Goal: Task Accomplishment & Management: Complete application form

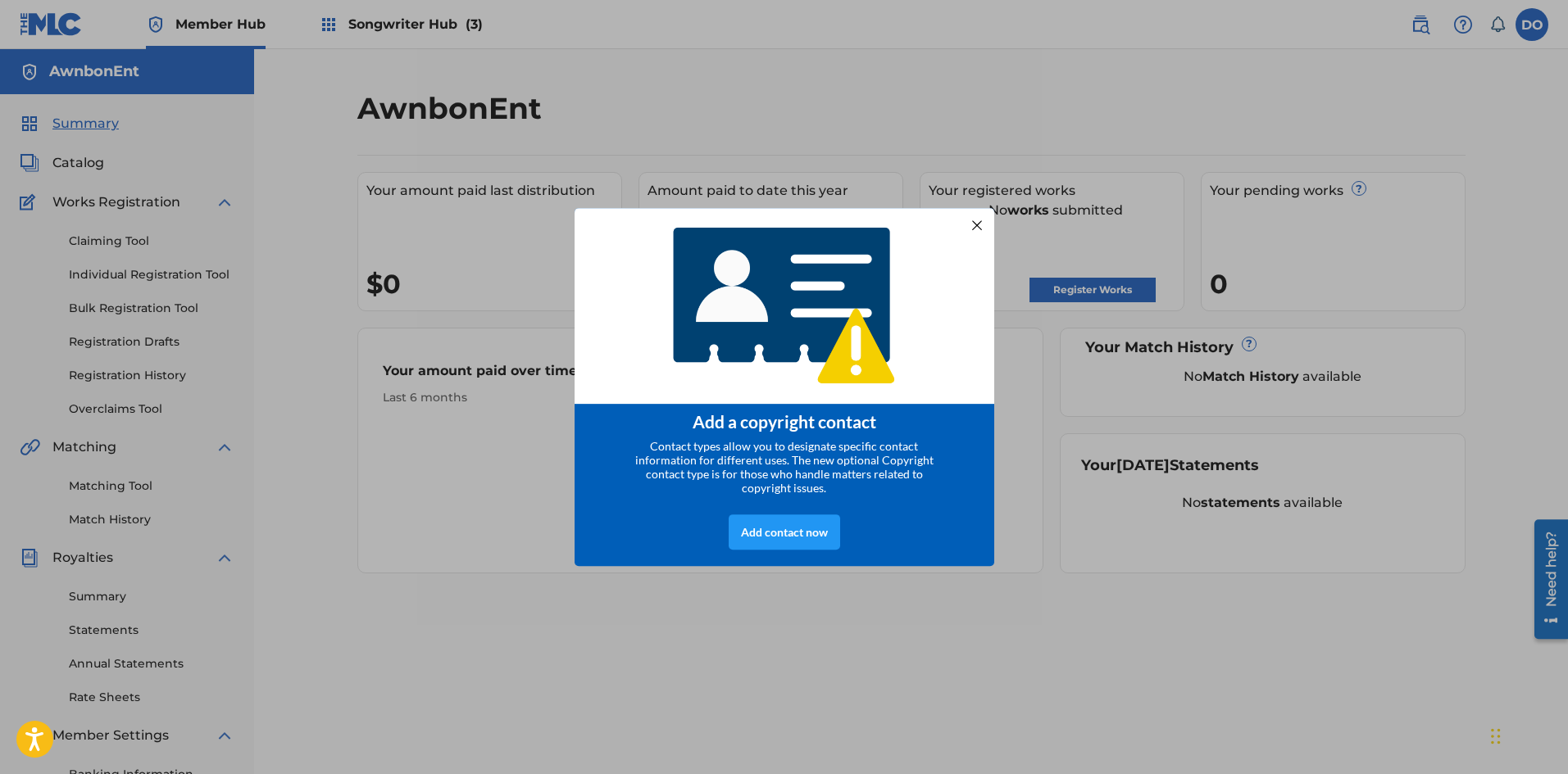
click at [971, 223] on div at bounding box center [976, 225] width 22 height 22
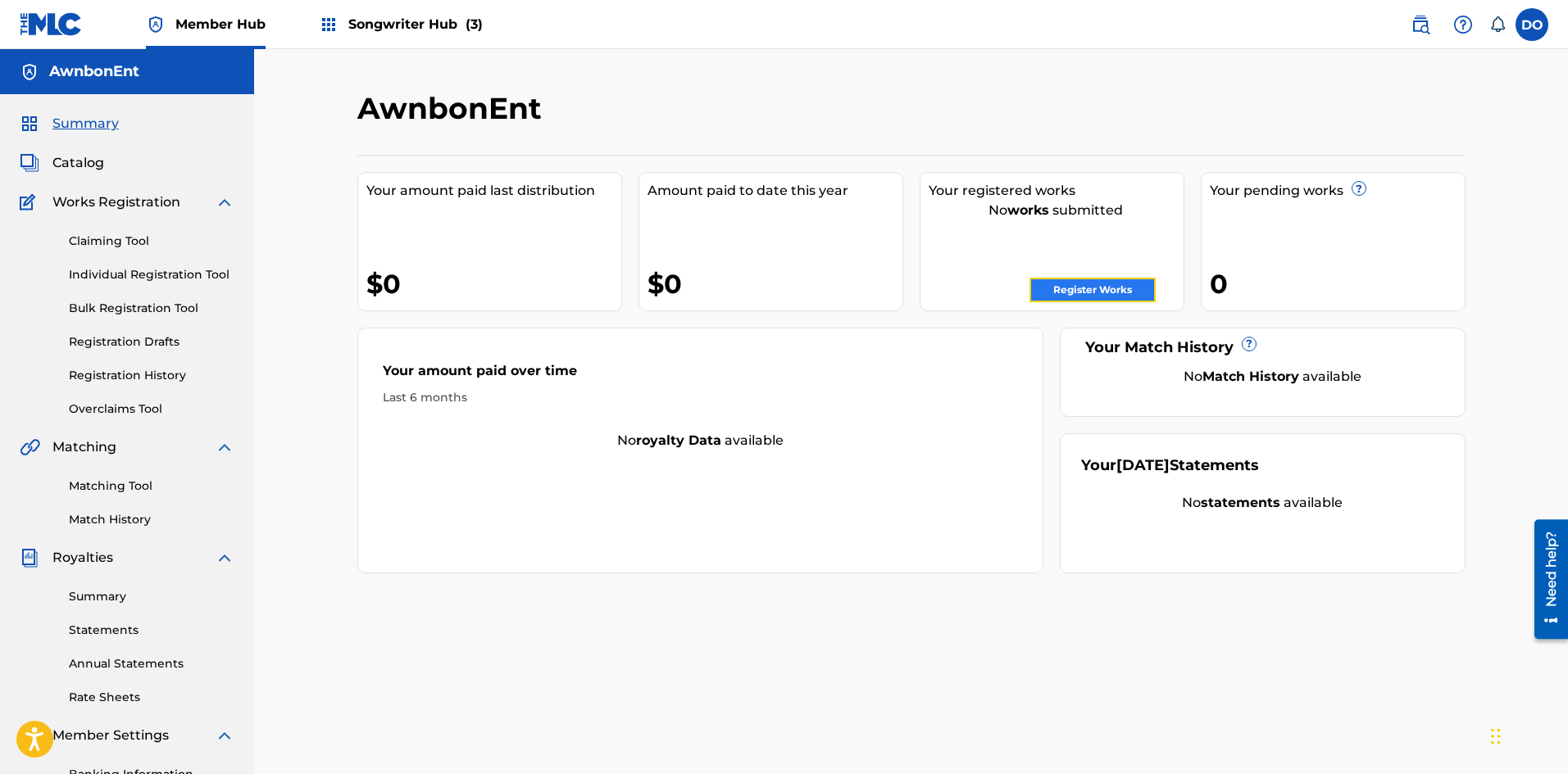
click at [1061, 285] on link "Register Works" at bounding box center [1093, 290] width 127 height 25
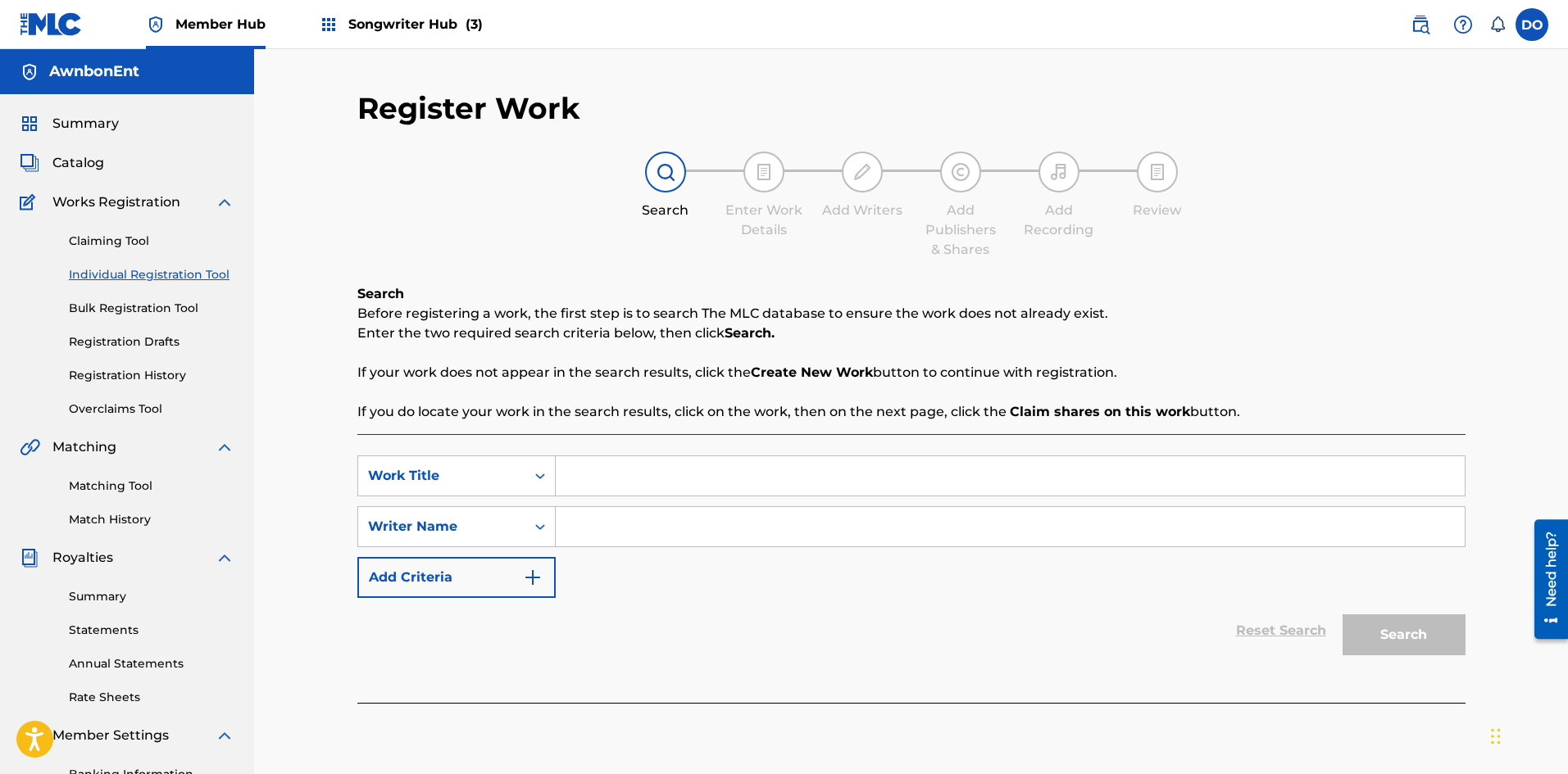
click at [583, 476] on input "Search Form" at bounding box center [1009, 475] width 908 height 39
click at [598, 473] on input "[DATE]" at bounding box center [1009, 475] width 908 height 39
type input "[DATE]"
click at [570, 530] on input "Search Form" at bounding box center [1009, 526] width 908 height 39
type input "d"
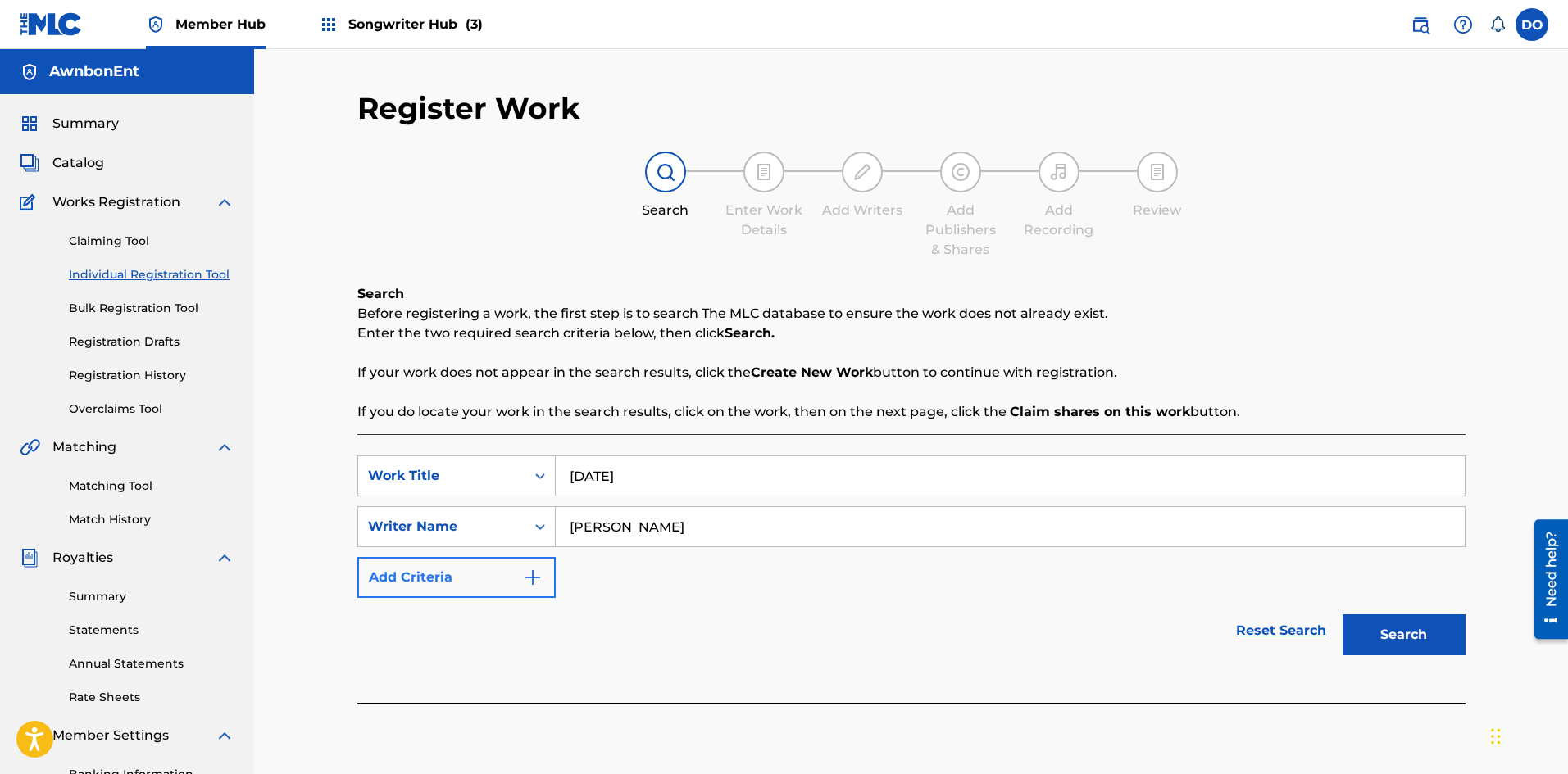
type input "[PERSON_NAME]"
click at [541, 574] on img "Search Form" at bounding box center [533, 578] width 20 height 20
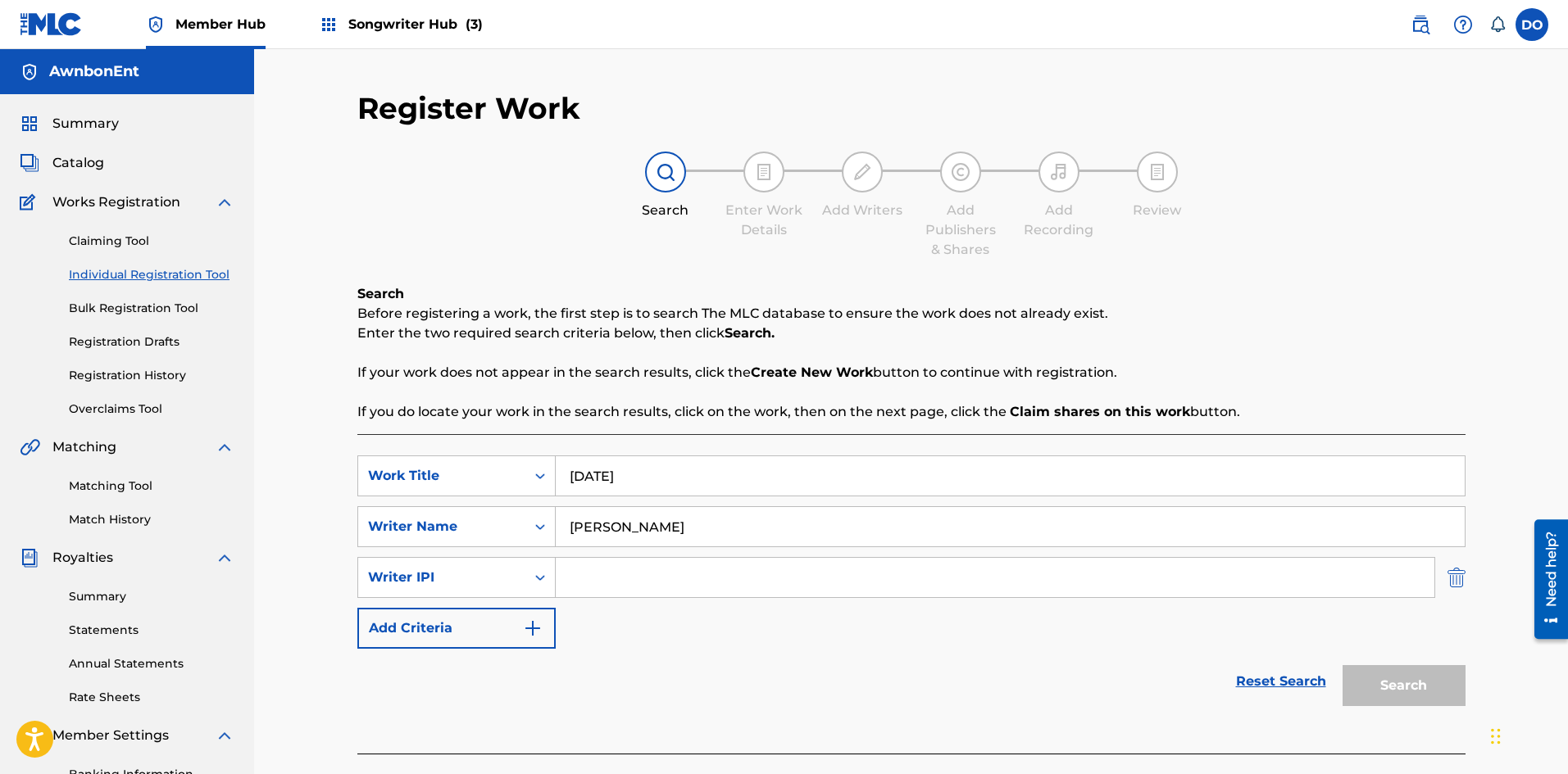
click at [1452, 577] on img "Search Form" at bounding box center [1456, 577] width 18 height 41
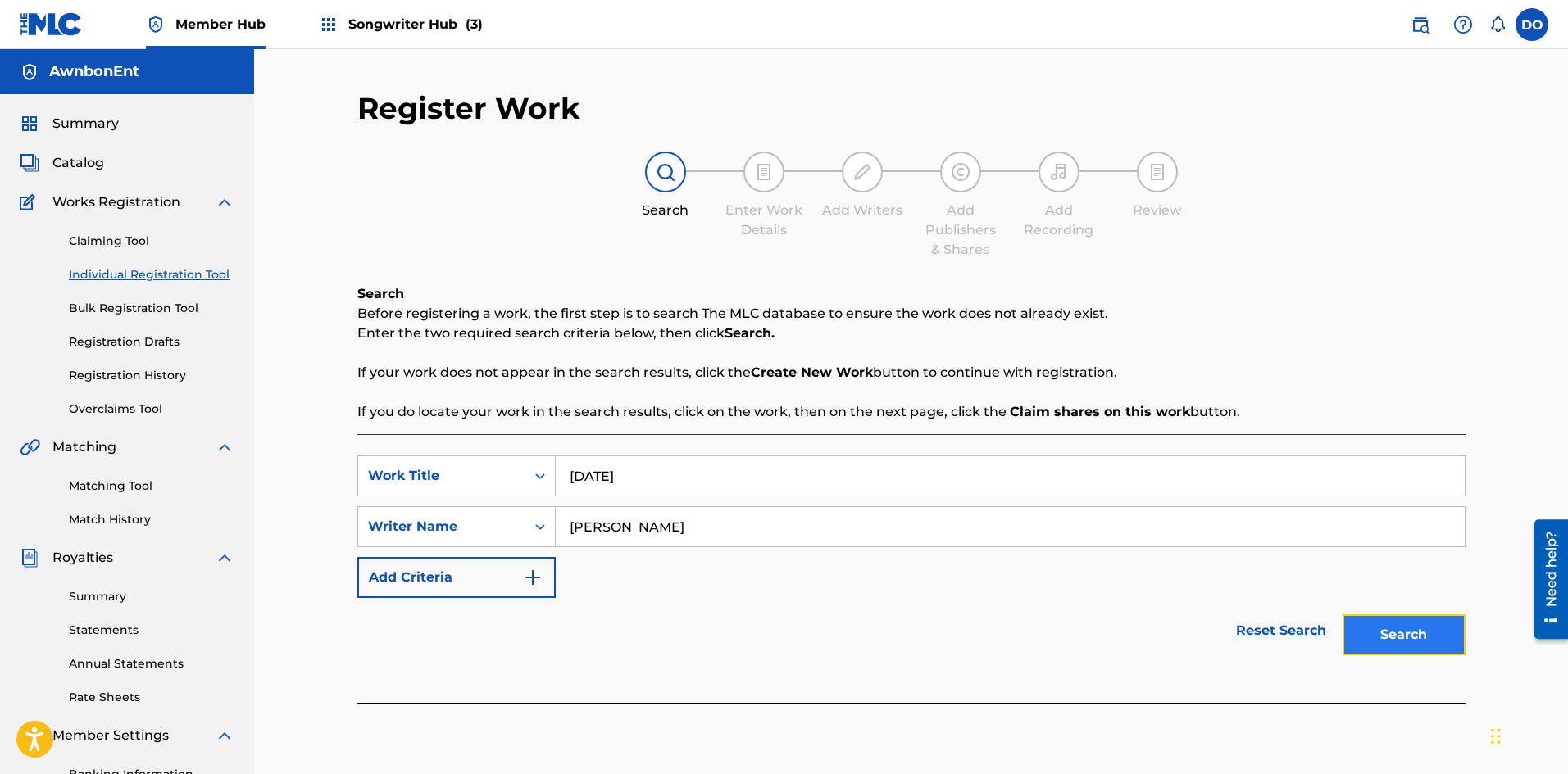
click at [1401, 623] on button "Search" at bounding box center [1404, 634] width 123 height 41
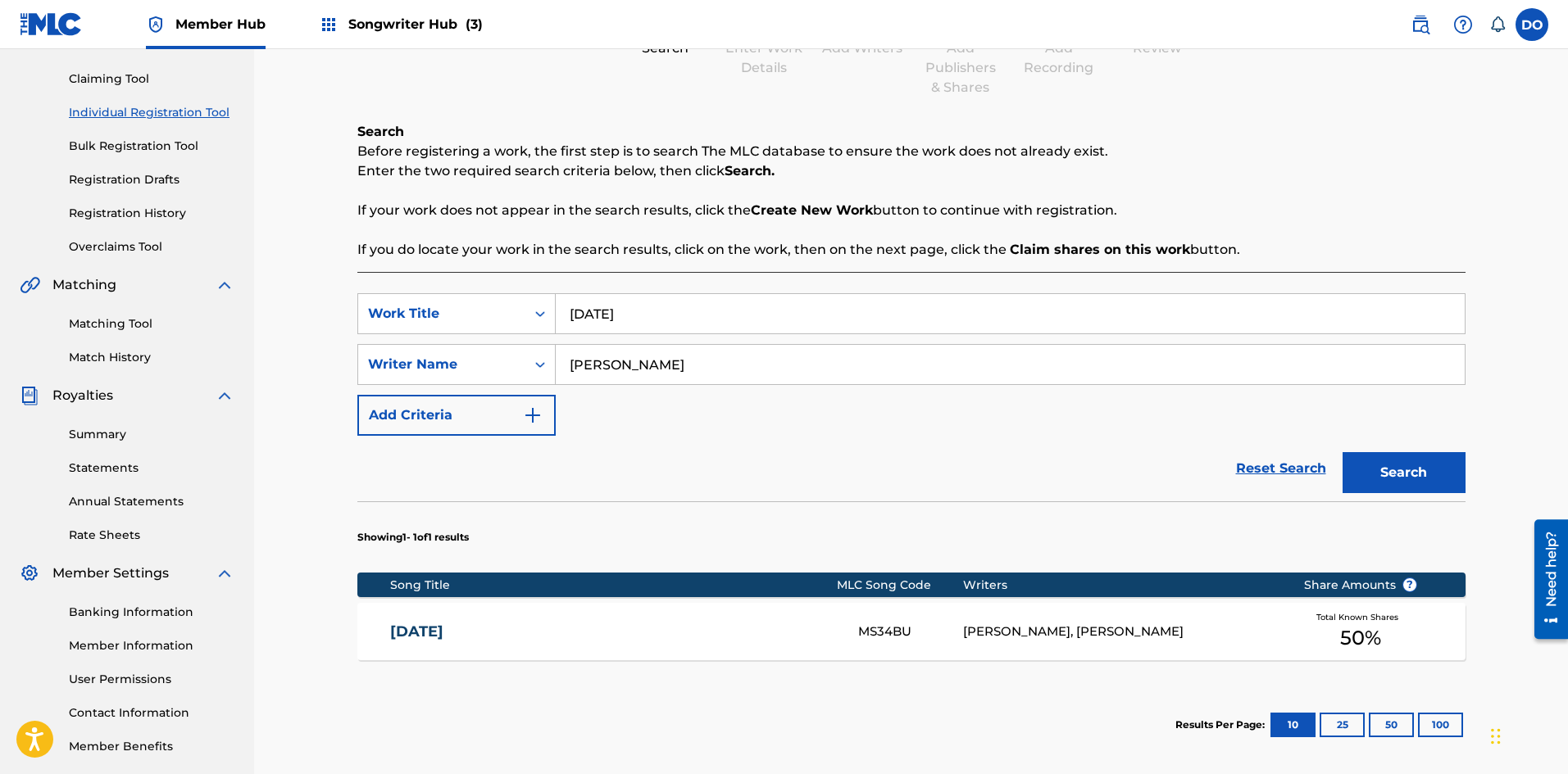
scroll to position [164, 0]
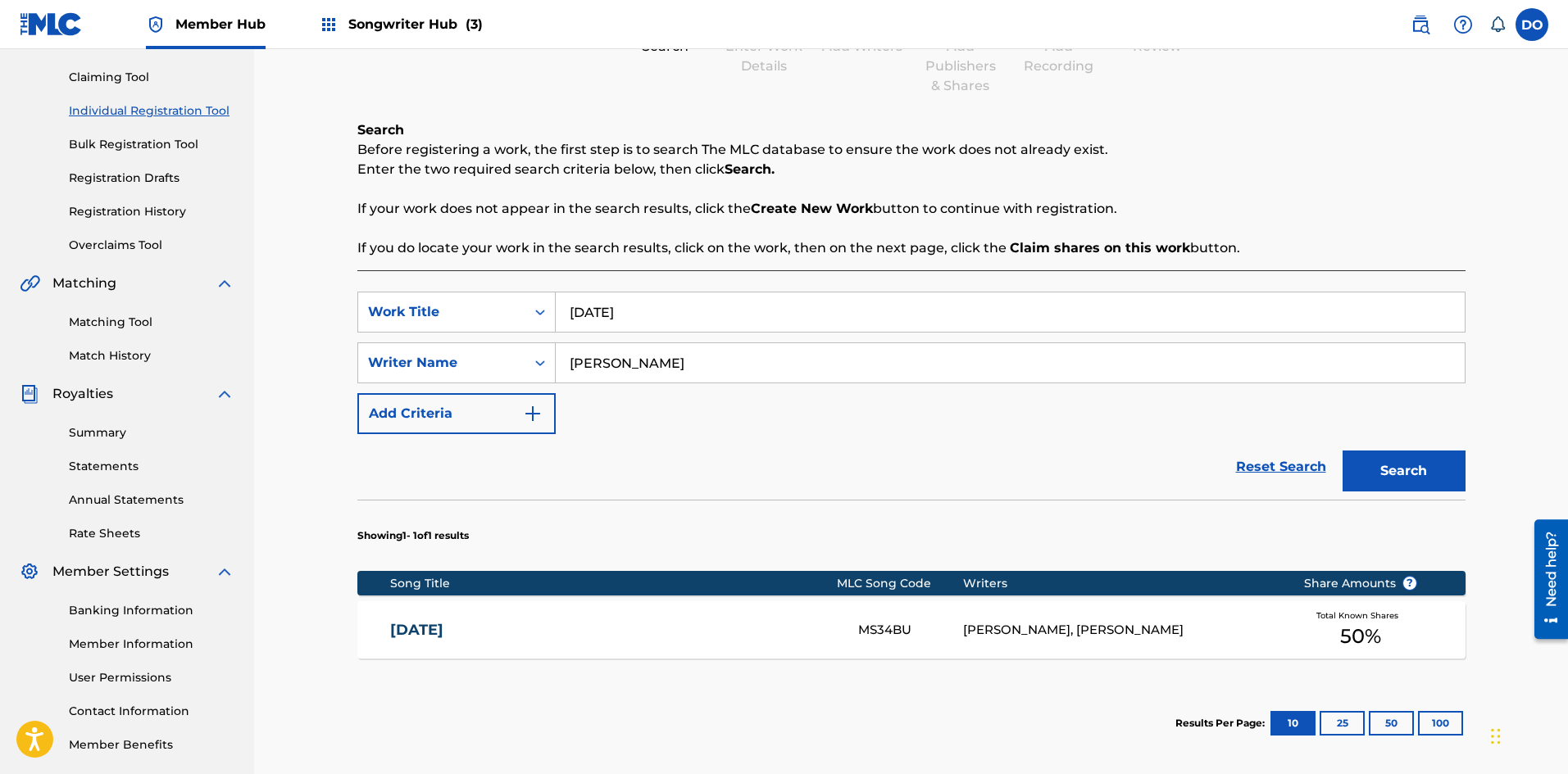
click at [478, 638] on link "[DATE]" at bounding box center [612, 630] width 446 height 19
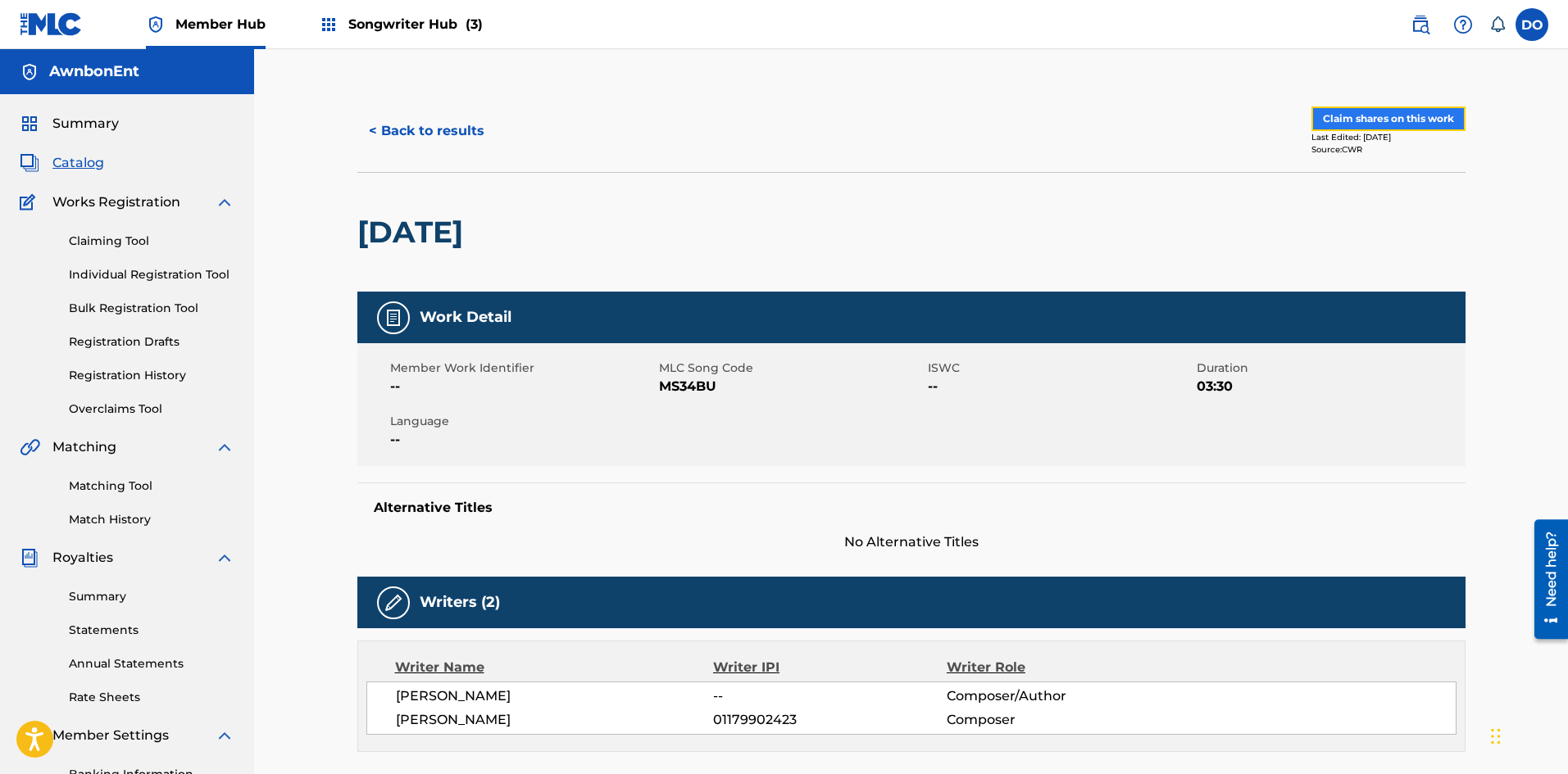
click at [1386, 111] on button "Claim shares on this work" at bounding box center [1388, 119] width 154 height 25
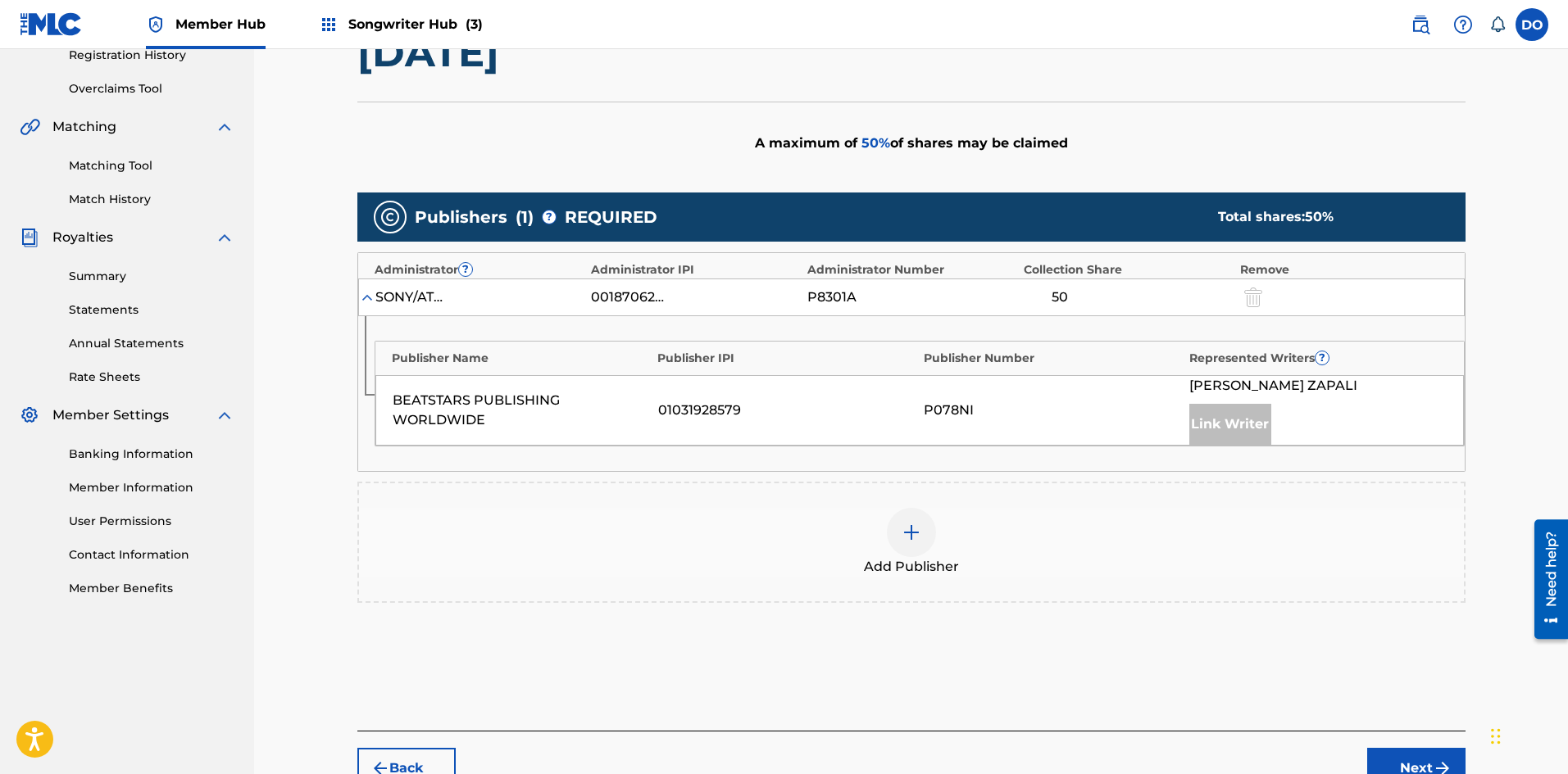
scroll to position [328, 0]
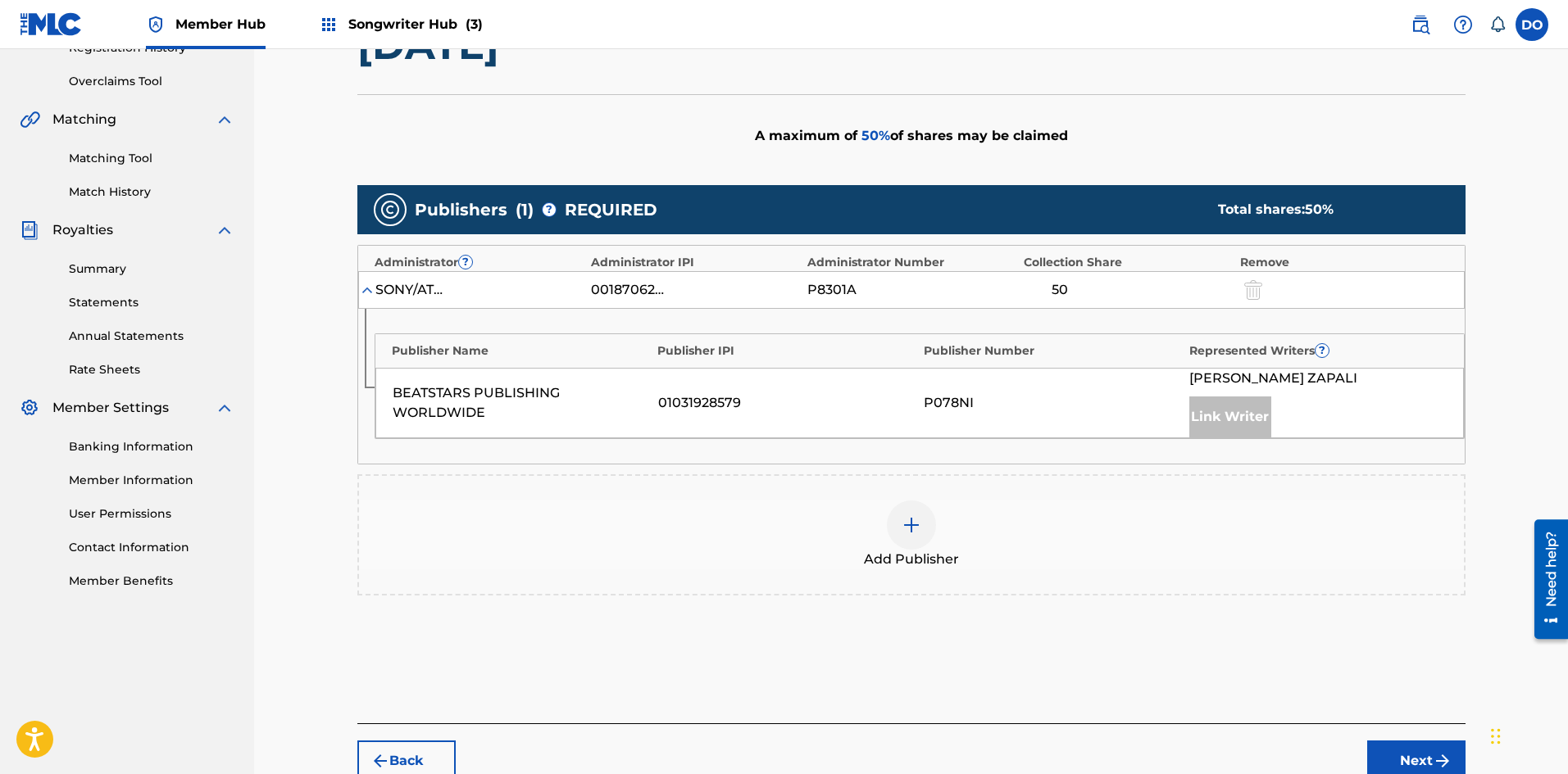
click at [911, 525] on img at bounding box center [912, 525] width 20 height 20
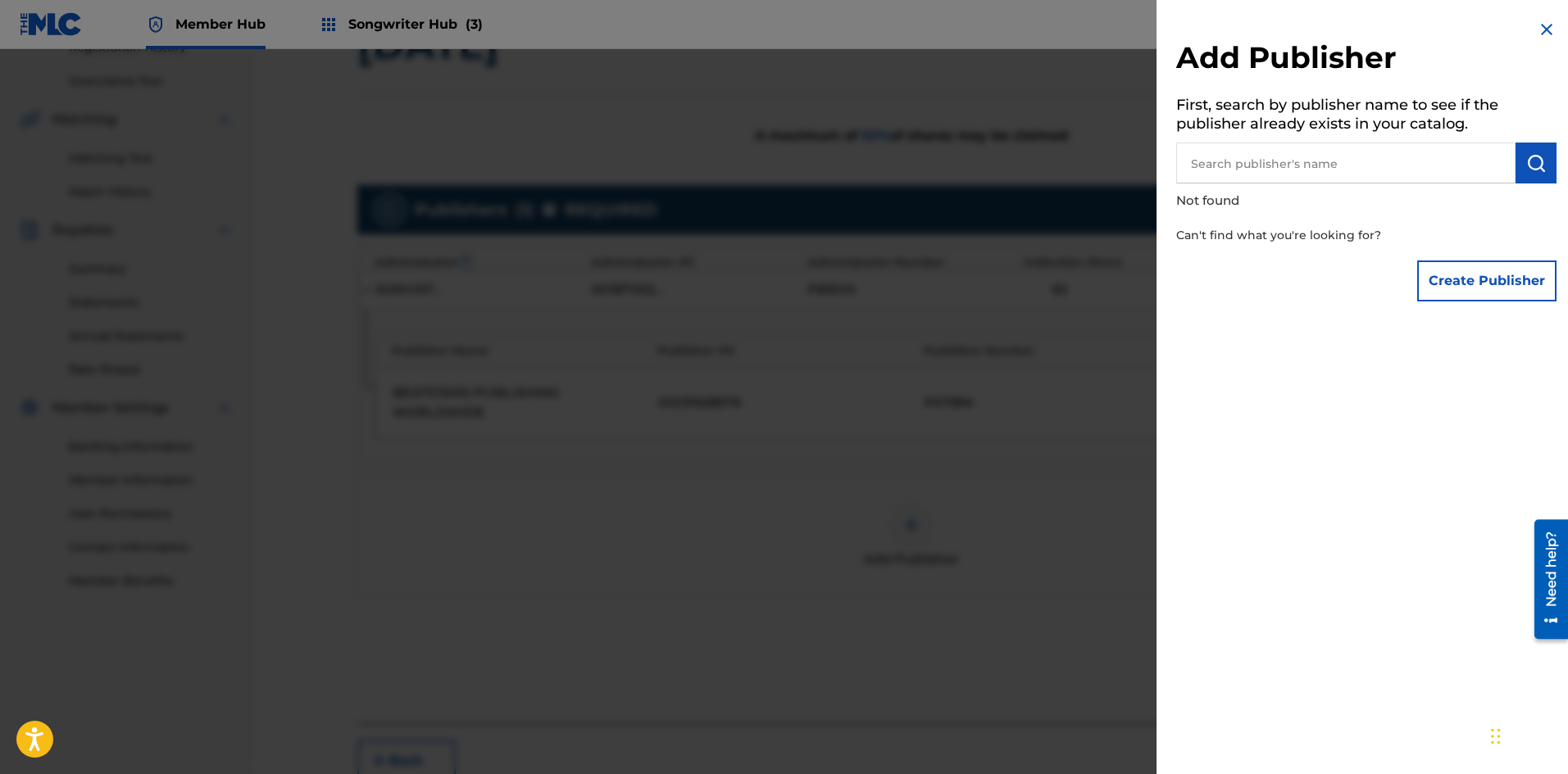
click at [1233, 154] on input "text" at bounding box center [1345, 162] width 339 height 41
type input "AwnbonEnt"
click at [1533, 166] on img "submit" at bounding box center [1536, 163] width 20 height 20
click at [1541, 160] on button "submit" at bounding box center [1536, 162] width 41 height 41
click at [1536, 162] on img "submit" at bounding box center [1536, 163] width 20 height 20
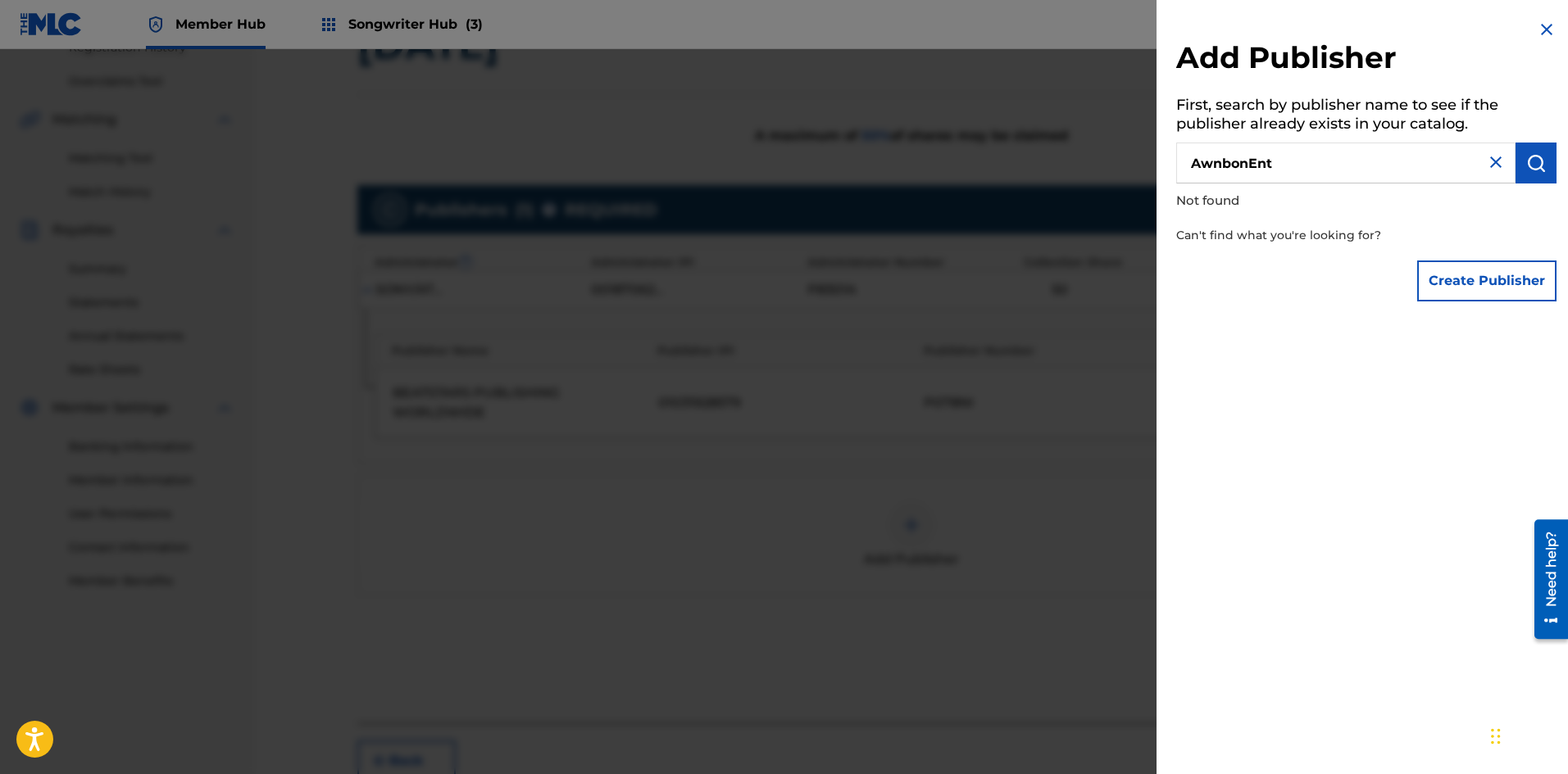
click at [1292, 156] on input "AwnbonEnt" at bounding box center [1345, 162] width 339 height 41
click at [1516, 157] on button "submit" at bounding box center [1536, 162] width 41 height 41
click at [1474, 272] on button "Create Publisher" at bounding box center [1486, 280] width 139 height 41
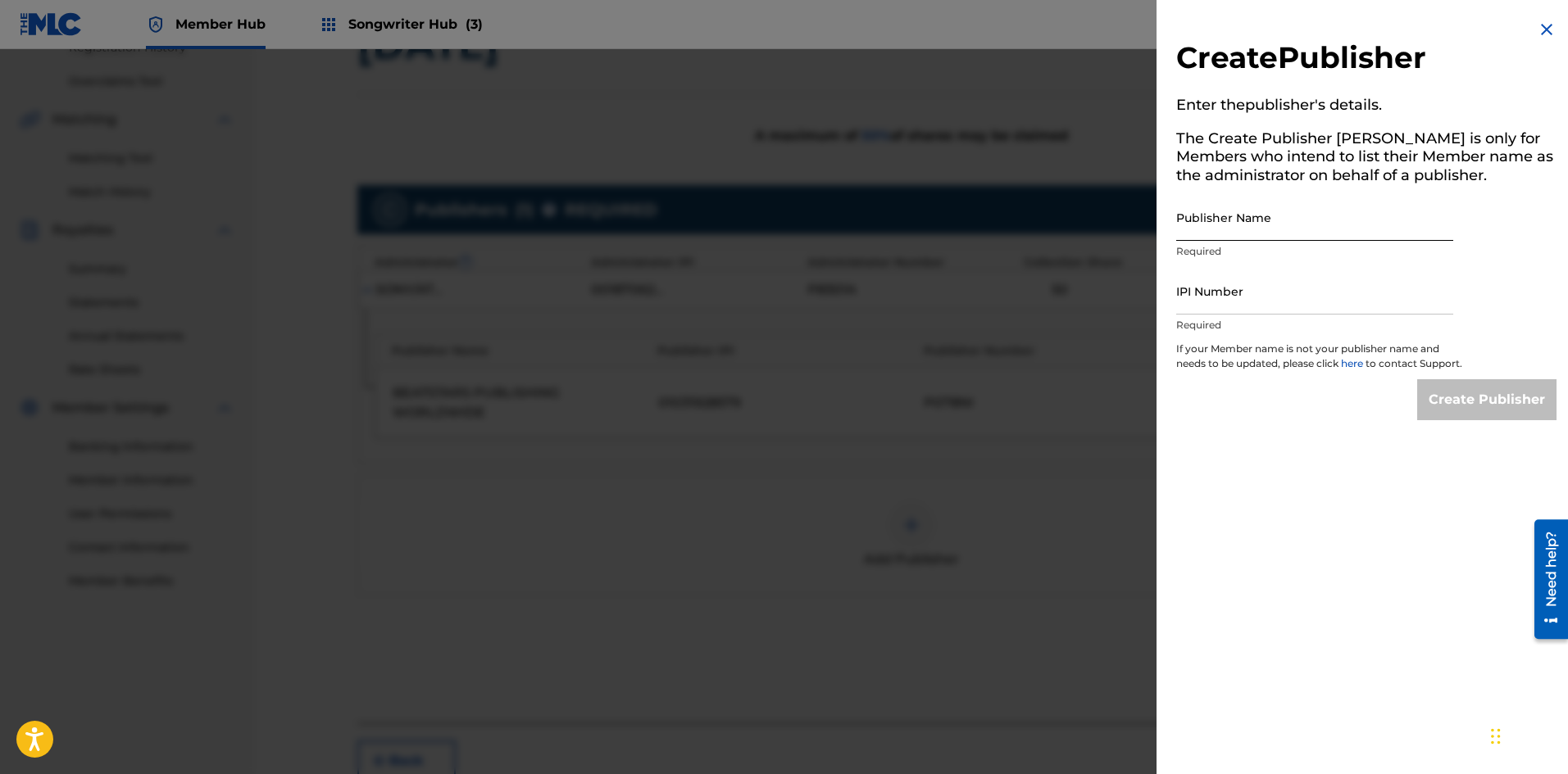
click at [1237, 236] on input "Publisher Name" at bounding box center [1314, 217] width 277 height 47
type input "AwnbonEnt"
click at [1223, 307] on input "IPI Number" at bounding box center [1314, 291] width 277 height 47
type input "1245183465"
click at [1450, 419] on input "Create Publisher" at bounding box center [1486, 399] width 139 height 41
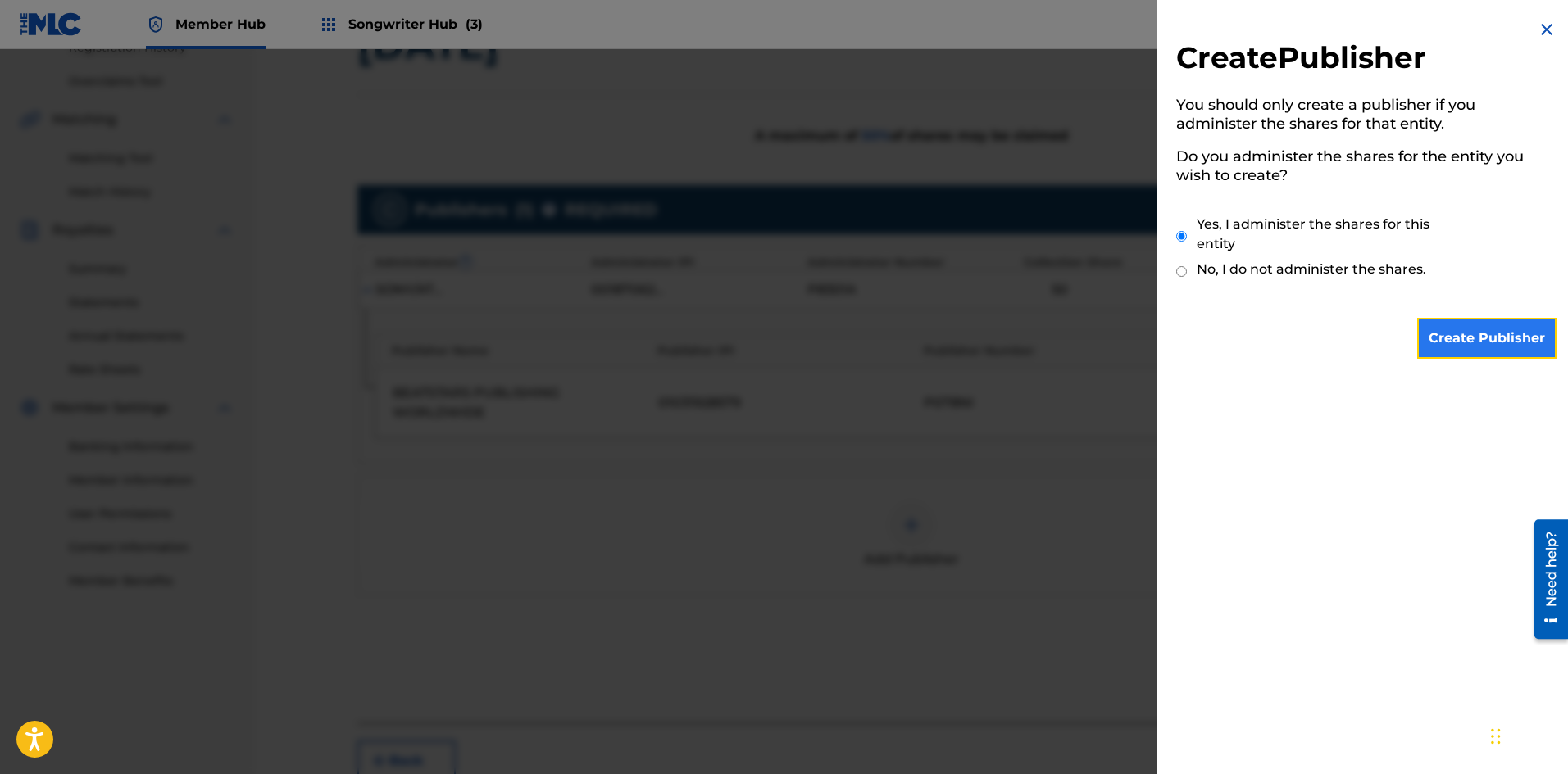
click at [1447, 328] on input "Create Publisher" at bounding box center [1486, 338] width 139 height 41
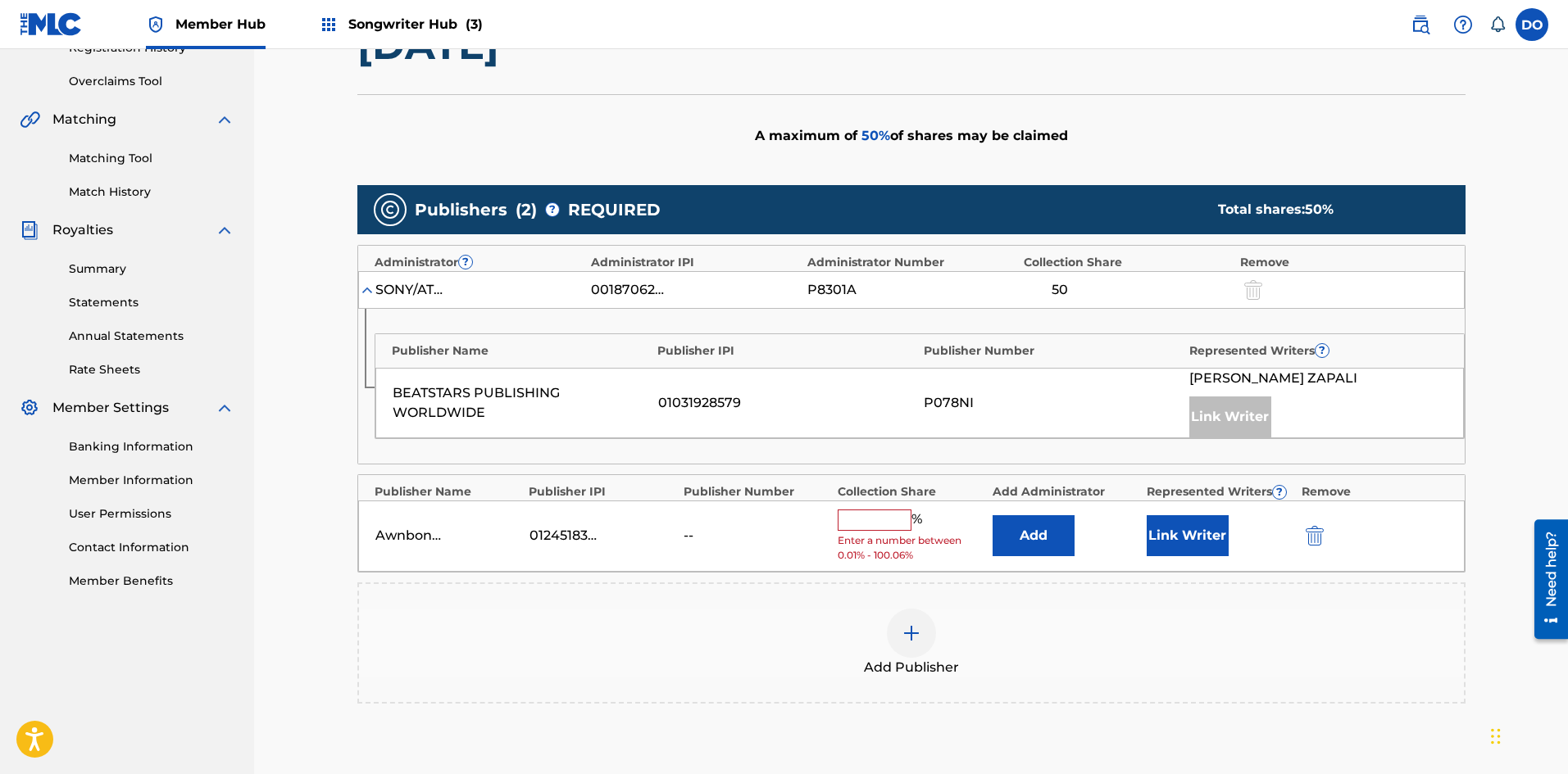
click at [871, 520] on input "text" at bounding box center [874, 520] width 74 height 22
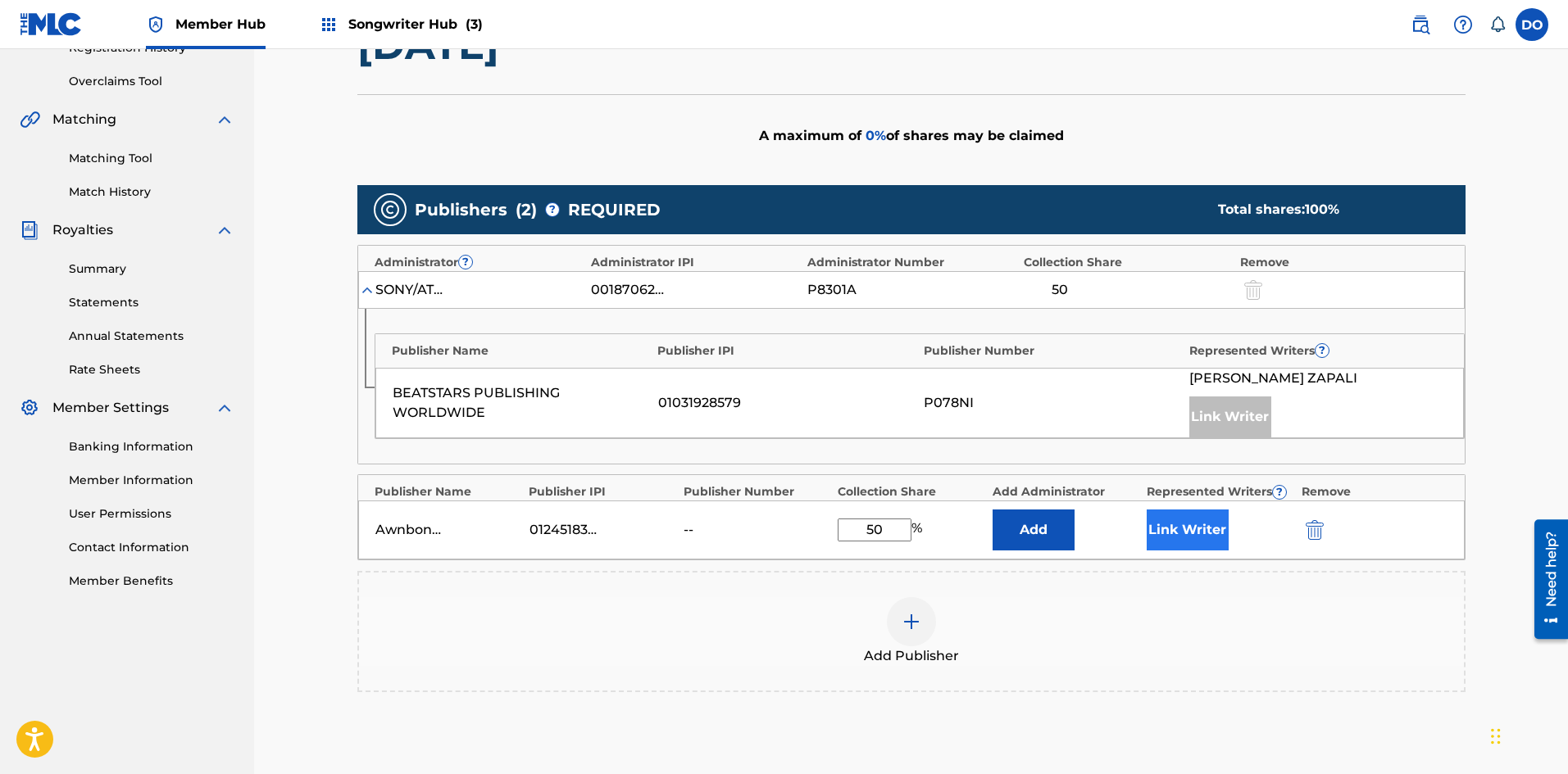
type input "50"
click at [1176, 536] on button "Link Writer" at bounding box center [1187, 529] width 82 height 41
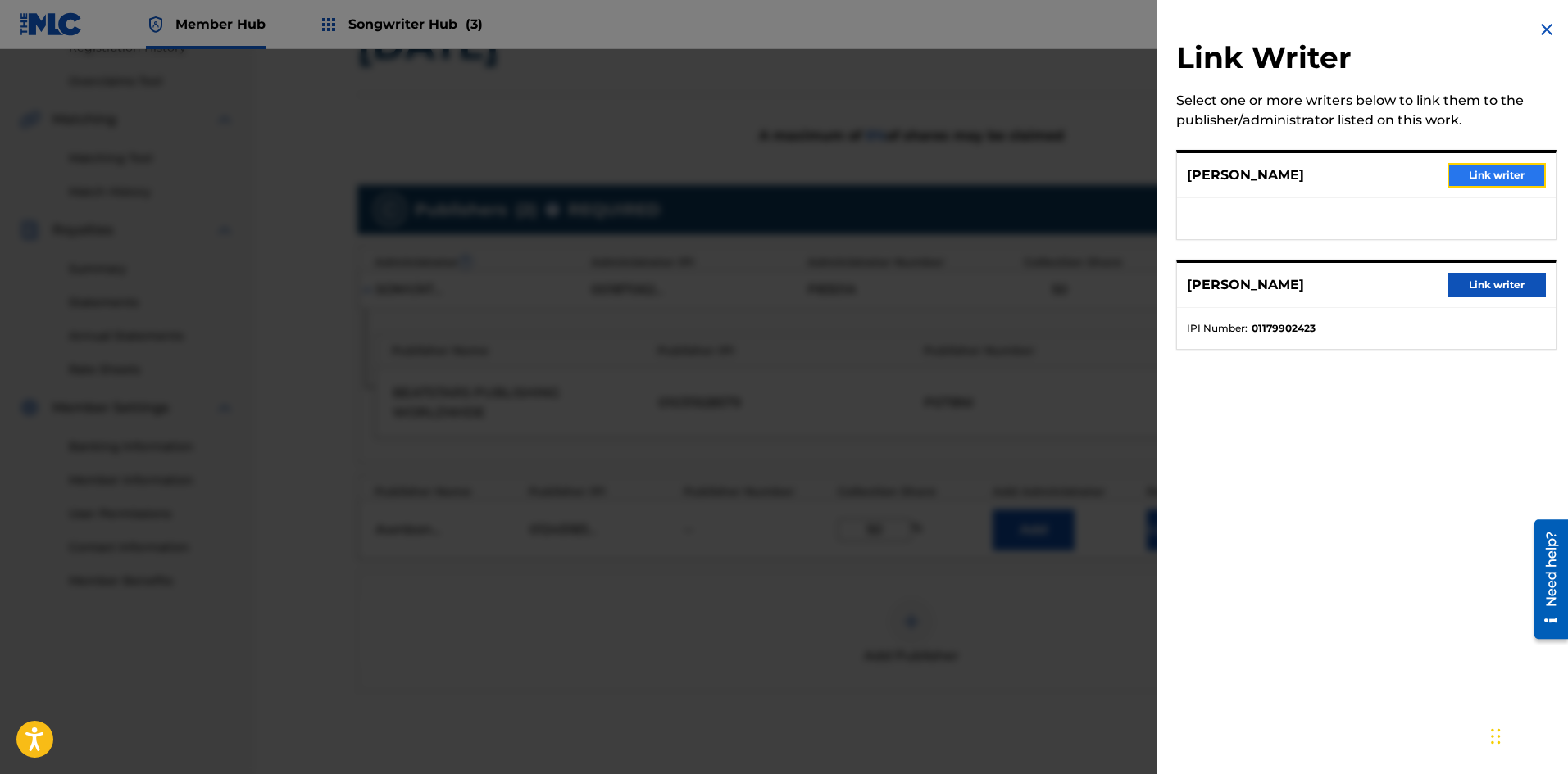
click at [1451, 182] on button "Link writer" at bounding box center [1496, 176] width 98 height 25
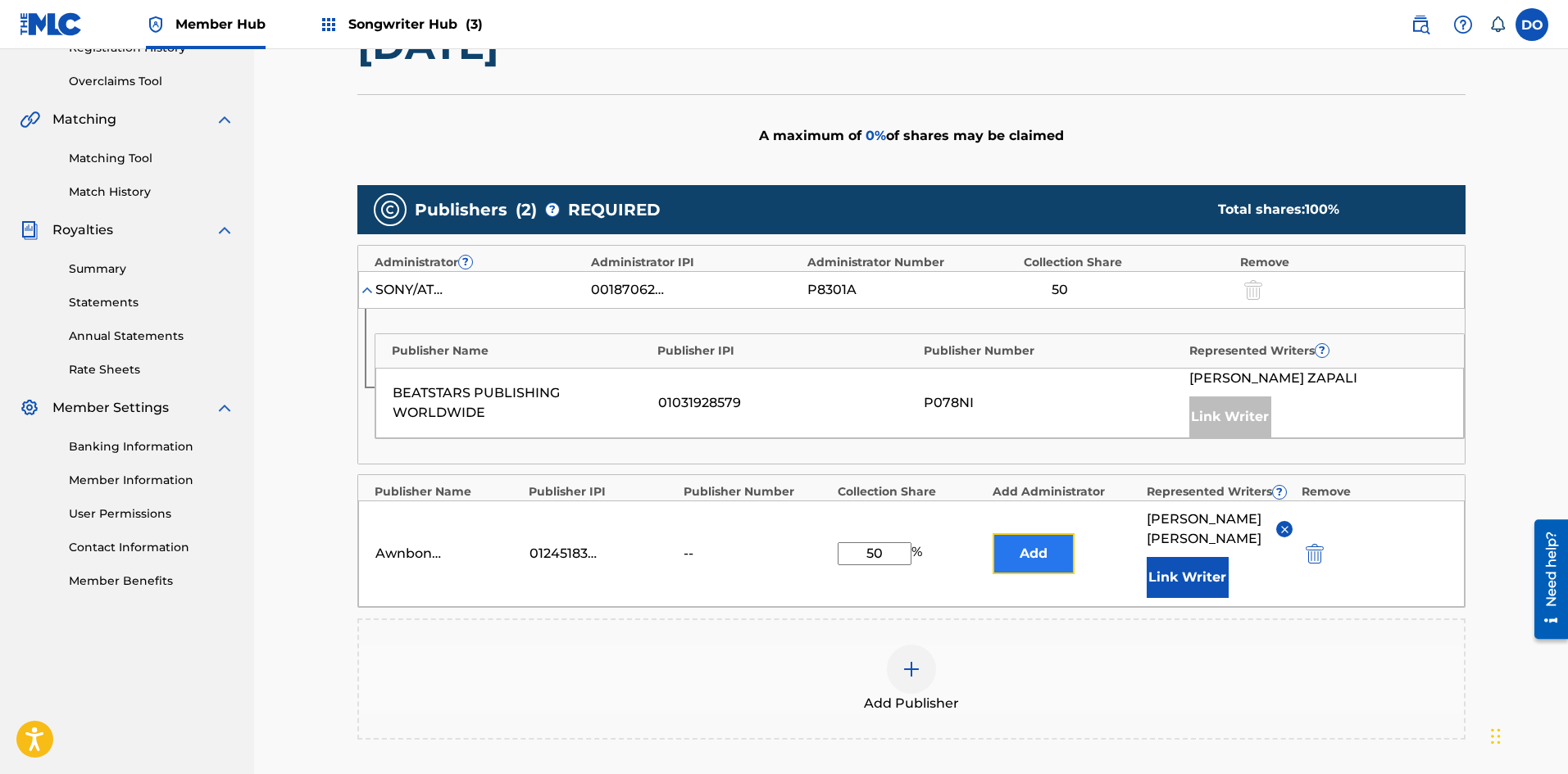
click at [1045, 549] on button "Add" at bounding box center [1033, 553] width 82 height 41
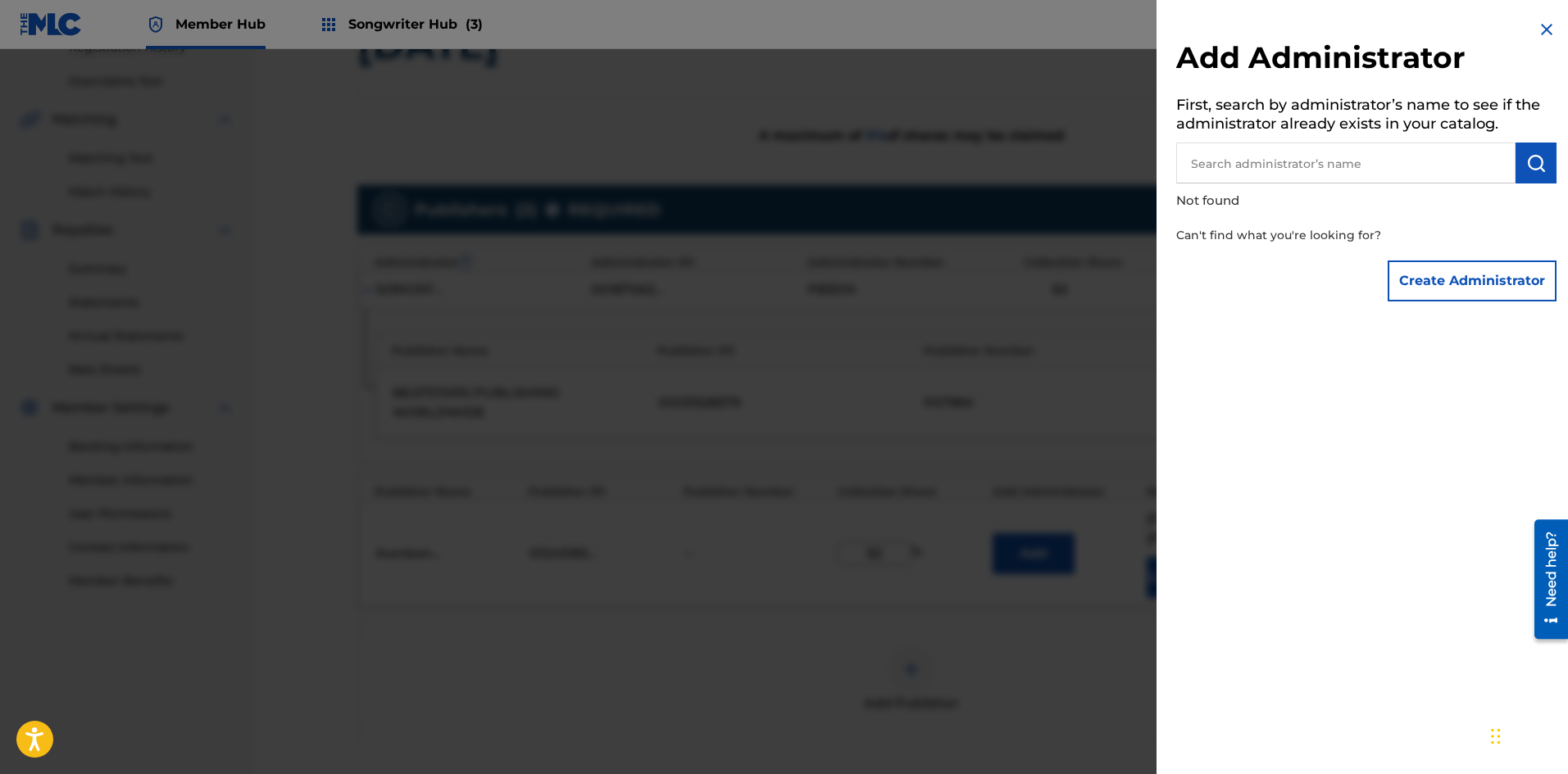
click at [1538, 19] on div "Add Administrator First, search by administrator’s name to see if the administr…" at bounding box center [1366, 165] width 420 height 330
click at [1543, 34] on img at bounding box center [1546, 30] width 20 height 20
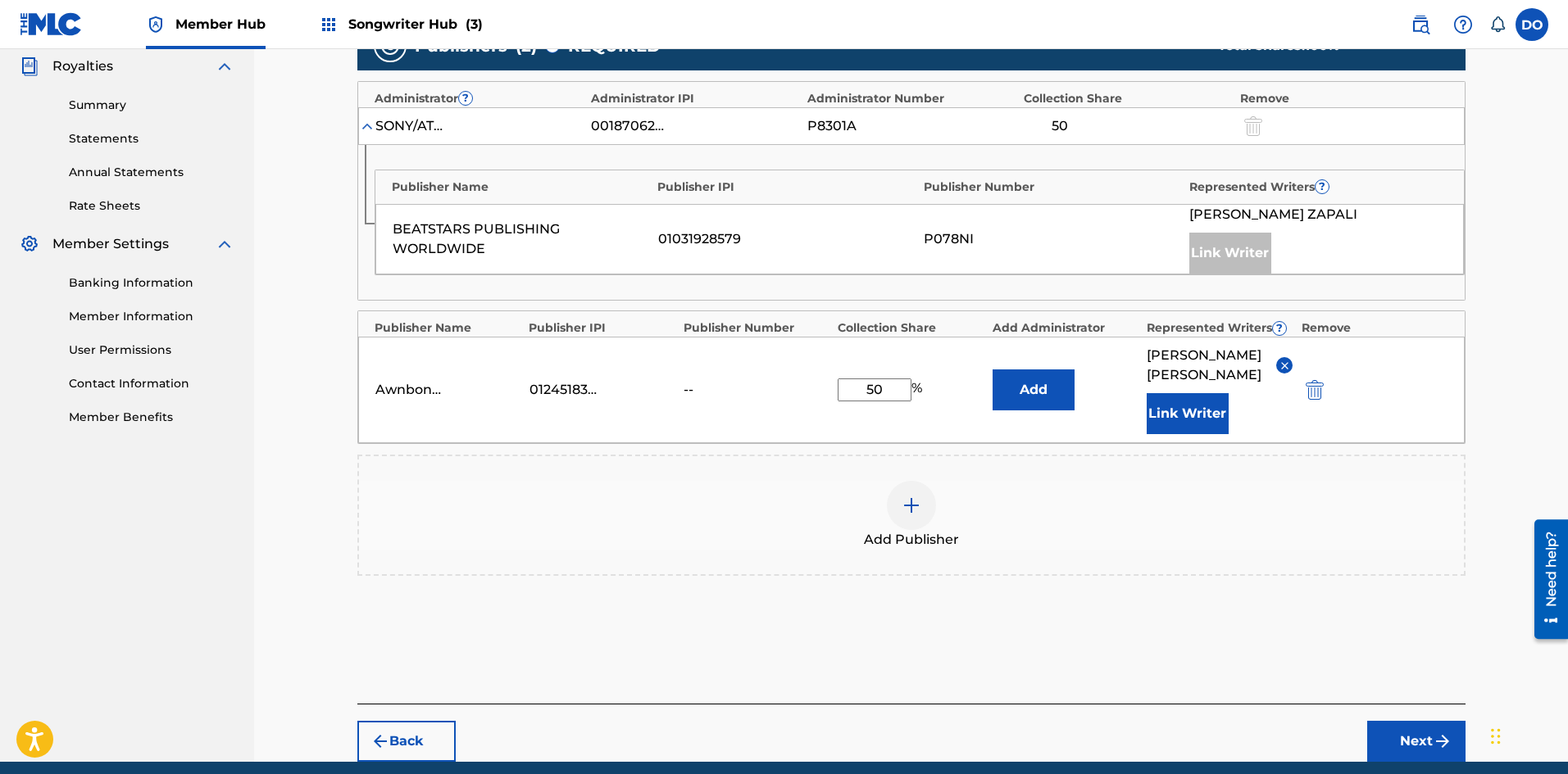
scroll to position [538, 0]
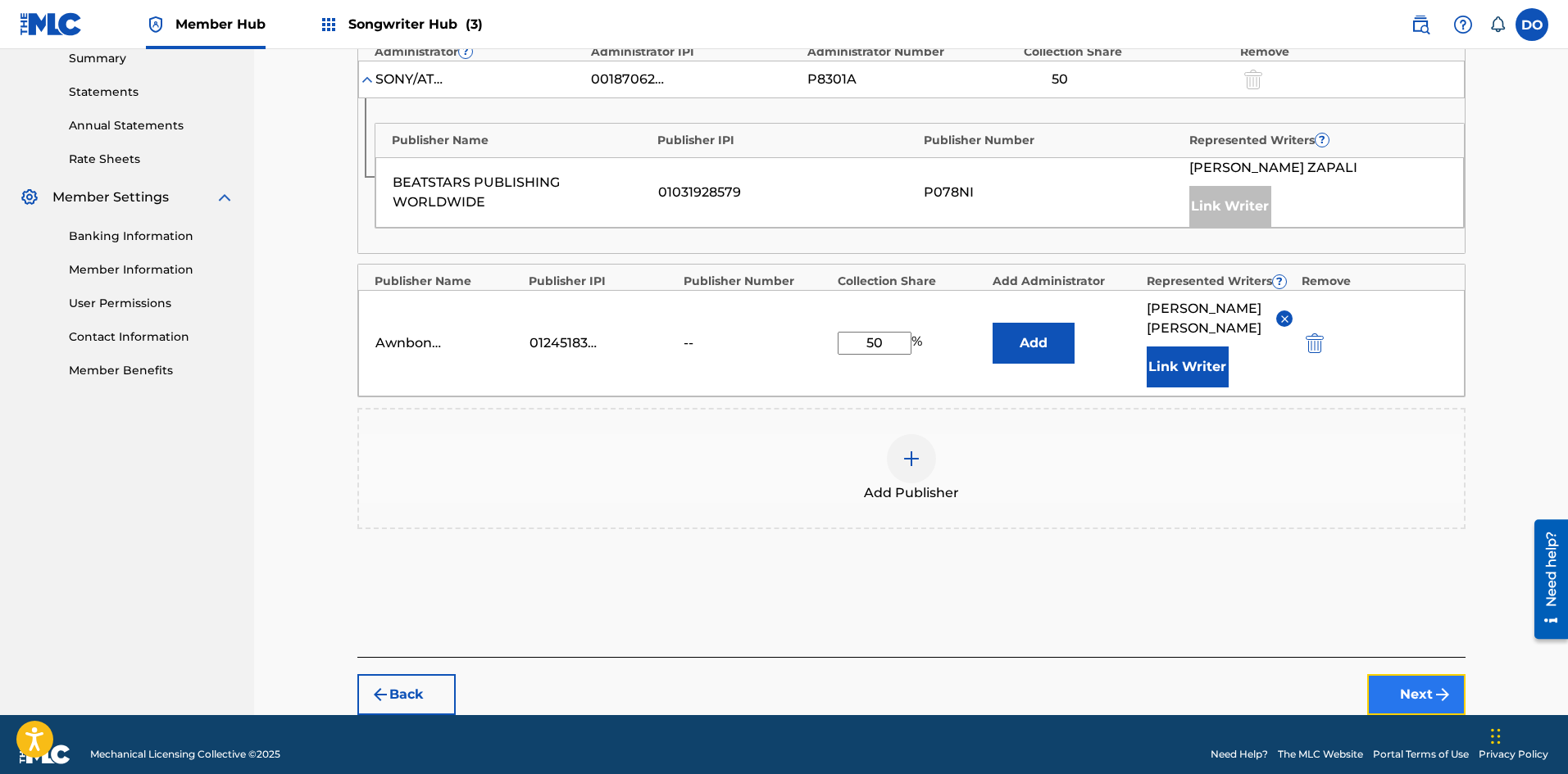
click at [1396, 674] on button "Next" at bounding box center [1416, 694] width 98 height 41
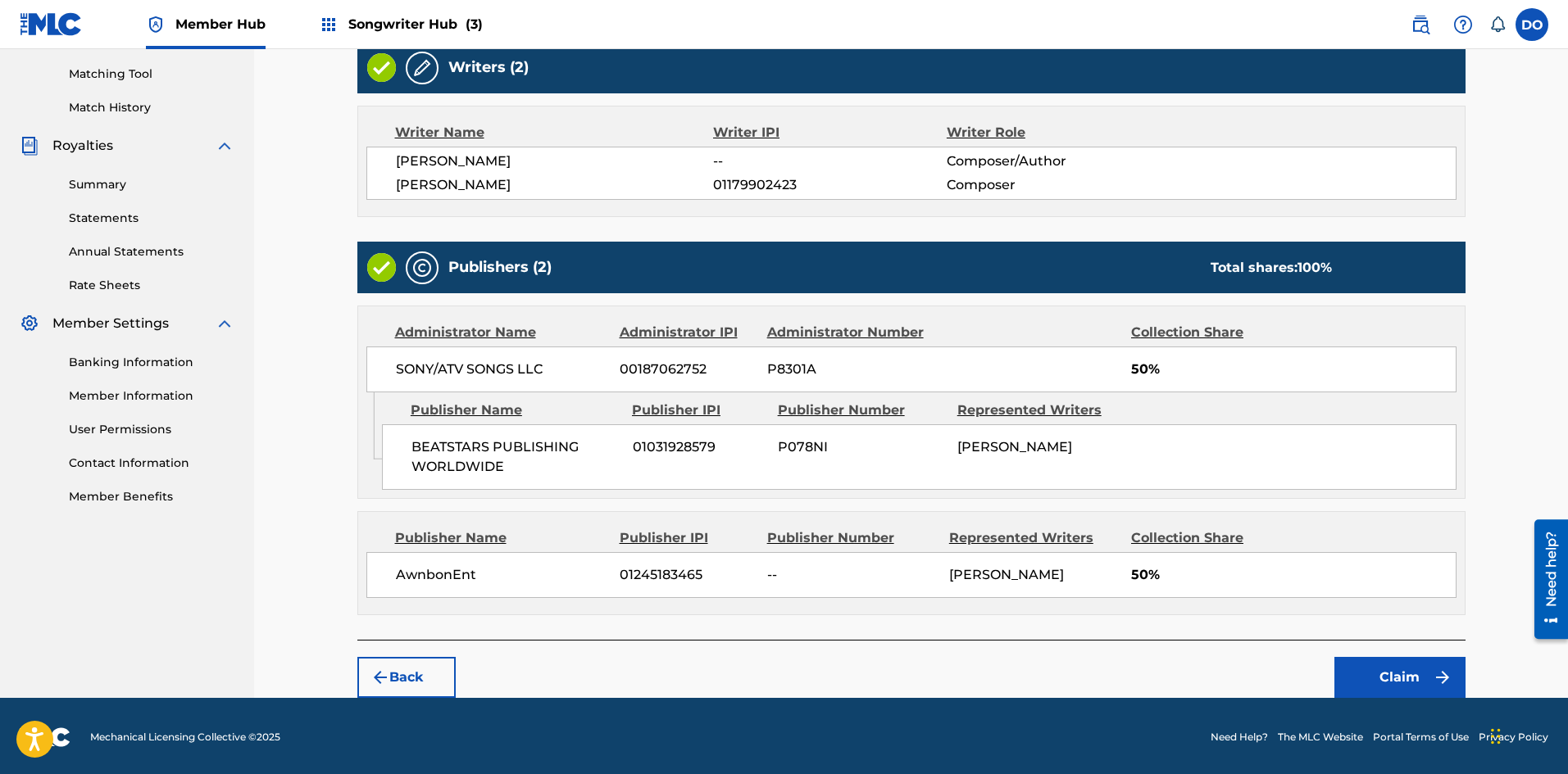
scroll to position [414, 0]
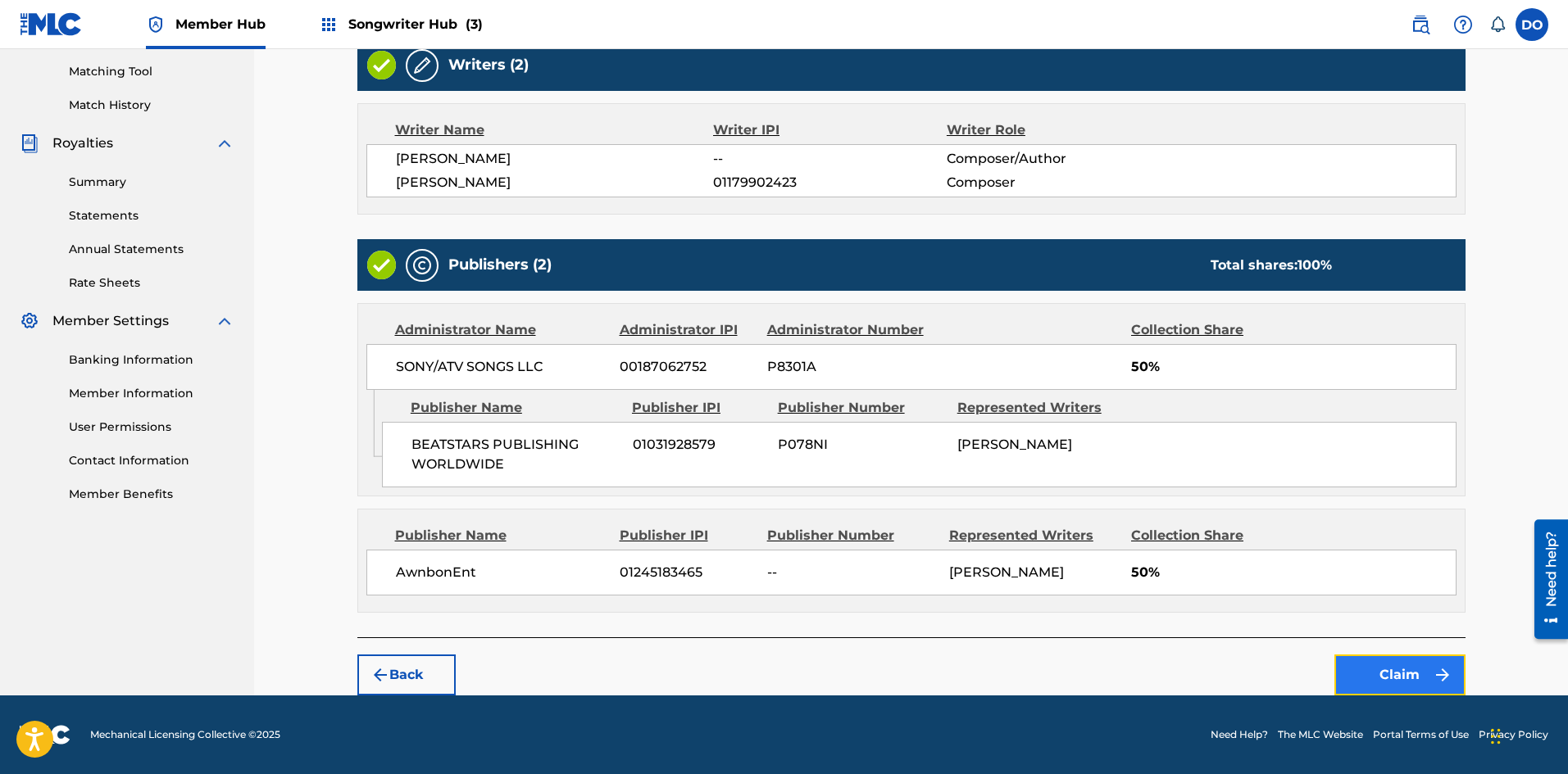
click at [1418, 682] on button "Claim" at bounding box center [1399, 674] width 131 height 41
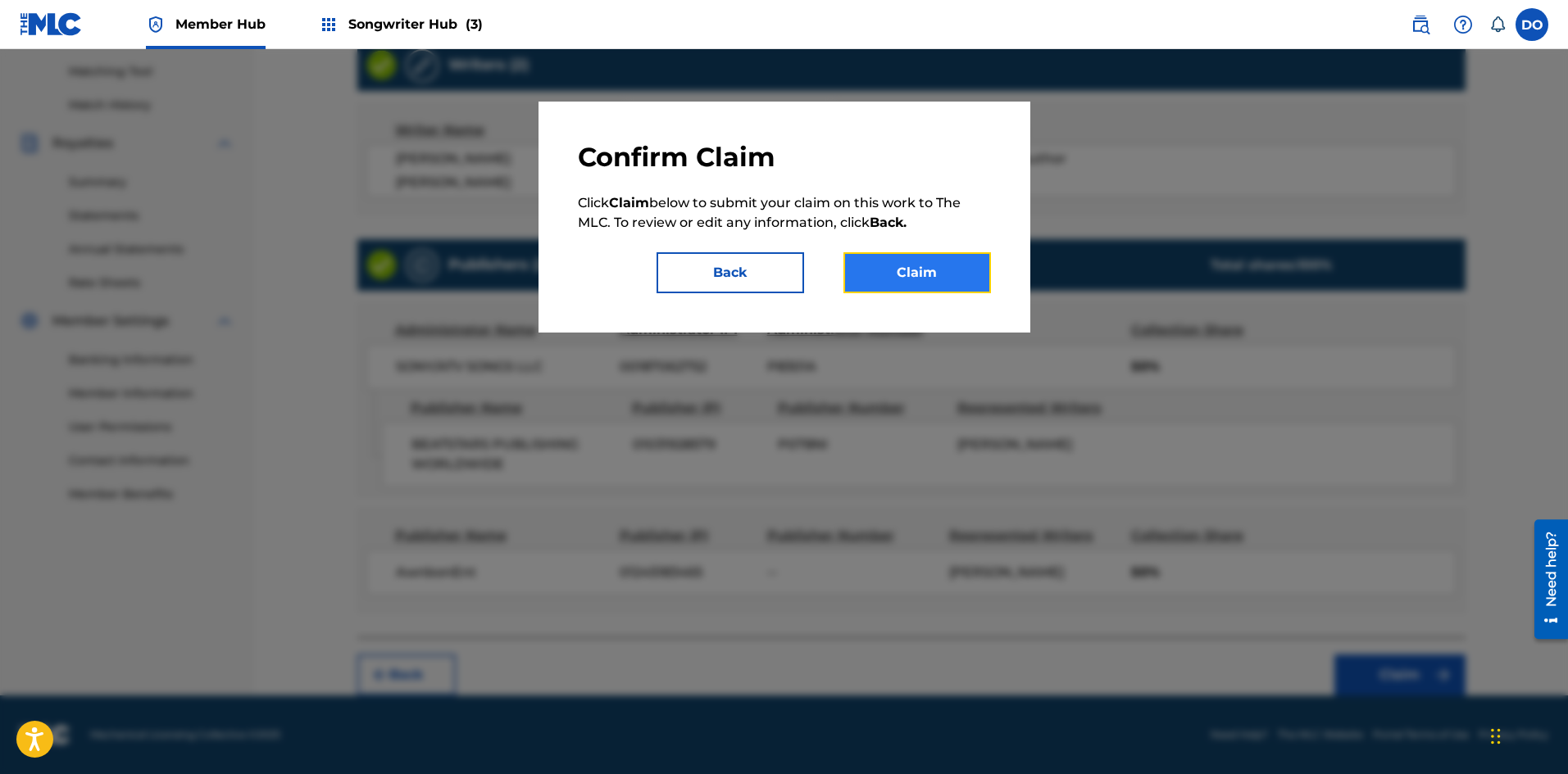
click at [884, 257] on button "Claim" at bounding box center [917, 272] width 147 height 41
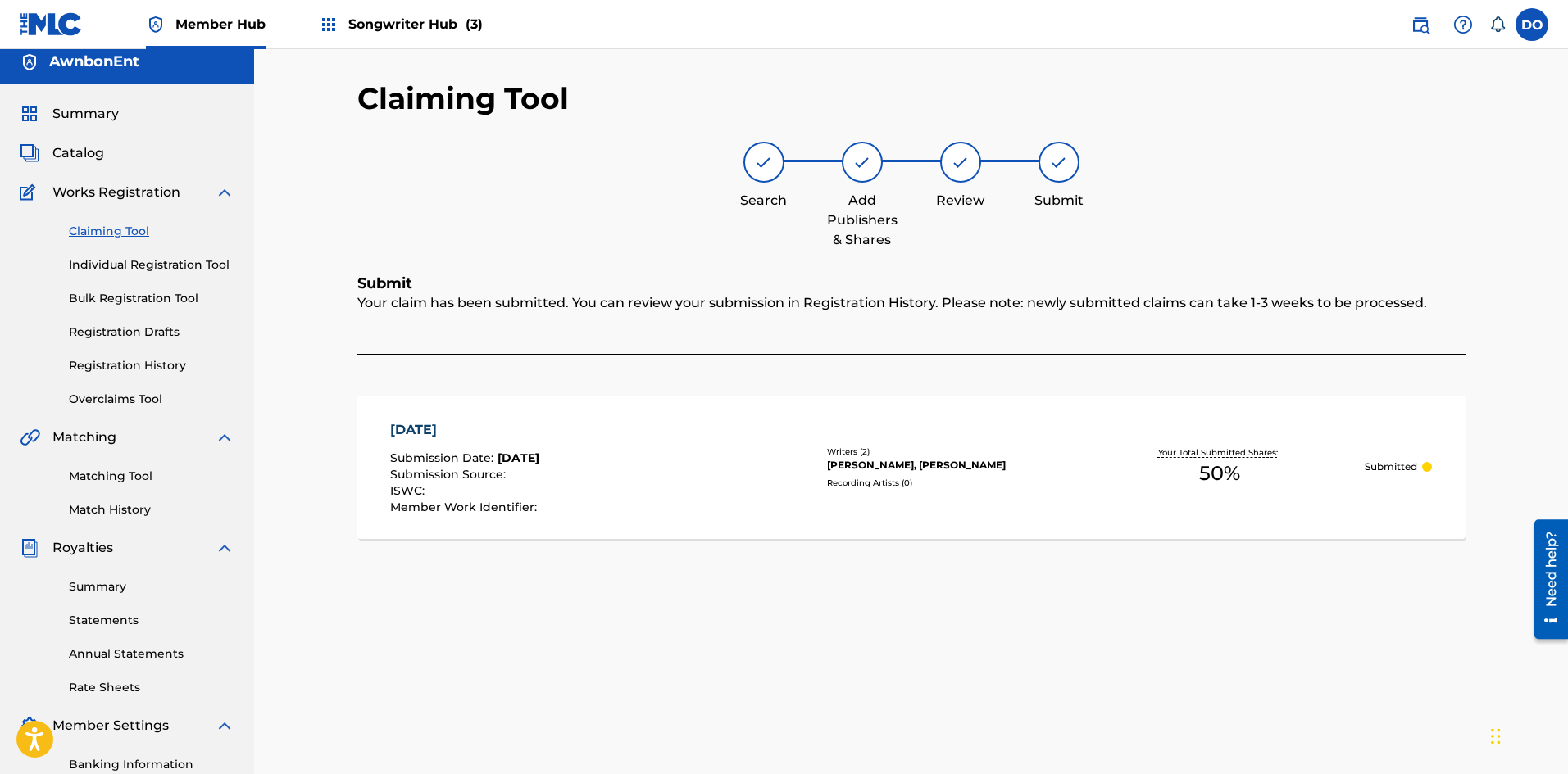
scroll to position [0, 0]
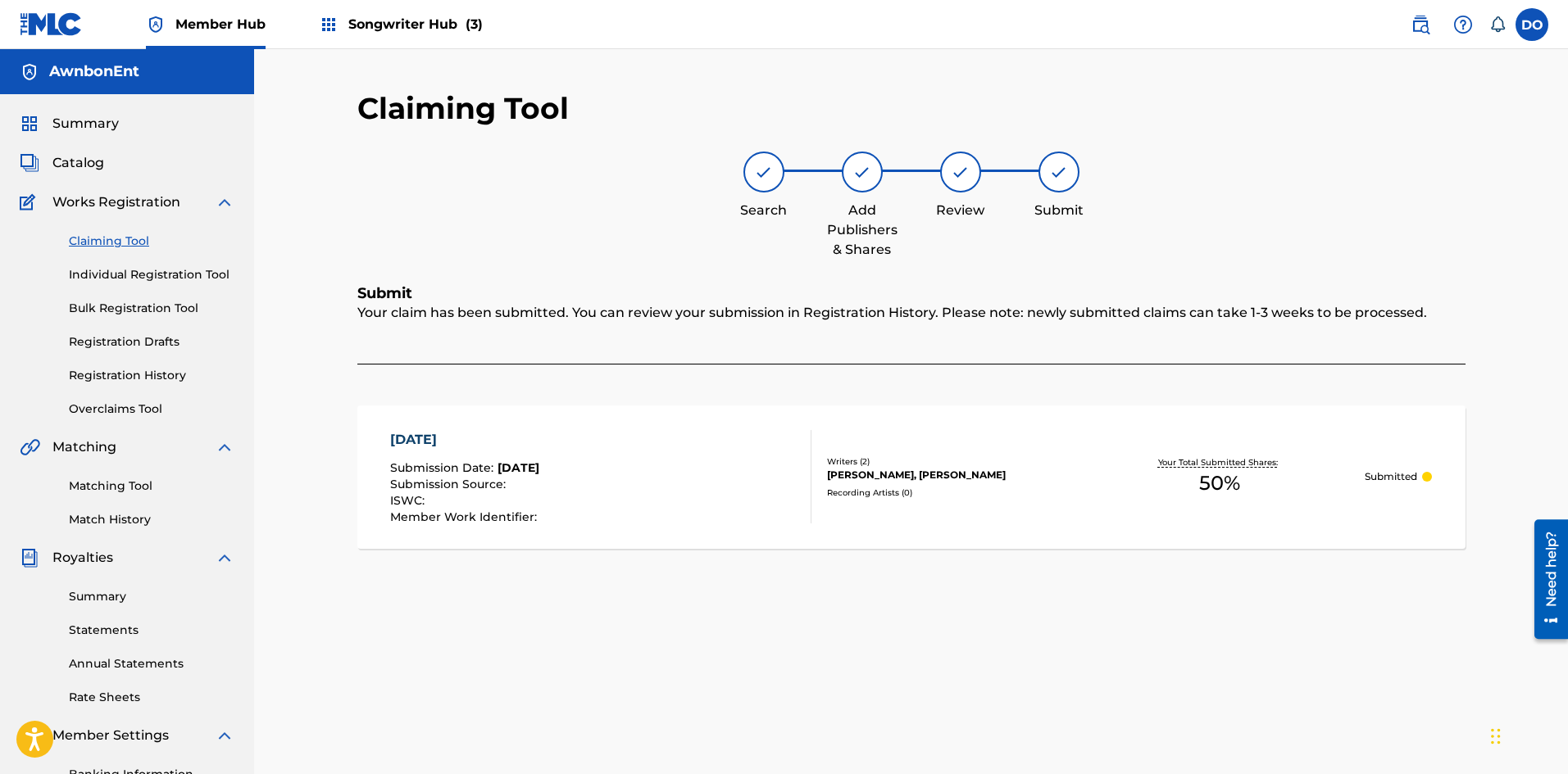
click at [130, 238] on link "Claiming Tool" at bounding box center [152, 241] width 166 height 17
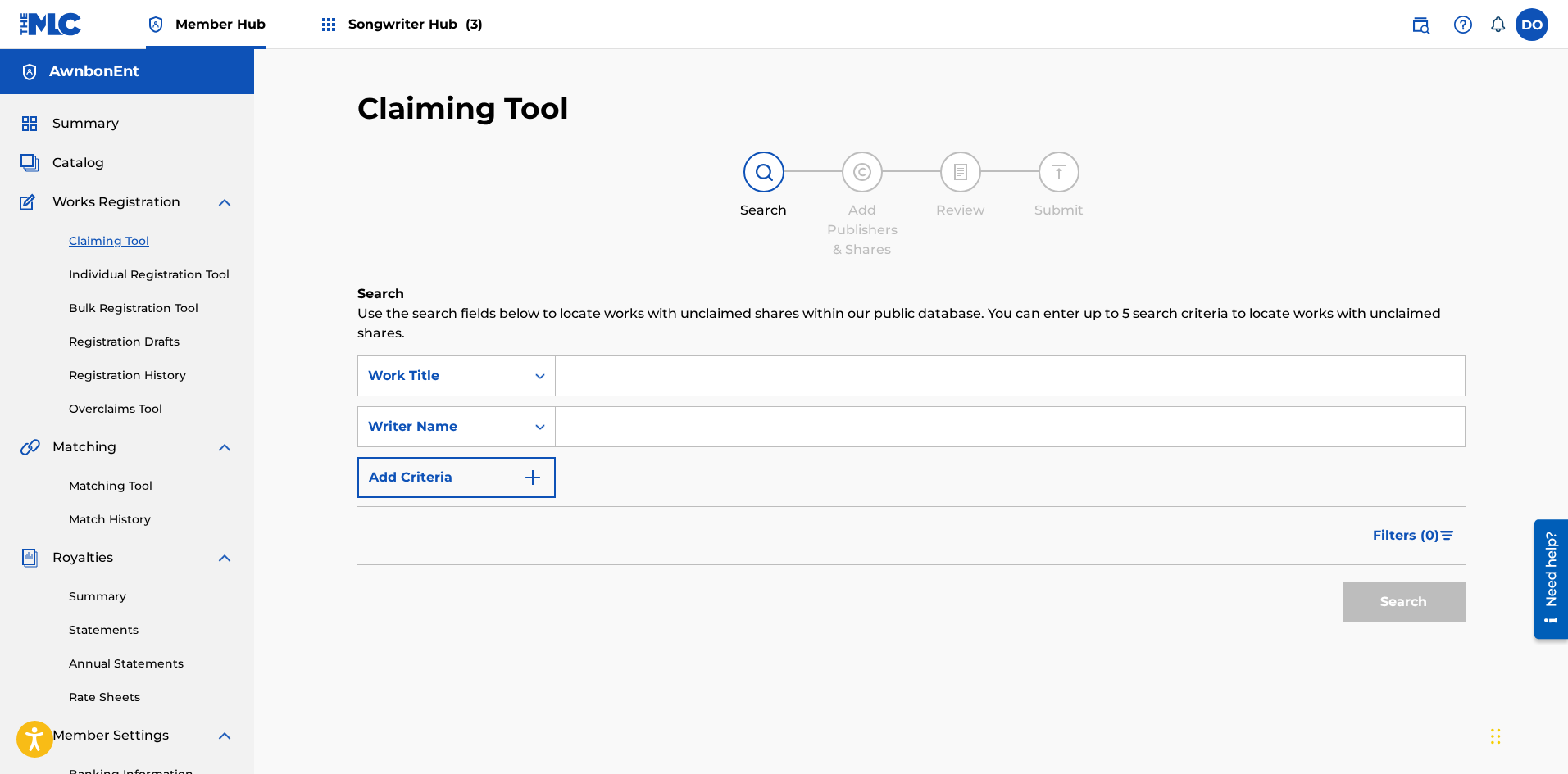
click at [587, 368] on input "Search Form" at bounding box center [1009, 375] width 908 height 39
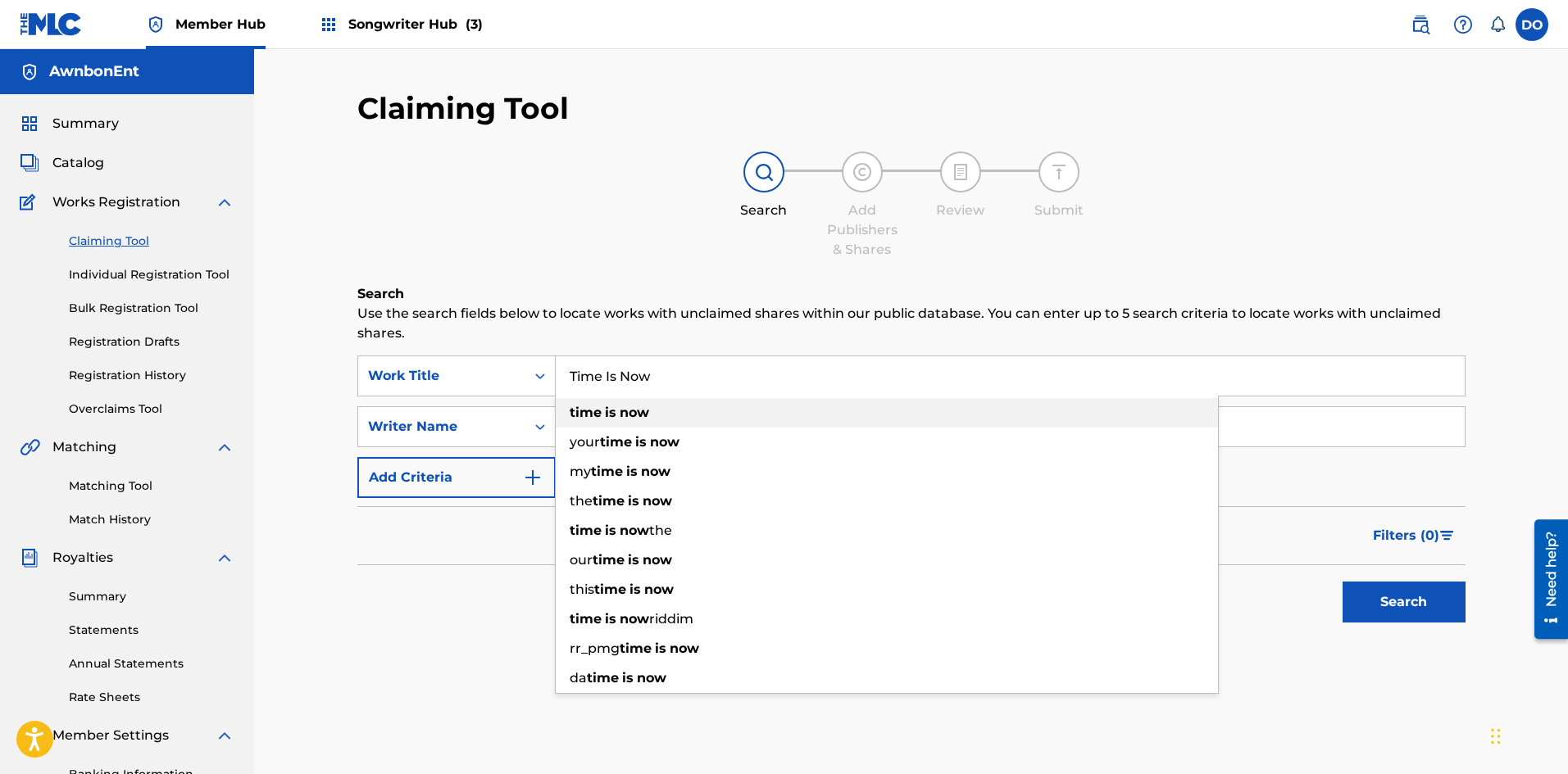
click at [613, 411] on strong "is" at bounding box center [610, 412] width 12 height 16
type input "time is now"
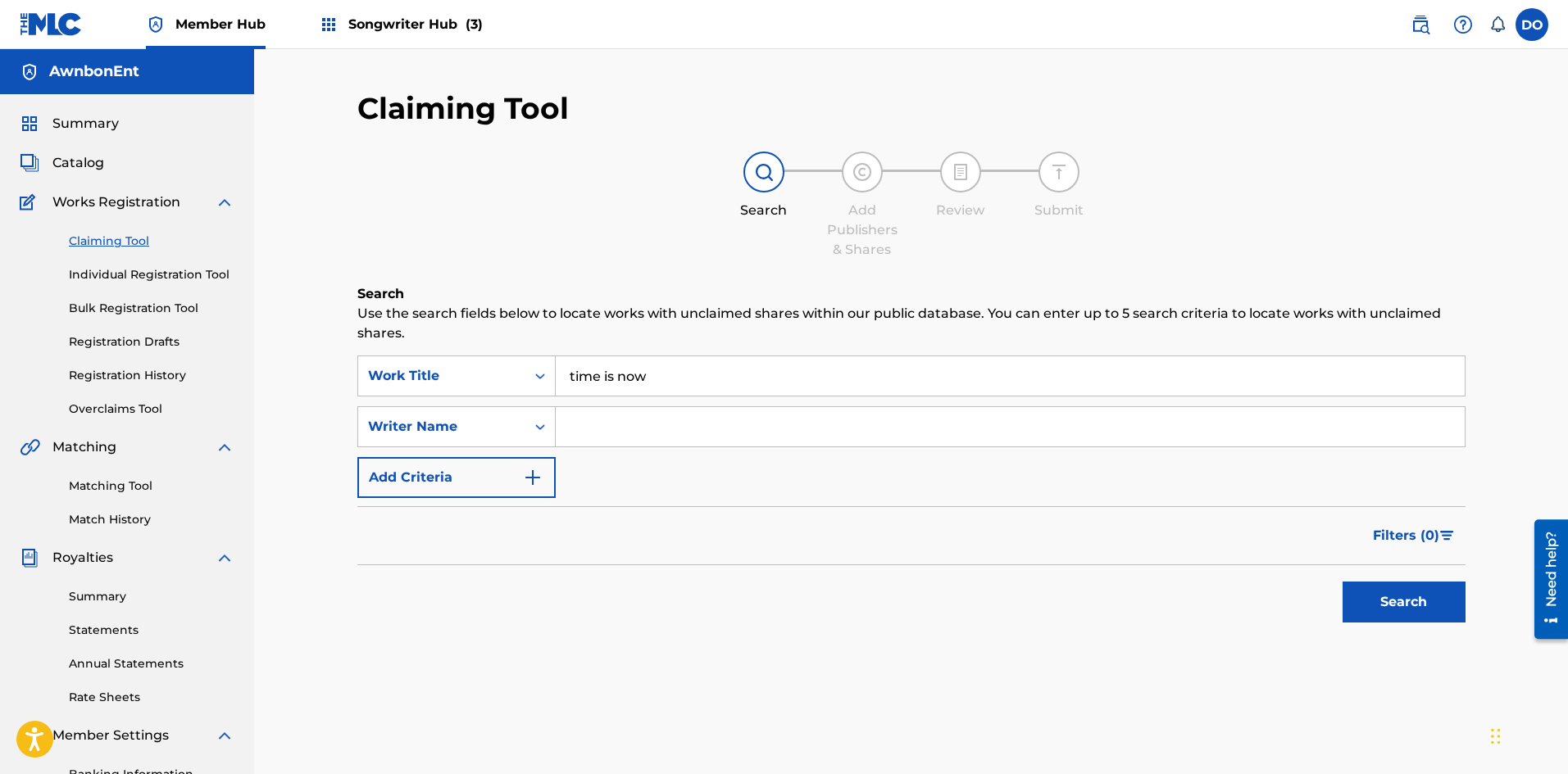
click at [576, 429] on input "Search Form" at bounding box center [1009, 426] width 908 height 39
type input "[PERSON_NAME]"
click at [1377, 609] on button "Search" at bounding box center [1404, 602] width 123 height 41
click at [523, 468] on img "Search Form" at bounding box center [533, 478] width 20 height 20
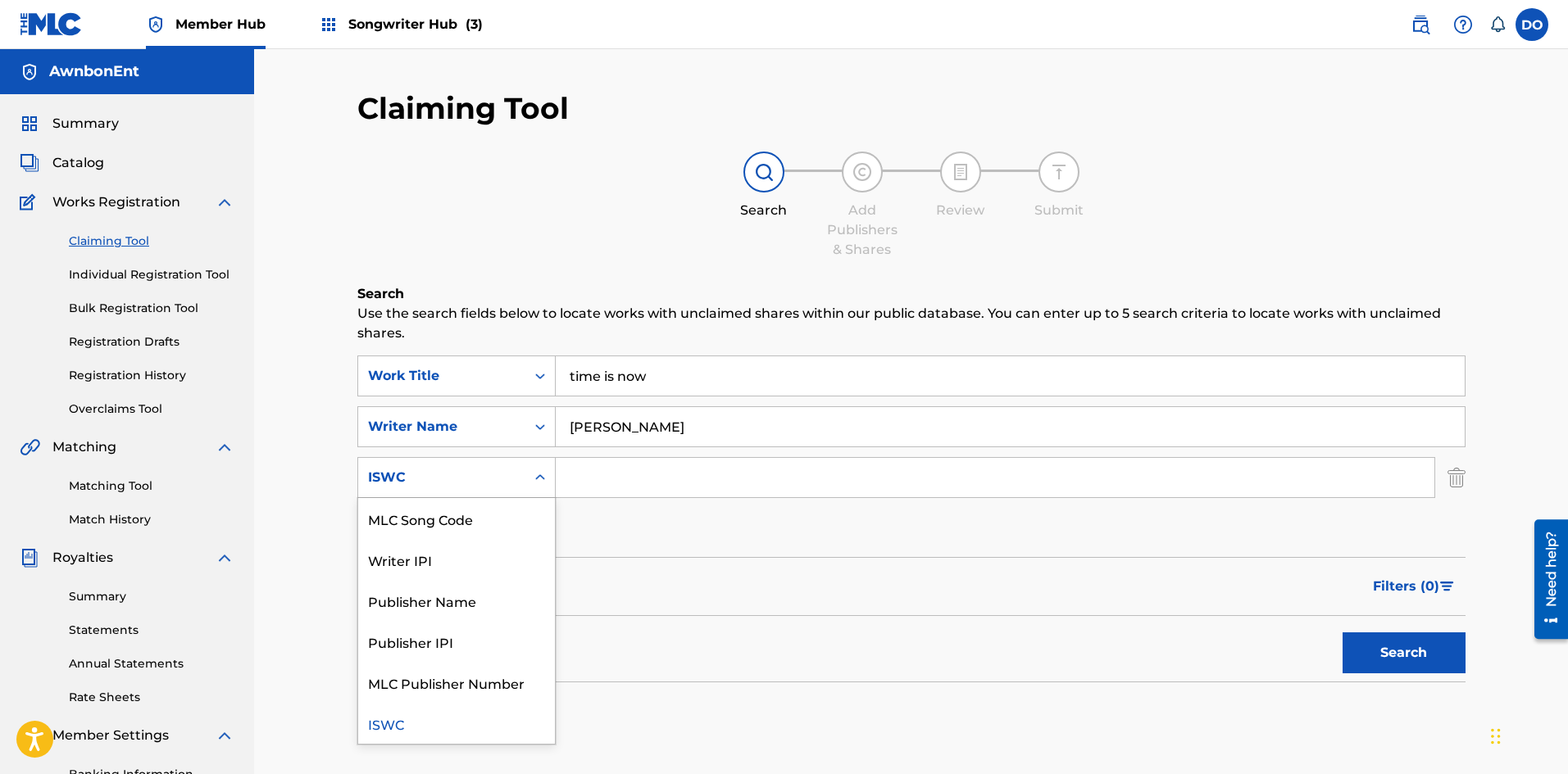
click at [533, 480] on icon "Search Form" at bounding box center [540, 478] width 17 height 17
click at [486, 550] on div "Writer IPI" at bounding box center [456, 559] width 197 height 41
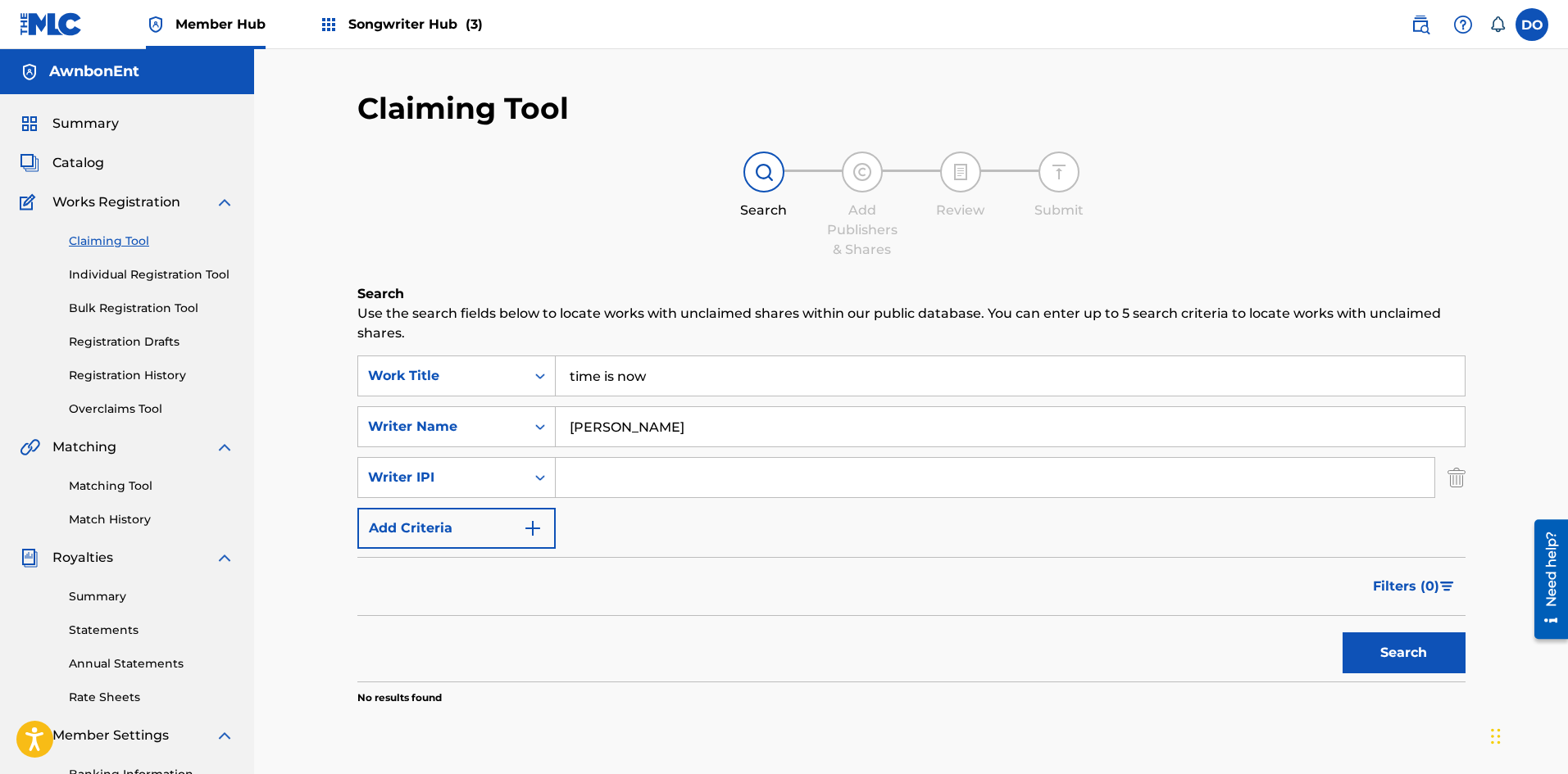
click at [600, 469] on input "Search Form" at bounding box center [994, 477] width 879 height 39
type input "124"
click at [541, 473] on icon "Search Form" at bounding box center [540, 478] width 17 height 17
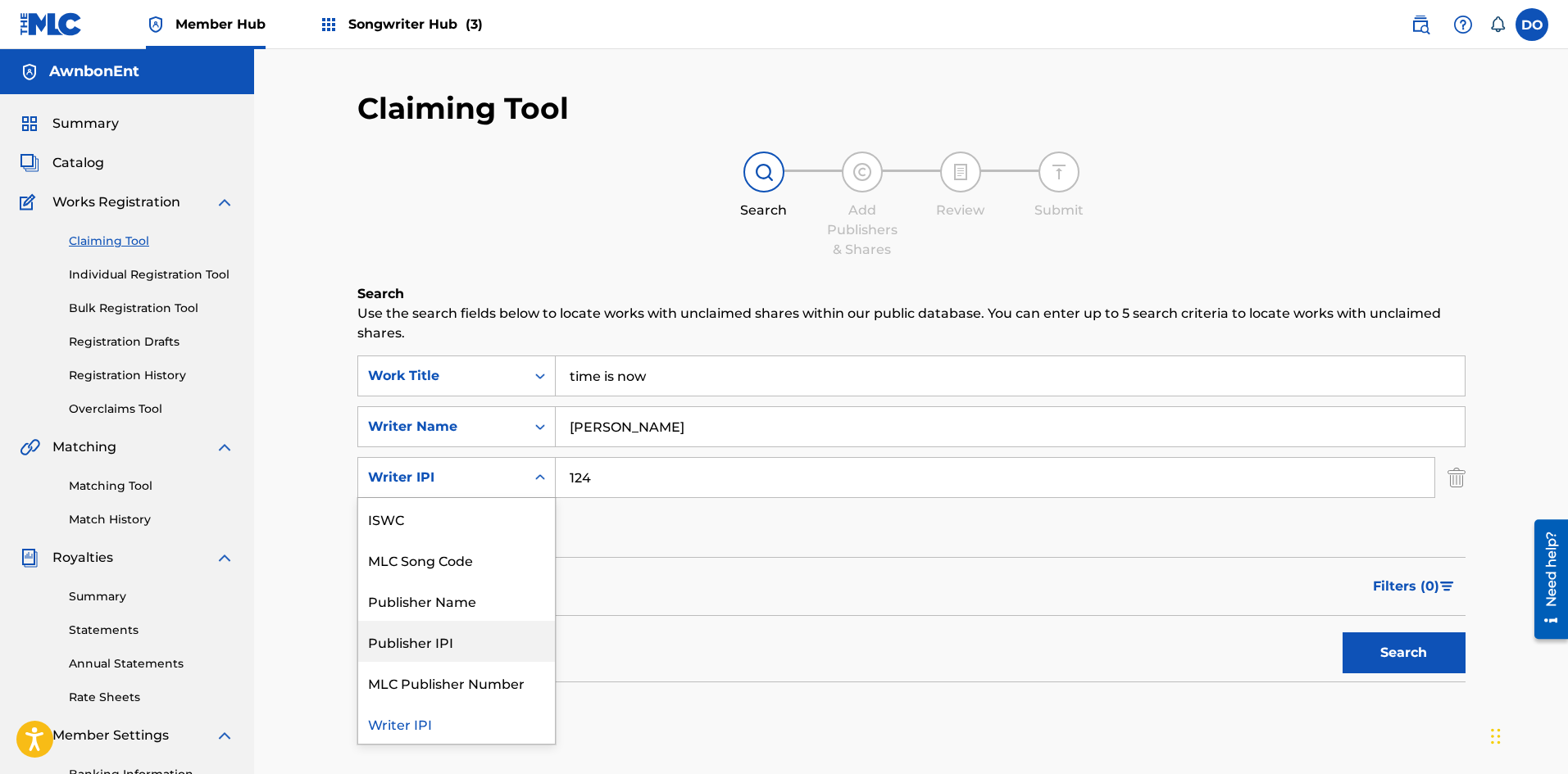
click at [448, 648] on div "Publisher IPI" at bounding box center [456, 641] width 197 height 41
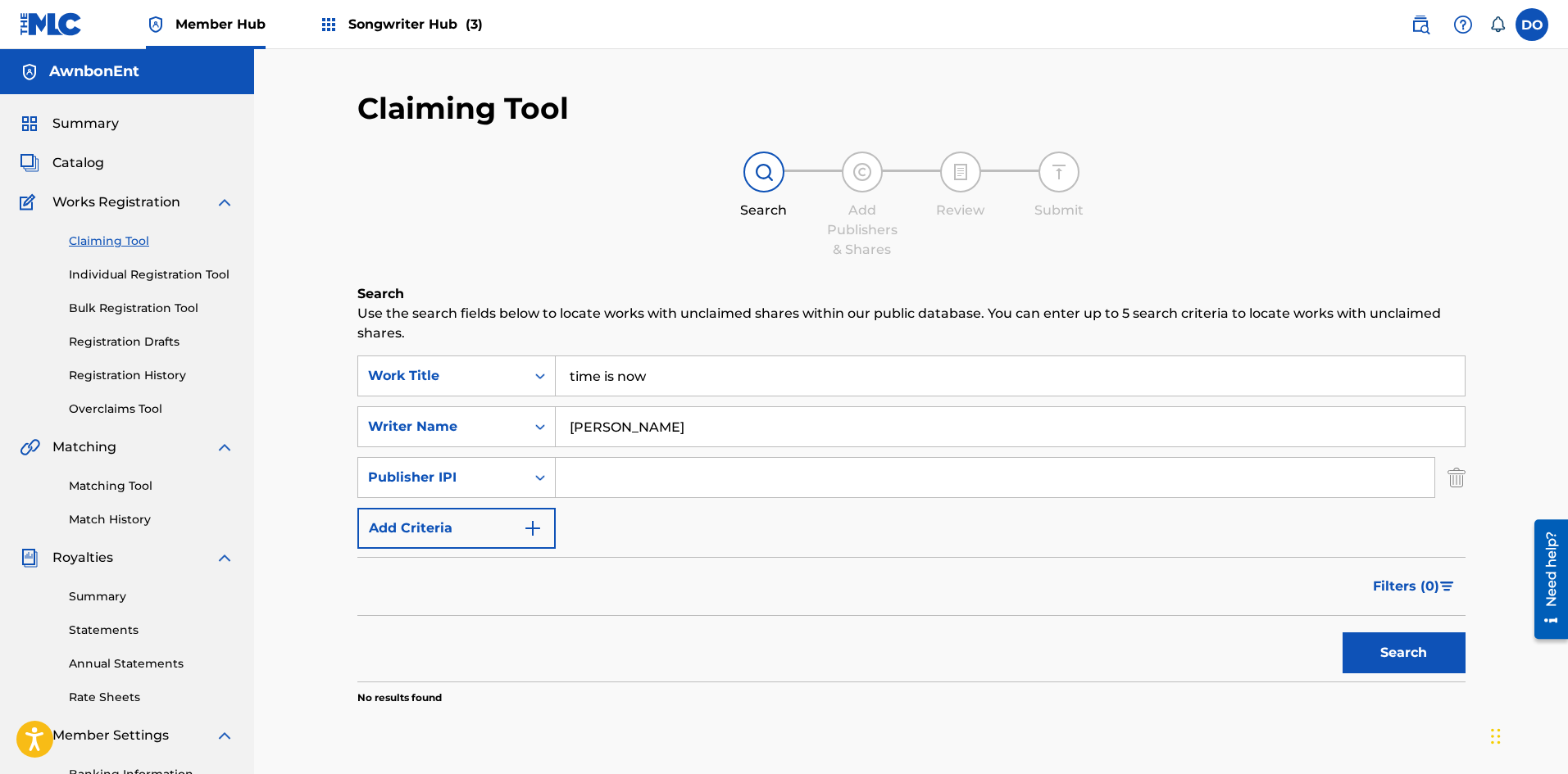
click at [585, 481] on input "Search Form" at bounding box center [994, 477] width 879 height 39
click at [601, 483] on input "Search Form" at bounding box center [994, 477] width 879 height 39
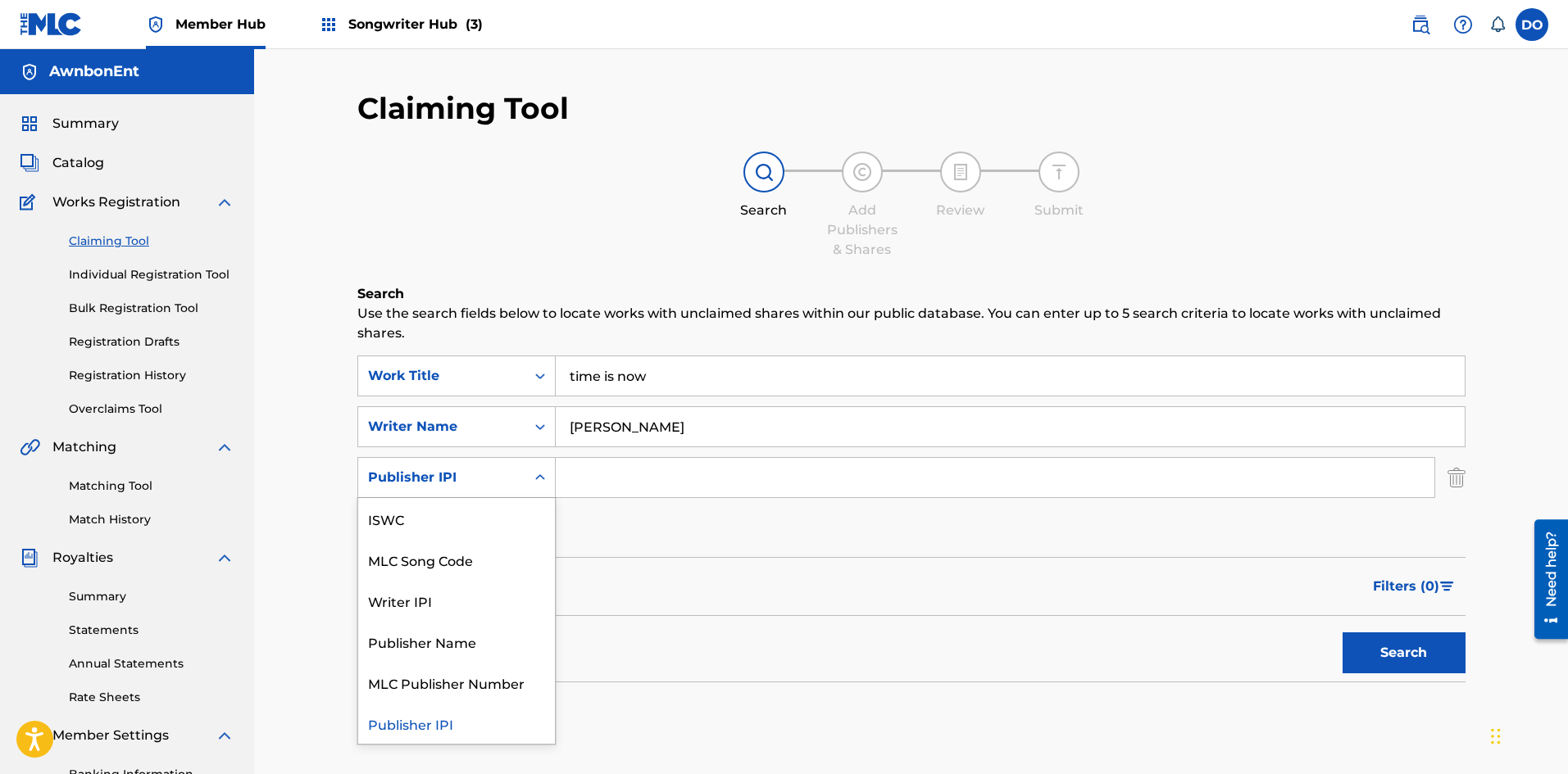
click at [517, 470] on div "Publisher IPI" at bounding box center [441, 477] width 167 height 31
click at [434, 525] on div "ISWC" at bounding box center [456, 518] width 197 height 41
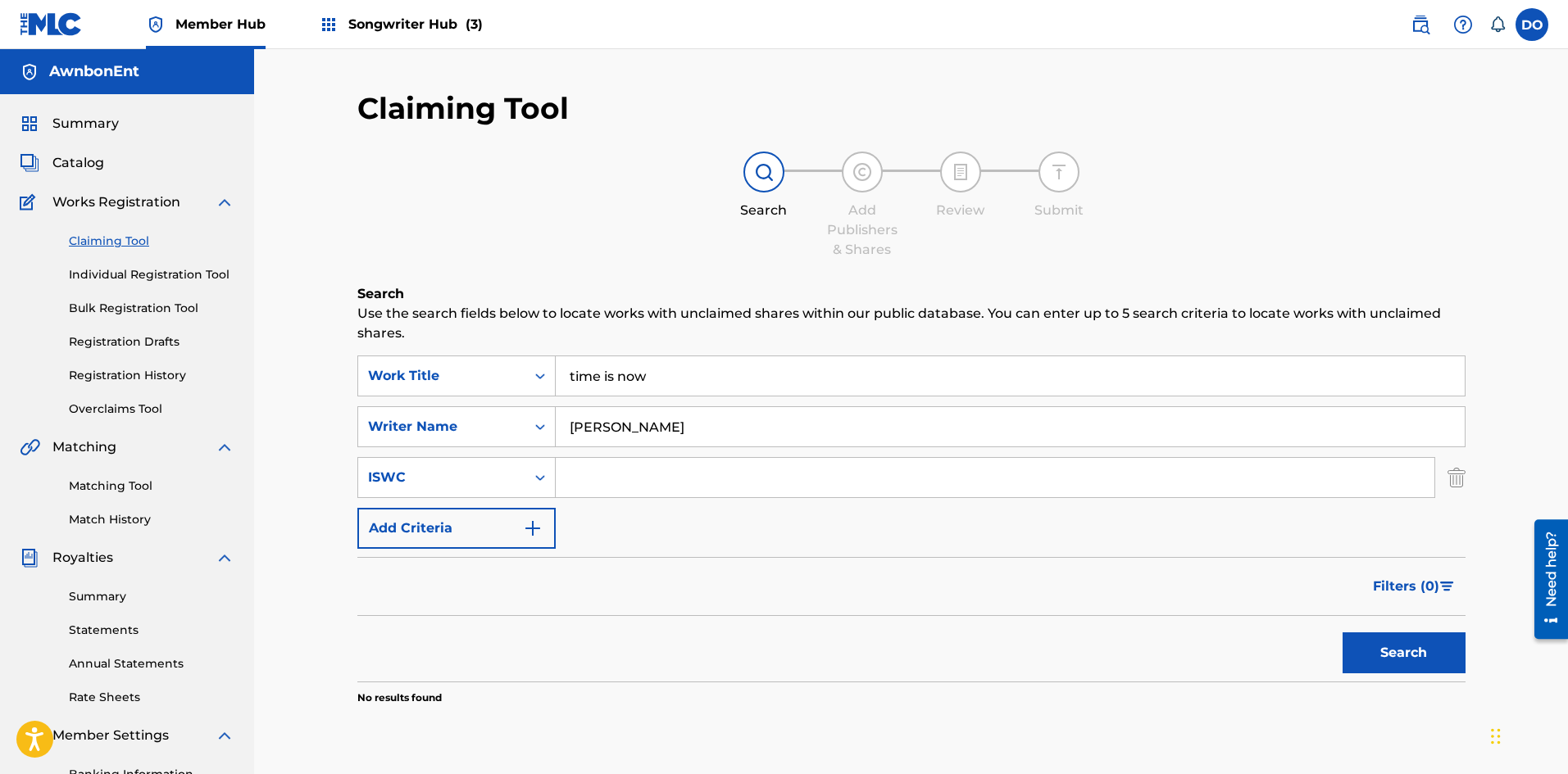
click at [598, 474] on input "Search Form" at bounding box center [994, 477] width 879 height 39
click at [1363, 653] on button "Search" at bounding box center [1404, 652] width 123 height 41
click at [580, 428] on input "[PERSON_NAME]" at bounding box center [1009, 426] width 908 height 39
type input "[PERSON_NAME]"
click at [1374, 665] on button "Search" at bounding box center [1404, 652] width 123 height 41
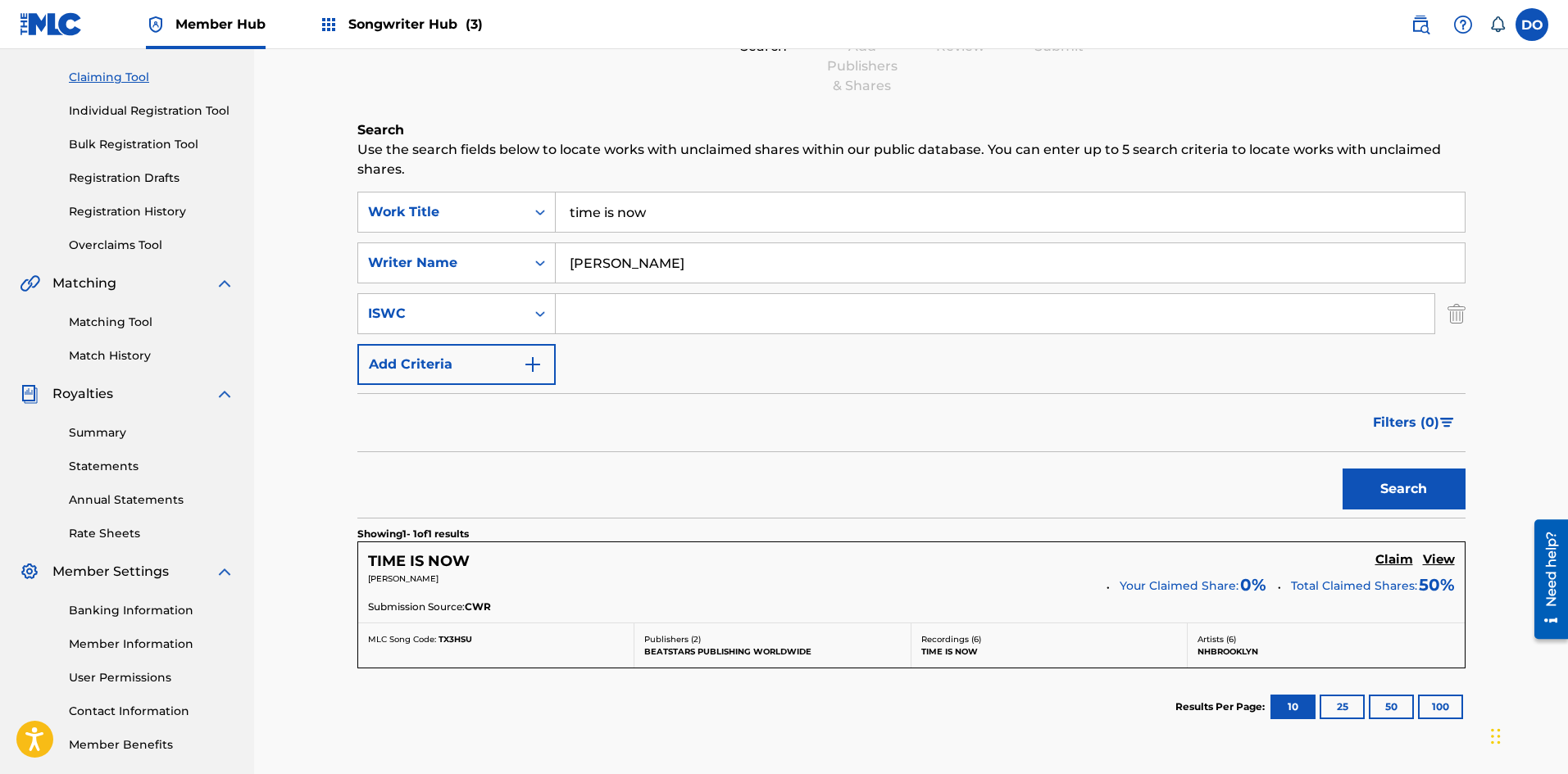
scroll to position [246, 0]
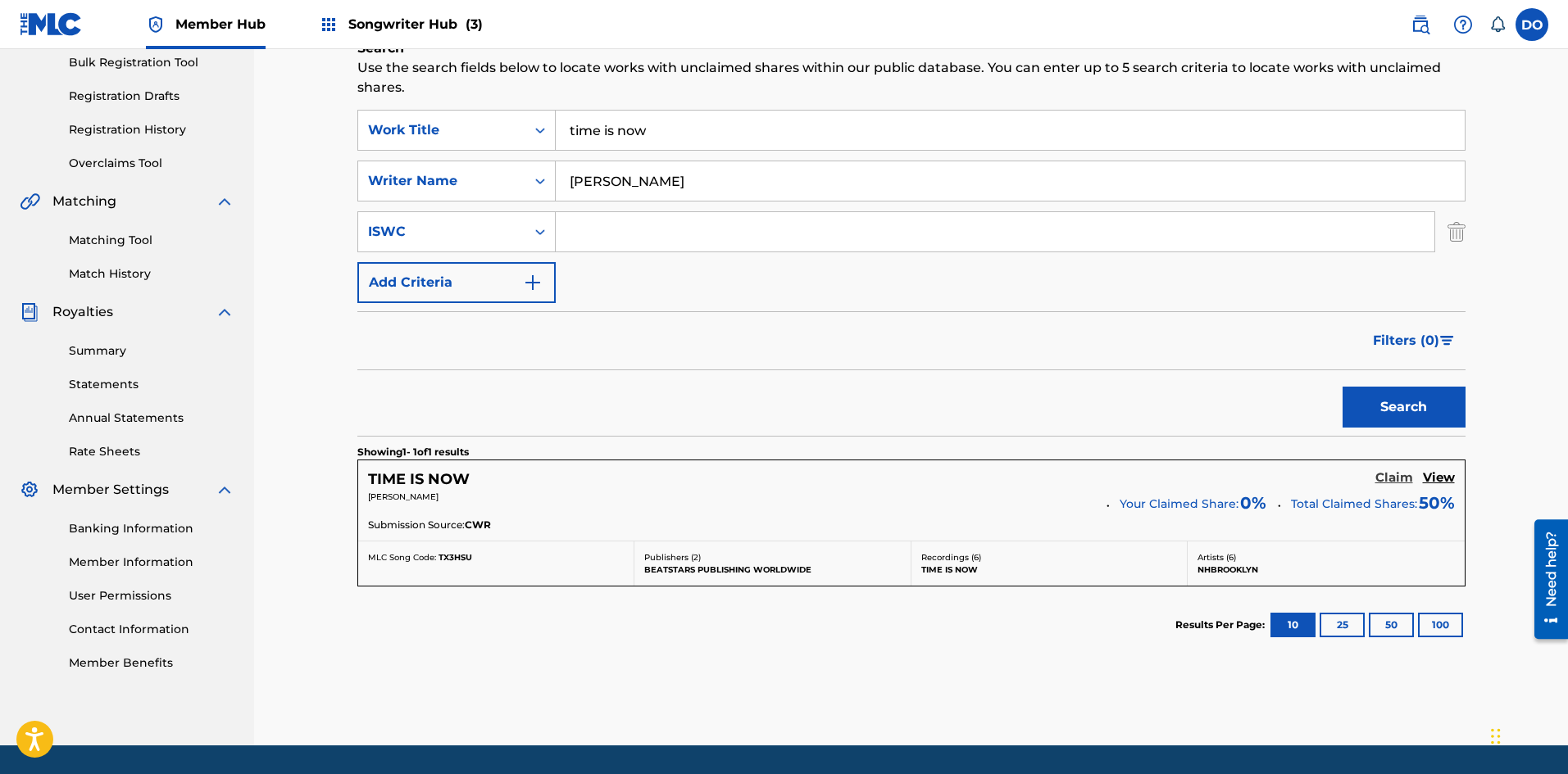
click at [1394, 479] on h5 "Claim" at bounding box center [1393, 478] width 37 height 16
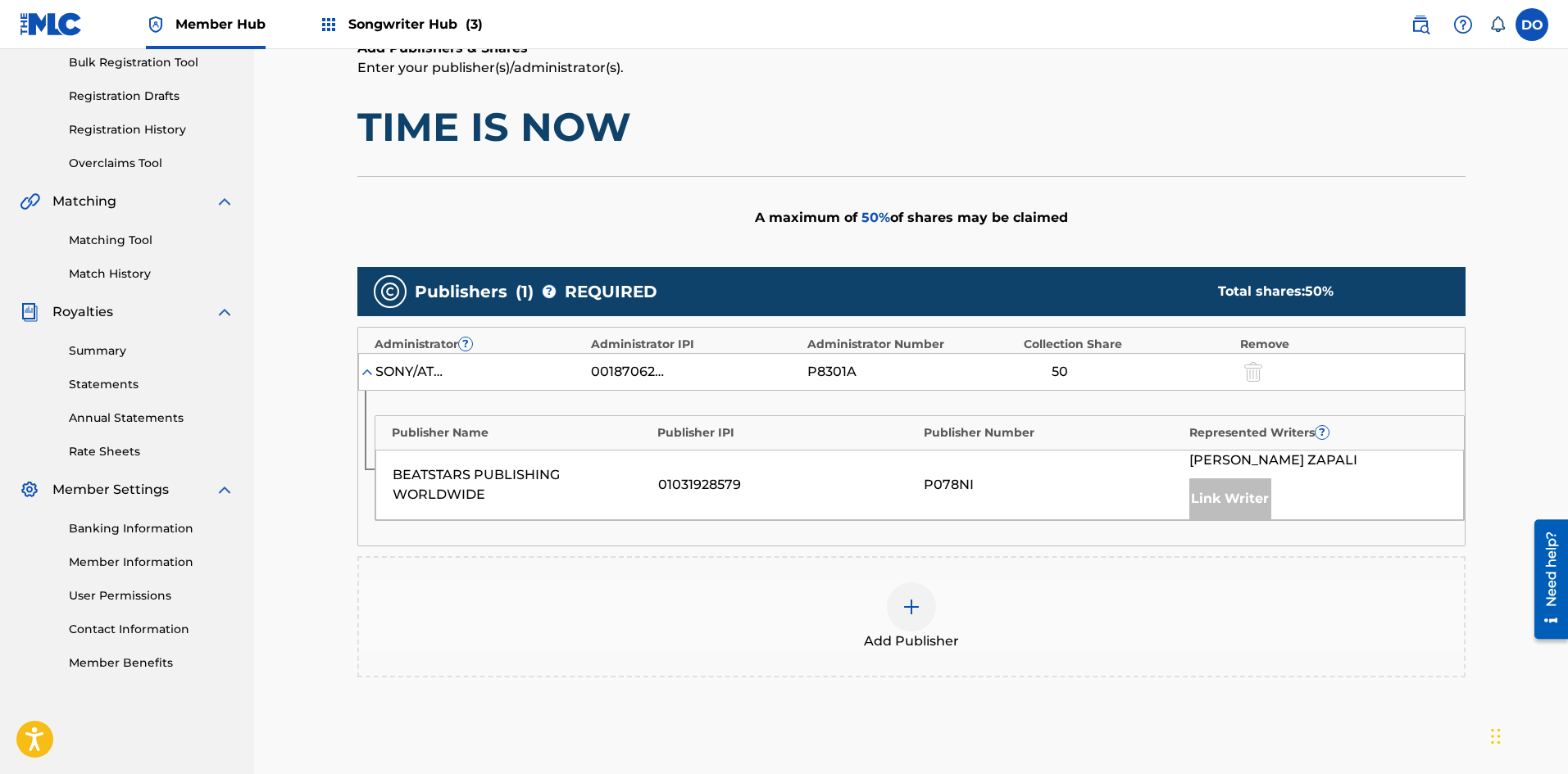
click at [923, 615] on div at bounding box center [911, 607] width 49 height 49
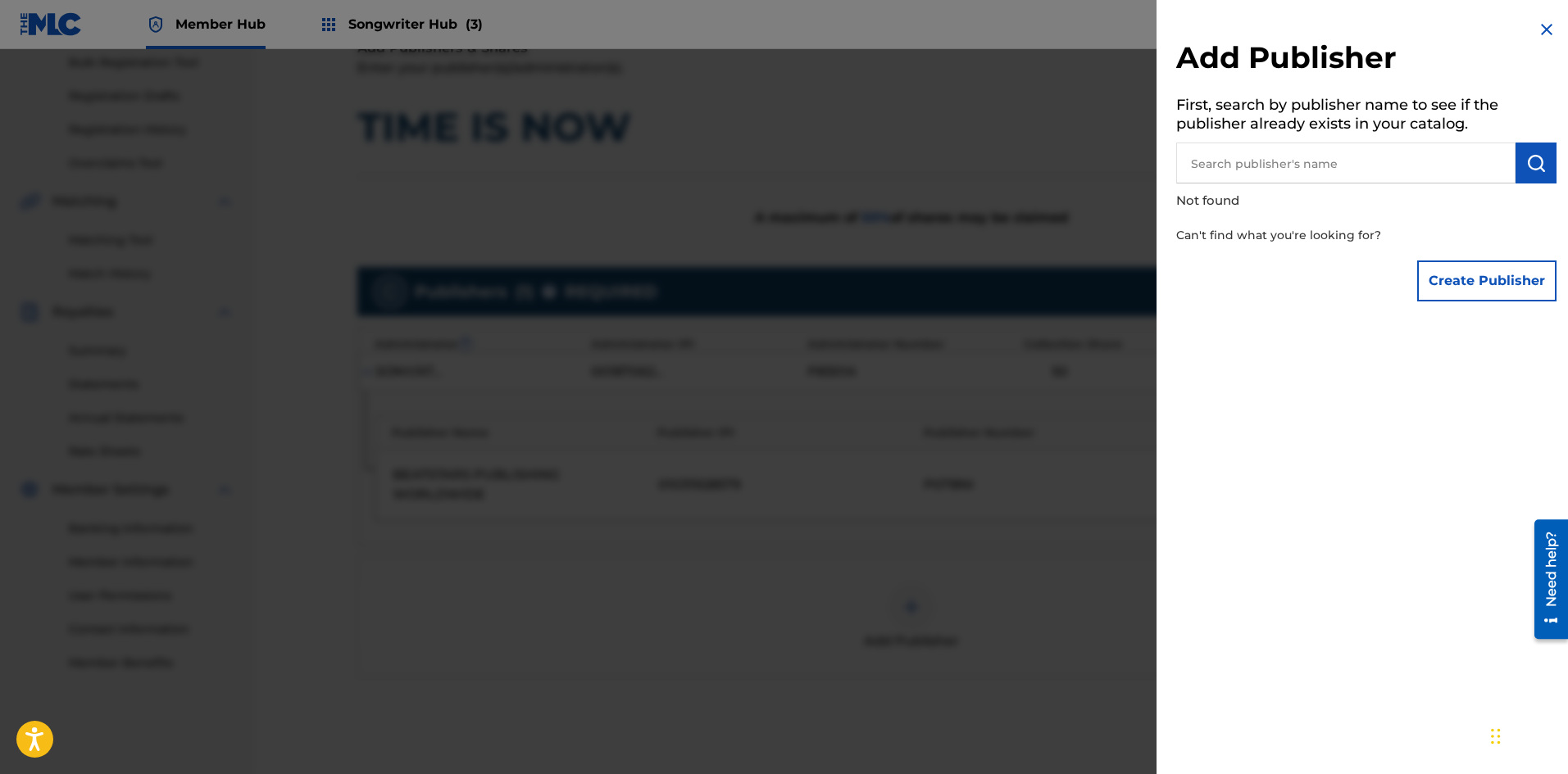
click at [1274, 158] on input "text" at bounding box center [1345, 162] width 339 height 41
type input "a"
type input "AwnbonEnt"
click at [1541, 162] on button "submit" at bounding box center [1536, 162] width 41 height 41
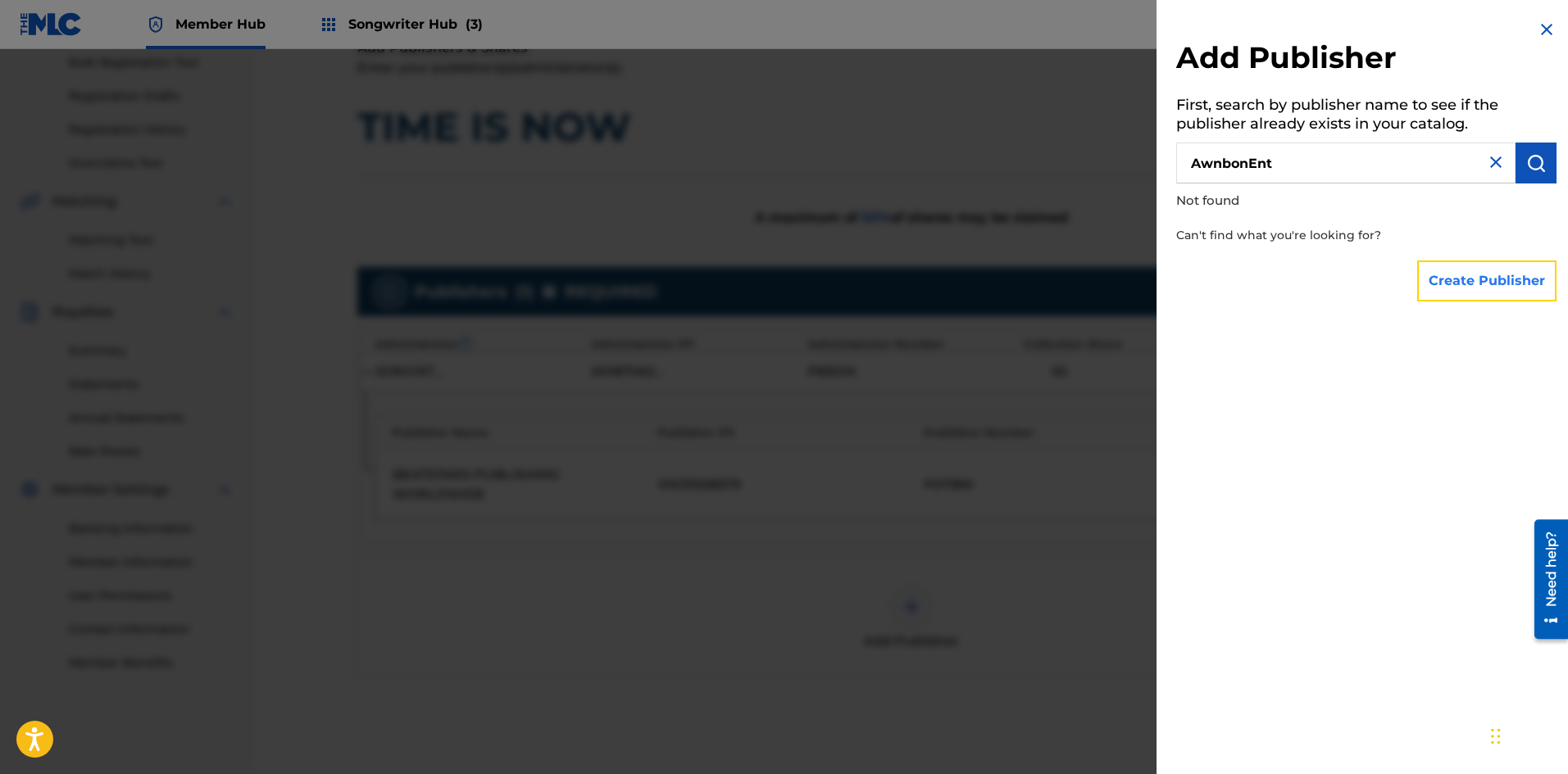
click at [1480, 275] on button "Create Publisher" at bounding box center [1486, 280] width 139 height 41
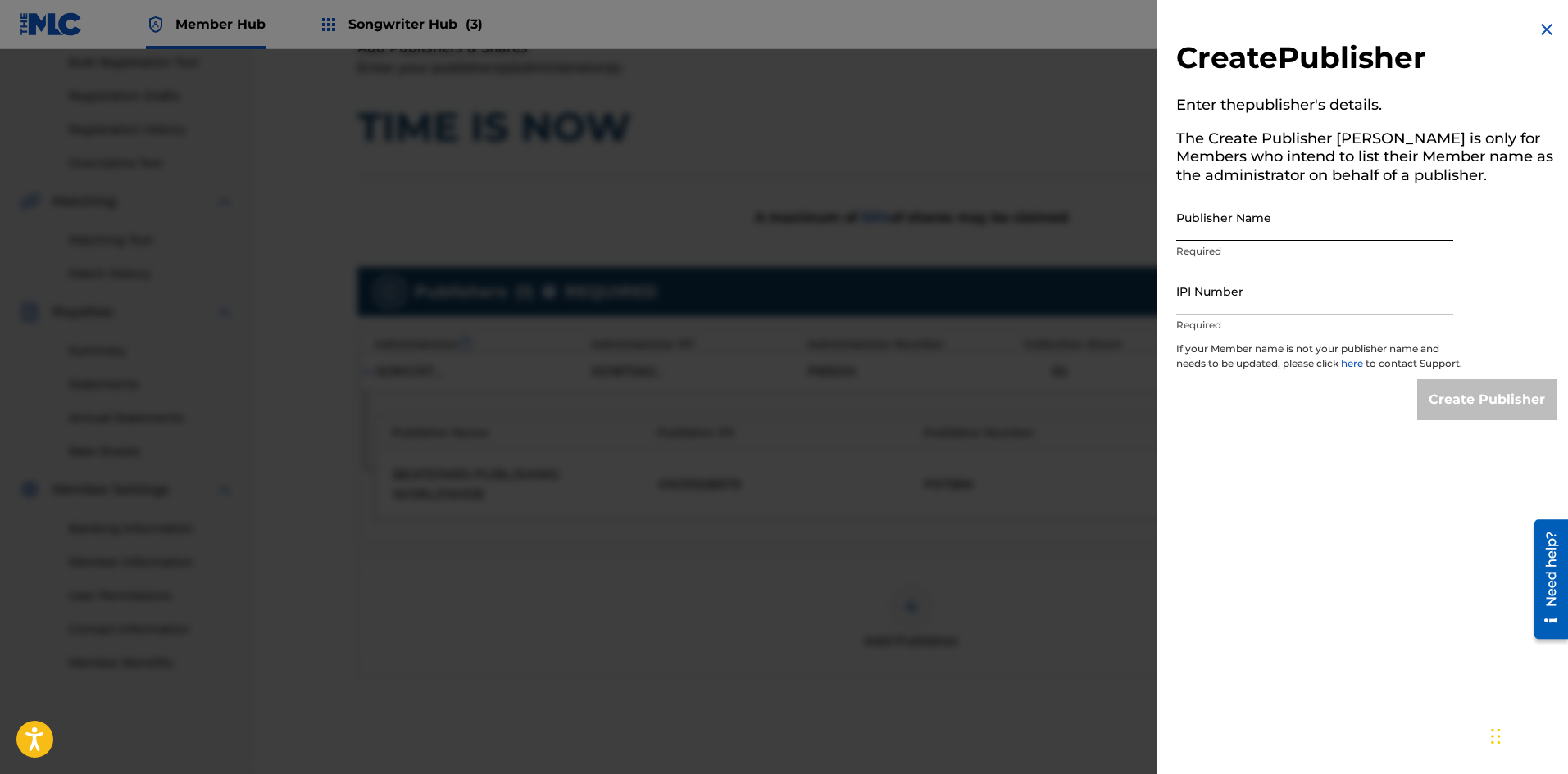
click at [1198, 232] on input "Publisher Name" at bounding box center [1314, 217] width 277 height 47
type input "AwnbonEnt"
click at [1229, 305] on input "IPI Number" at bounding box center [1314, 291] width 277 height 47
type input "1245183465"
click at [1436, 419] on input "Create Publisher" at bounding box center [1486, 399] width 139 height 41
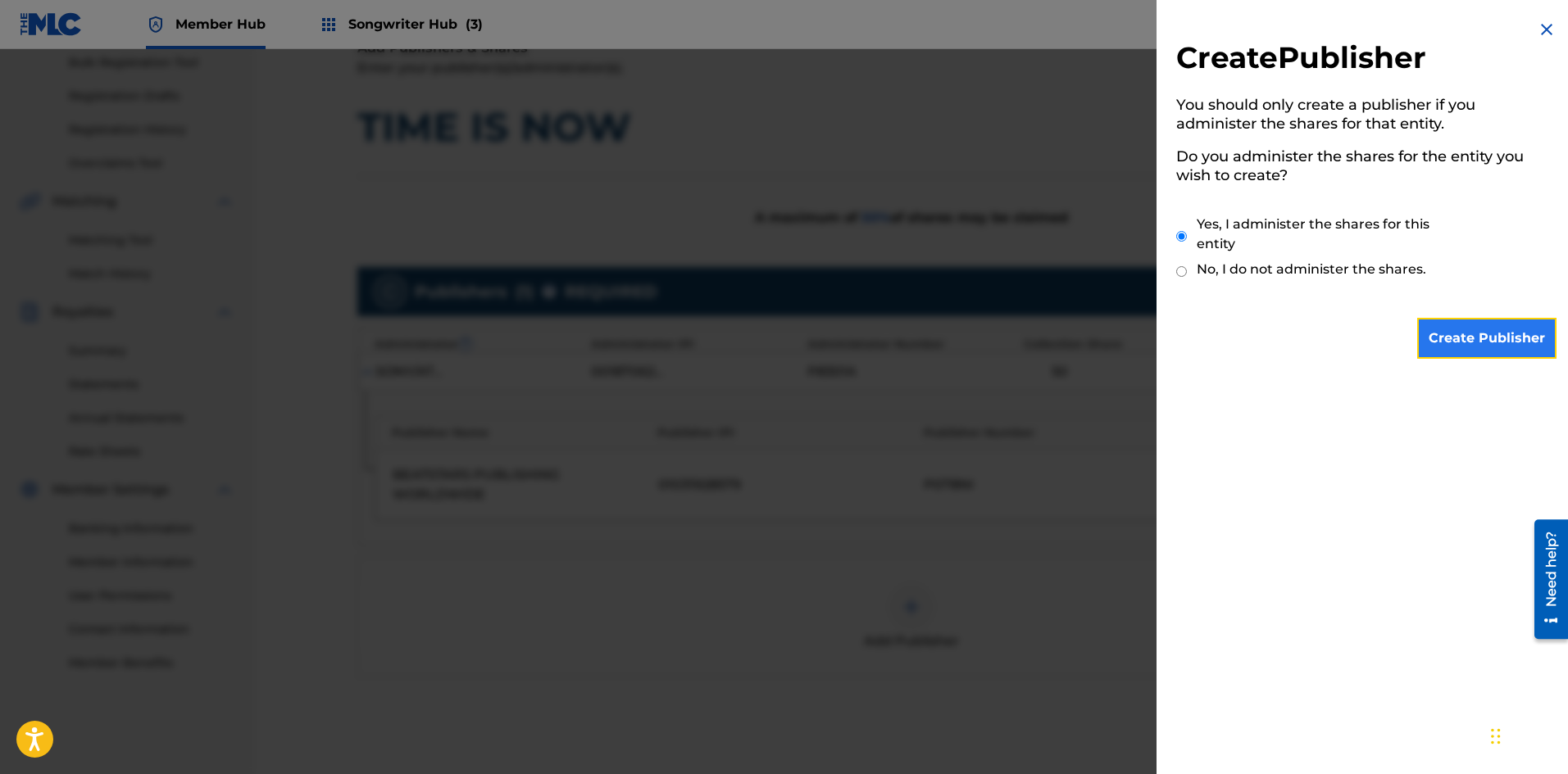
click at [1451, 342] on input "Create Publisher" at bounding box center [1486, 338] width 139 height 41
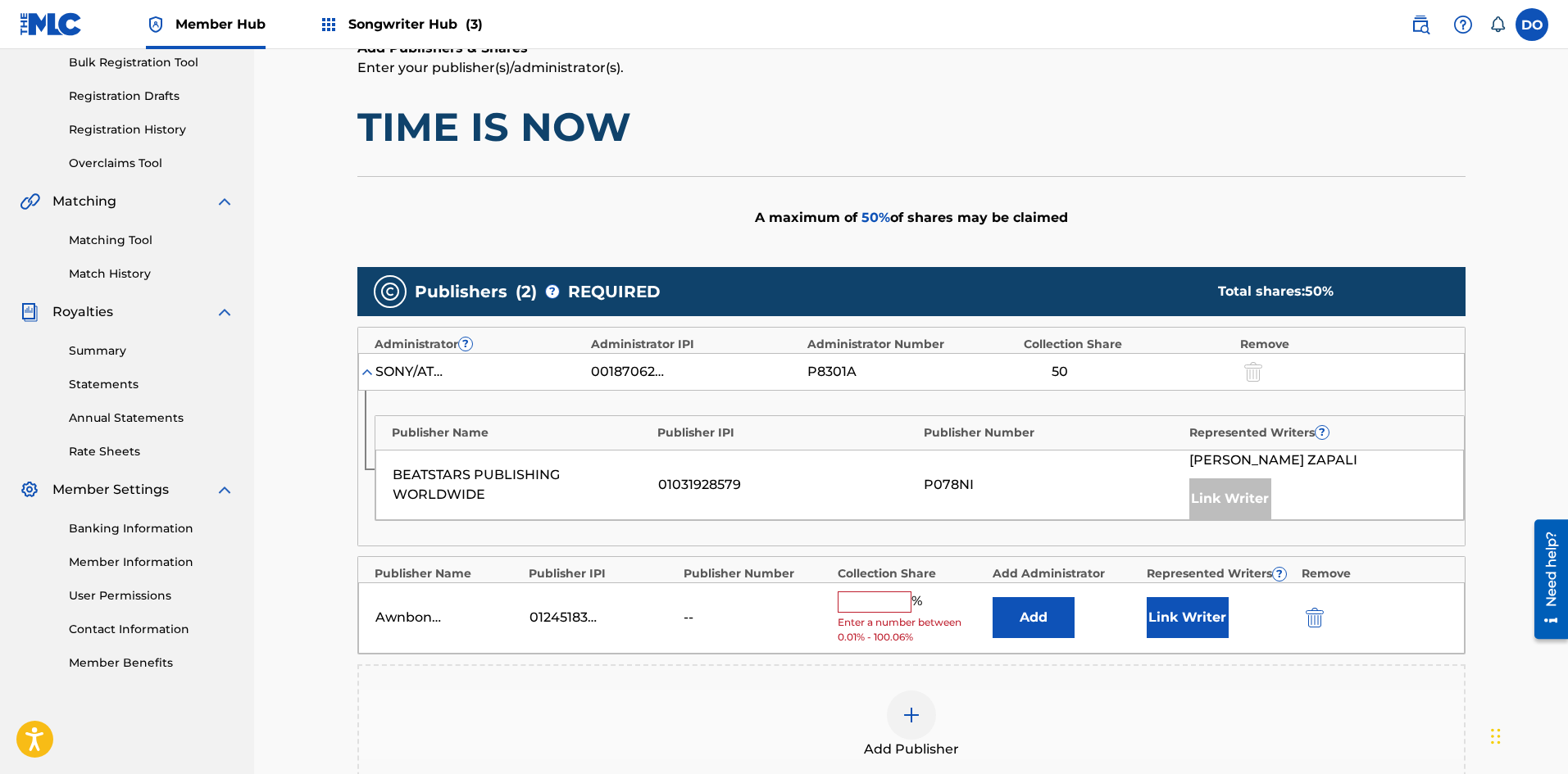
click at [854, 603] on input "text" at bounding box center [874, 603] width 74 height 22
type input "50"
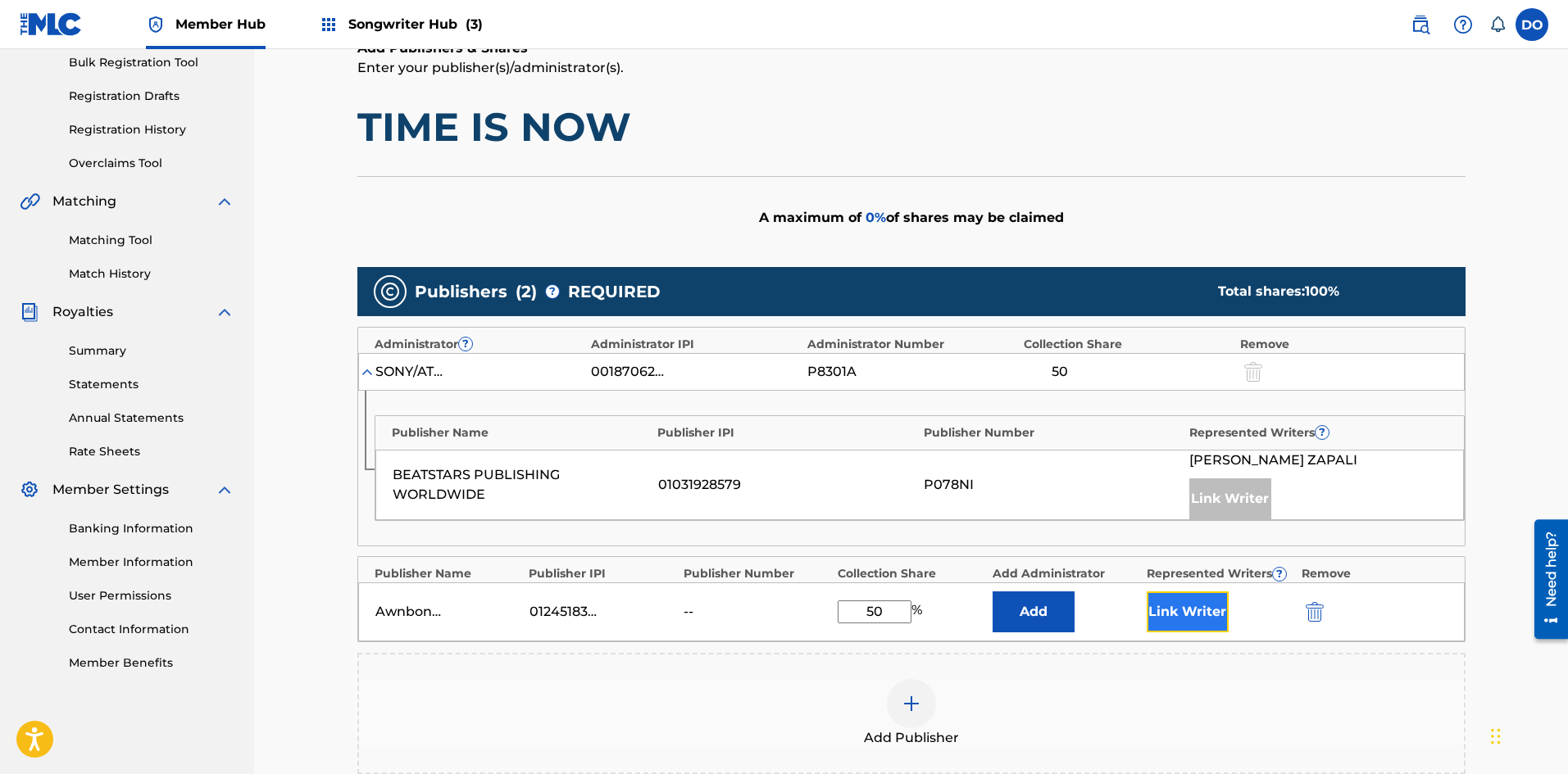
click at [1192, 606] on button "Link Writer" at bounding box center [1187, 612] width 82 height 41
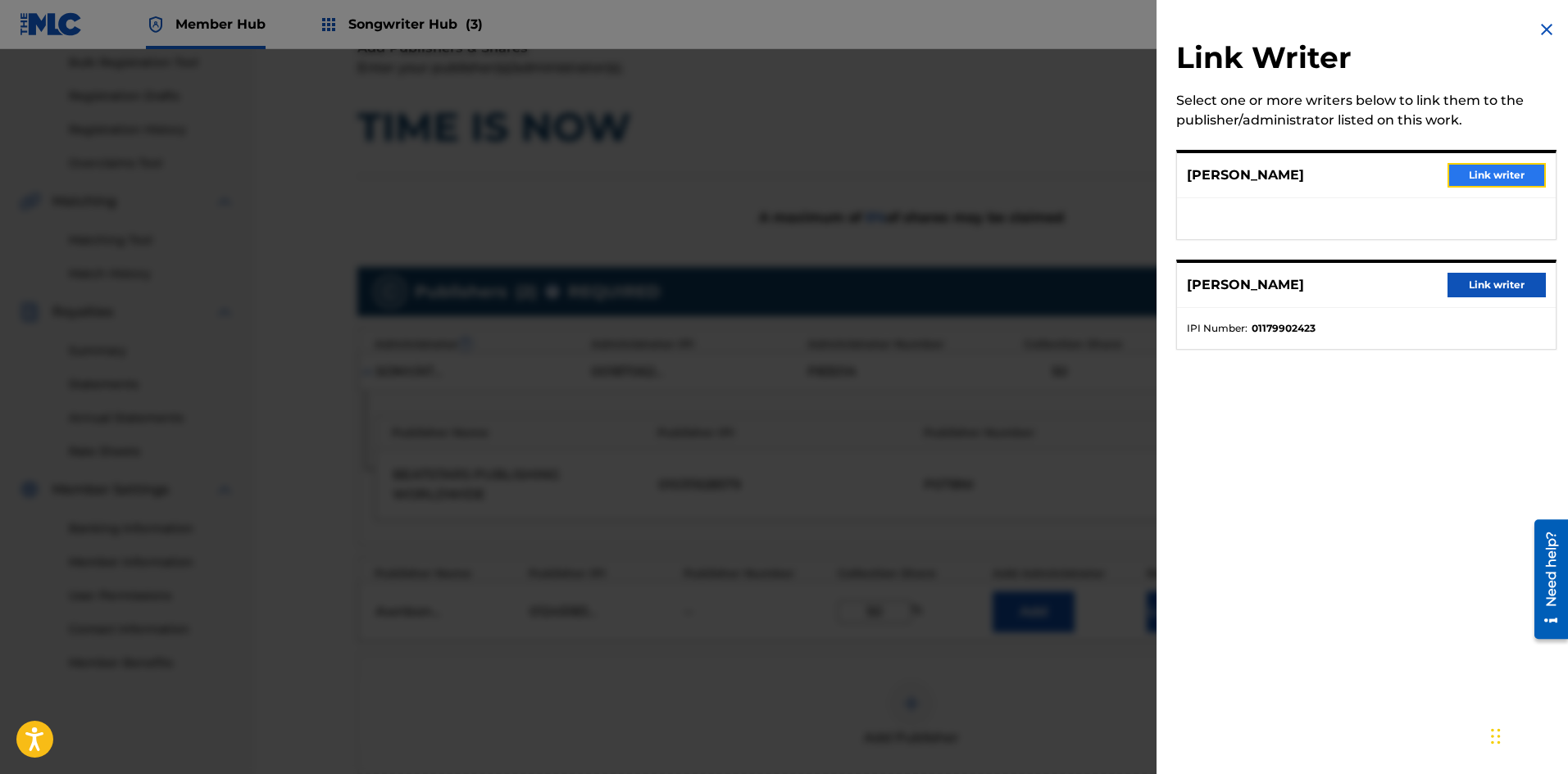
click at [1451, 184] on button "Link writer" at bounding box center [1496, 176] width 98 height 25
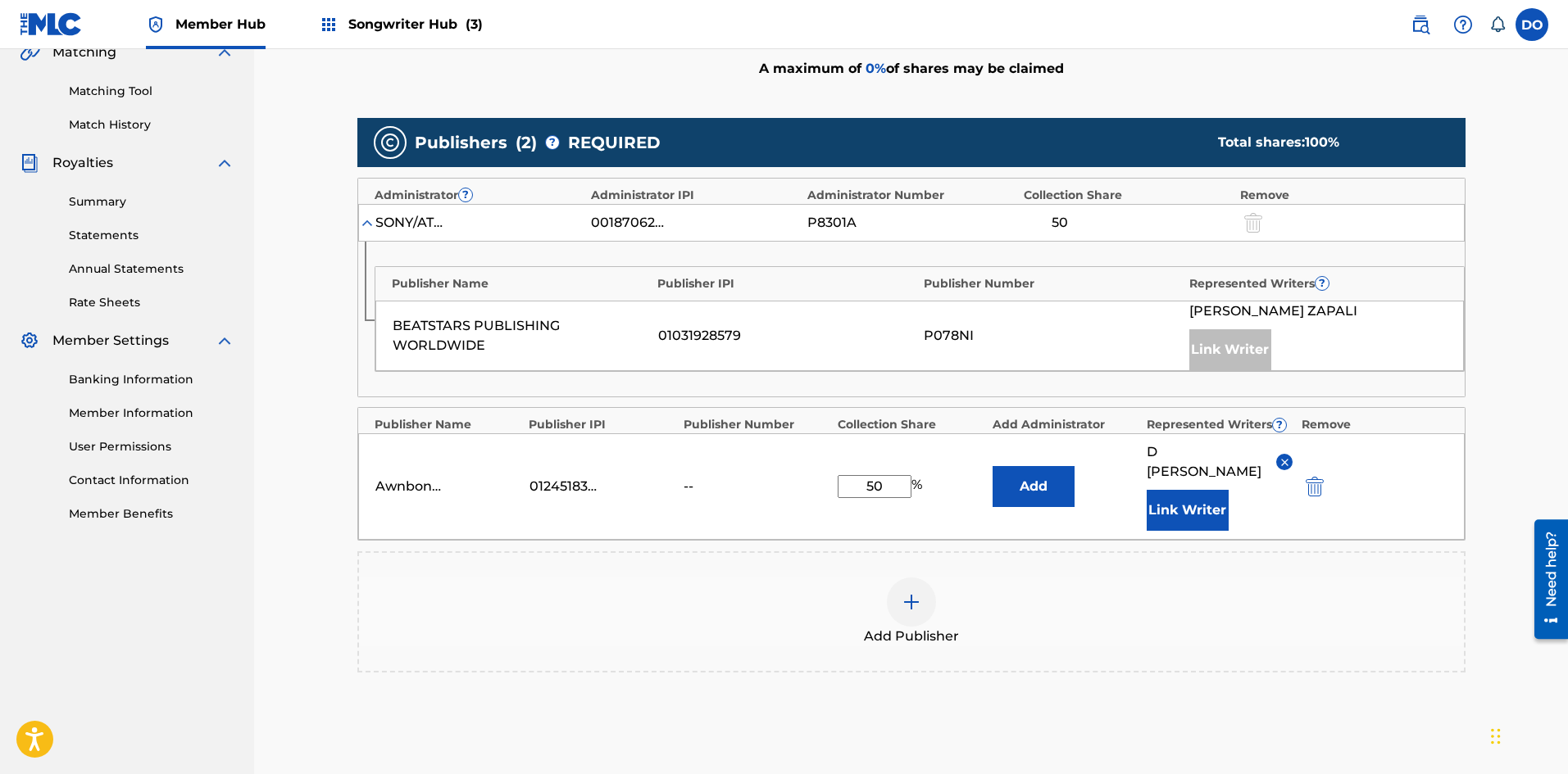
scroll to position [409, 0]
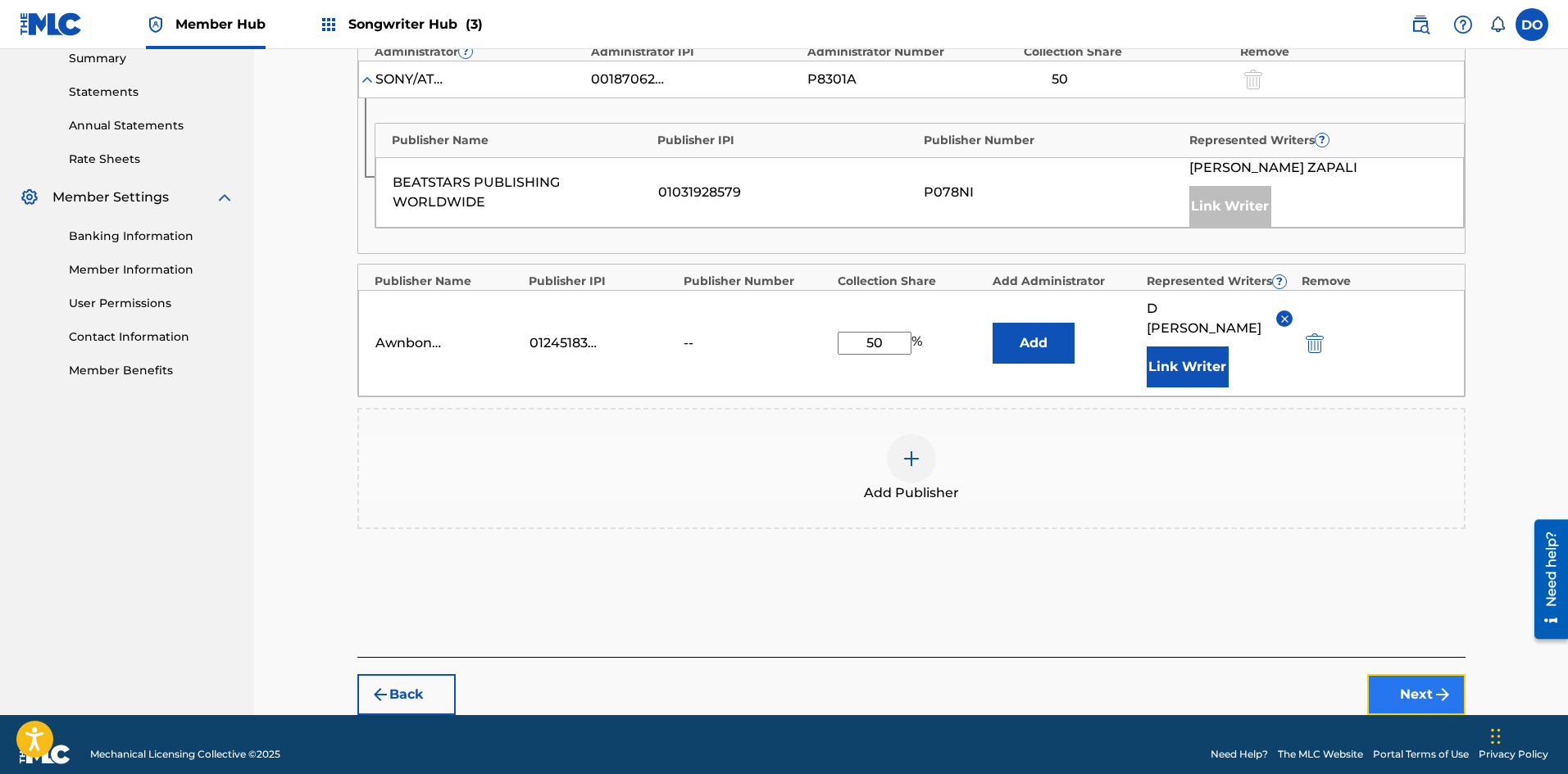
click at [1401, 674] on button "Next" at bounding box center [1416, 694] width 98 height 41
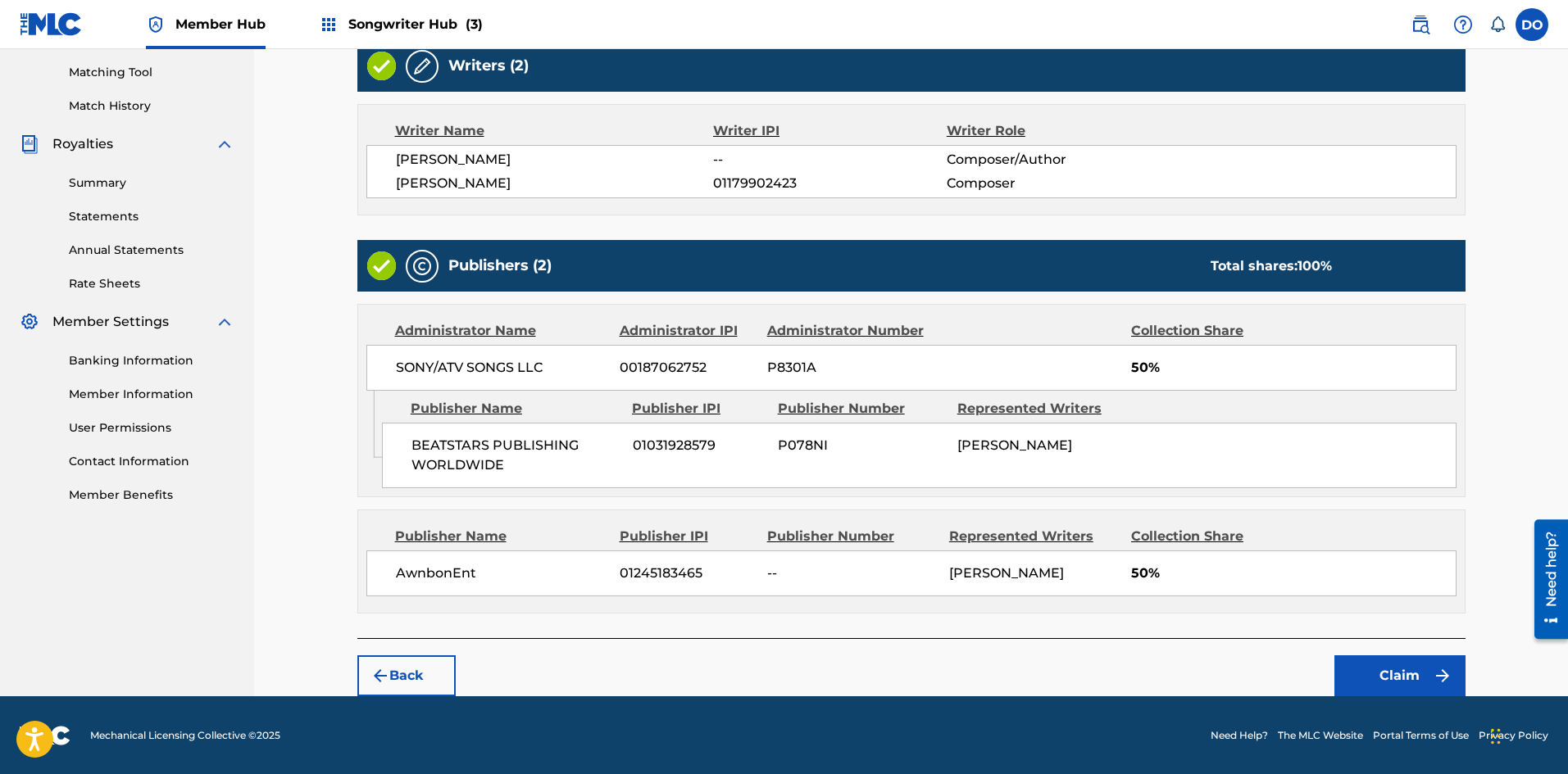
scroll to position [414, 0]
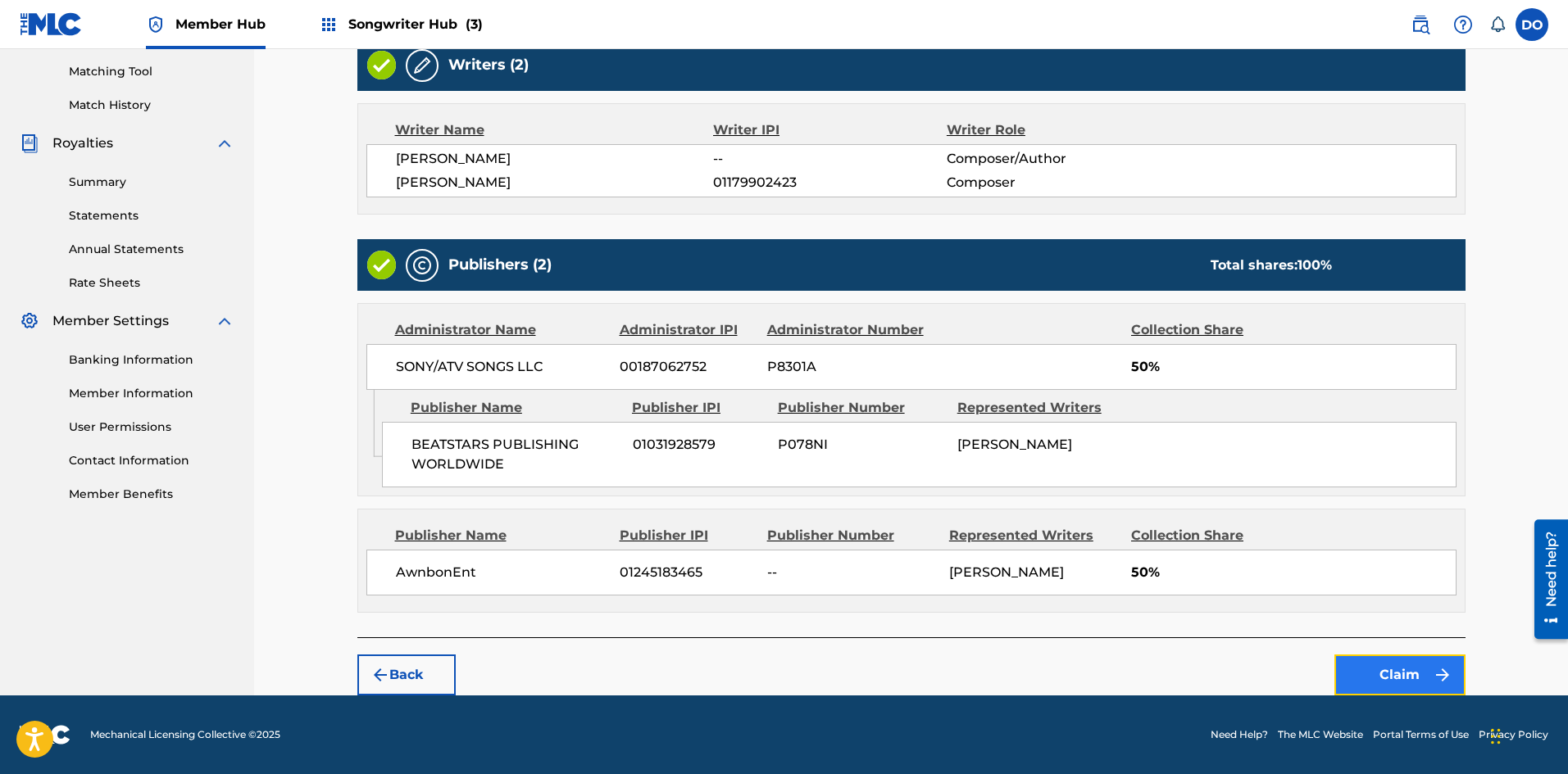
click at [1367, 671] on button "Claim" at bounding box center [1399, 674] width 131 height 41
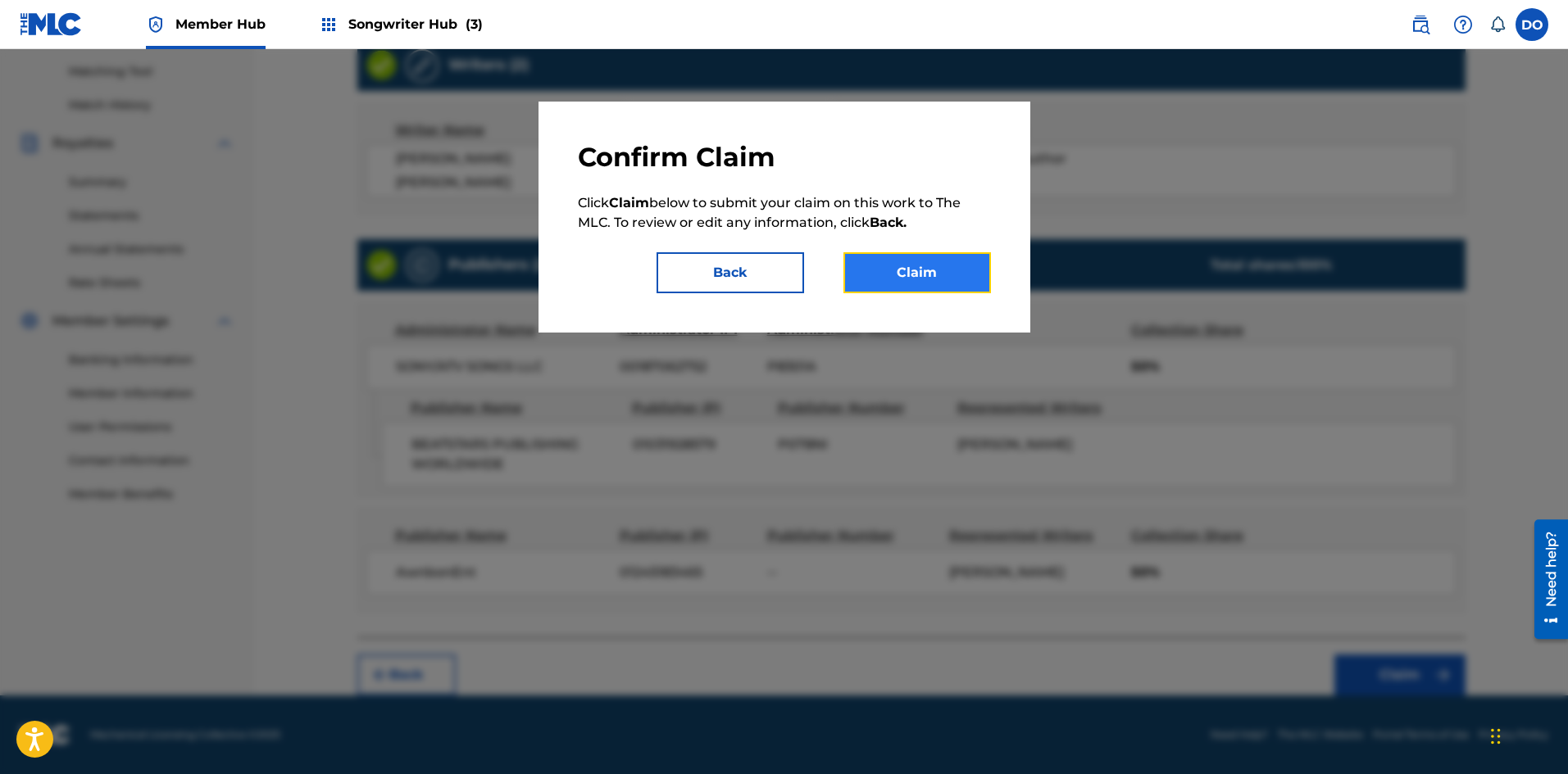
click at [897, 275] on button "Claim" at bounding box center [917, 272] width 147 height 41
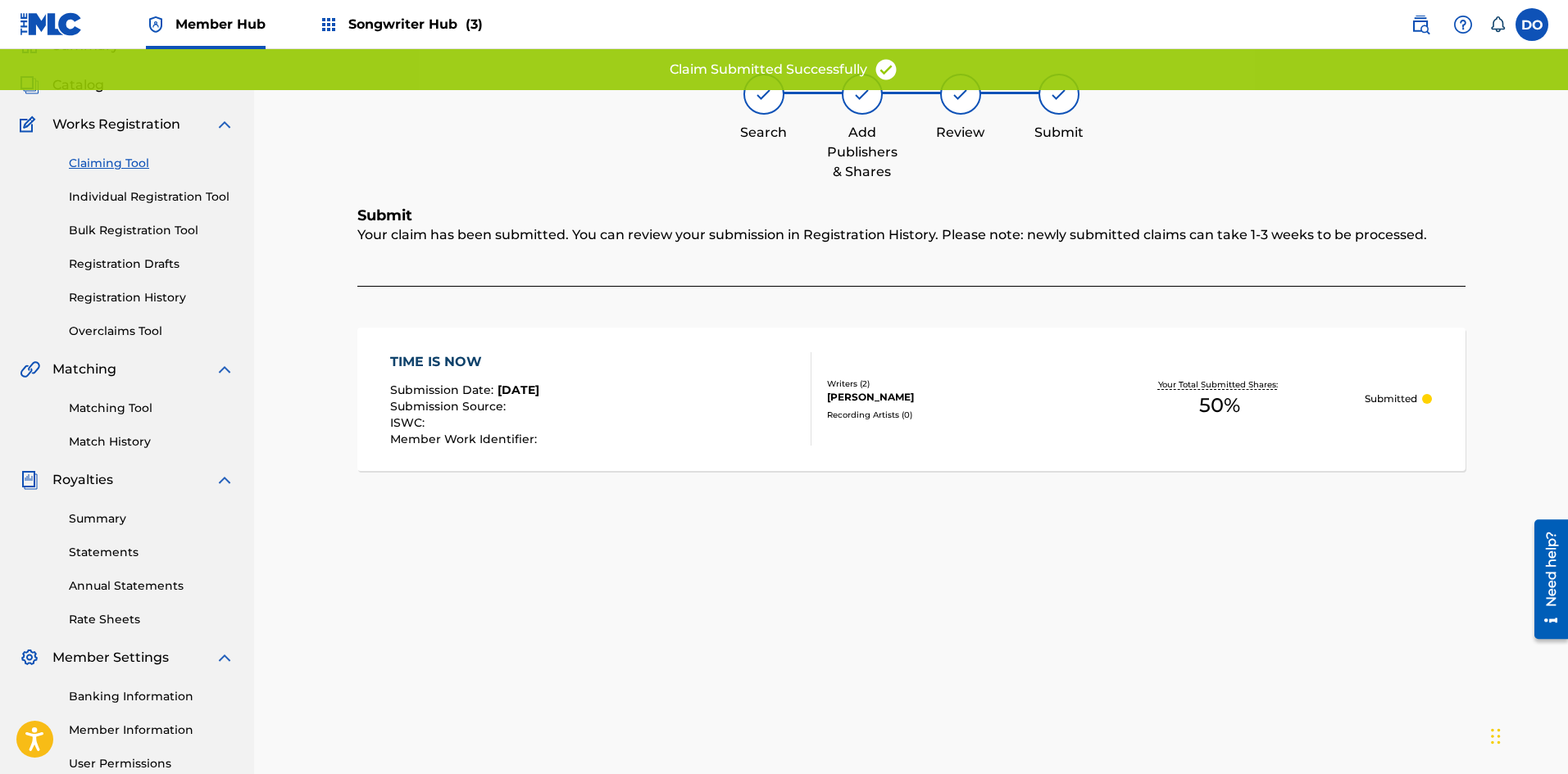
scroll to position [0, 0]
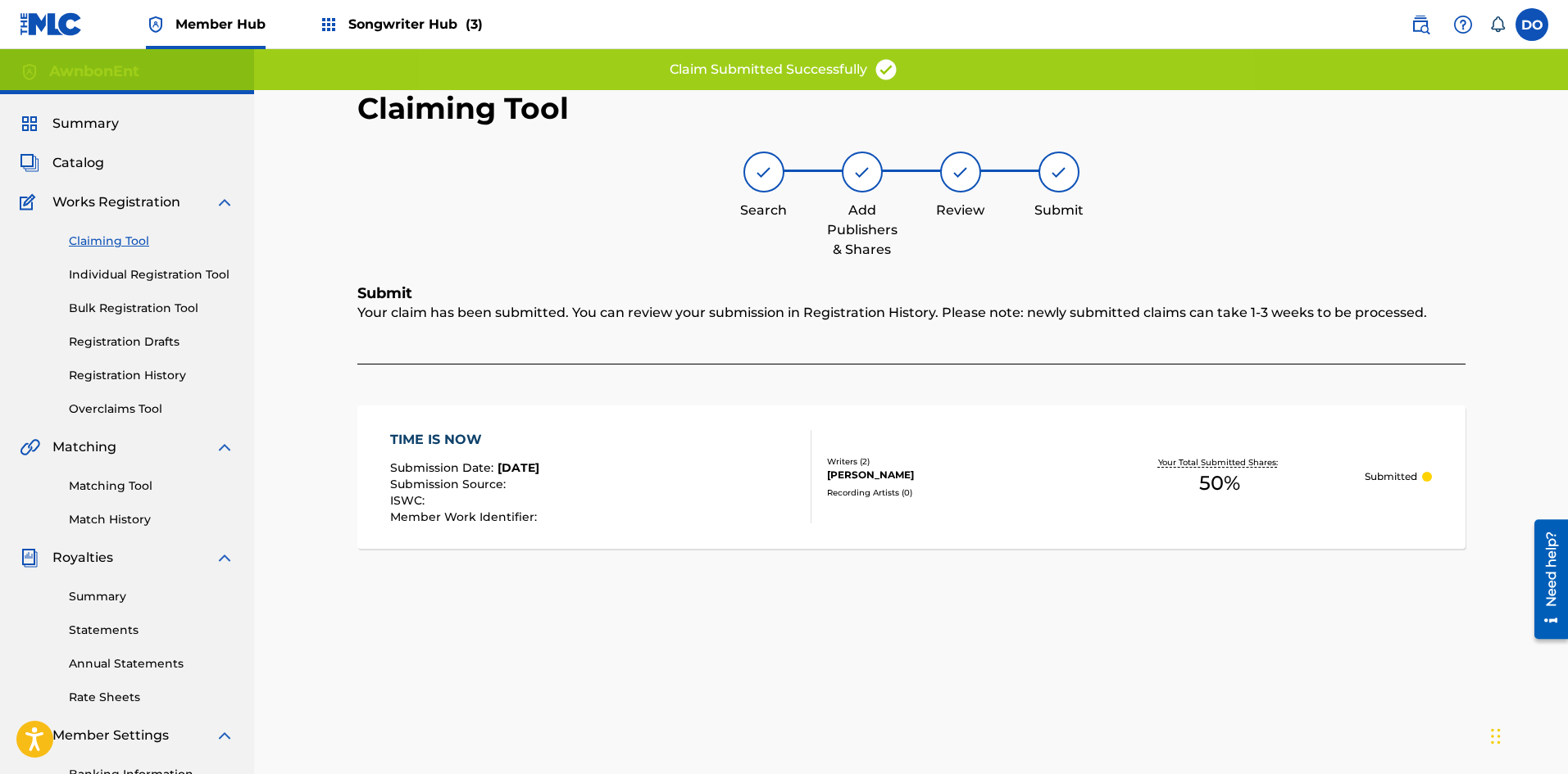
click at [117, 242] on link "Claiming Tool" at bounding box center [152, 241] width 166 height 17
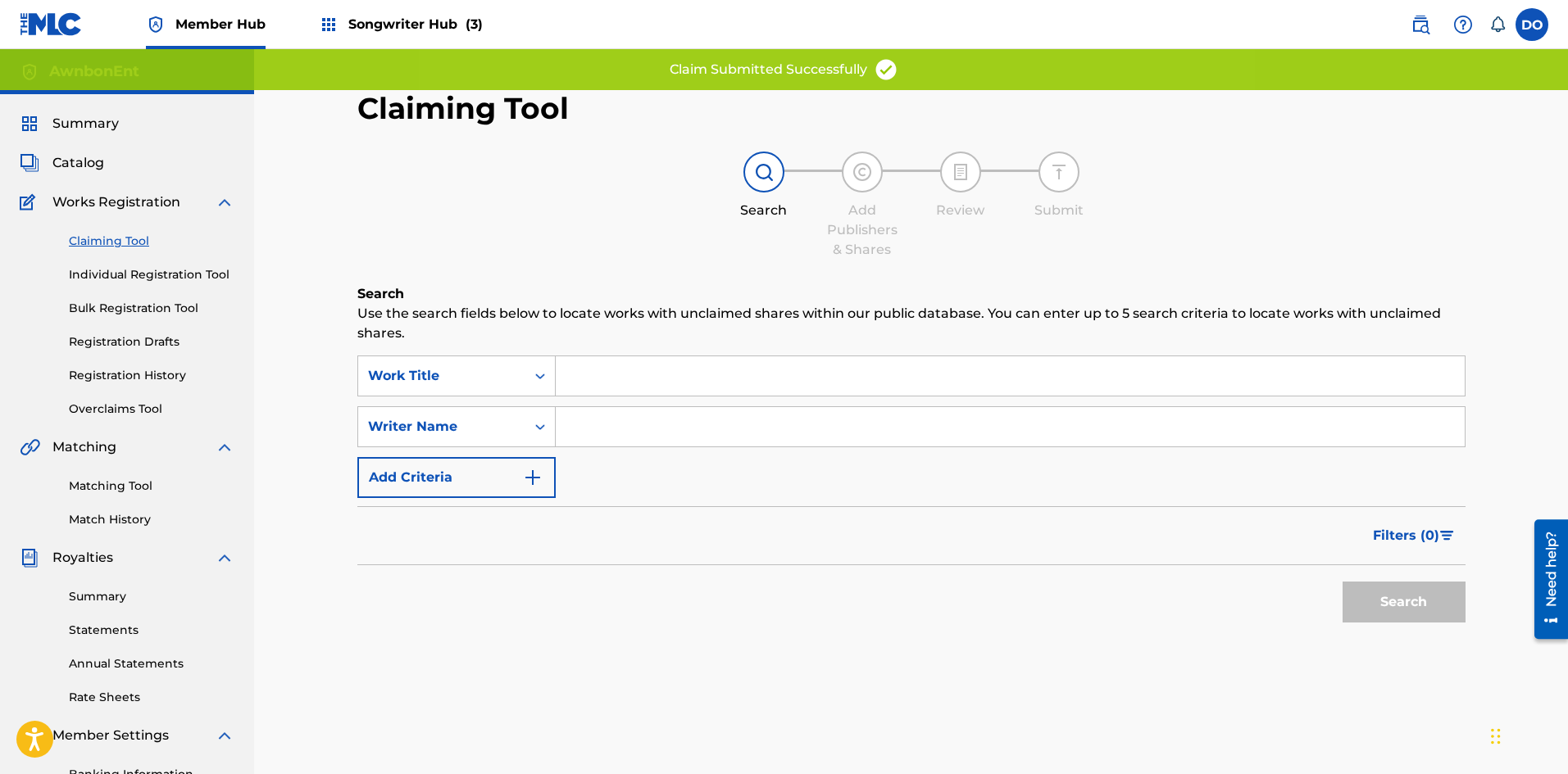
click at [615, 378] on input "Search Form" at bounding box center [1009, 375] width 908 height 39
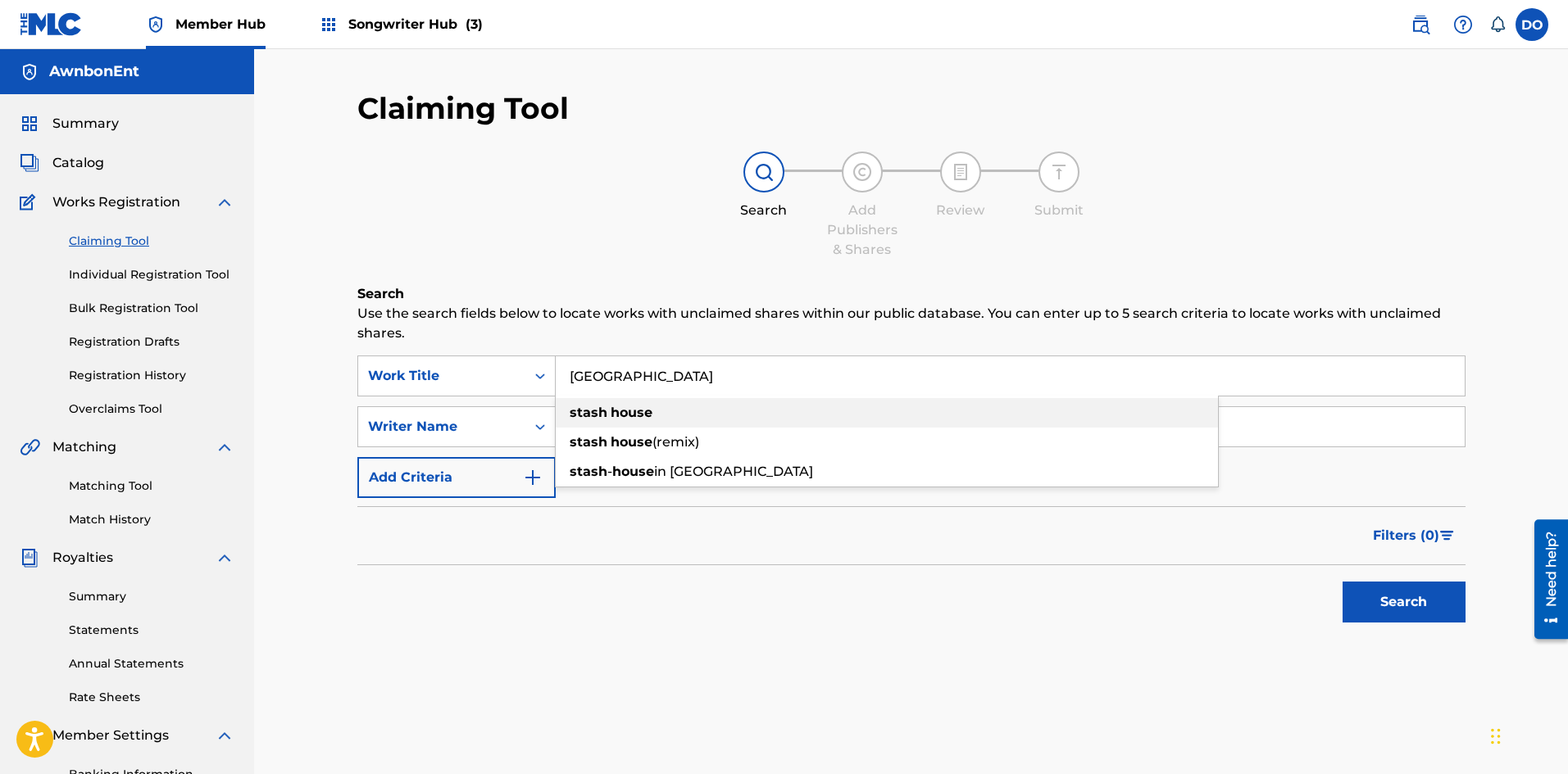
click at [641, 409] on strong "house" at bounding box center [631, 412] width 42 height 16
type input "stash house"
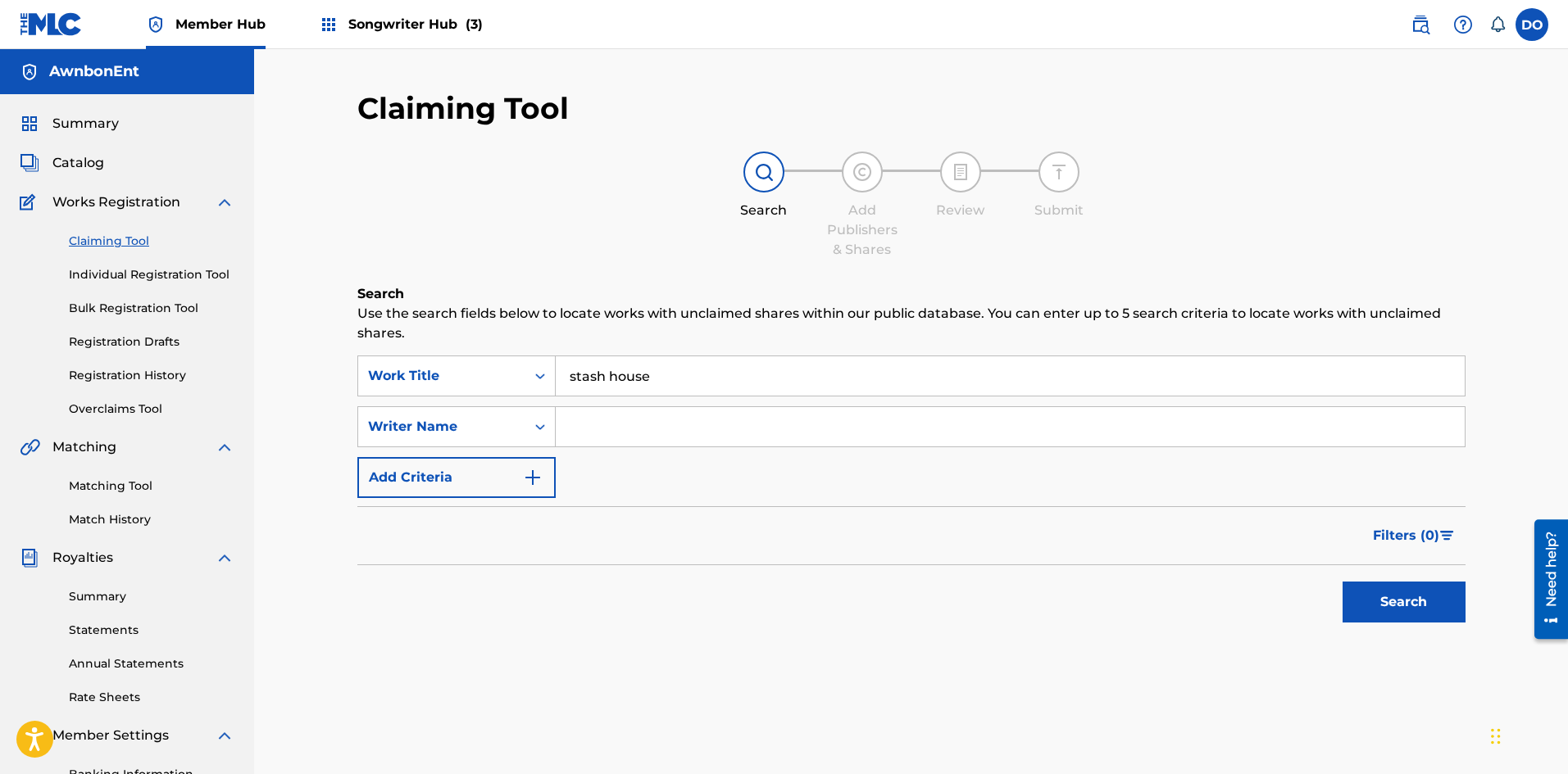
click at [603, 434] on input "Search Form" at bounding box center [1009, 426] width 908 height 39
click at [1423, 610] on button "Search" at bounding box center [1404, 602] width 123 height 41
drag, startPoint x: 597, startPoint y: 428, endPoint x: 532, endPoint y: 437, distance: 65.6
click at [532, 437] on div "SearchWithCriteria65d953e9-5404-4210-969c-2a2e366d4224 Writer Name [PERSON_NAME]" at bounding box center [911, 426] width 1108 height 41
click at [1395, 588] on button "Search" at bounding box center [1404, 602] width 123 height 41
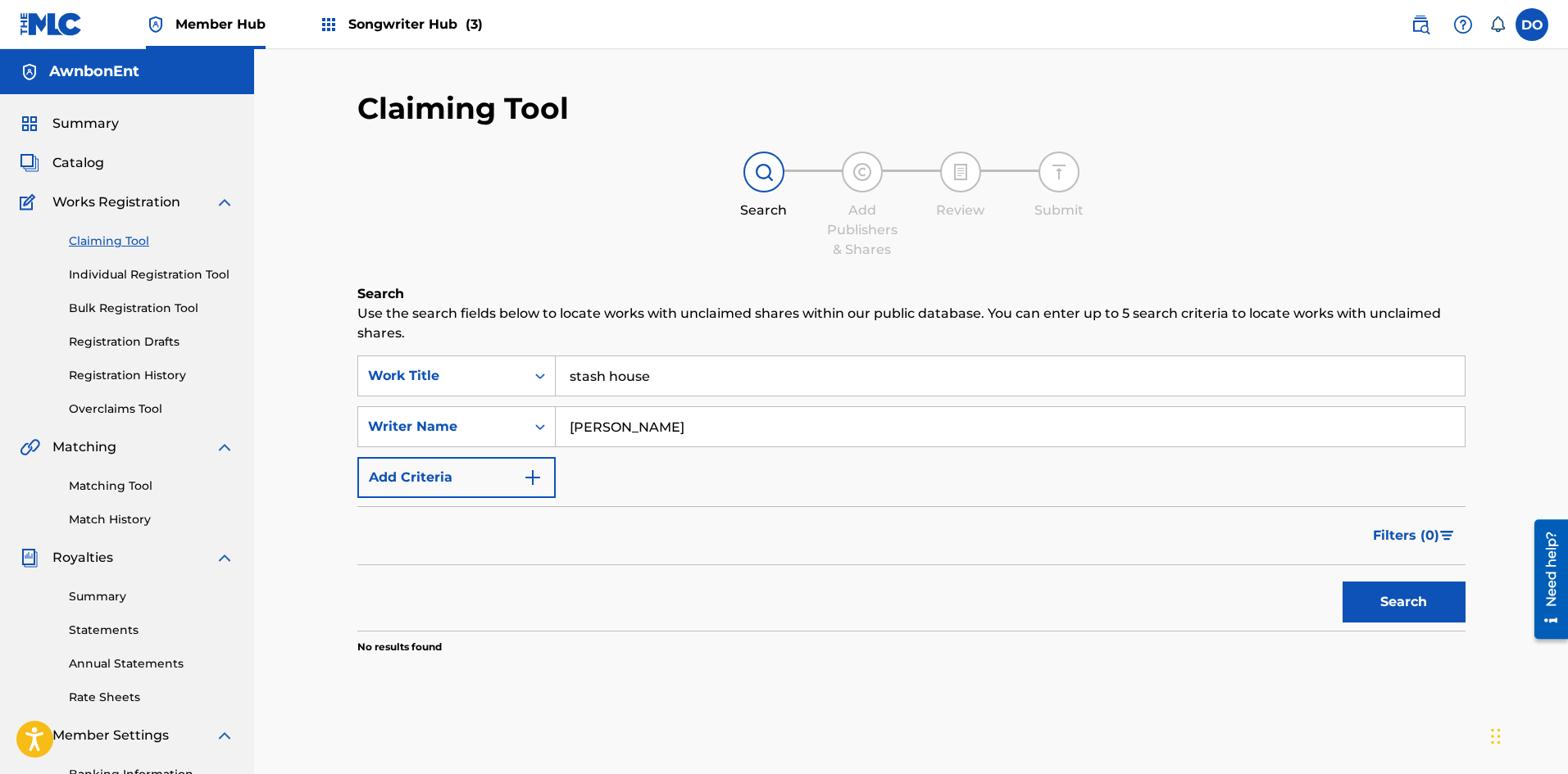
drag, startPoint x: 580, startPoint y: 424, endPoint x: 590, endPoint y: 421, distance: 10.4
click at [580, 424] on input "[PERSON_NAME]" at bounding box center [1009, 426] width 908 height 39
click at [1378, 610] on button "Search" at bounding box center [1404, 602] width 123 height 41
click at [617, 426] on input "[PERSON_NAME]" at bounding box center [1009, 426] width 908 height 39
click at [1417, 600] on button "Search" at bounding box center [1404, 602] width 123 height 41
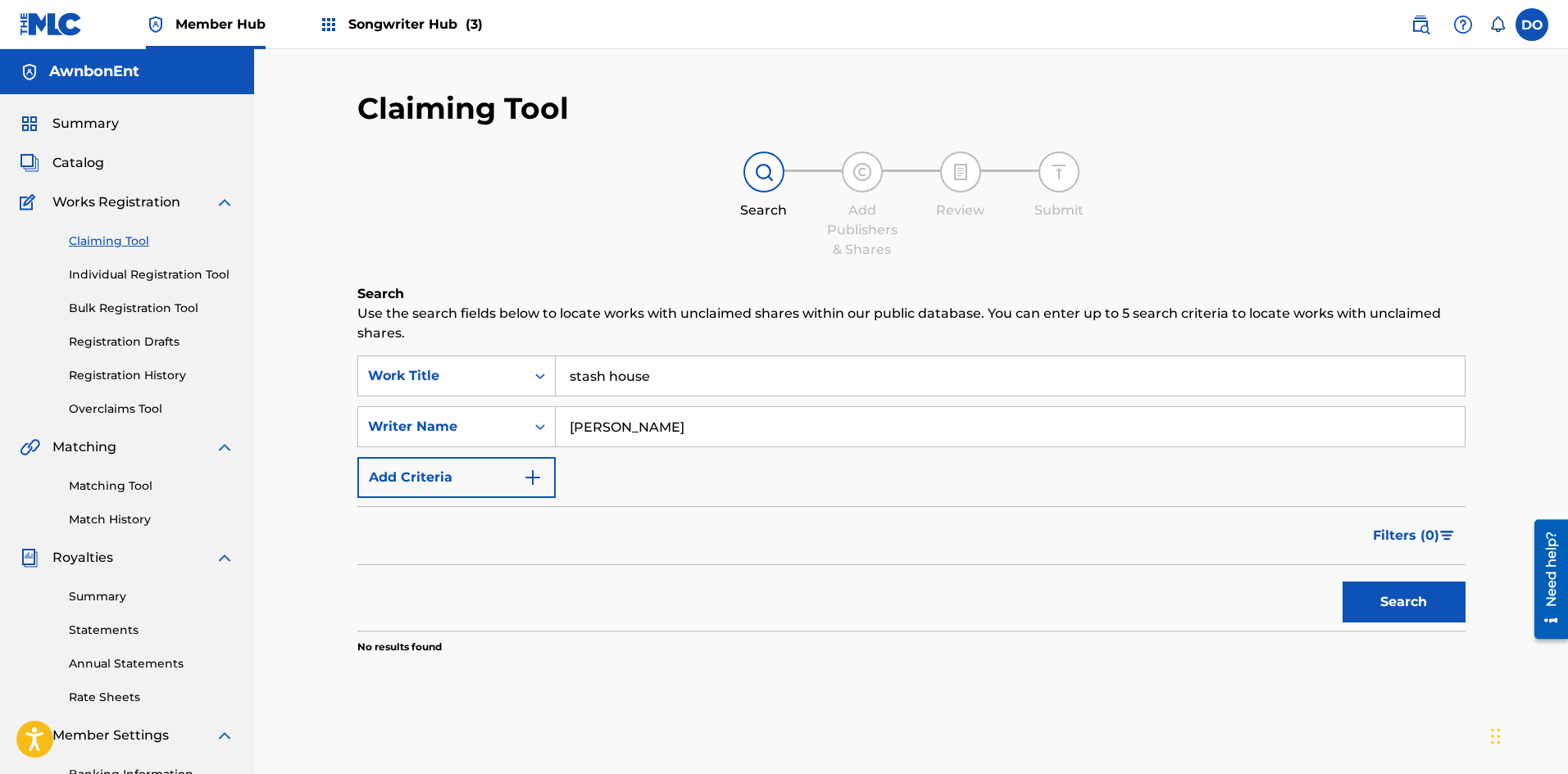
click at [615, 424] on input "[PERSON_NAME]" at bounding box center [1009, 426] width 908 height 39
click at [631, 430] on input "[PERSON_NAME]" at bounding box center [1009, 426] width 908 height 39
type input "[PERSON_NAME]"
click at [1381, 595] on button "Search" at bounding box center [1404, 602] width 123 height 41
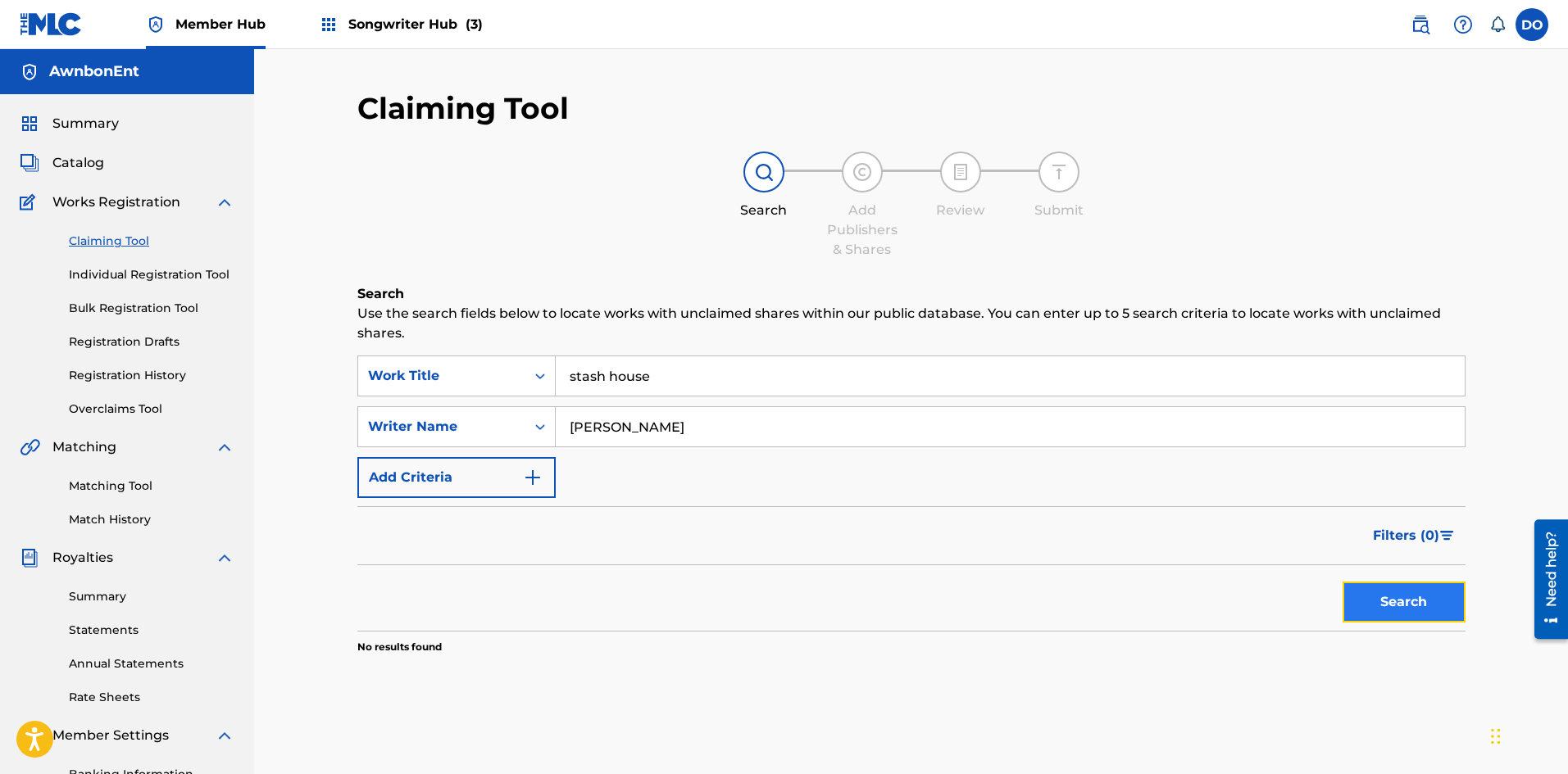
click at [1381, 595] on button "Search" at bounding box center [1404, 602] width 123 height 41
drag, startPoint x: 656, startPoint y: 424, endPoint x: 541, endPoint y: 449, distance: 117.7
click at [541, 449] on div "SearchWithCriteria9dbebf95-5d10-460b-8a36-fc6773cc3129 Work Title stash house S…" at bounding box center [911, 426] width 1108 height 142
click at [1366, 602] on button "Search" at bounding box center [1404, 602] width 123 height 41
click at [603, 430] on input "[PERSON_NAME]" at bounding box center [1009, 426] width 908 height 39
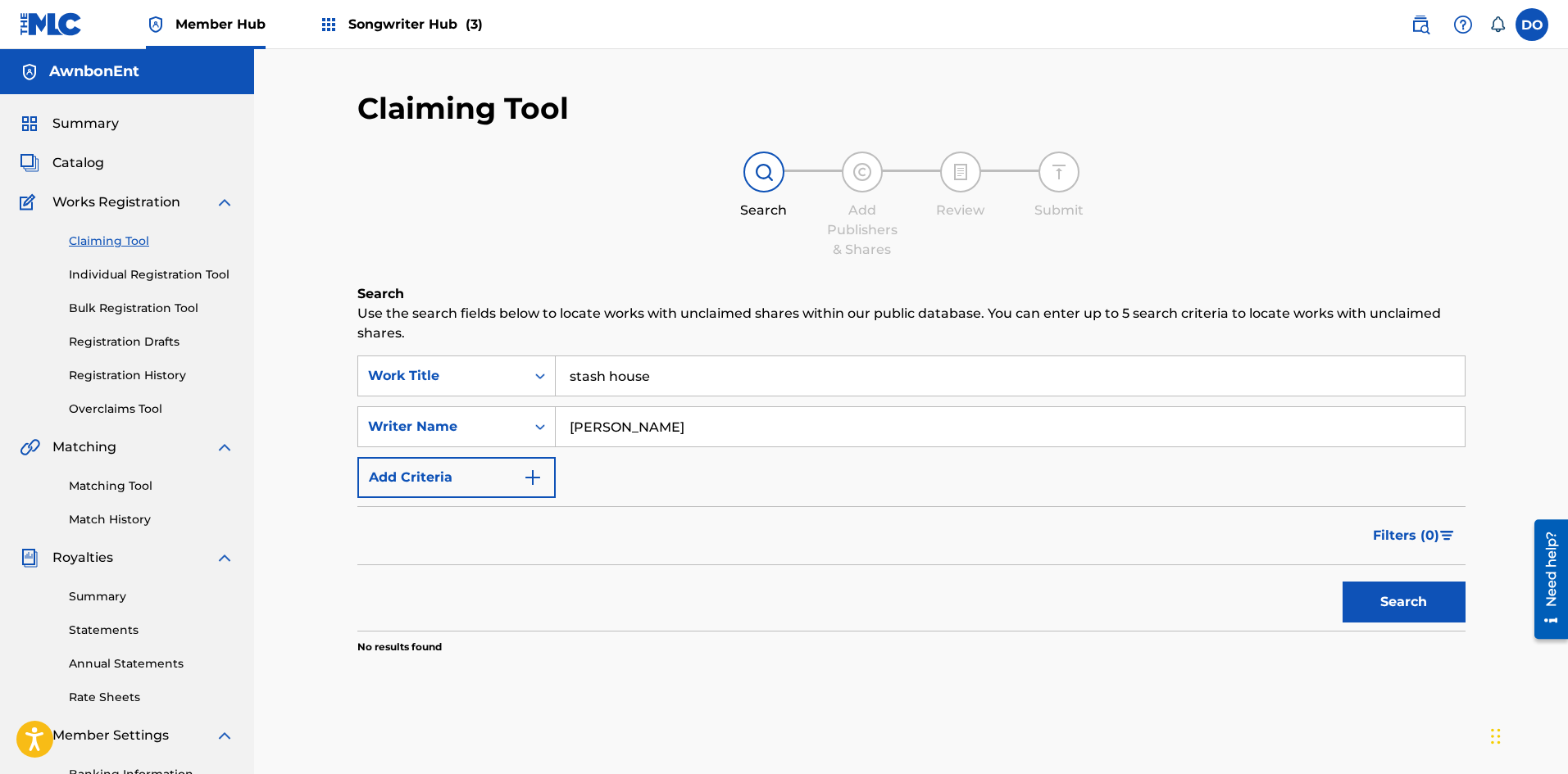
click at [604, 431] on input "[PERSON_NAME]" at bounding box center [1009, 426] width 908 height 39
type input "[PERSON_NAME]"
click at [1392, 607] on button "Search" at bounding box center [1404, 602] width 123 height 41
drag, startPoint x: 671, startPoint y: 429, endPoint x: 515, endPoint y: 423, distance: 156.1
click at [498, 429] on div "SearchWithCriteria65d953e9-5404-4210-969c-2a2e366d4224 Writer Name [PERSON_NAME]" at bounding box center [911, 426] width 1108 height 41
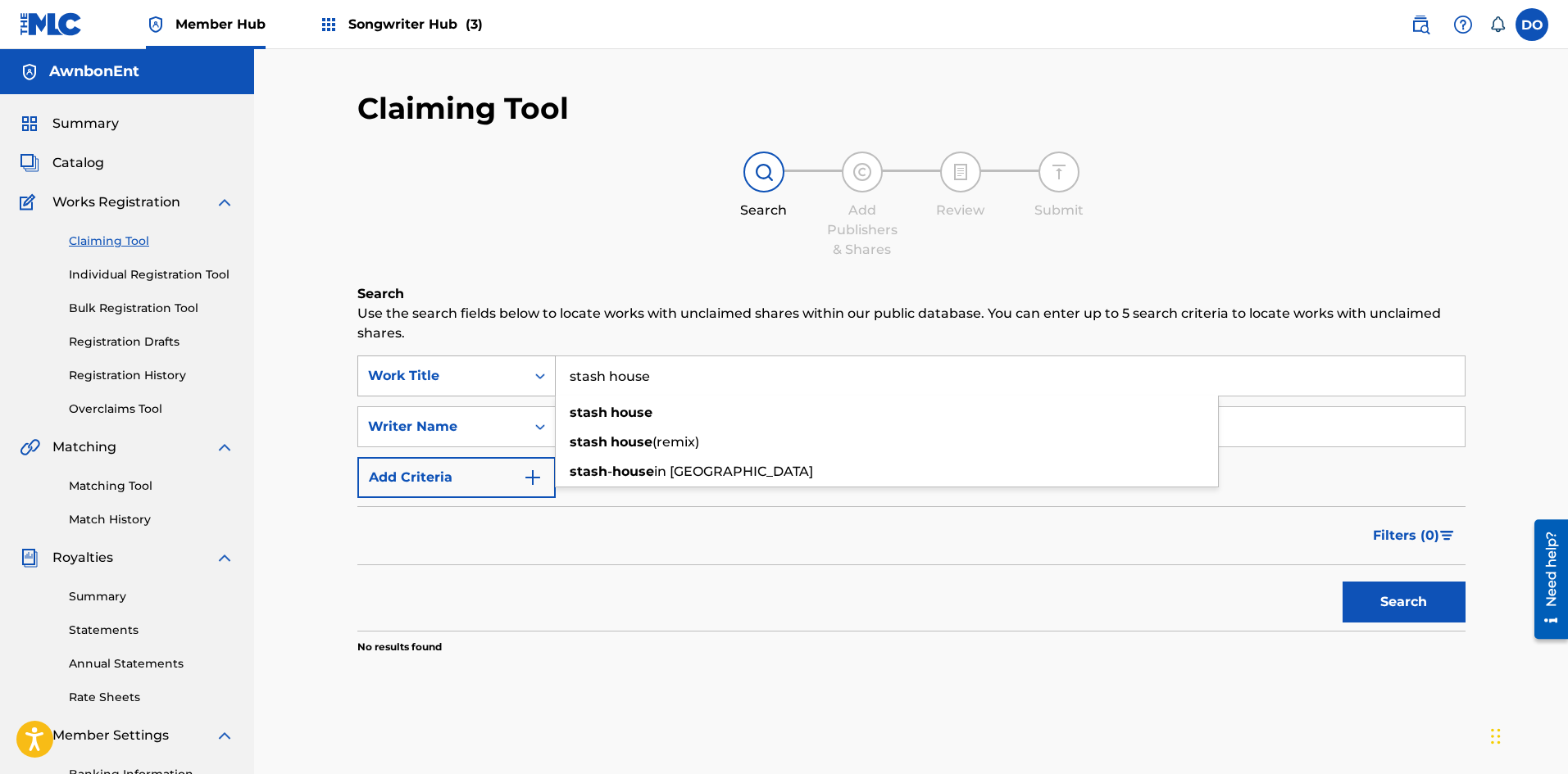
drag, startPoint x: 670, startPoint y: 370, endPoint x: 525, endPoint y: 374, distance: 145.1
click at [525, 374] on div "SearchWithCriteria9dbebf95-5d10-460b-8a36-fc6773cc3129 Work Title stash house s…" at bounding box center [911, 375] width 1108 height 41
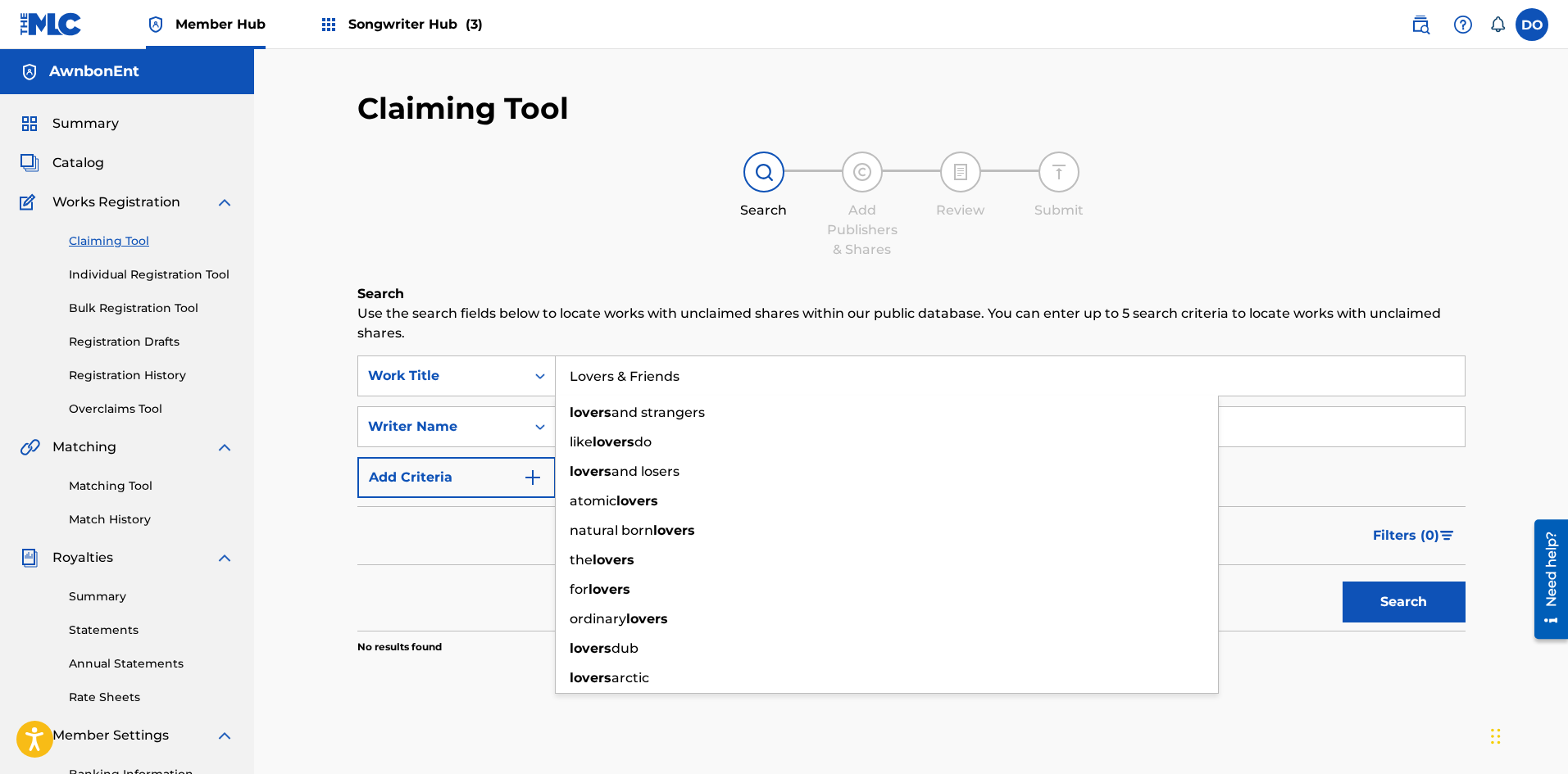
type input "Lovers & Friends"
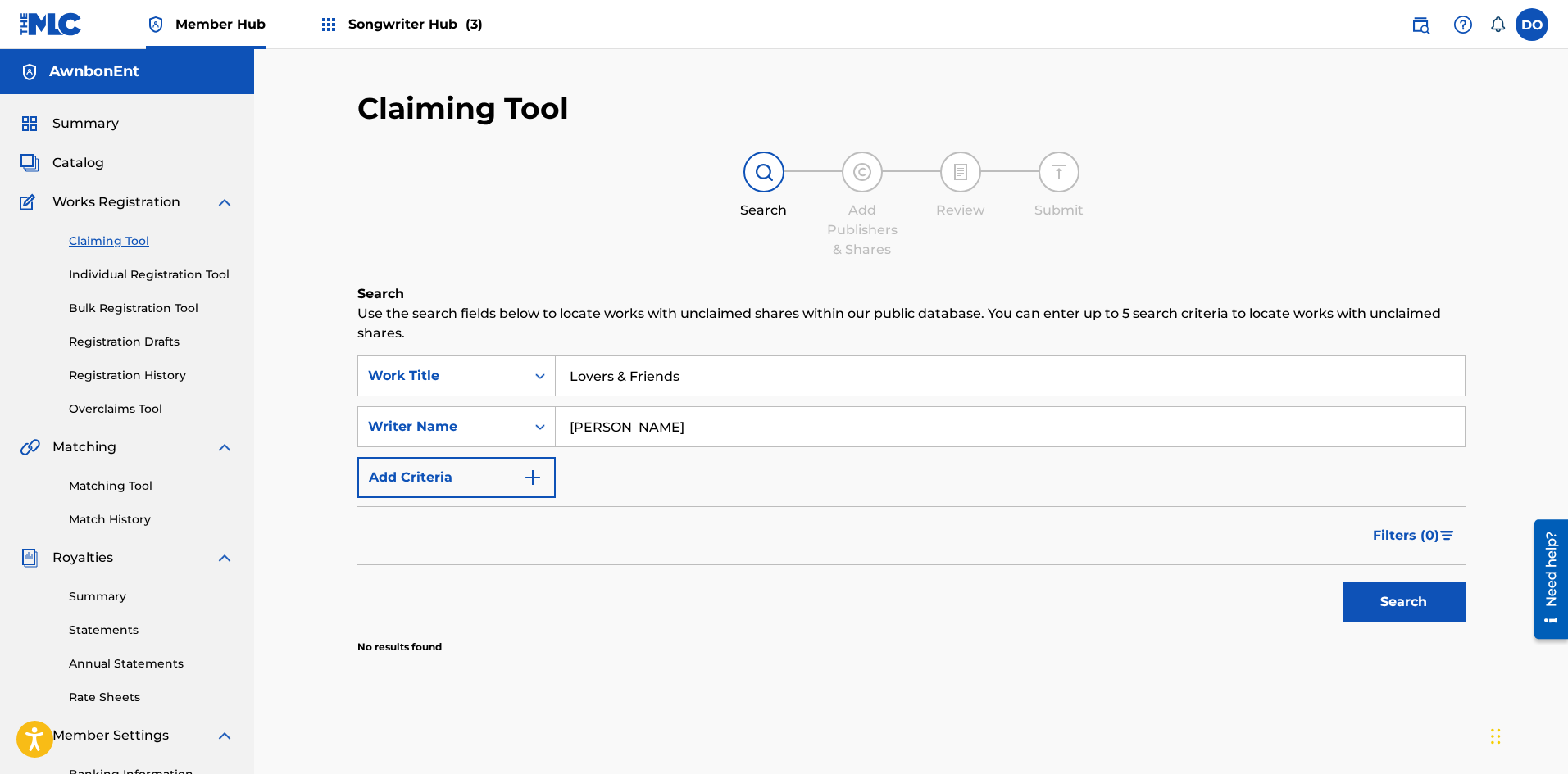
click at [1272, 689] on div "Search Use the search fields below to locate works with unclaimed shares within…" at bounding box center [911, 509] width 1108 height 452
drag, startPoint x: 670, startPoint y: 431, endPoint x: 492, endPoint y: 432, distance: 178.0
click at [488, 434] on div "SearchWithCriteria65d953e9-5404-4210-969c-2a2e366d4224 Writer Name [PERSON_NAME]" at bounding box center [911, 426] width 1108 height 41
type input "[PERSON_NAME]"
click at [1361, 604] on button "Search" at bounding box center [1404, 602] width 123 height 41
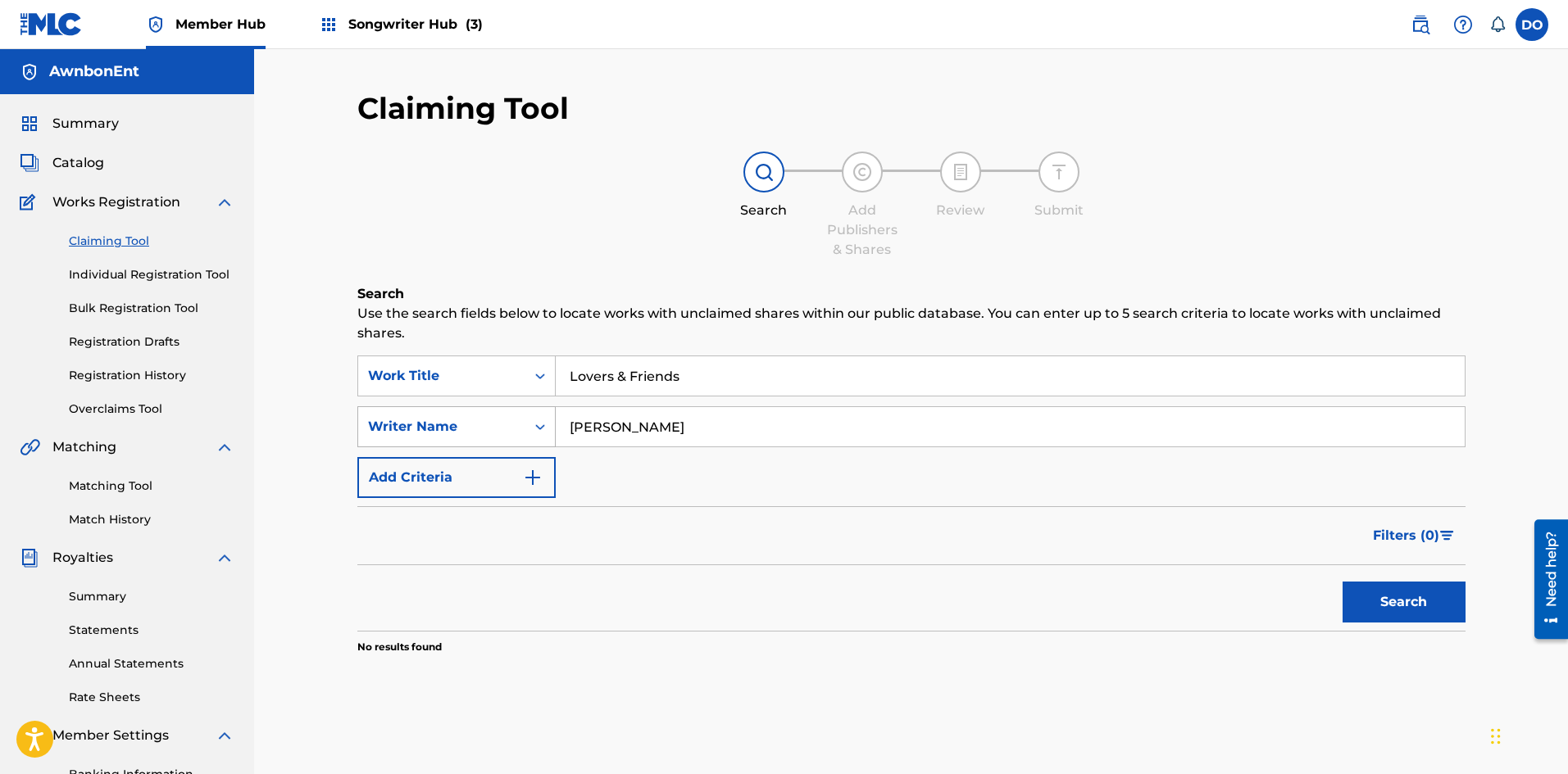
drag, startPoint x: 565, startPoint y: 428, endPoint x: 480, endPoint y: 438, distance: 85.6
click at [476, 439] on div "SearchWithCriteria65d953e9-5404-4210-969c-2a2e366d4224 Writer Name [PERSON_NAME]" at bounding box center [911, 426] width 1108 height 41
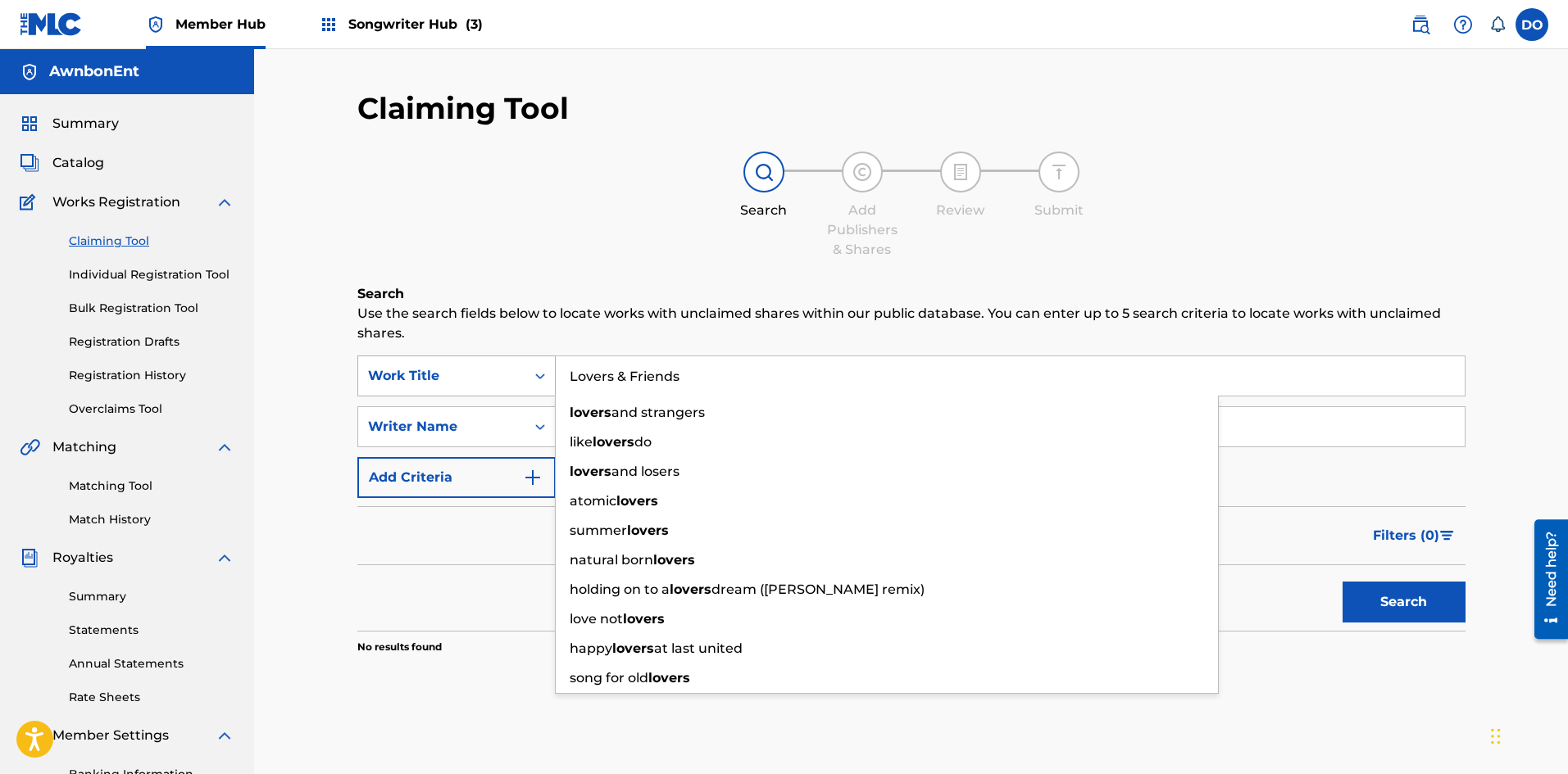
drag, startPoint x: 626, startPoint y: 376, endPoint x: 524, endPoint y: 386, distance: 102.5
click at [527, 386] on div "SearchWithCriteria9dbebf95-5d10-460b-8a36-fc6773cc3129 Work Title Lovers & Frie…" at bounding box center [911, 375] width 1108 height 41
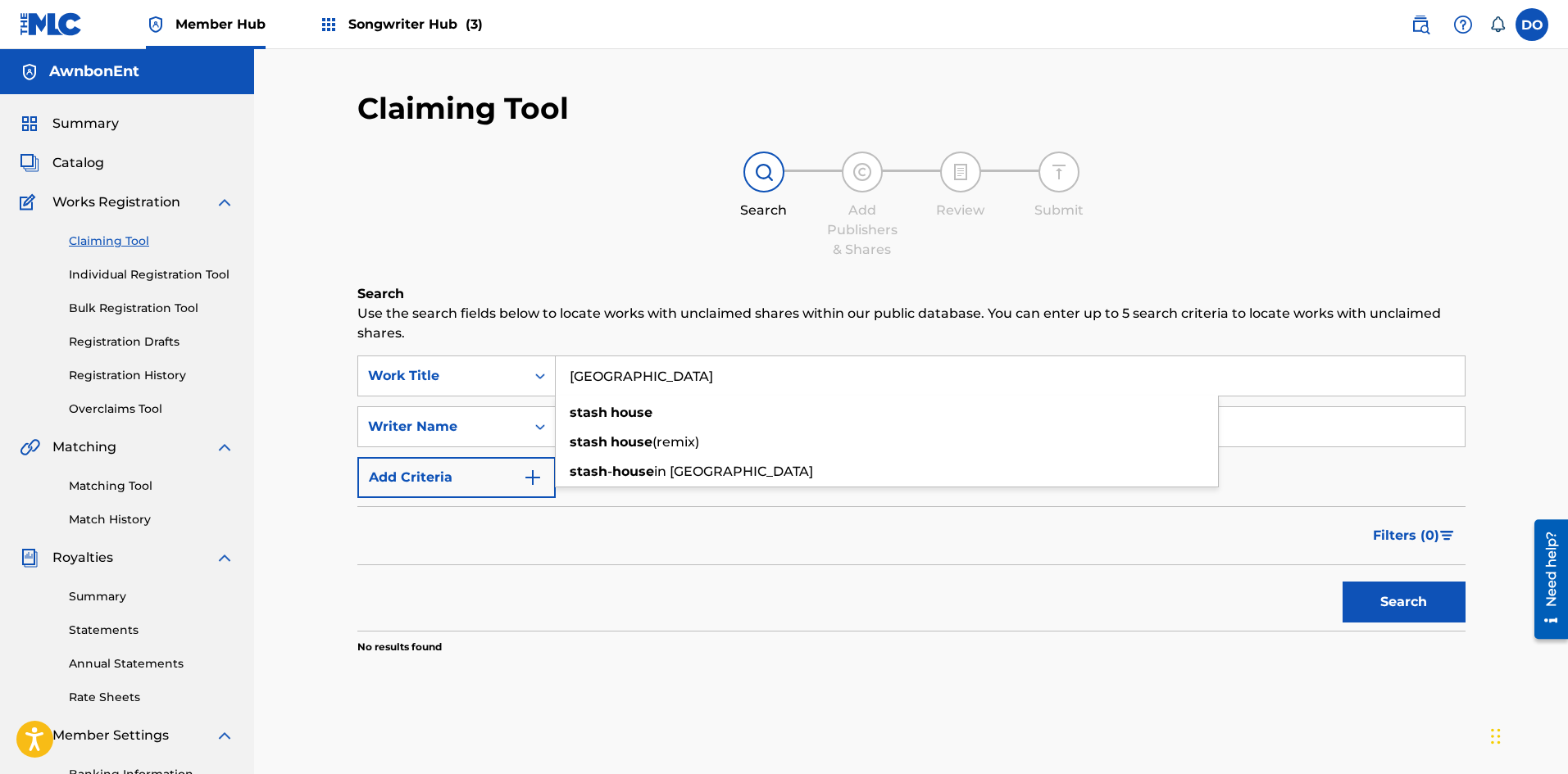
type input "[GEOGRAPHIC_DATA]"
click at [1342, 582] on button "Search" at bounding box center [1404, 602] width 123 height 41
click at [683, 565] on div "Search" at bounding box center [911, 598] width 1108 height 66
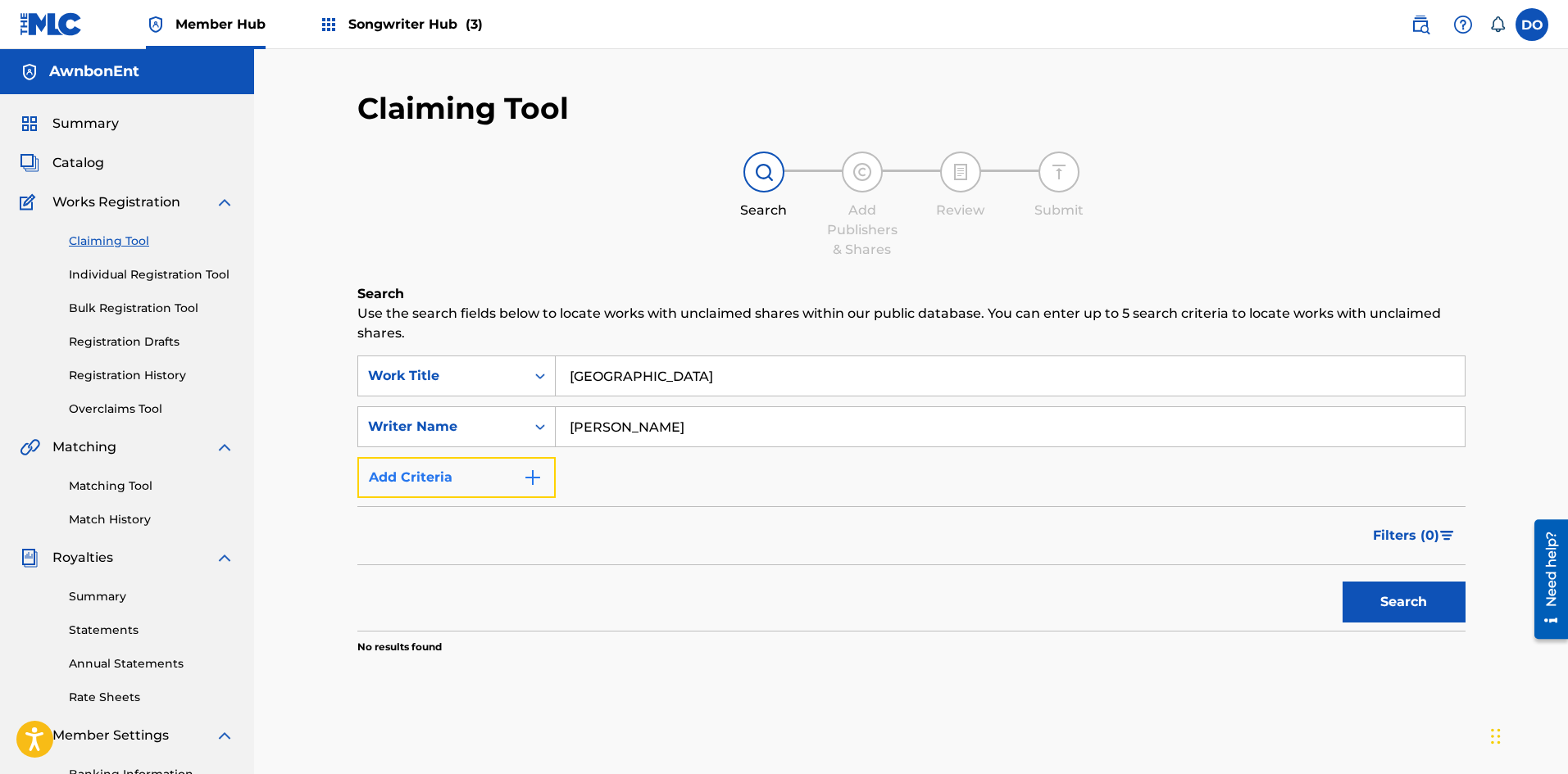
click at [525, 484] on img "Search Form" at bounding box center [533, 478] width 20 height 20
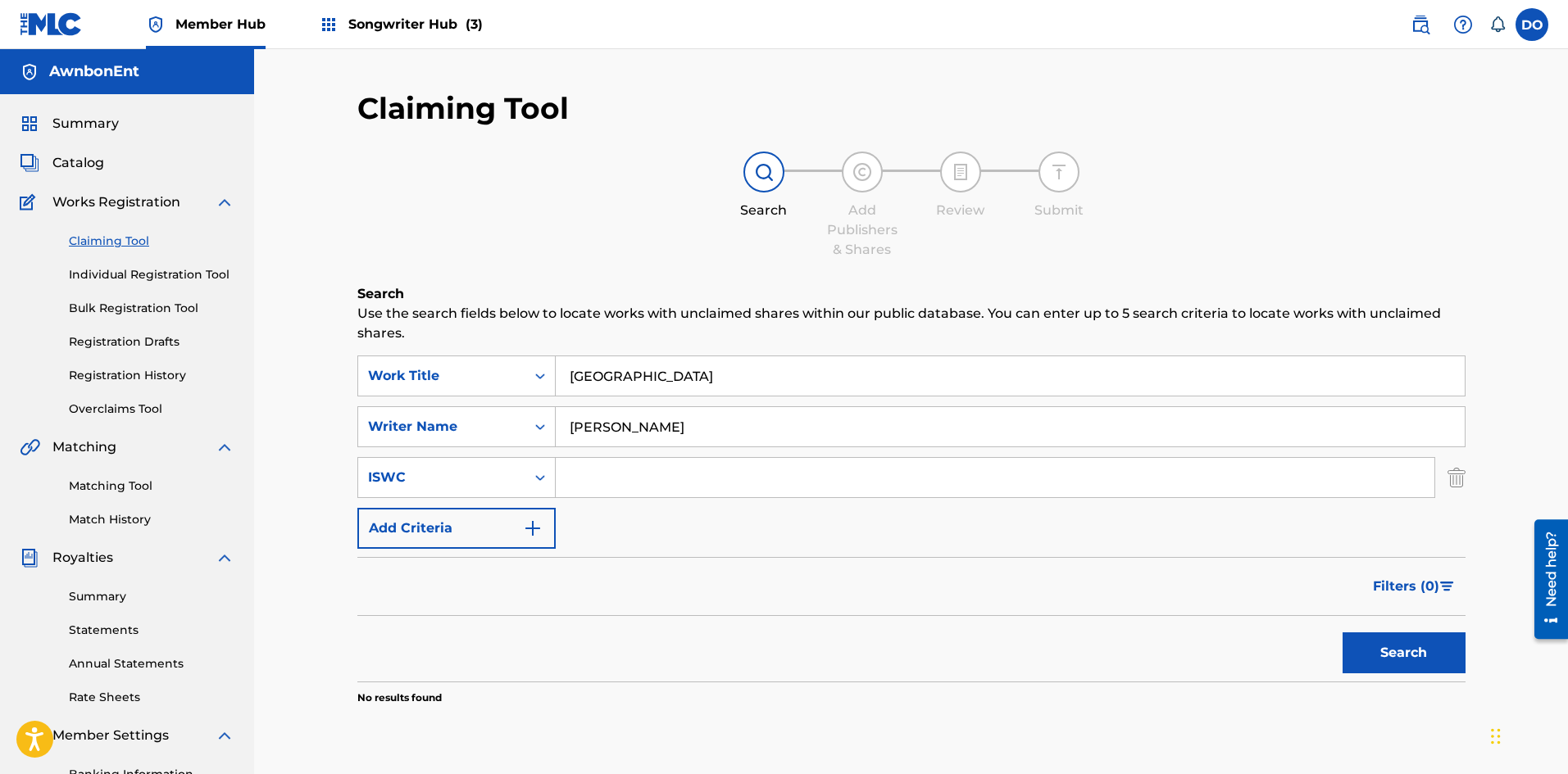
click at [636, 469] on input "Search Form" at bounding box center [994, 477] width 879 height 39
click at [525, 532] on img "Search Form" at bounding box center [533, 528] width 20 height 20
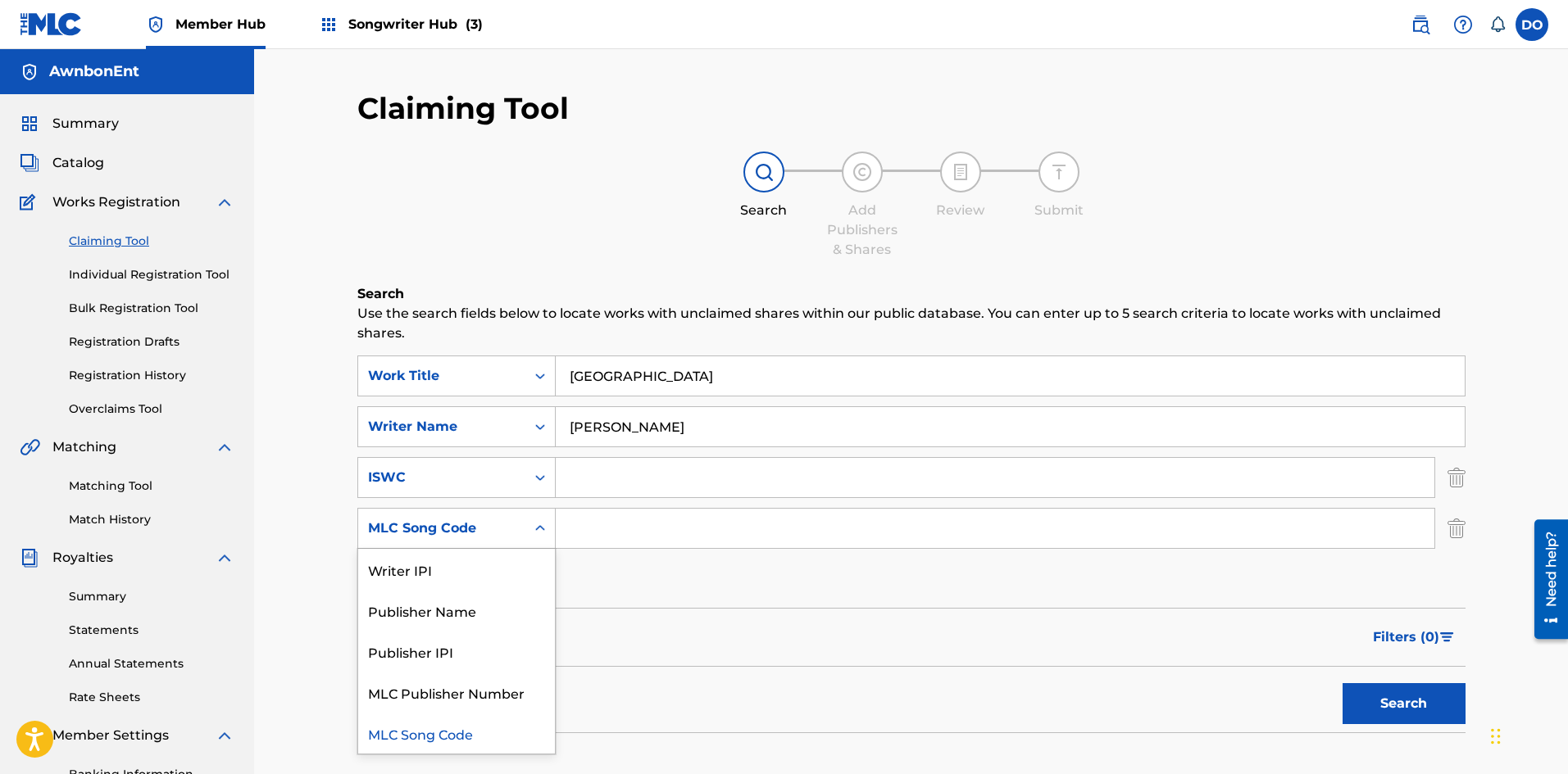
click at [525, 529] on div "Search Form" at bounding box center [540, 528] width 29 height 39
click at [499, 566] on div "Writer IPI" at bounding box center [456, 568] width 197 height 41
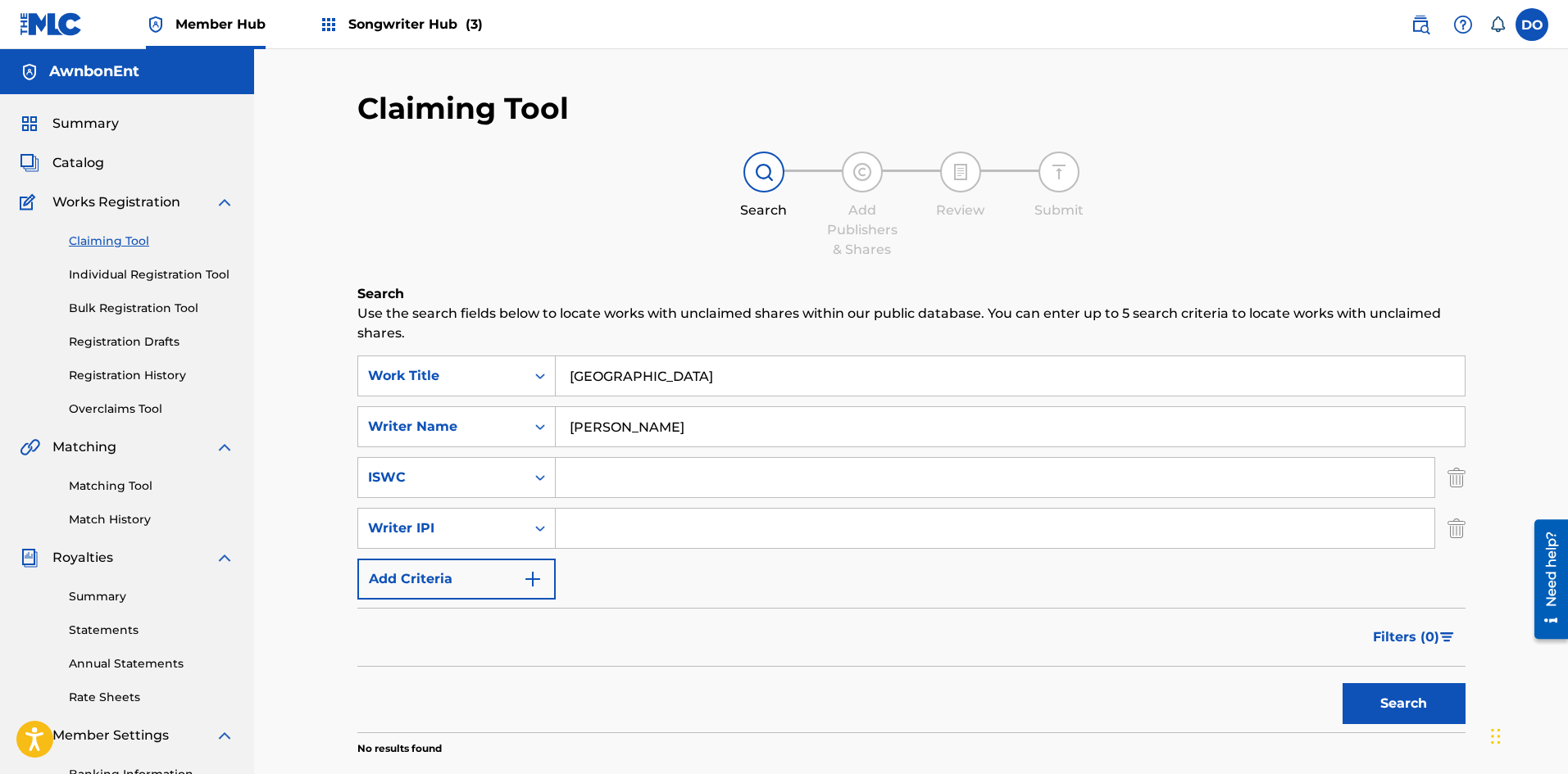
click at [610, 528] on input "Search Form" at bounding box center [994, 528] width 879 height 39
type input "1"
click at [126, 230] on div "Claiming Tool Individual Registration Tool Bulk Registration Tool Registration …" at bounding box center [127, 315] width 215 height 206
click at [125, 237] on link "Claiming Tool" at bounding box center [152, 241] width 166 height 17
click at [226, 32] on span "Member Hub" at bounding box center [221, 24] width 90 height 19
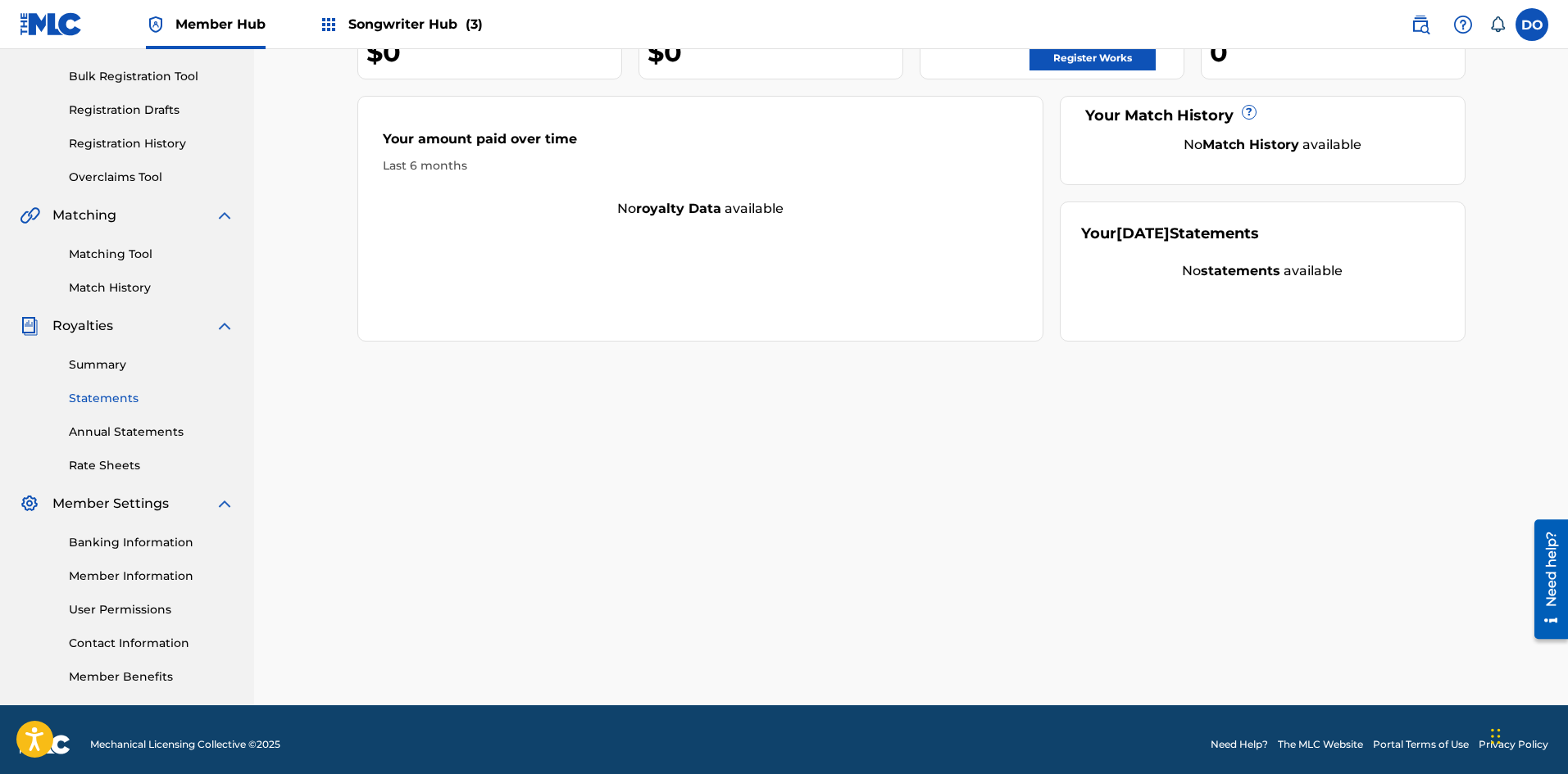
scroll to position [241, 0]
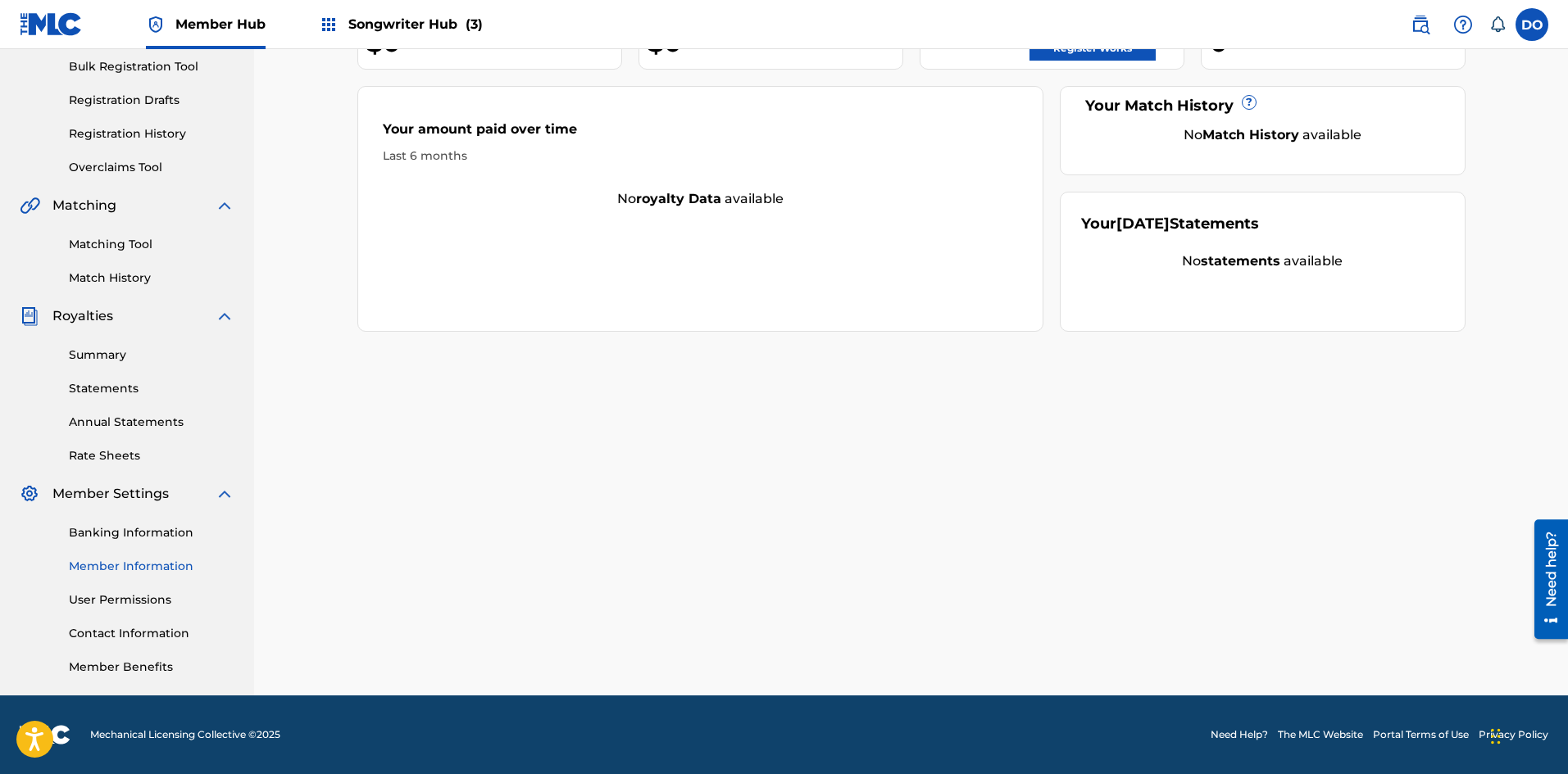
click at [144, 564] on link "Member Information" at bounding box center [152, 566] width 166 height 17
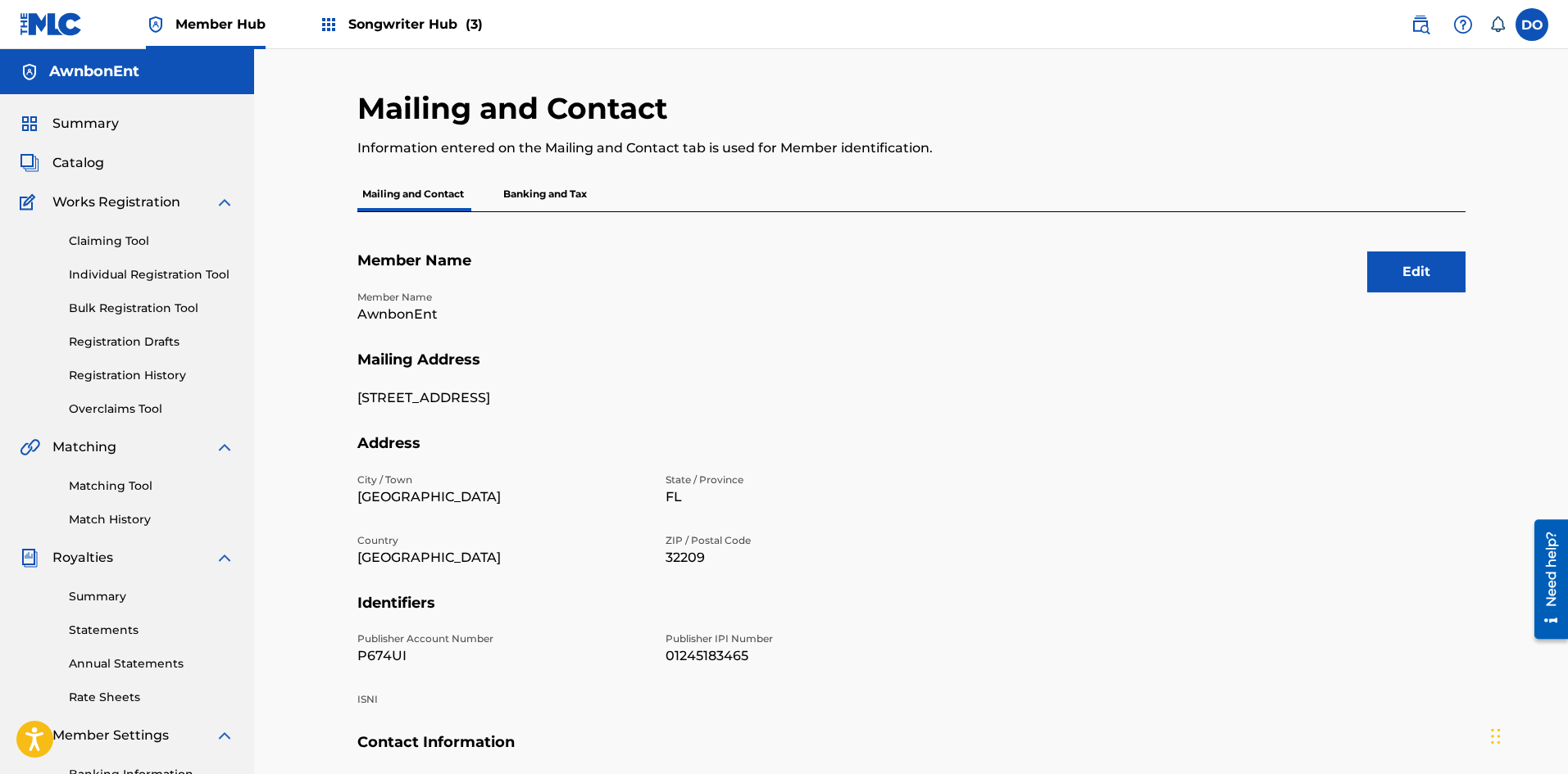
click at [424, 20] on span "Songwriter Hub (3)" at bounding box center [415, 24] width 134 height 19
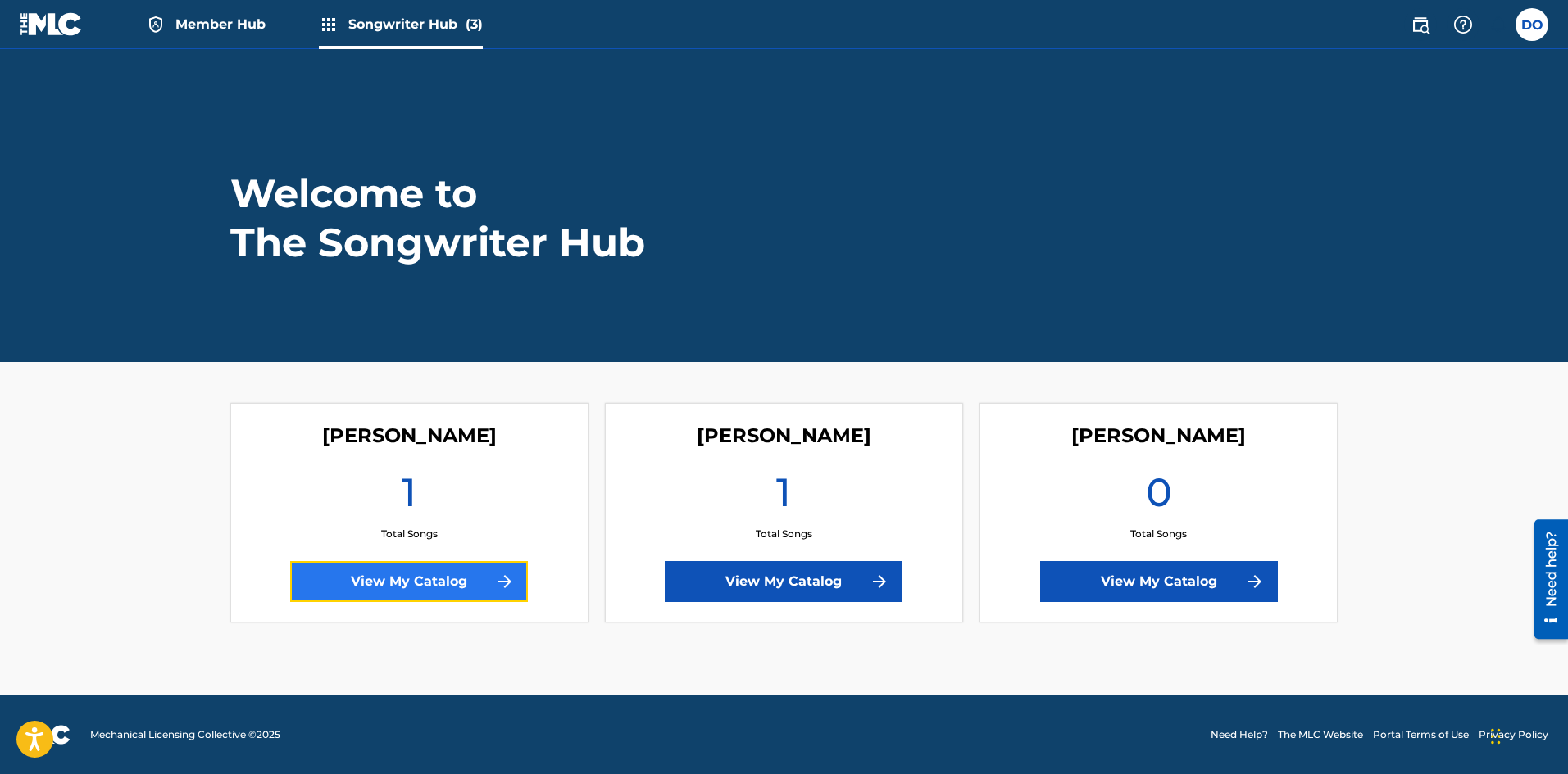
click at [447, 578] on link "View My Catalog" at bounding box center [408, 581] width 237 height 41
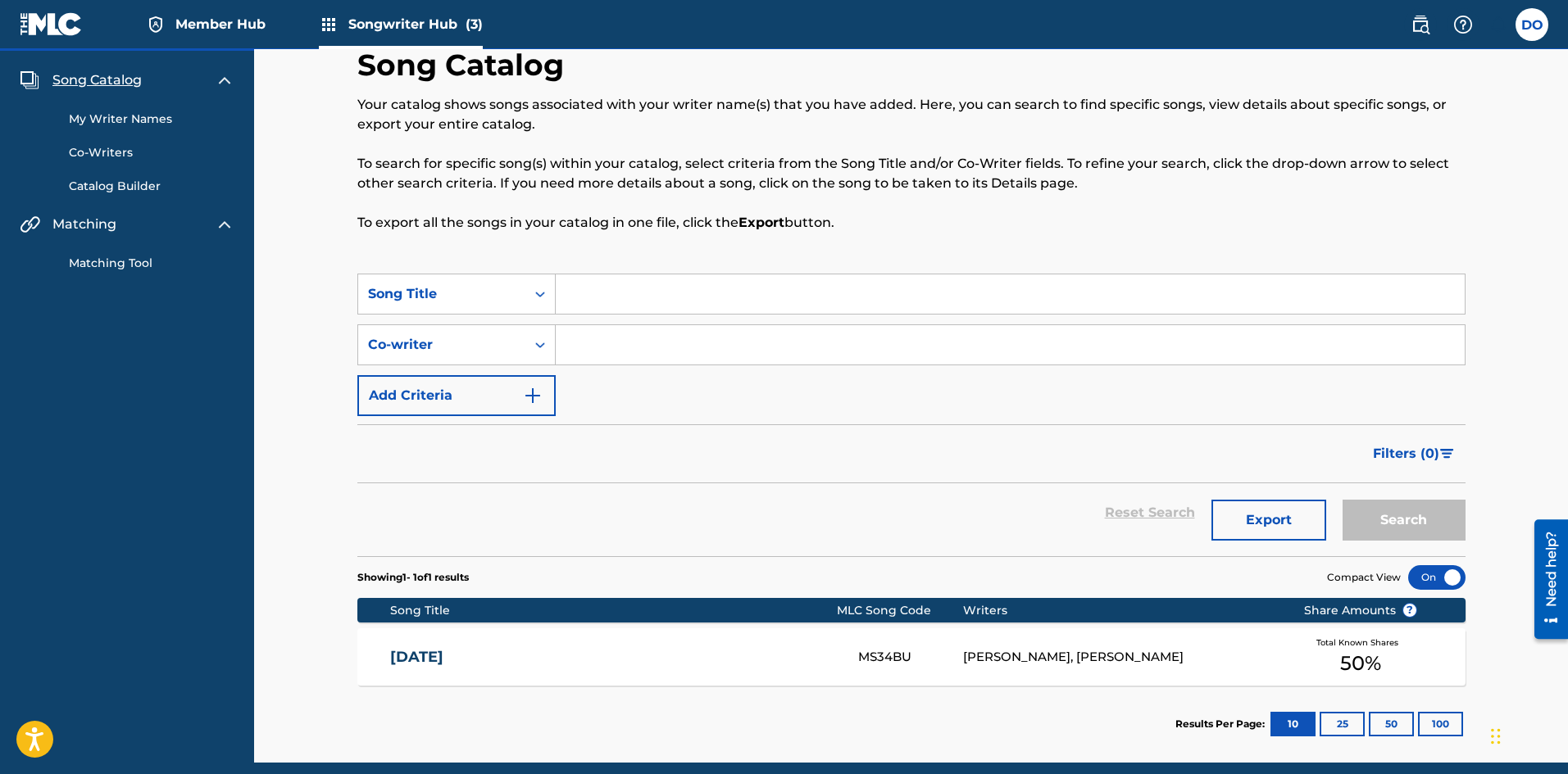
scroll to position [82, 0]
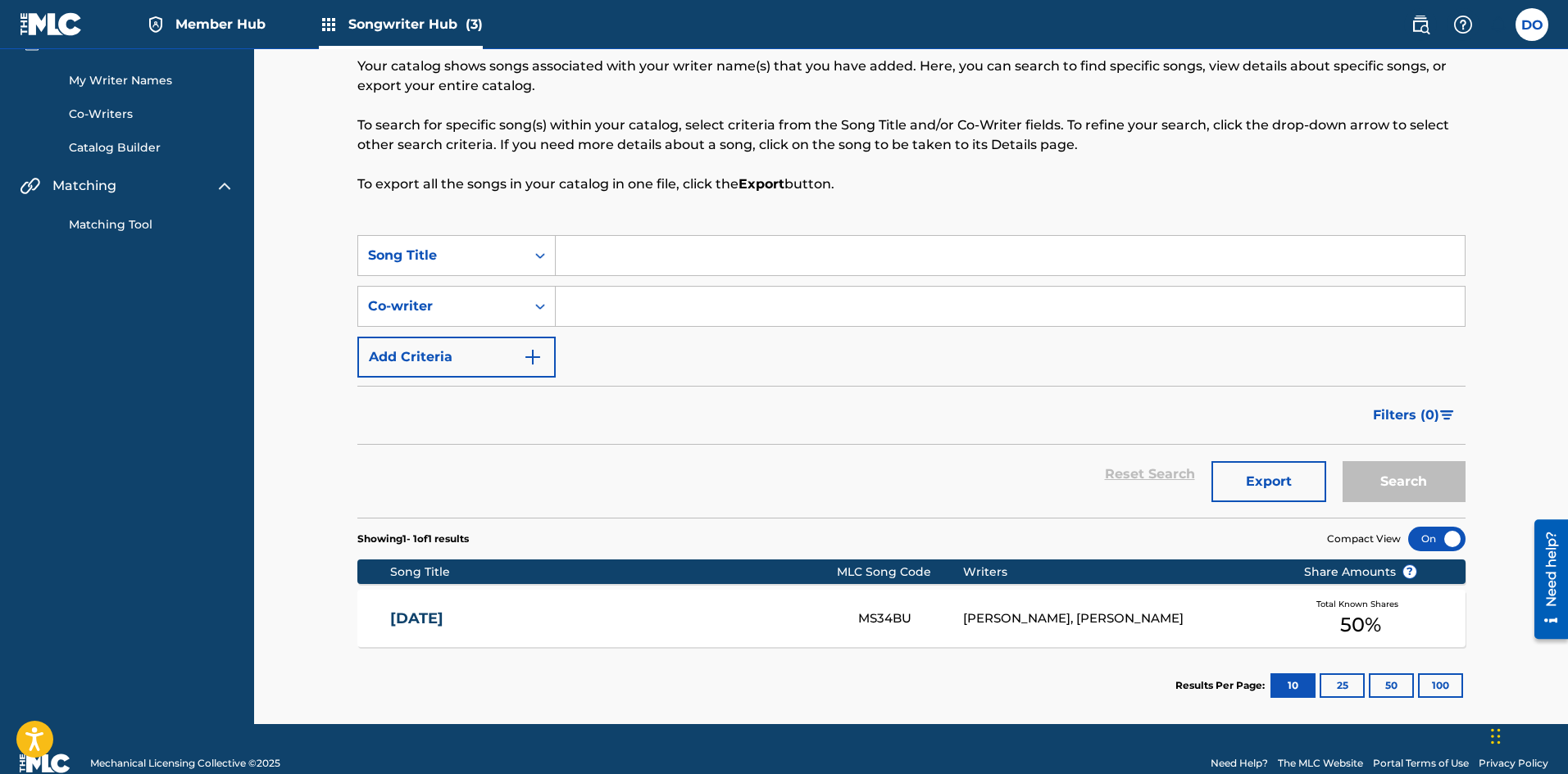
click at [814, 597] on div "[DATE] MS34BU [PERSON_NAME], [PERSON_NAME] Total Known Shares 50 %" at bounding box center [911, 618] width 1108 height 57
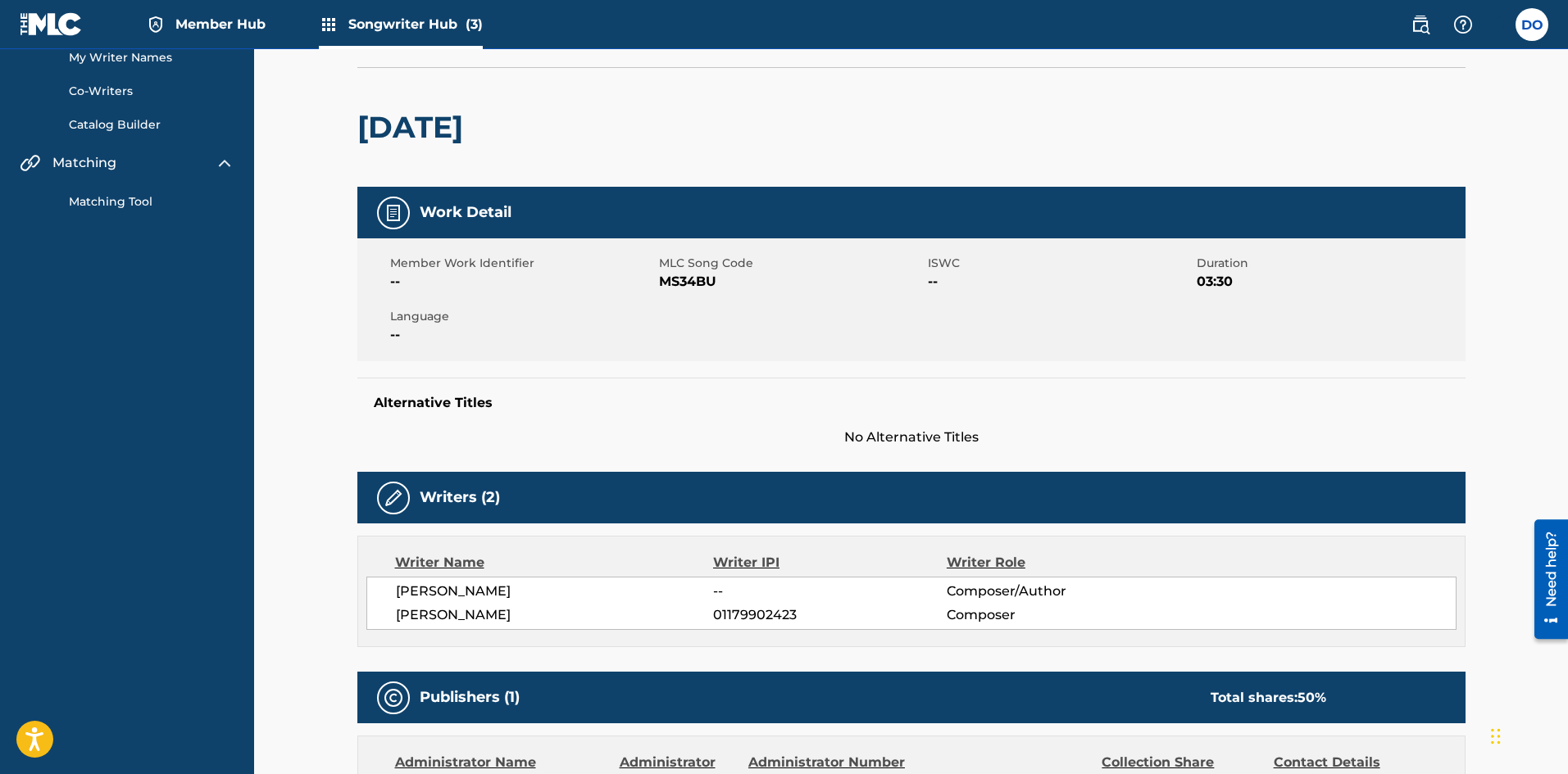
scroll to position [133, 0]
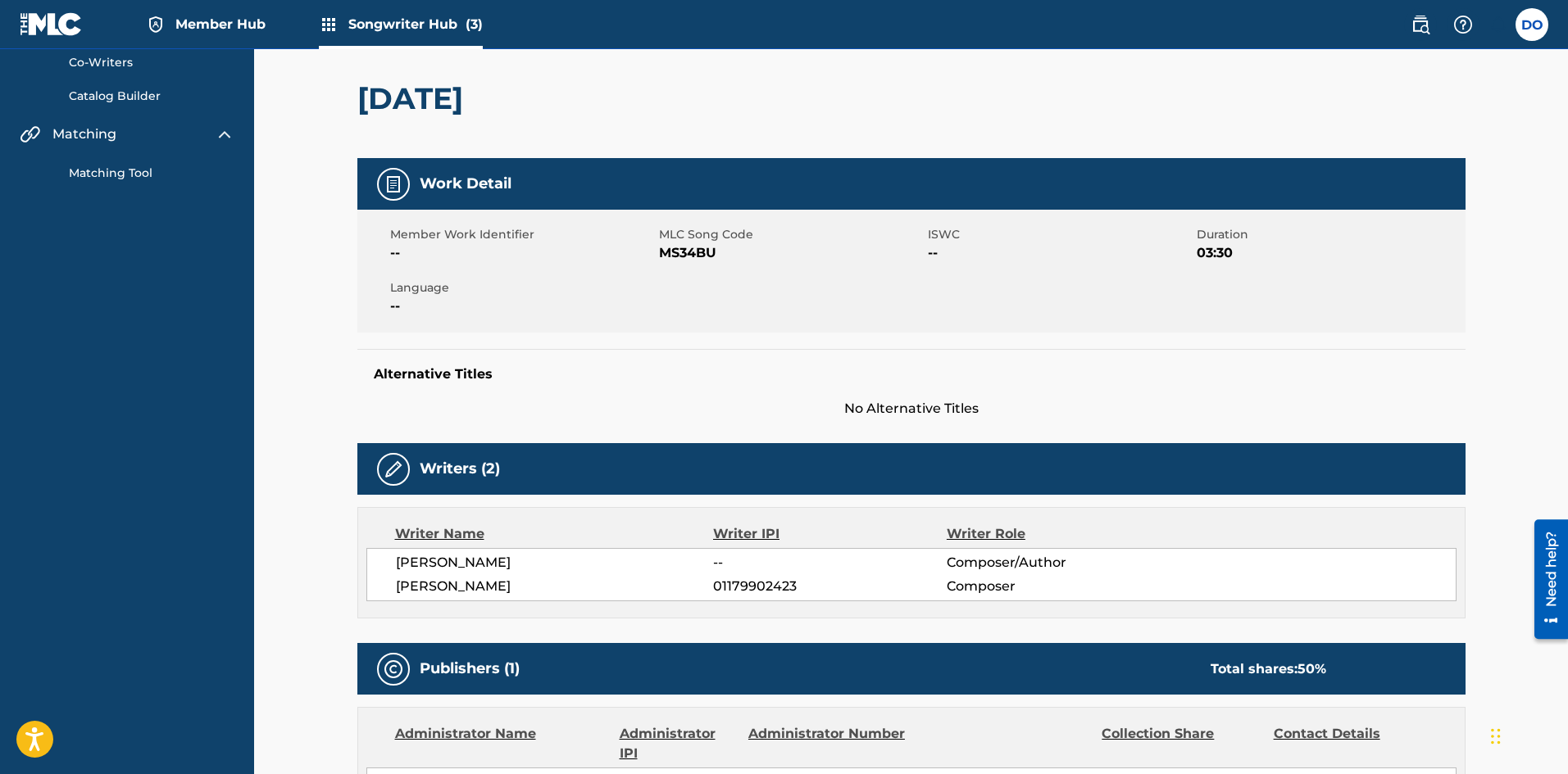
click at [717, 558] on span "--" at bounding box center [829, 563] width 232 height 20
click at [484, 560] on span "[PERSON_NAME]" at bounding box center [555, 563] width 318 height 20
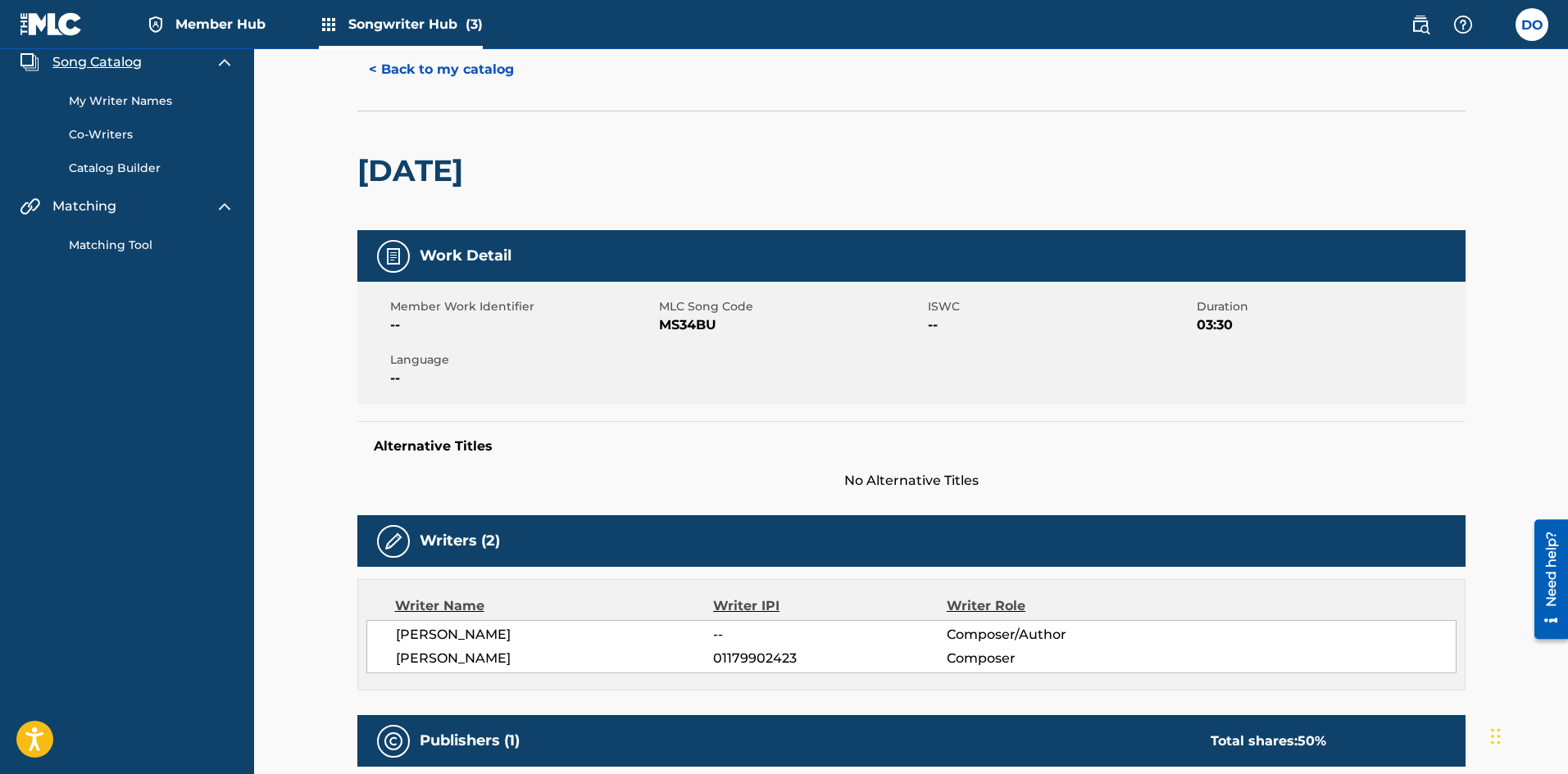
scroll to position [0, 0]
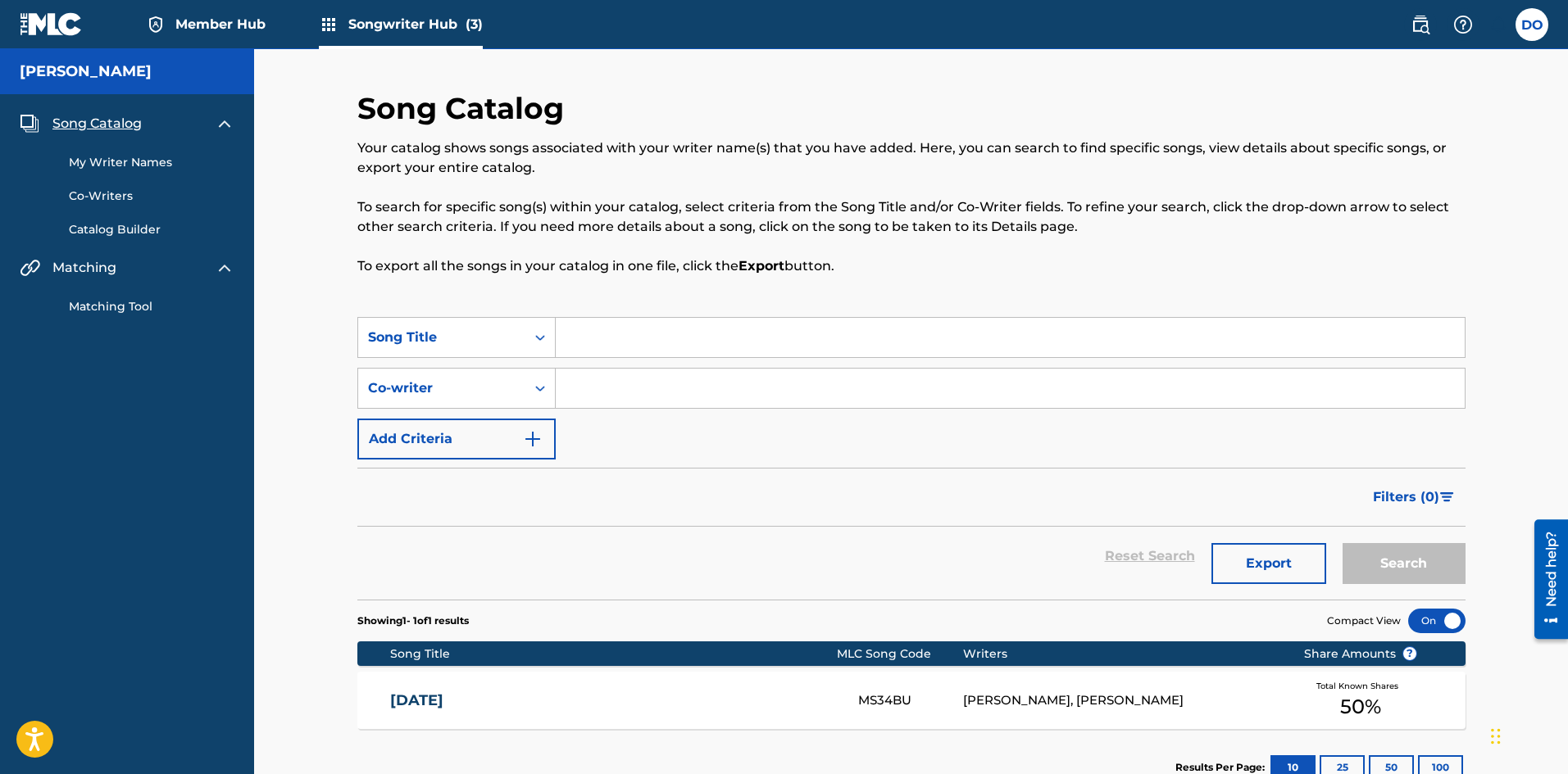
click at [76, 123] on span "Song Catalog" at bounding box center [97, 124] width 89 height 20
click at [125, 159] on link "My Writer Names" at bounding box center [152, 162] width 166 height 17
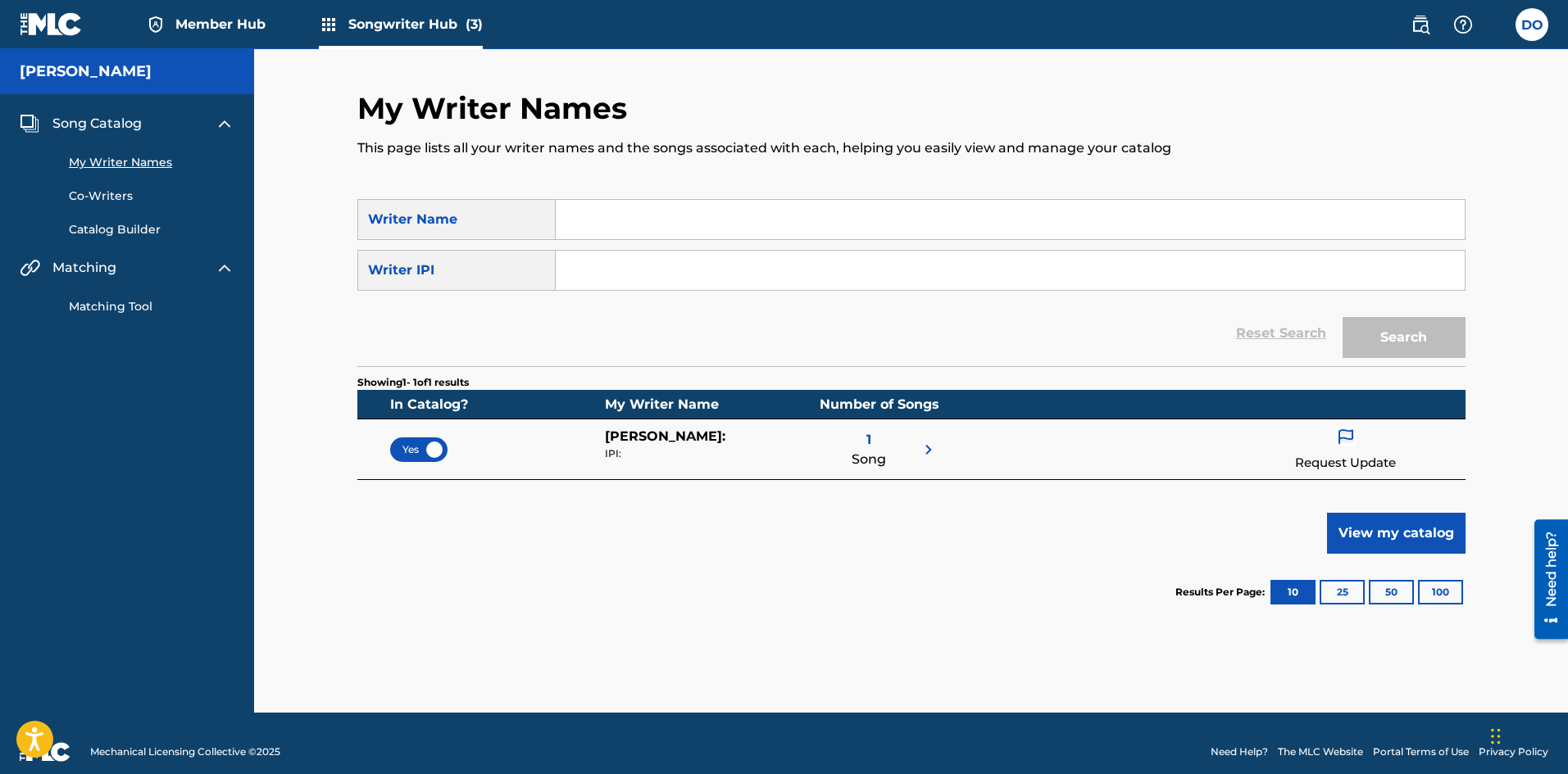
click at [671, 448] on div "IPI:" at bounding box center [712, 454] width 215 height 15
click at [686, 440] on span "[PERSON_NAME] :" at bounding box center [665, 436] width 121 height 16
click at [871, 450] on span "Song" at bounding box center [868, 459] width 34 height 20
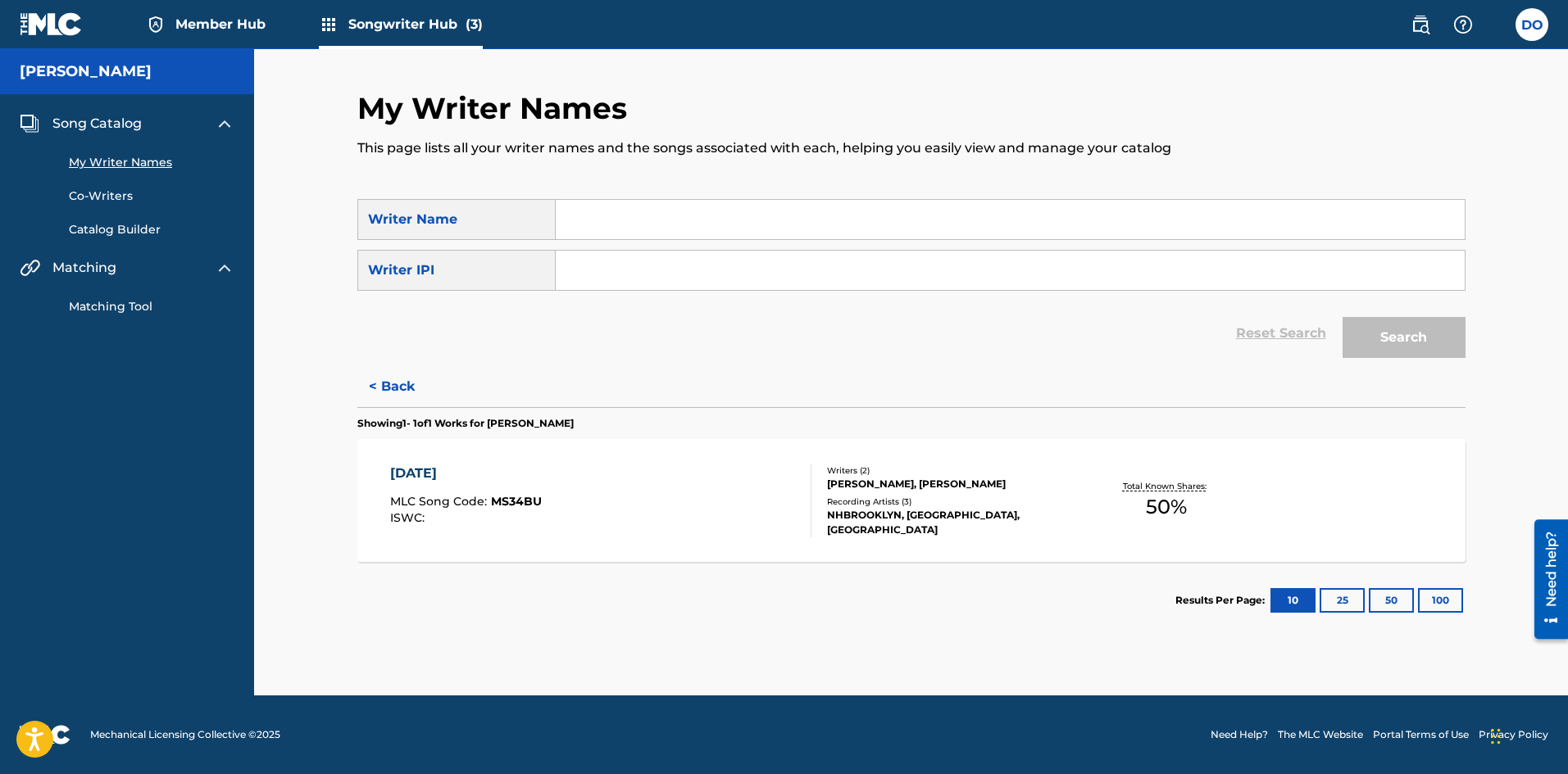
click at [926, 499] on div "Writers ( 2 ) [PERSON_NAME], [PERSON_NAME] Recording Artists ( 3 ) [PERSON_NAME…" at bounding box center [943, 501] width 263 height 73
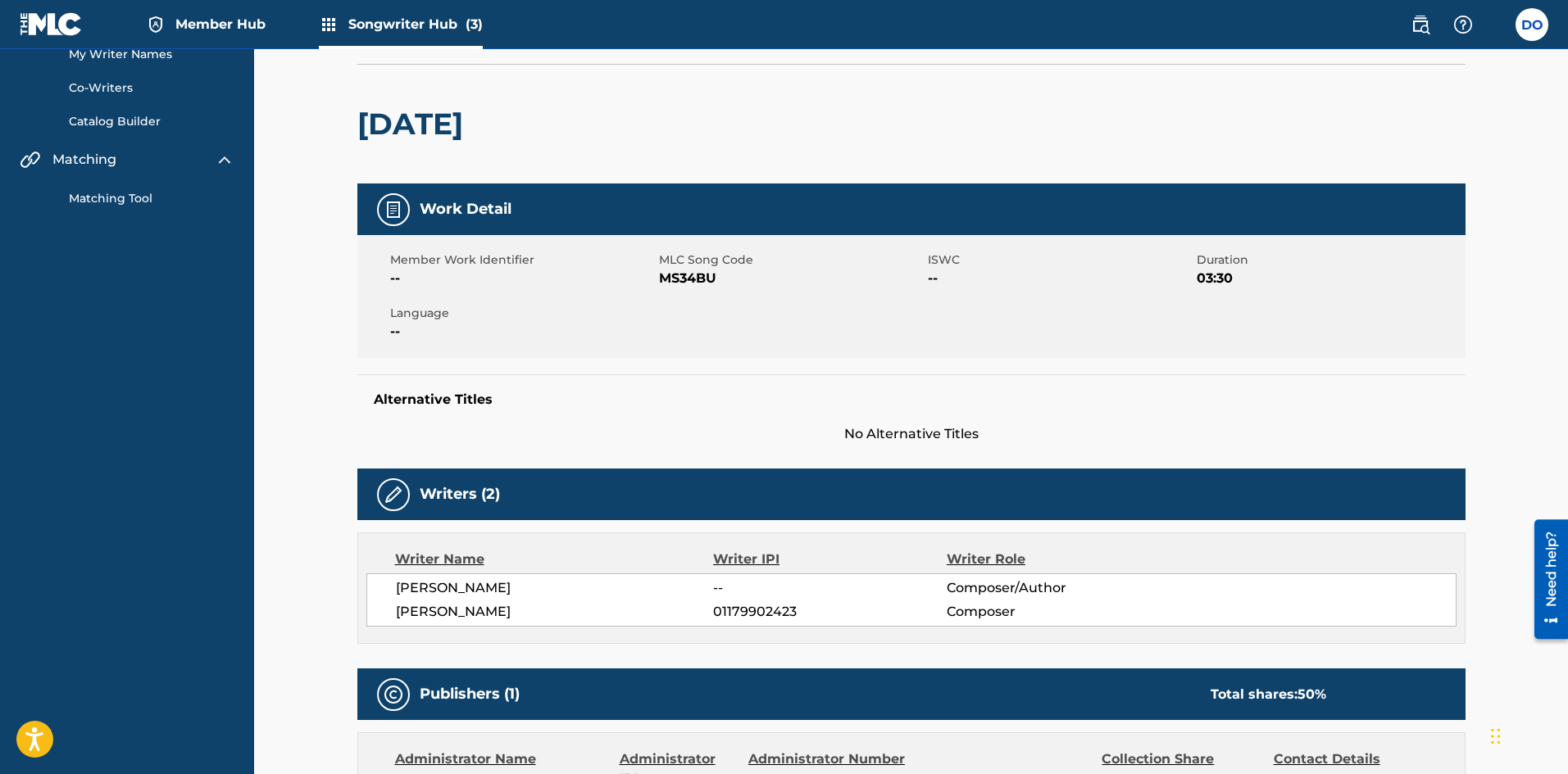
scroll to position [82, 0]
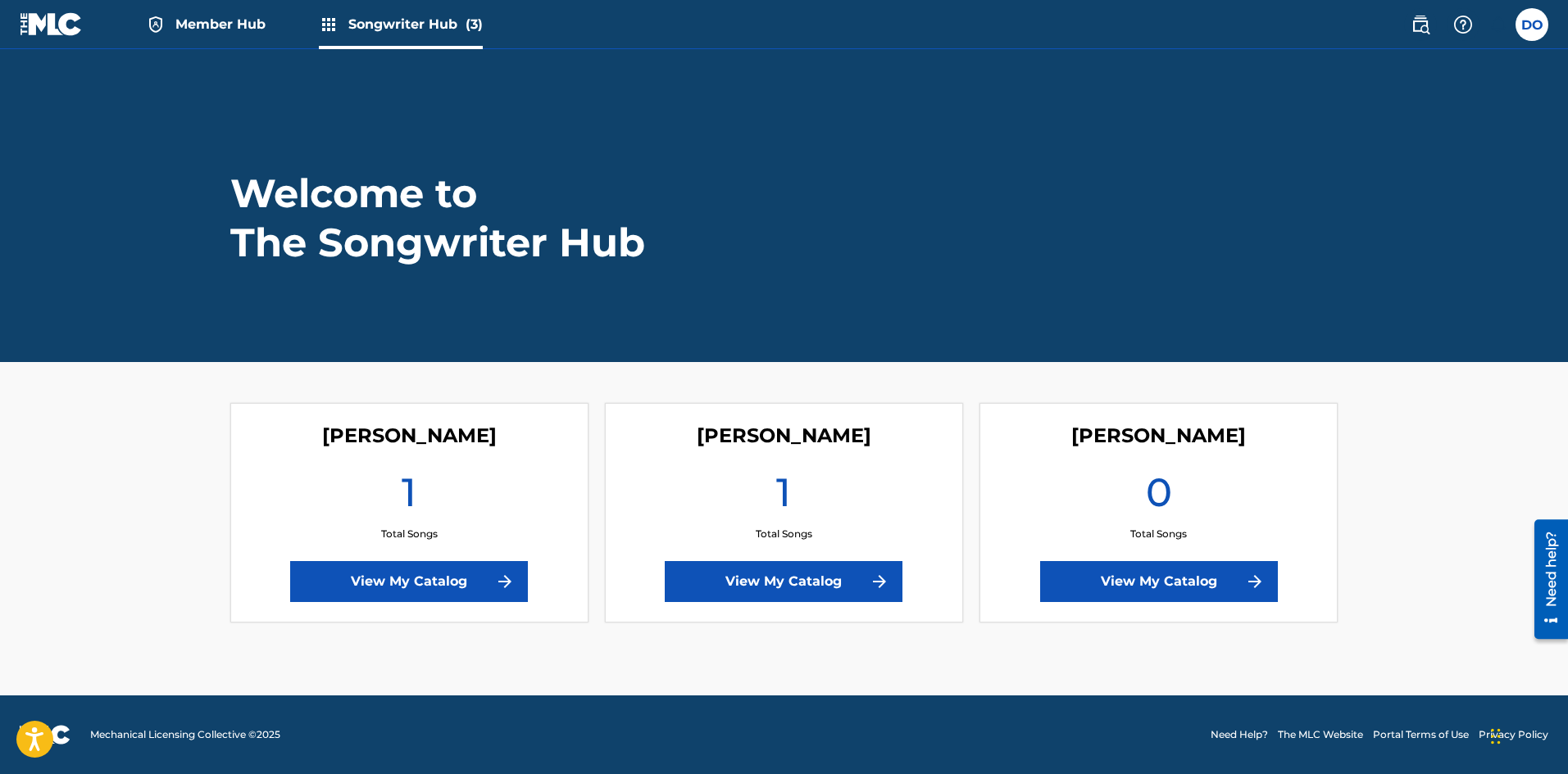
click at [1163, 441] on h4 "[PERSON_NAME]" at bounding box center [1158, 436] width 175 height 25
click at [801, 492] on div "1 Total Songs" at bounding box center [784, 504] width 57 height 74
click at [787, 602] on div "[PERSON_NAME] 1 Total Songs View My Catalog" at bounding box center [784, 513] width 358 height 220
click at [786, 582] on link "View My Catalog" at bounding box center [783, 581] width 237 height 41
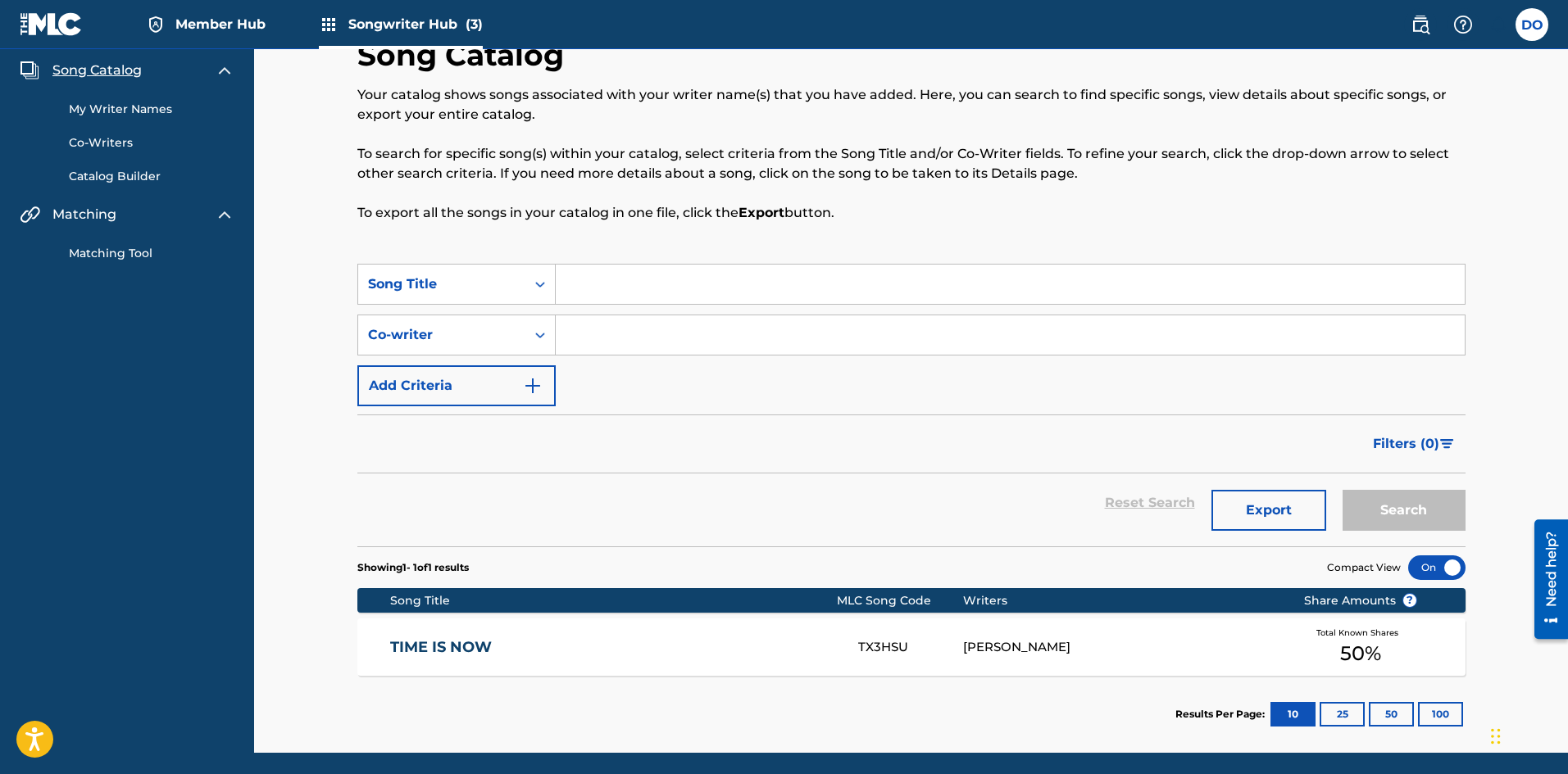
scroll to position [82, 0]
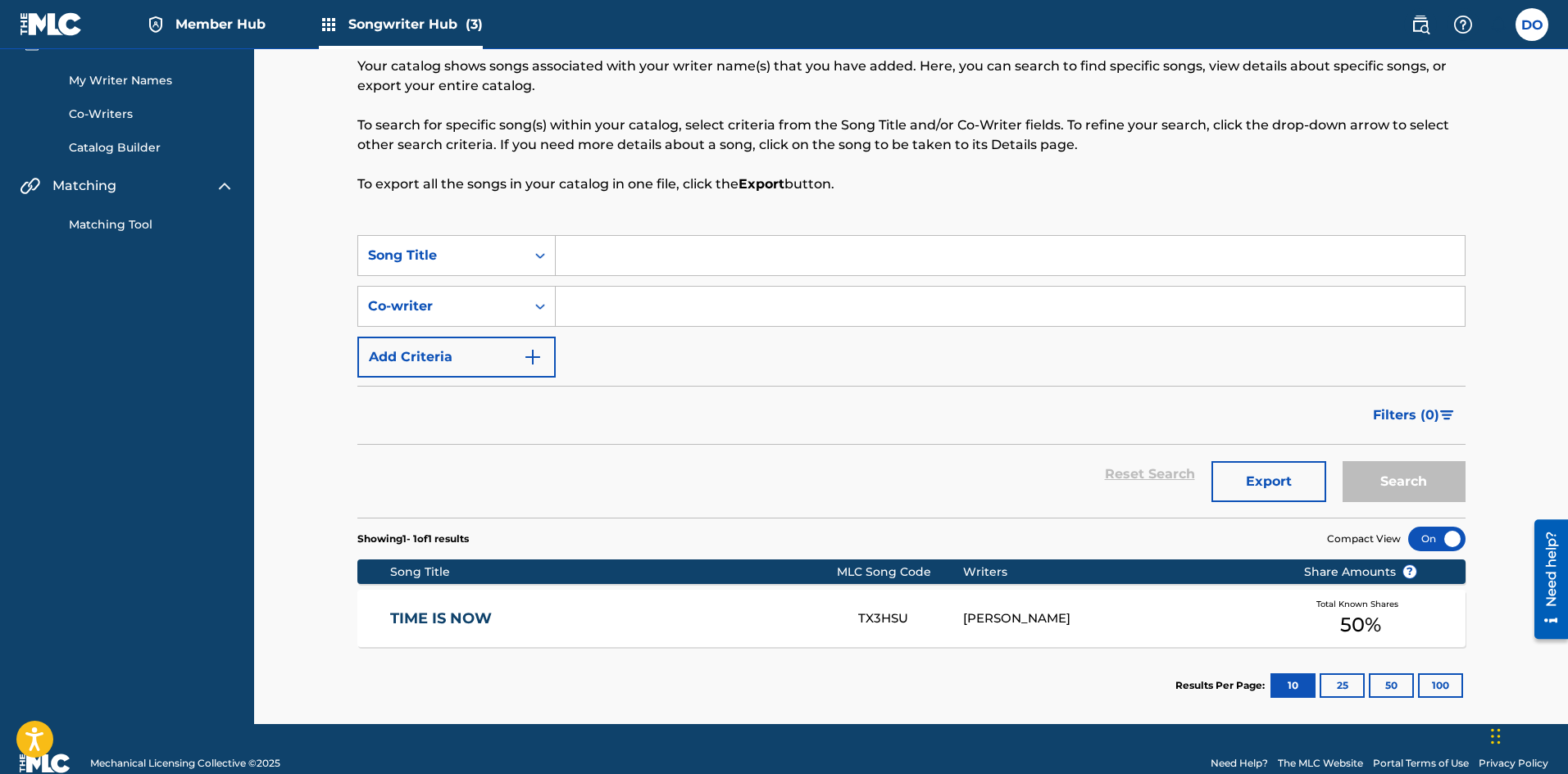
click at [966, 616] on div "[PERSON_NAME]" at bounding box center [1120, 618] width 316 height 19
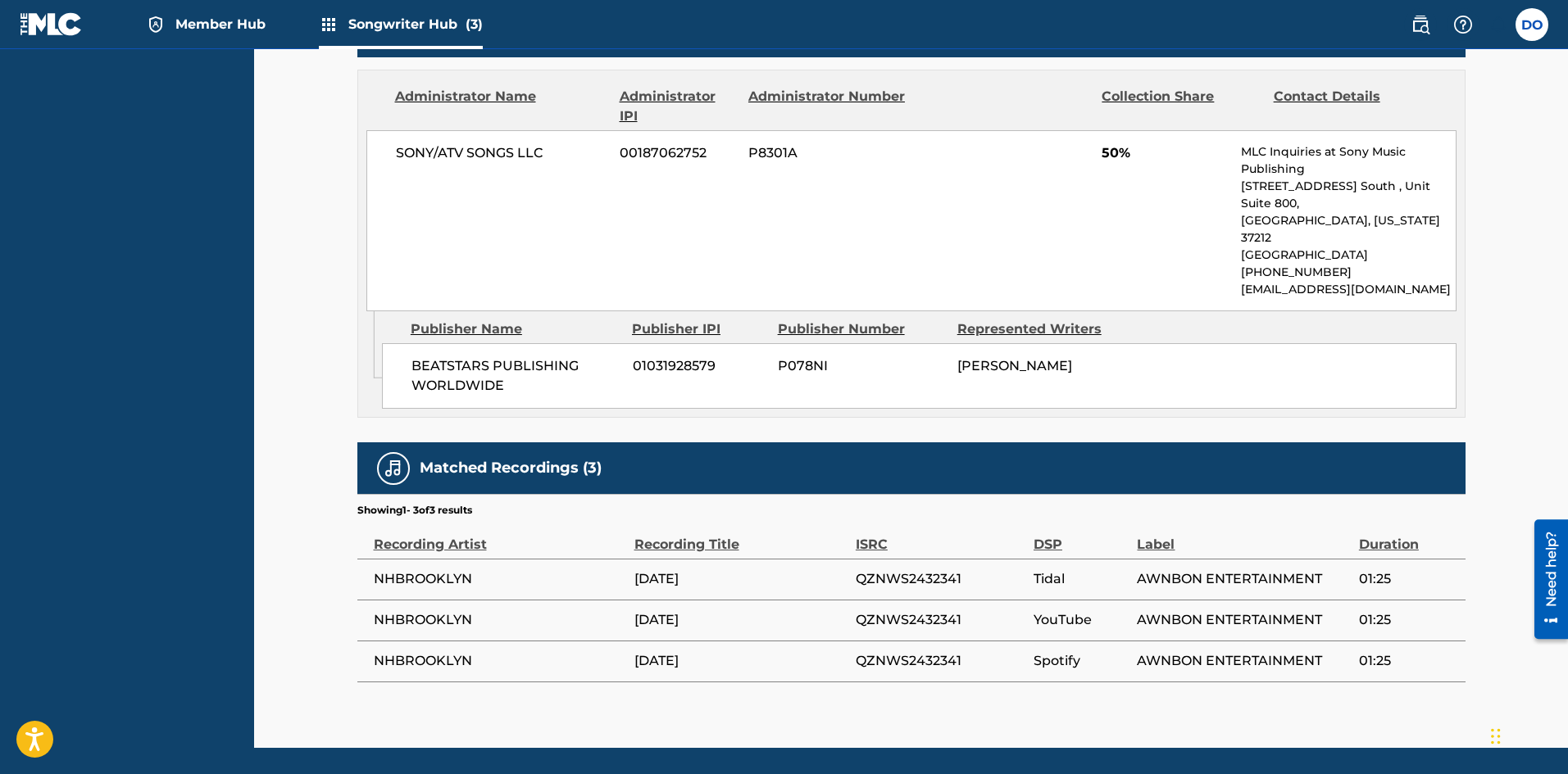
scroll to position [789, 0]
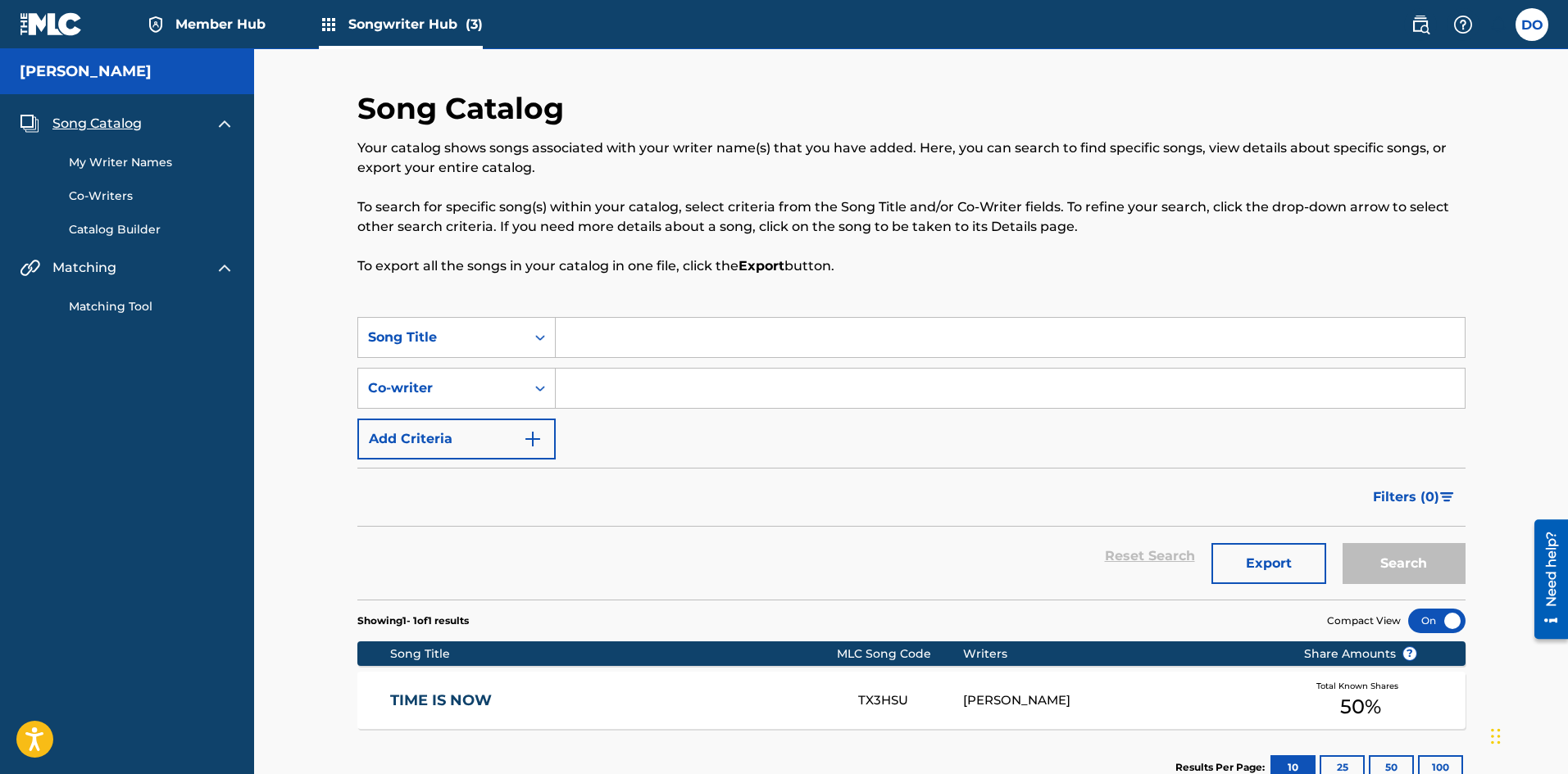
click at [183, 13] on link "Member Hub" at bounding box center [206, 24] width 120 height 48
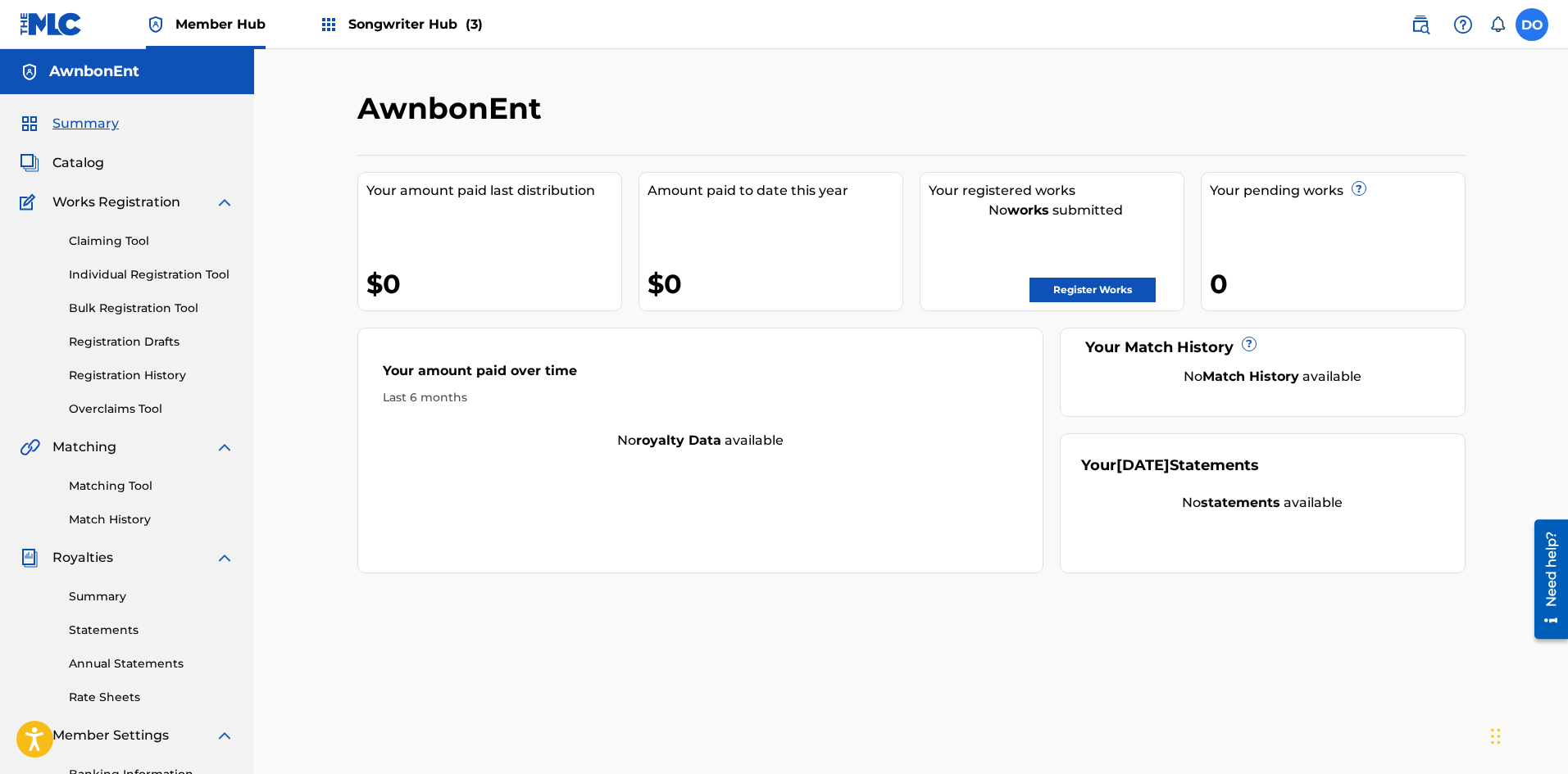
click at [1533, 22] on label at bounding box center [1531, 24] width 32 height 32
click at [1531, 25] on input "DO [PERSON_NAME] [EMAIL_ADDRESS][DOMAIN_NAME] Notification Preferences Profile …" at bounding box center [1531, 25] width 0 height 0
click at [1380, 201] on link "Profile" at bounding box center [1370, 204] width 32 height 15
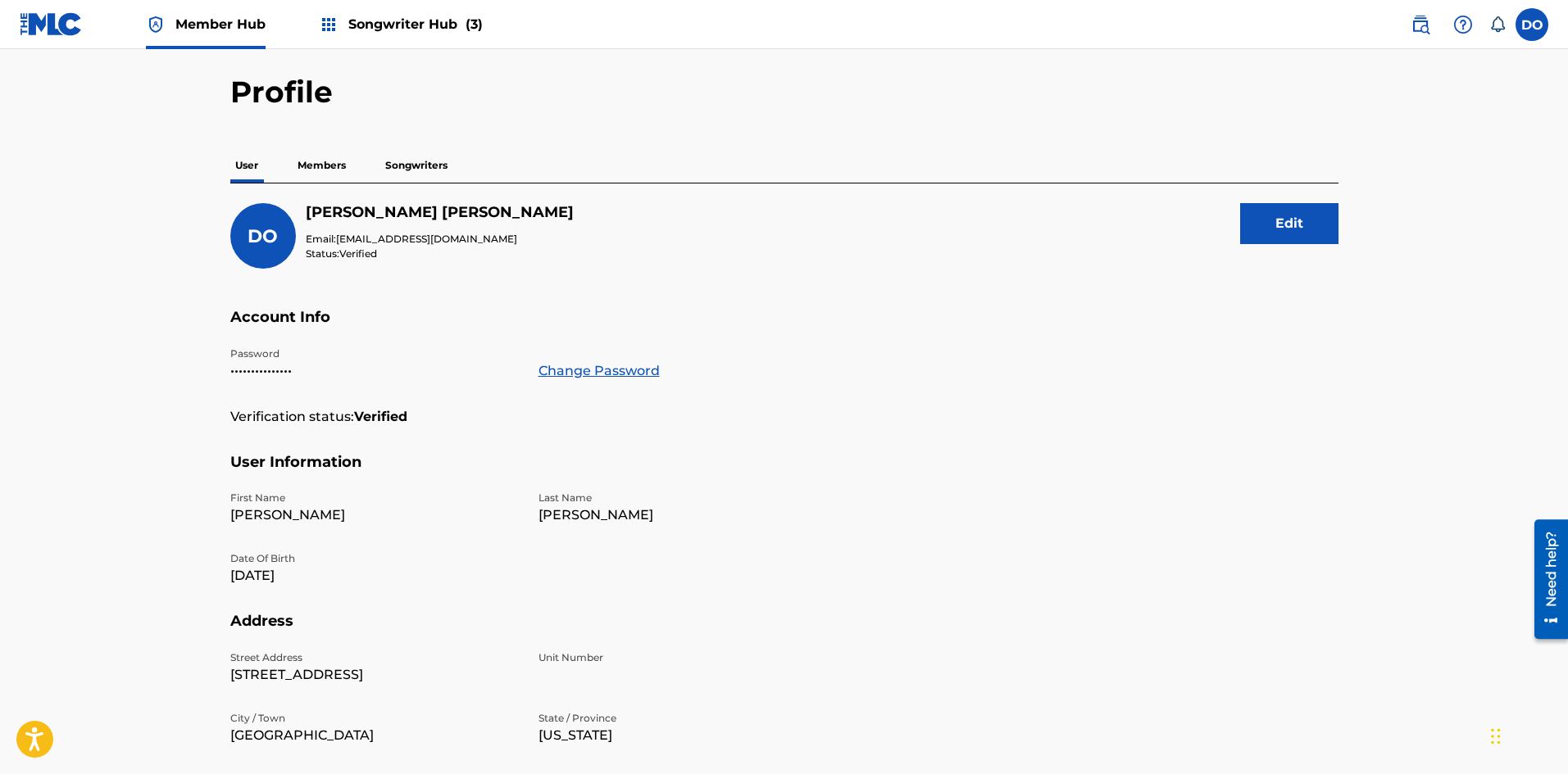
scroll to position [82, 0]
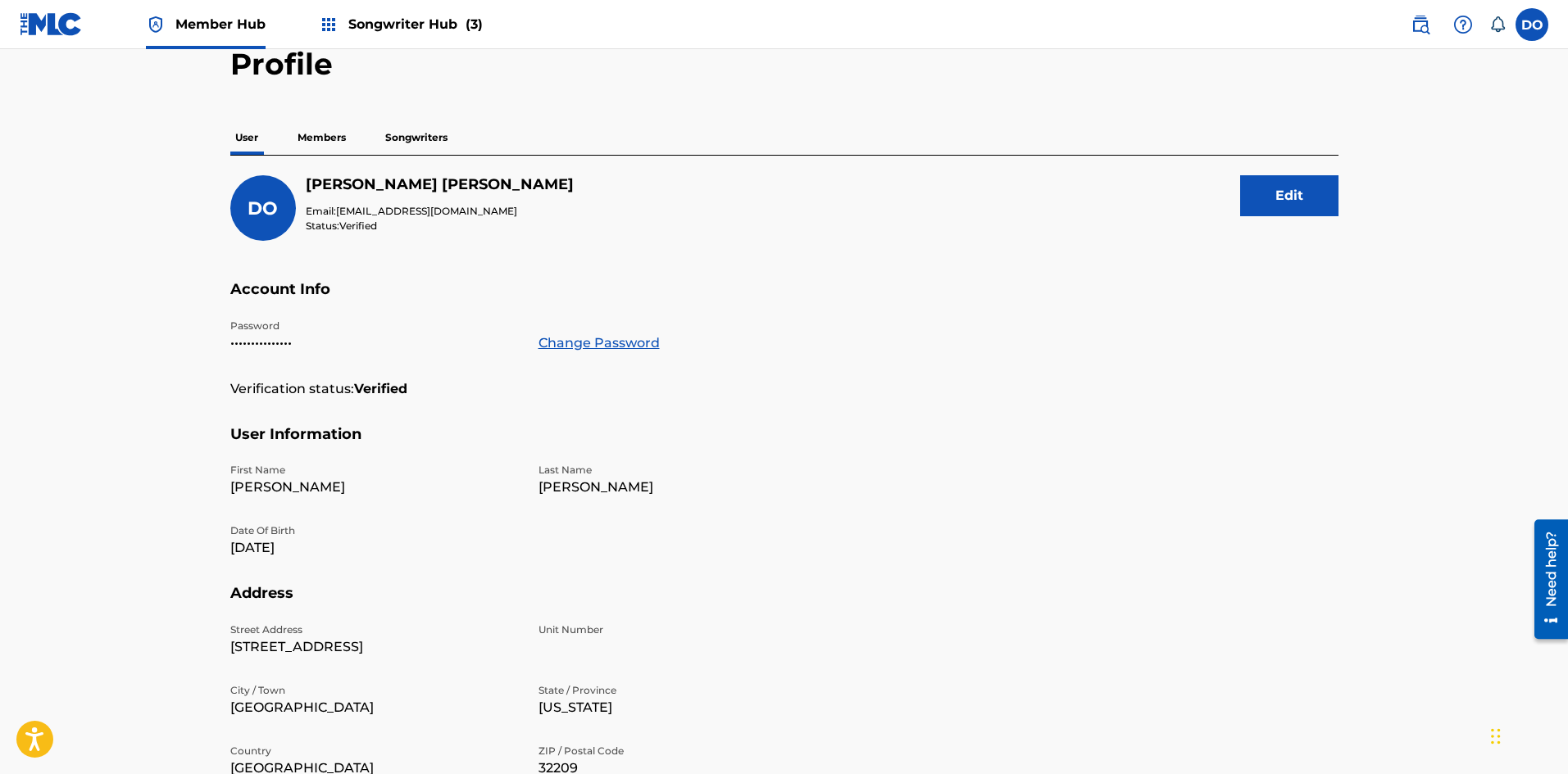
click at [407, 134] on p "Songwriters" at bounding box center [416, 137] width 72 height 34
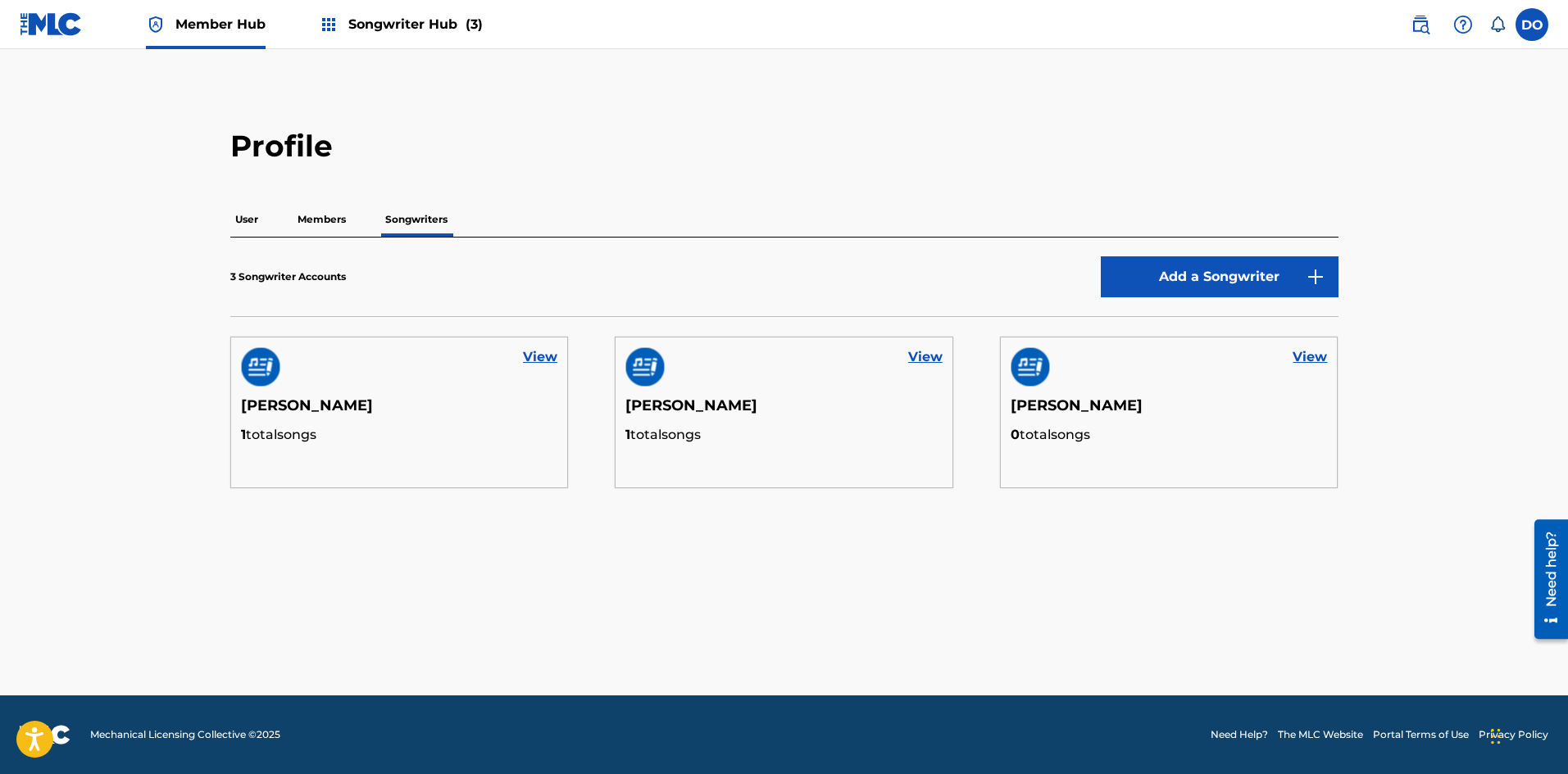
click at [448, 386] on div "View" at bounding box center [400, 366] width 336 height 59
click at [543, 357] on link "View" at bounding box center [540, 357] width 34 height 20
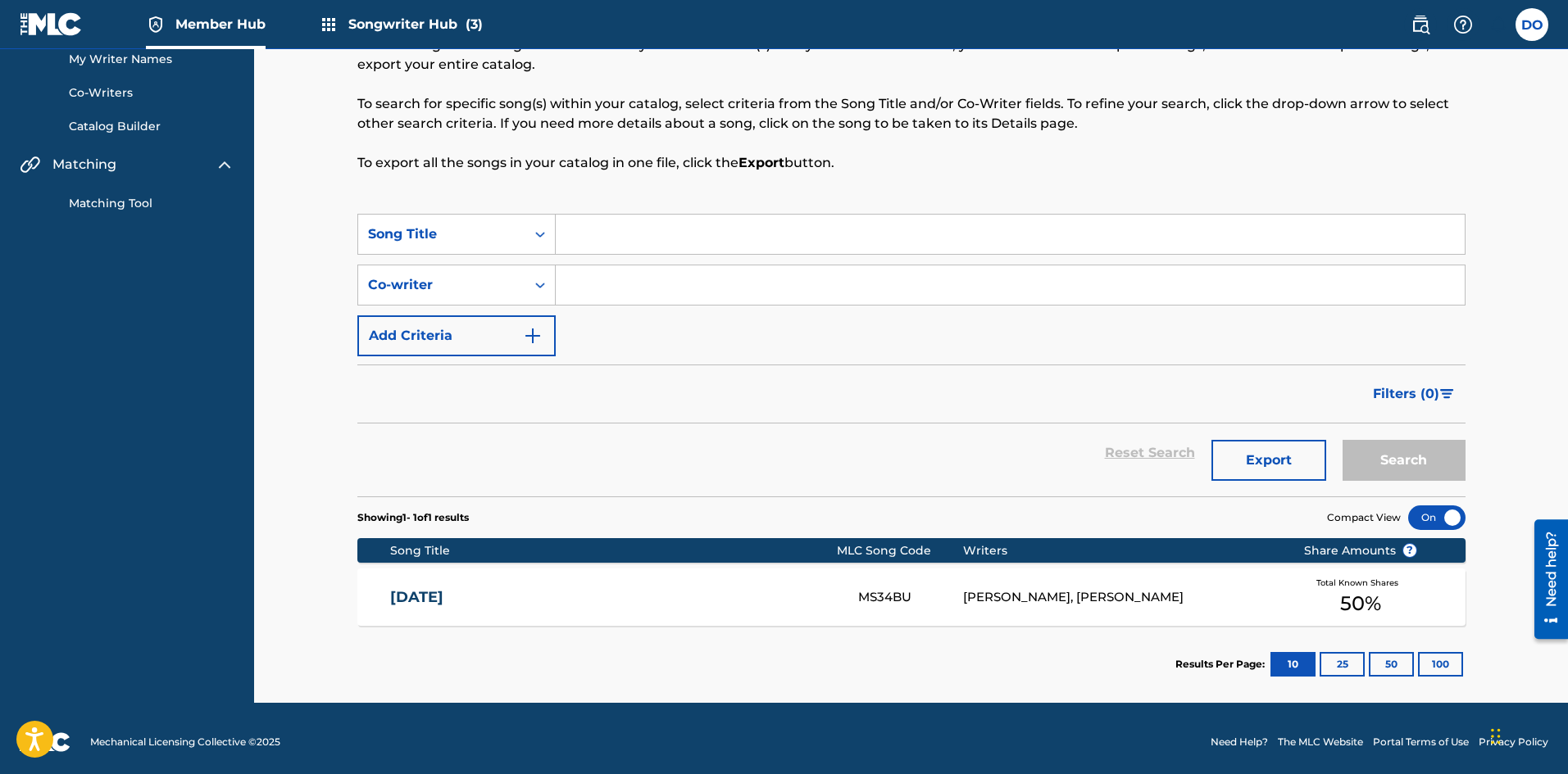
scroll to position [111, 0]
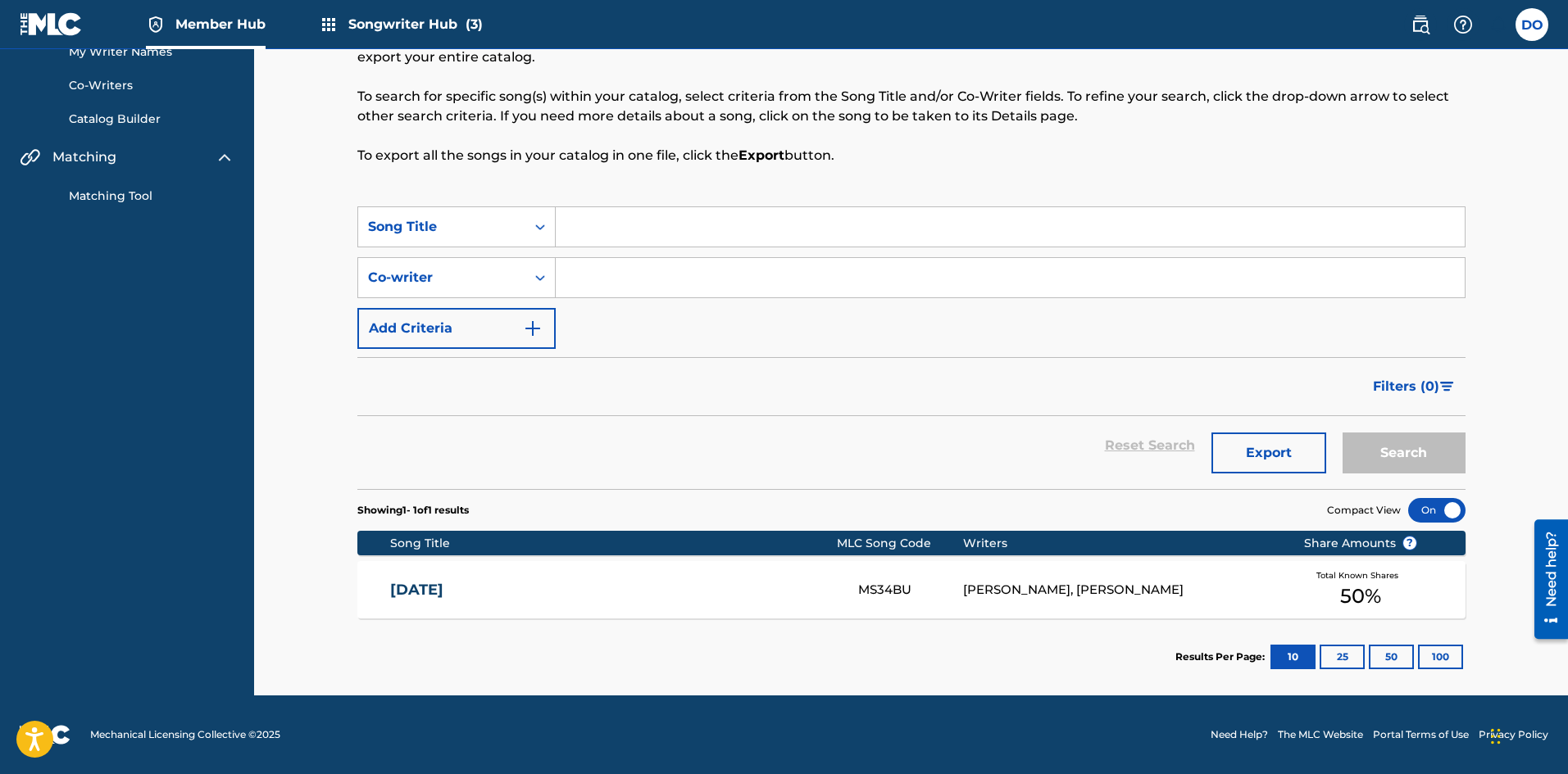
click at [960, 554] on div "Song Title MLC Song Code Writers Share Amounts ?" at bounding box center [911, 543] width 1108 height 25
click at [992, 573] on div "[DATE] MS34BU [PERSON_NAME], [PERSON_NAME] Total Known Shares 50 %" at bounding box center [911, 589] width 1108 height 57
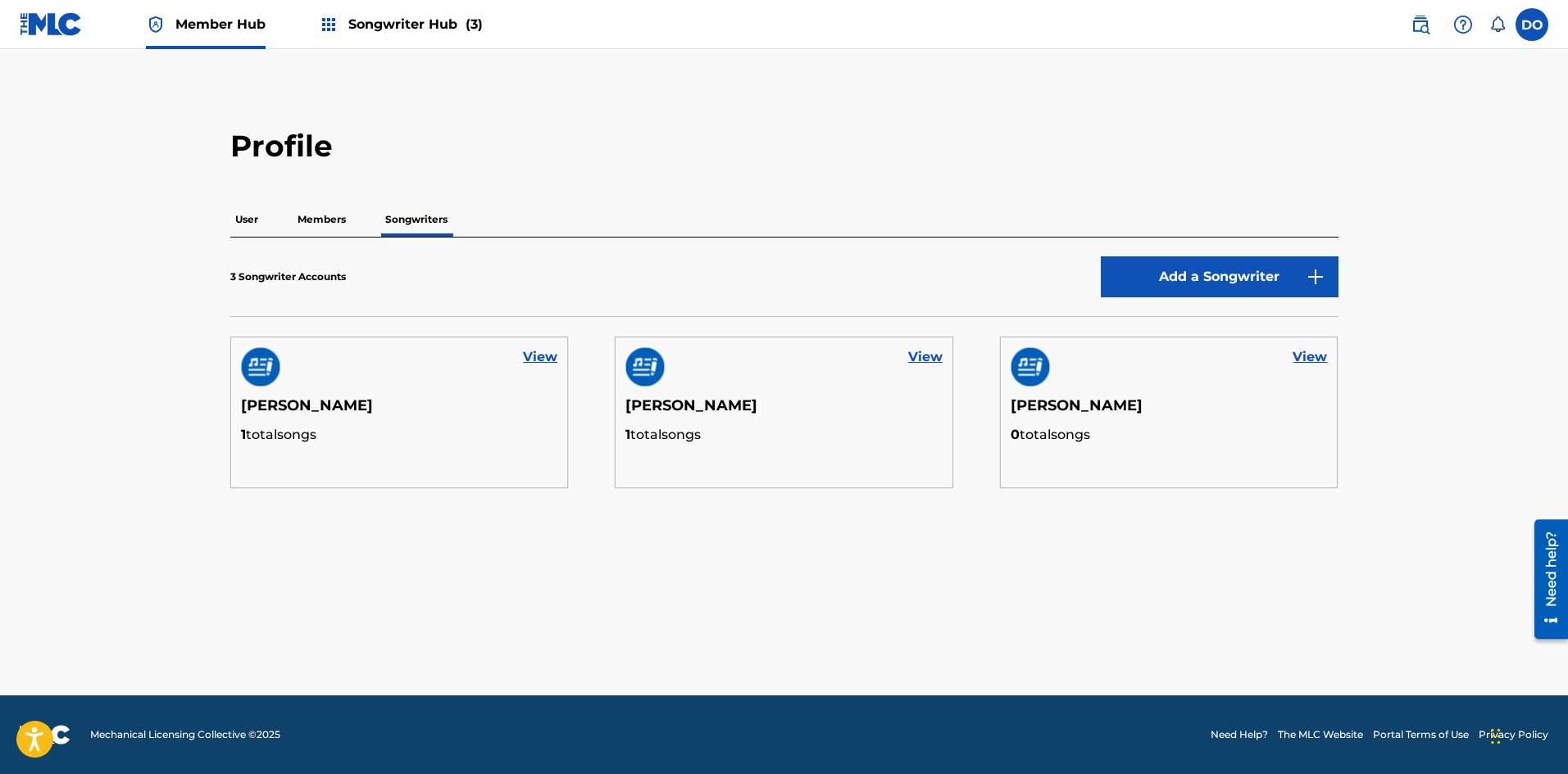
click at [426, 31] on span "Songwriter Hub (3)" at bounding box center [415, 24] width 134 height 19
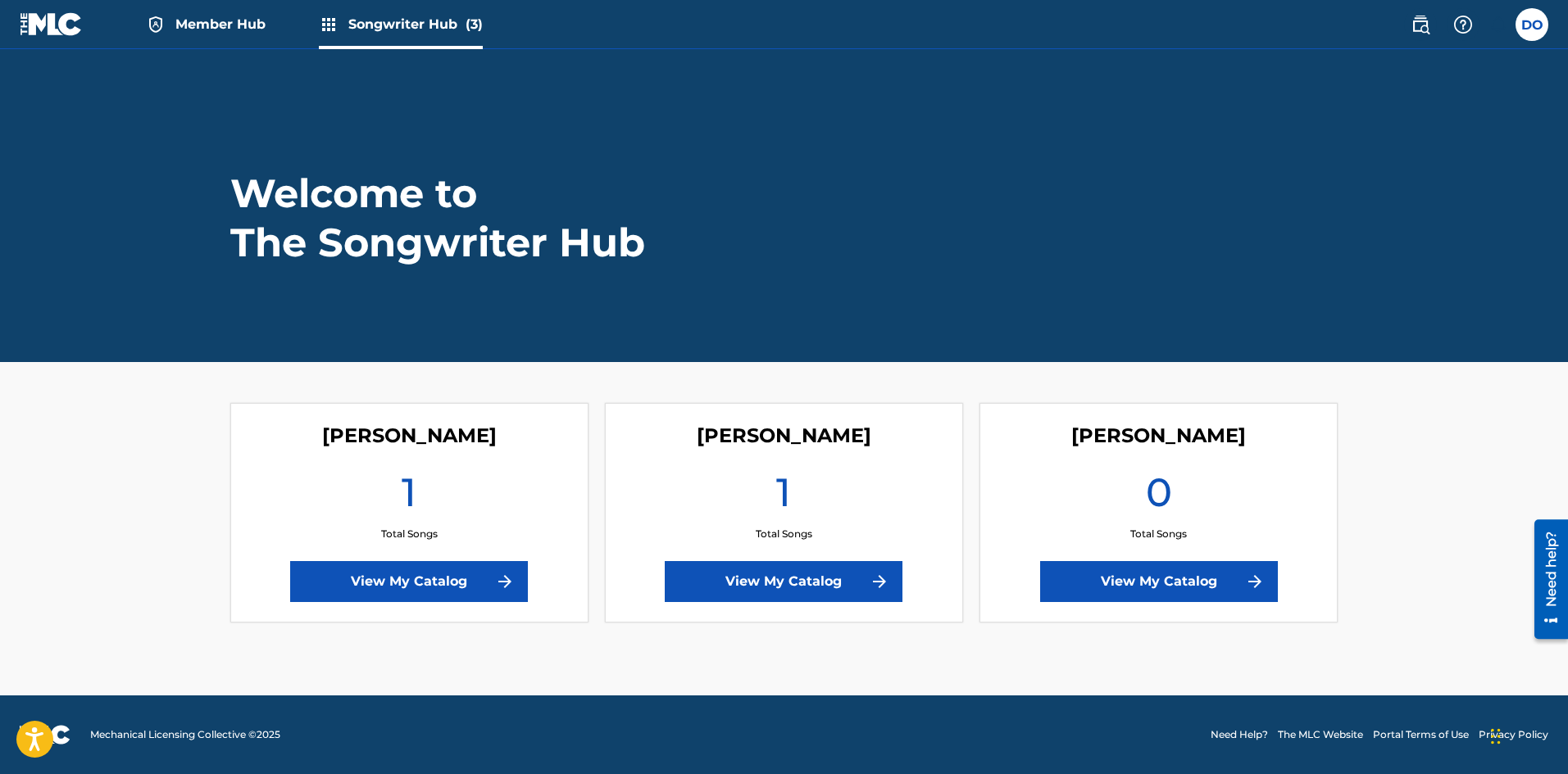
click at [188, 14] on link "Member Hub" at bounding box center [206, 24] width 120 height 48
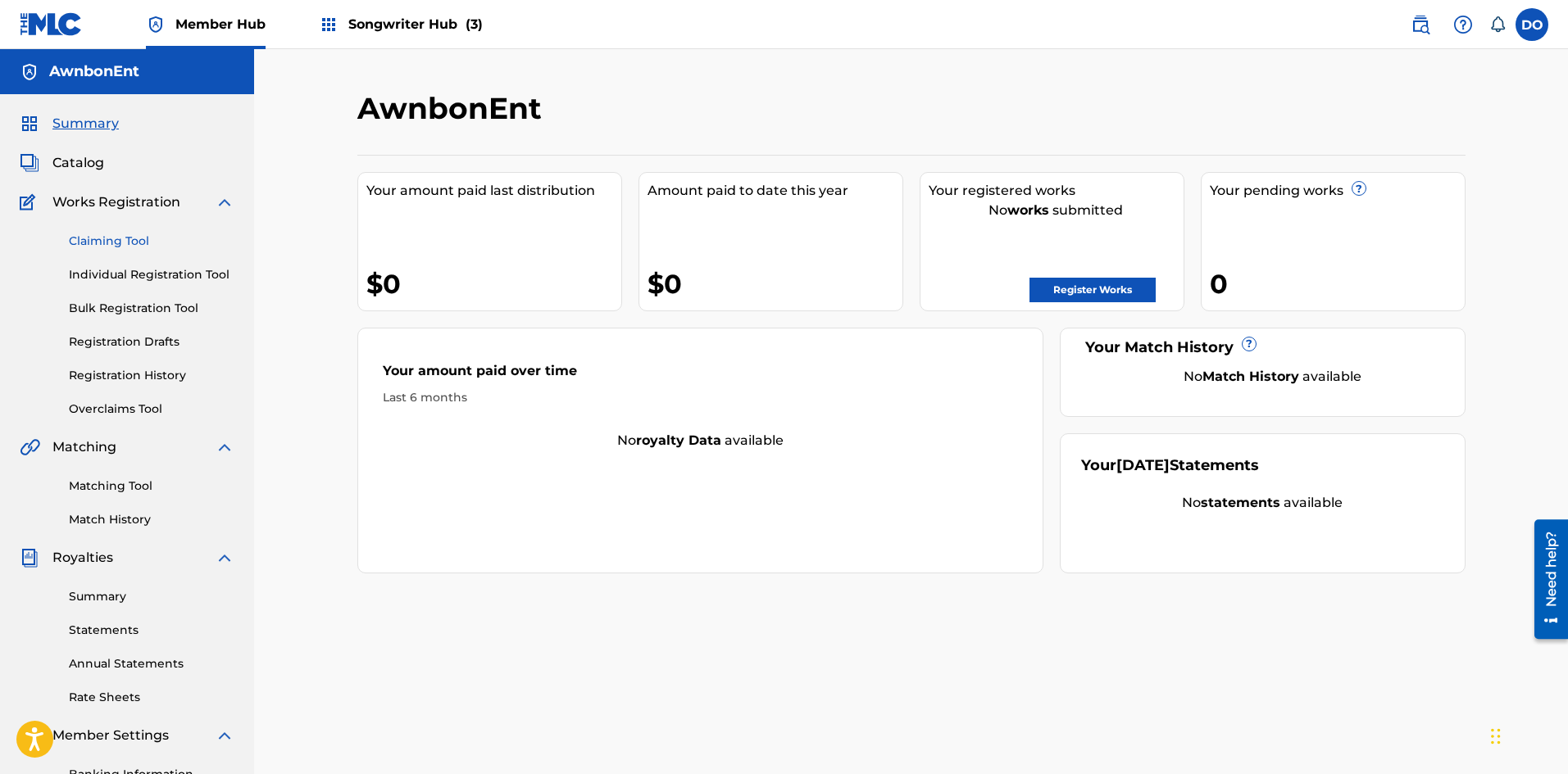
click at [129, 243] on link "Claiming Tool" at bounding box center [152, 241] width 166 height 17
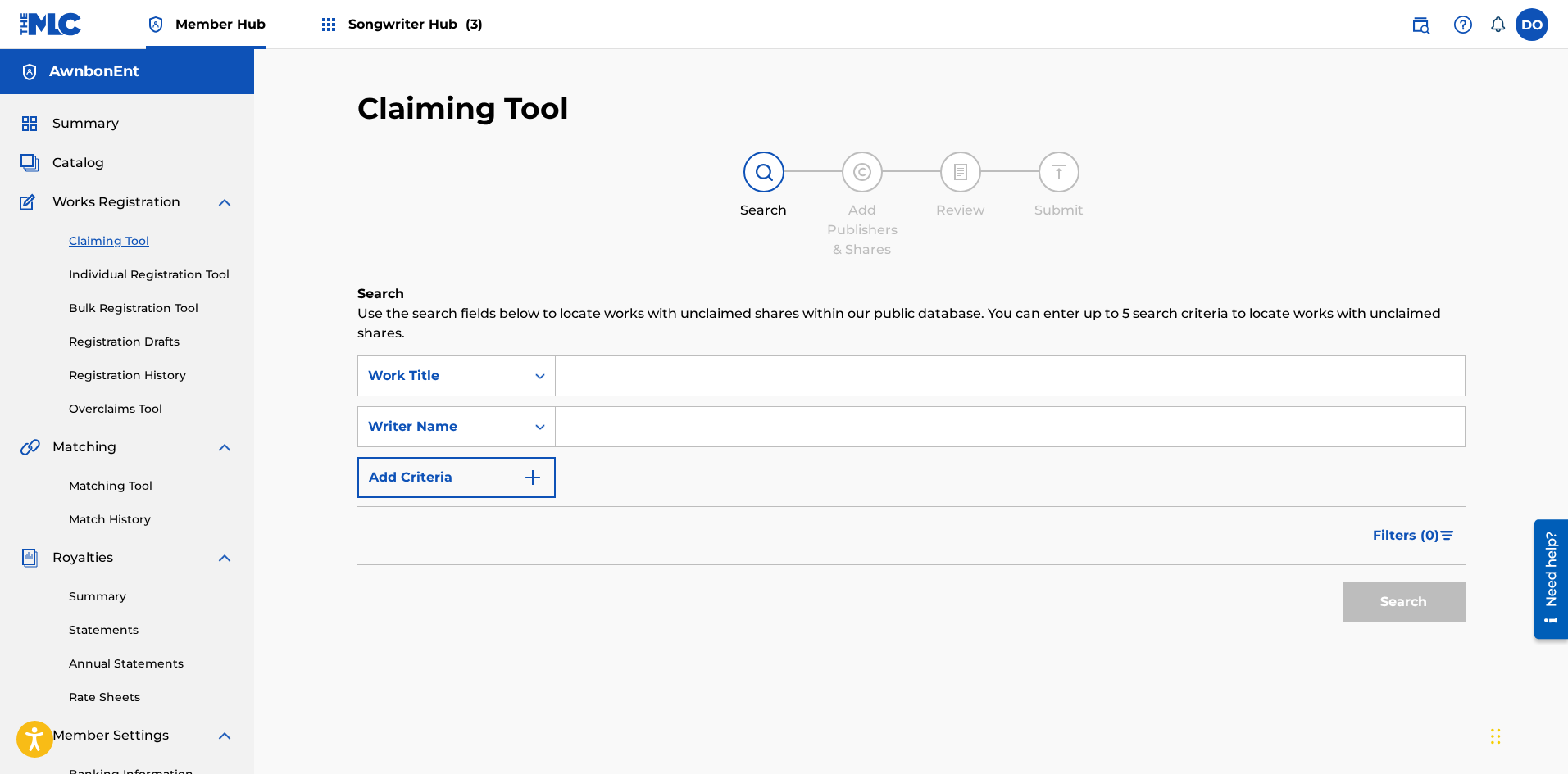
click at [592, 381] on input "Search Form" at bounding box center [1009, 375] width 908 height 39
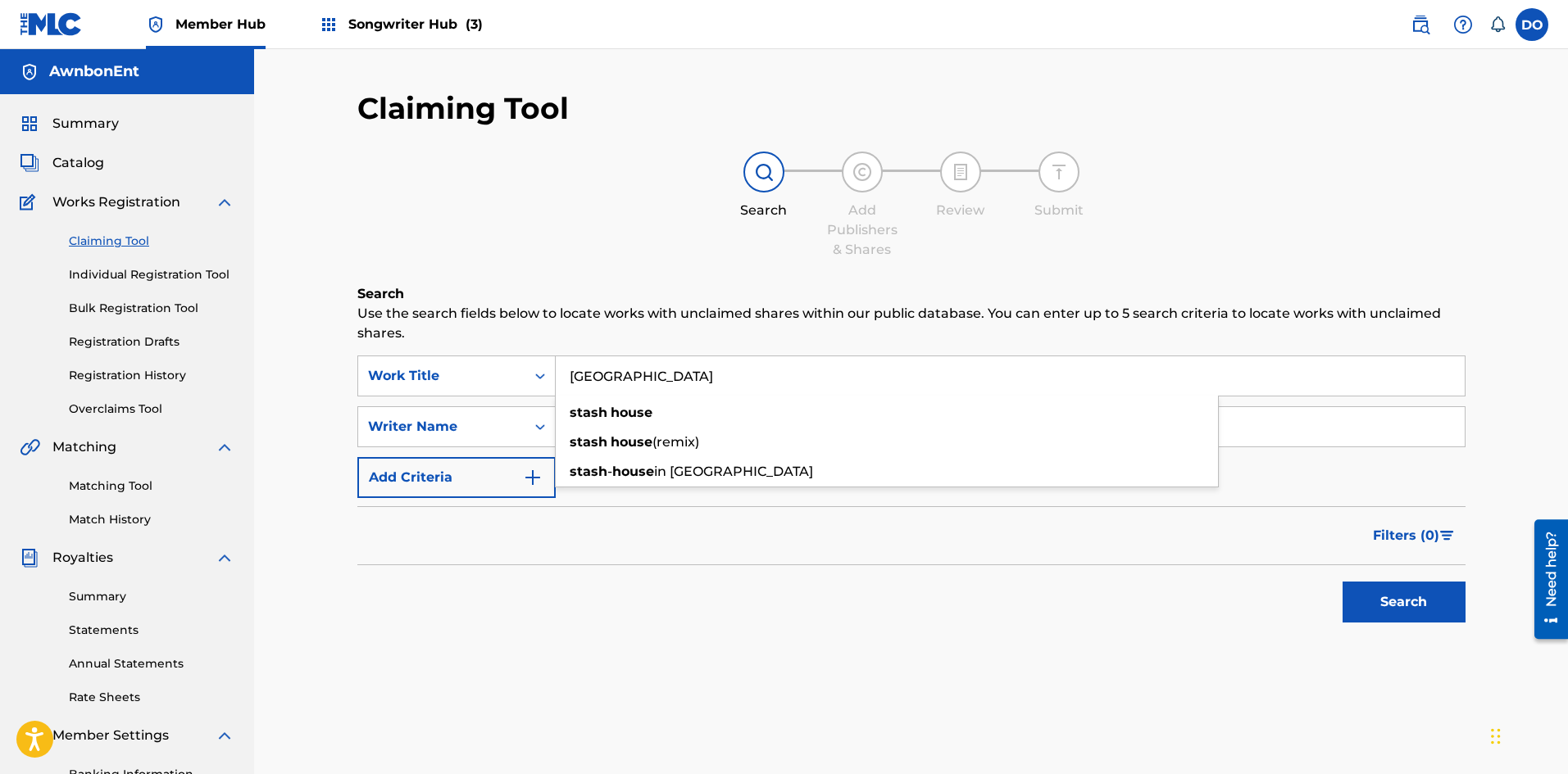
type input "[GEOGRAPHIC_DATA]"
click at [593, 539] on div "Filters ( 0 )" at bounding box center [911, 535] width 1108 height 59
click at [590, 423] on input "Search Form" at bounding box center [1009, 426] width 908 height 39
type input "[PERSON_NAME]"
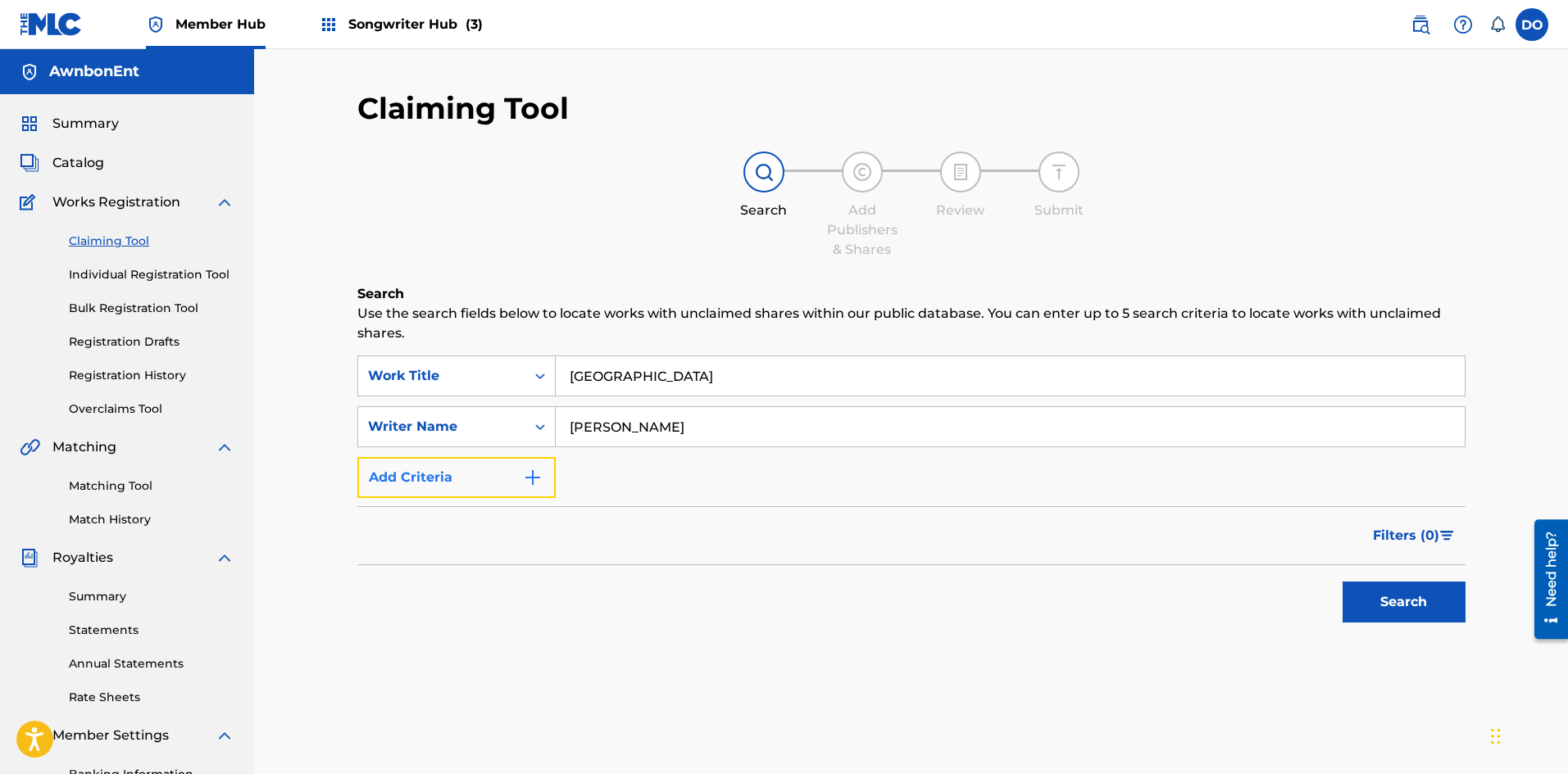
click at [538, 479] on img "Search Form" at bounding box center [533, 478] width 20 height 20
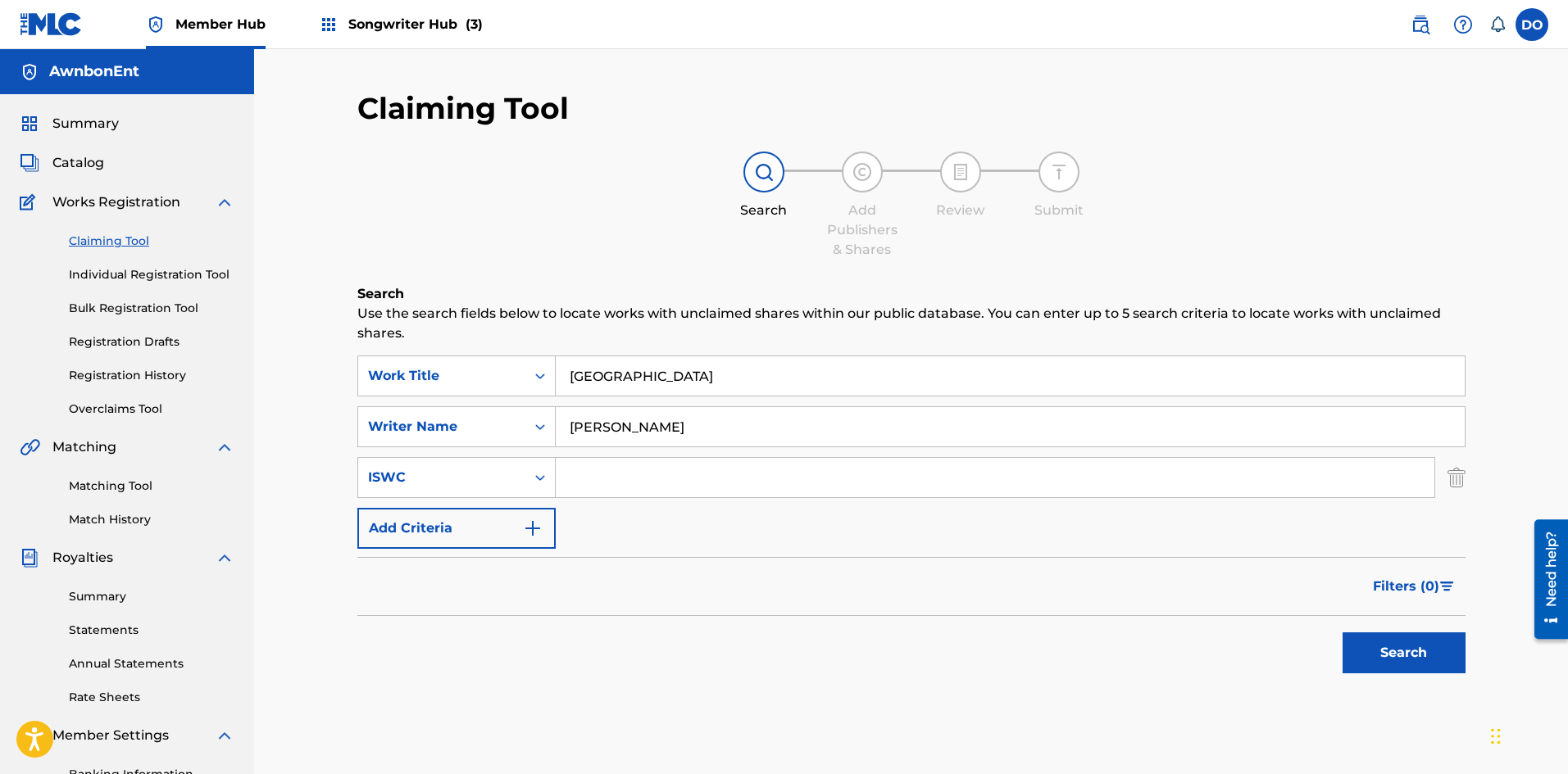
paste input "T-328.700.807-1"
type input "T-328.700.807-1"
click at [537, 538] on button "Add Criteria" at bounding box center [456, 528] width 198 height 41
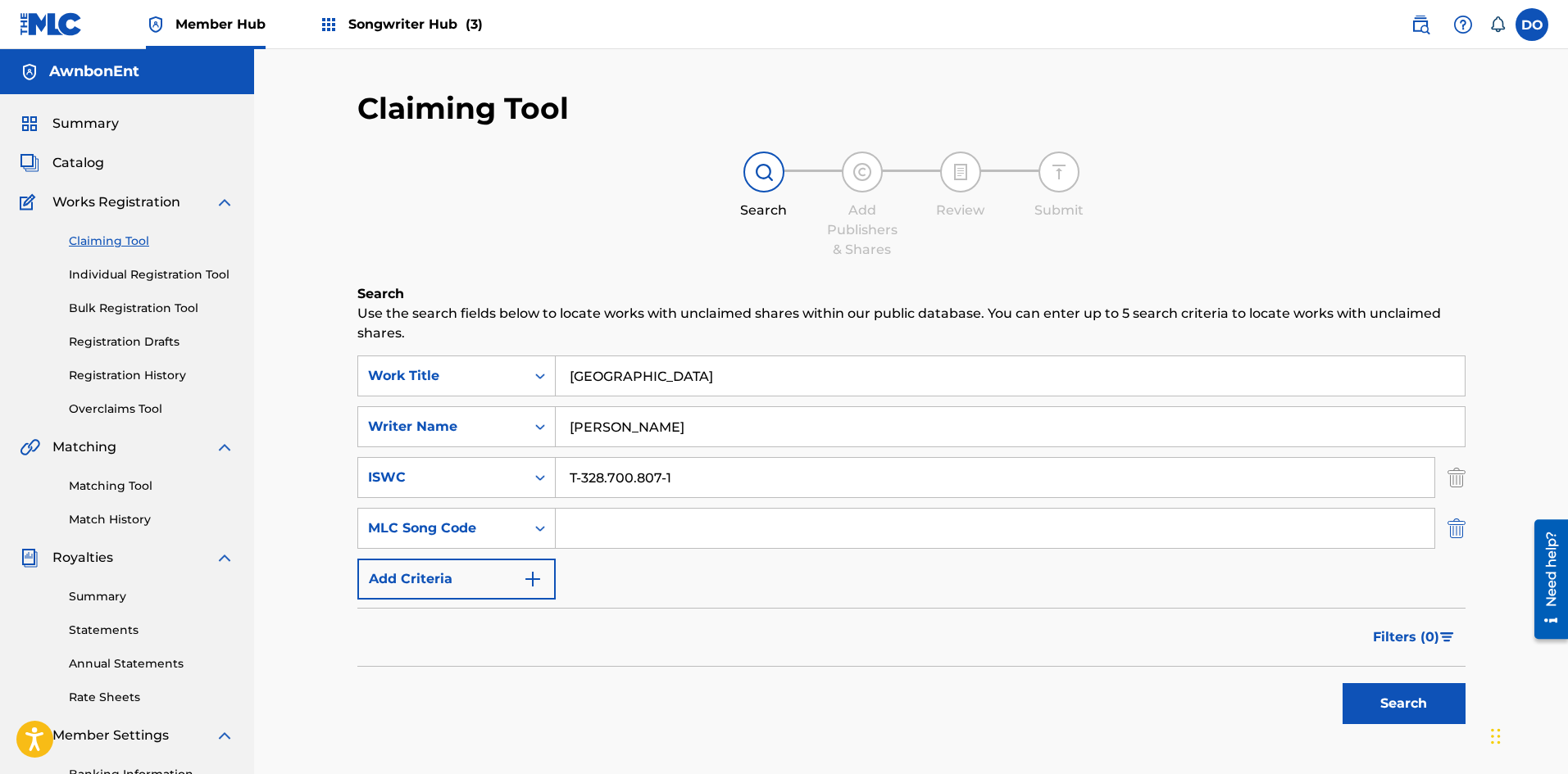
click at [1462, 533] on img "Search Form" at bounding box center [1456, 528] width 18 height 41
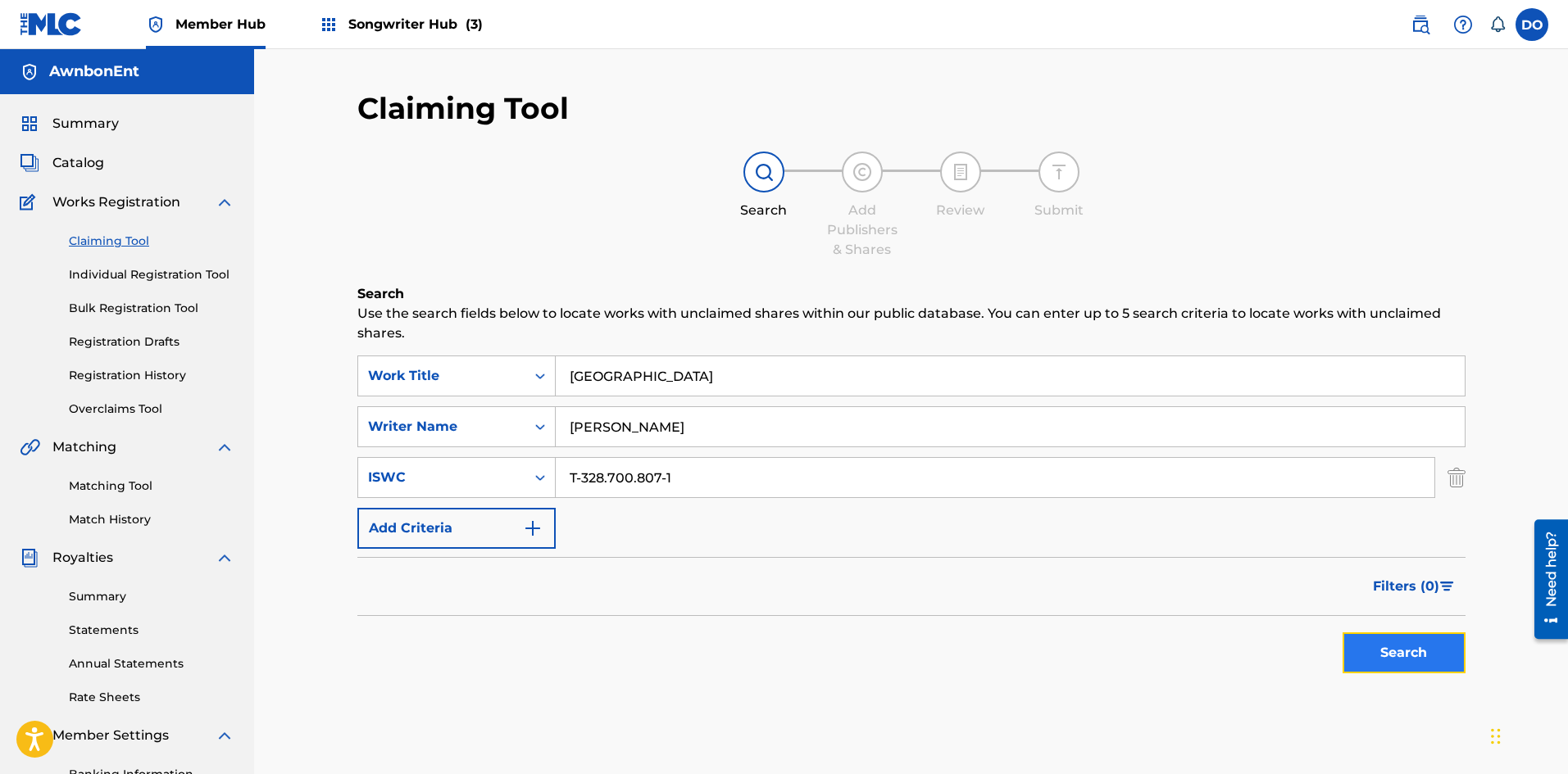
click at [1384, 647] on button "Search" at bounding box center [1404, 652] width 123 height 41
drag, startPoint x: 613, startPoint y: 432, endPoint x: 532, endPoint y: 437, distance: 81.2
click at [549, 438] on div "SearchWithCriteria65d953e9-5404-4210-969c-2a2e366d4224 Writer Name [PERSON_NAME]" at bounding box center [911, 426] width 1108 height 41
type input "[PERSON_NAME]"
click at [1376, 647] on button "Search" at bounding box center [1404, 652] width 123 height 41
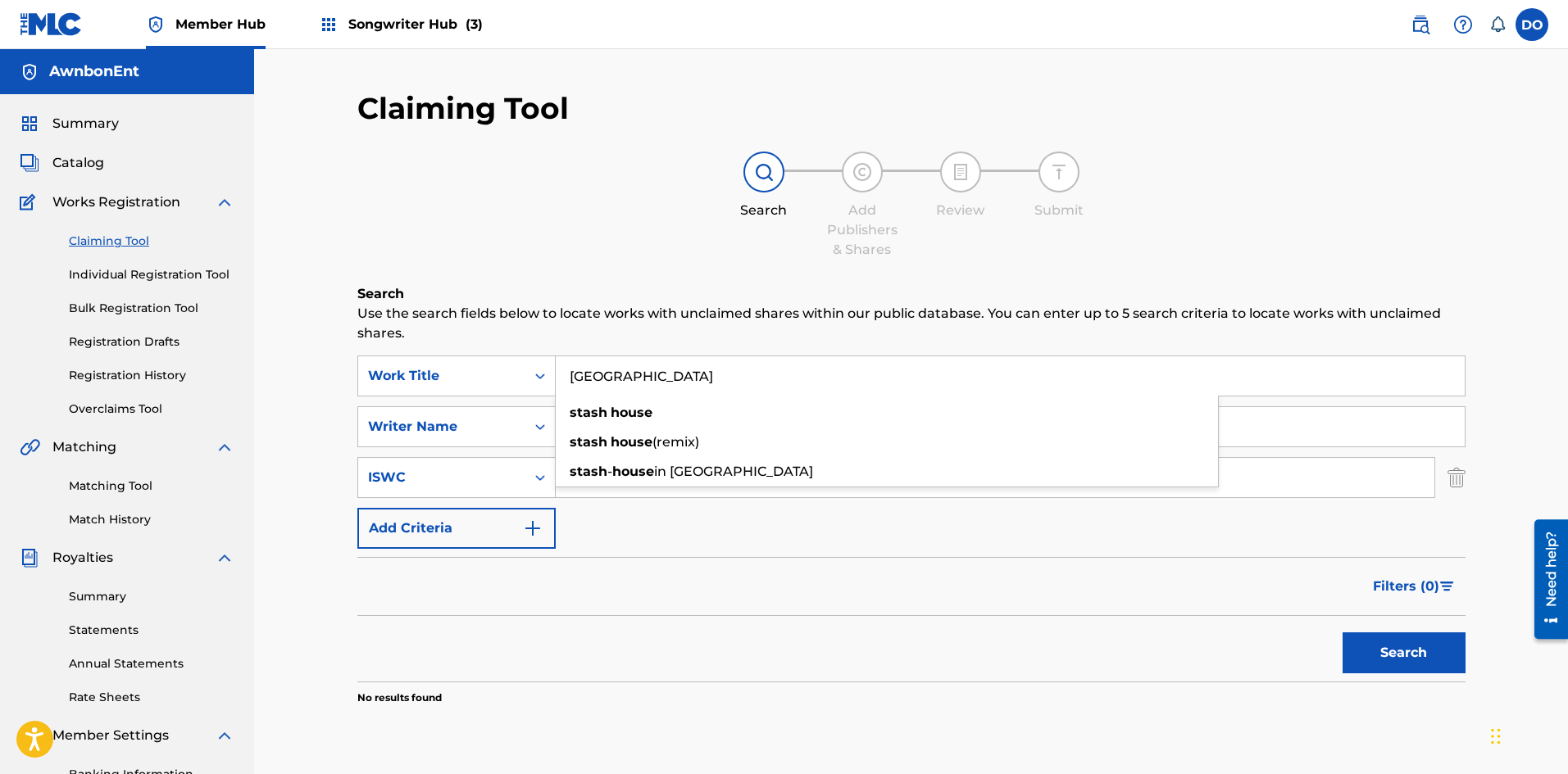
drag, startPoint x: 606, startPoint y: 375, endPoint x: 589, endPoint y: 378, distance: 17.3
click at [589, 378] on input "[GEOGRAPHIC_DATA]" at bounding box center [1009, 375] width 908 height 39
type input "[GEOGRAPHIC_DATA]"
click at [1342, 633] on button "Search" at bounding box center [1404, 652] width 123 height 41
drag, startPoint x: 625, startPoint y: 429, endPoint x: 610, endPoint y: 426, distance: 15.3
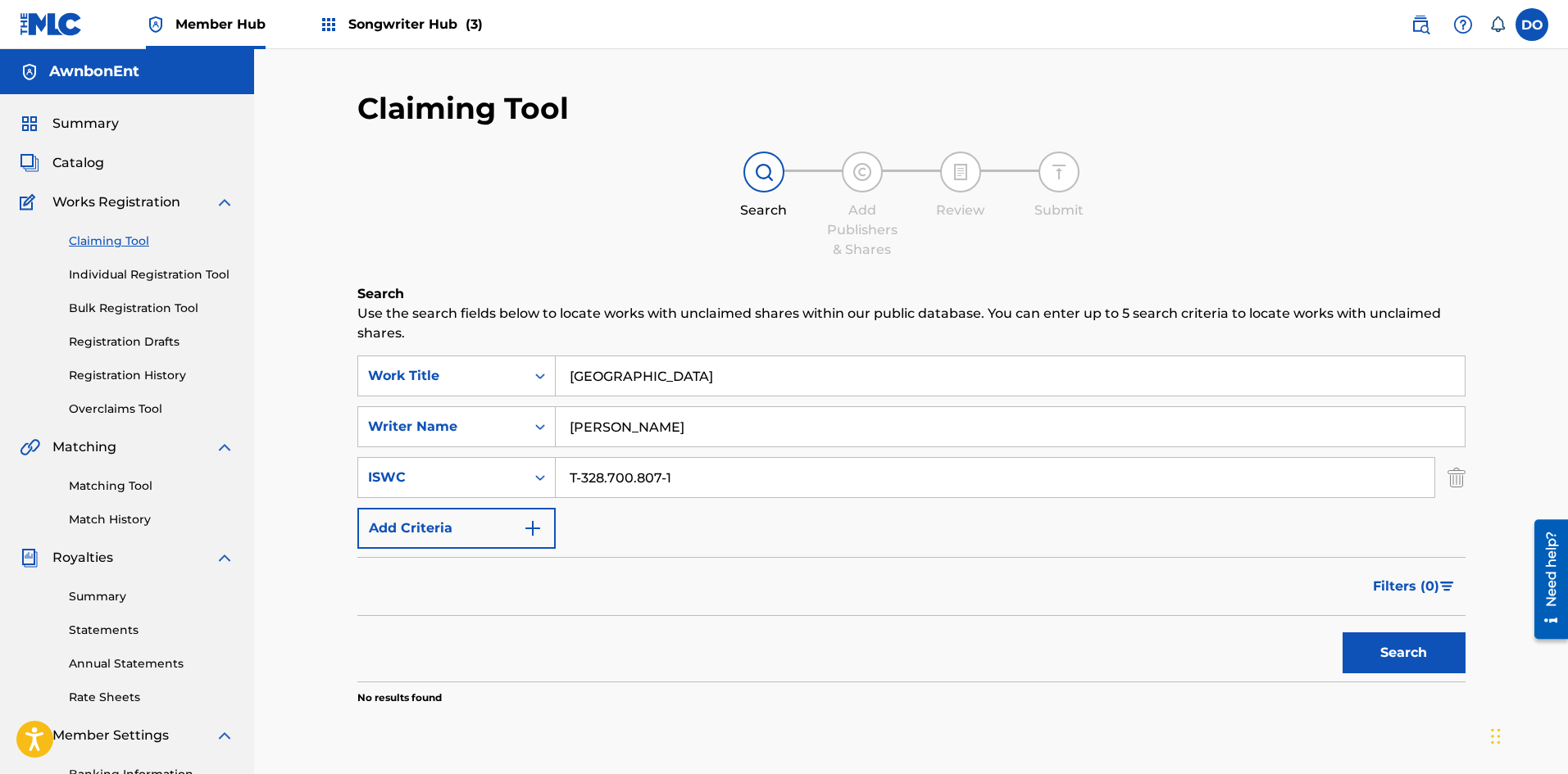
click at [610, 428] on input "[PERSON_NAME]" at bounding box center [1009, 426] width 908 height 39
type input "[PERSON_NAME] L"
click at [1342, 633] on button "Search" at bounding box center [1404, 652] width 123 height 41
click at [612, 379] on input "[GEOGRAPHIC_DATA]" at bounding box center [1009, 375] width 908 height 39
type input "[GEOGRAPHIC_DATA]"
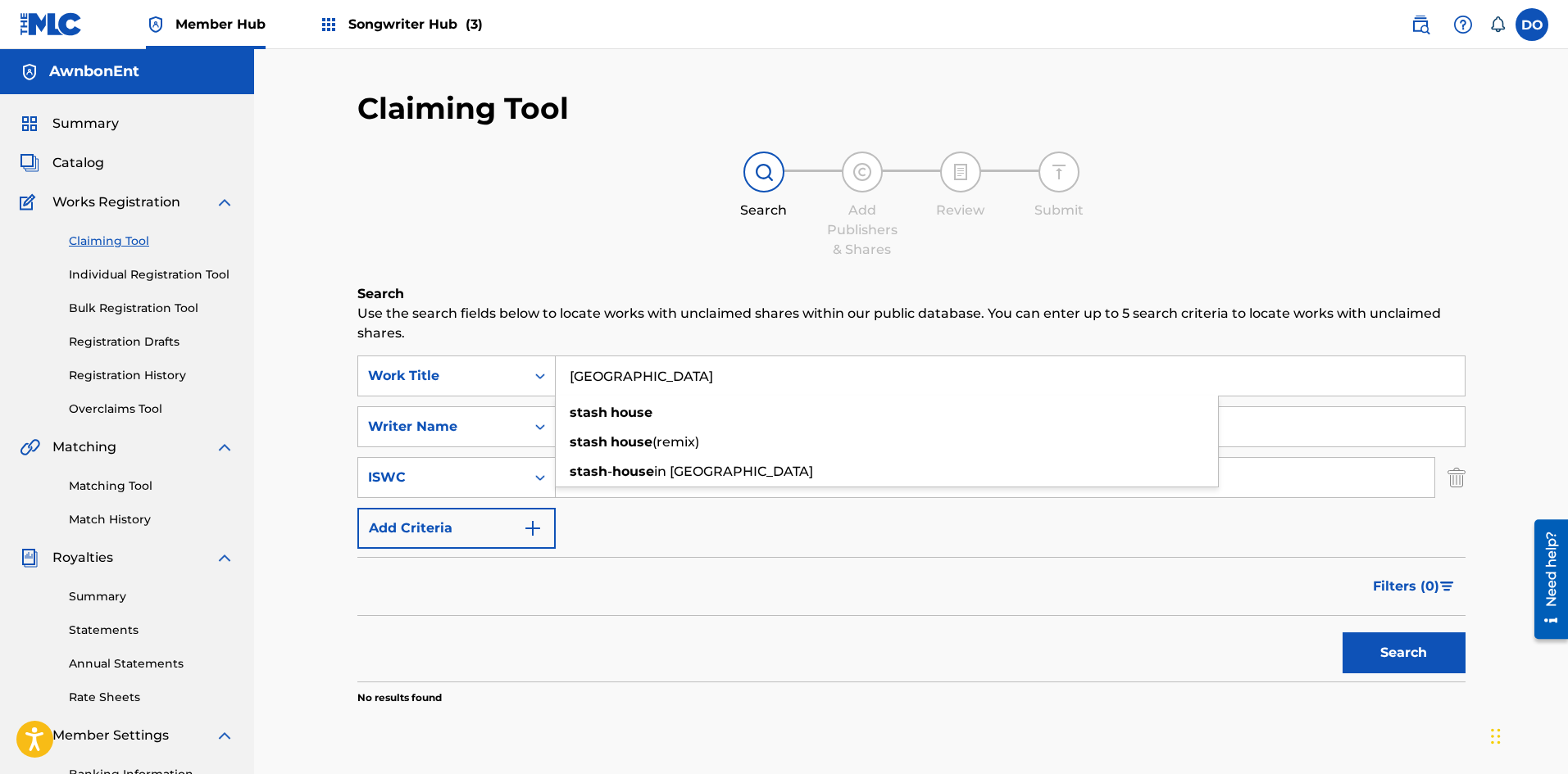
click at [1342, 633] on button "Search" at bounding box center [1404, 652] width 123 height 41
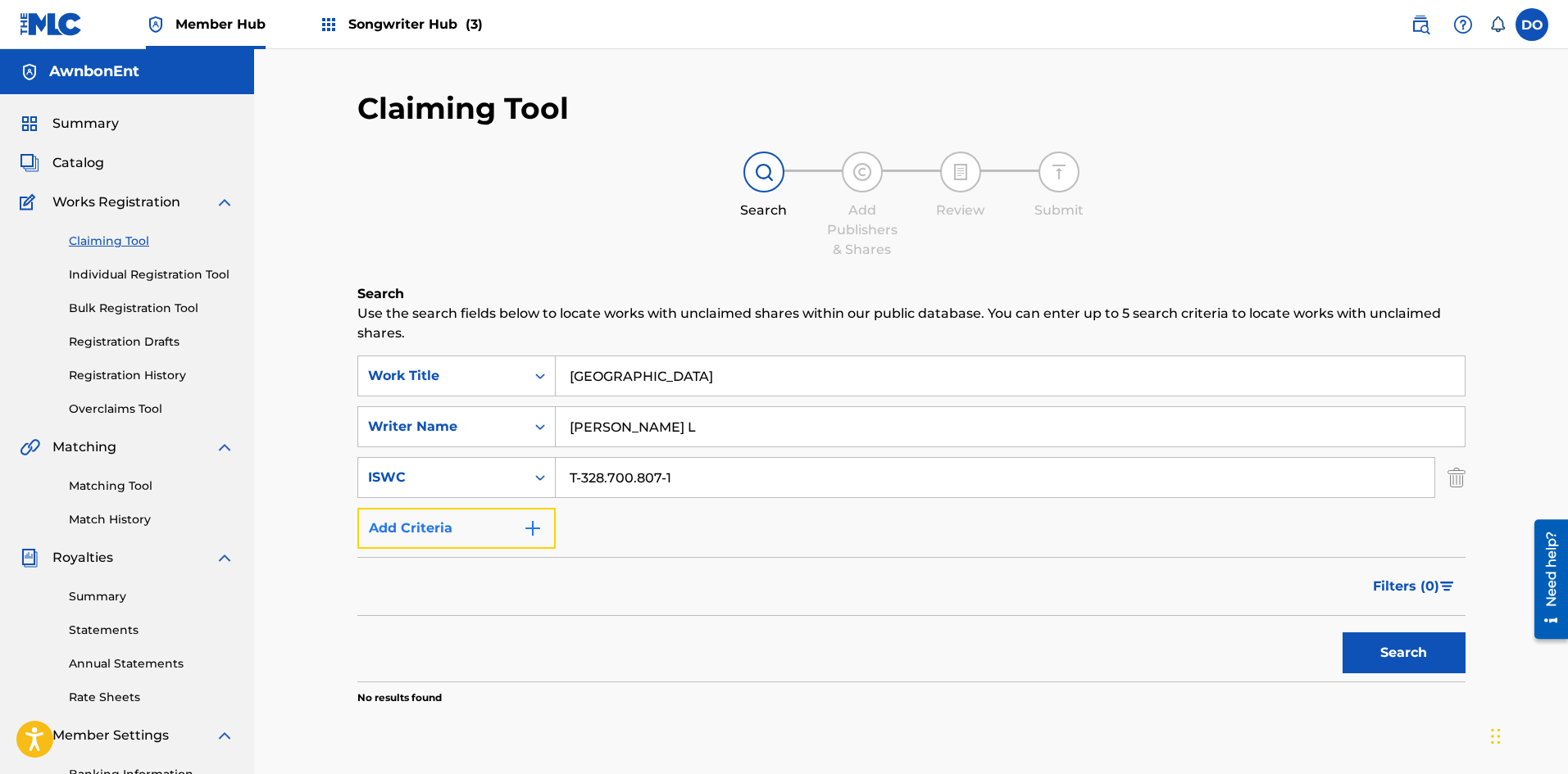
click at [550, 524] on button "Add Criteria" at bounding box center [456, 528] width 198 height 41
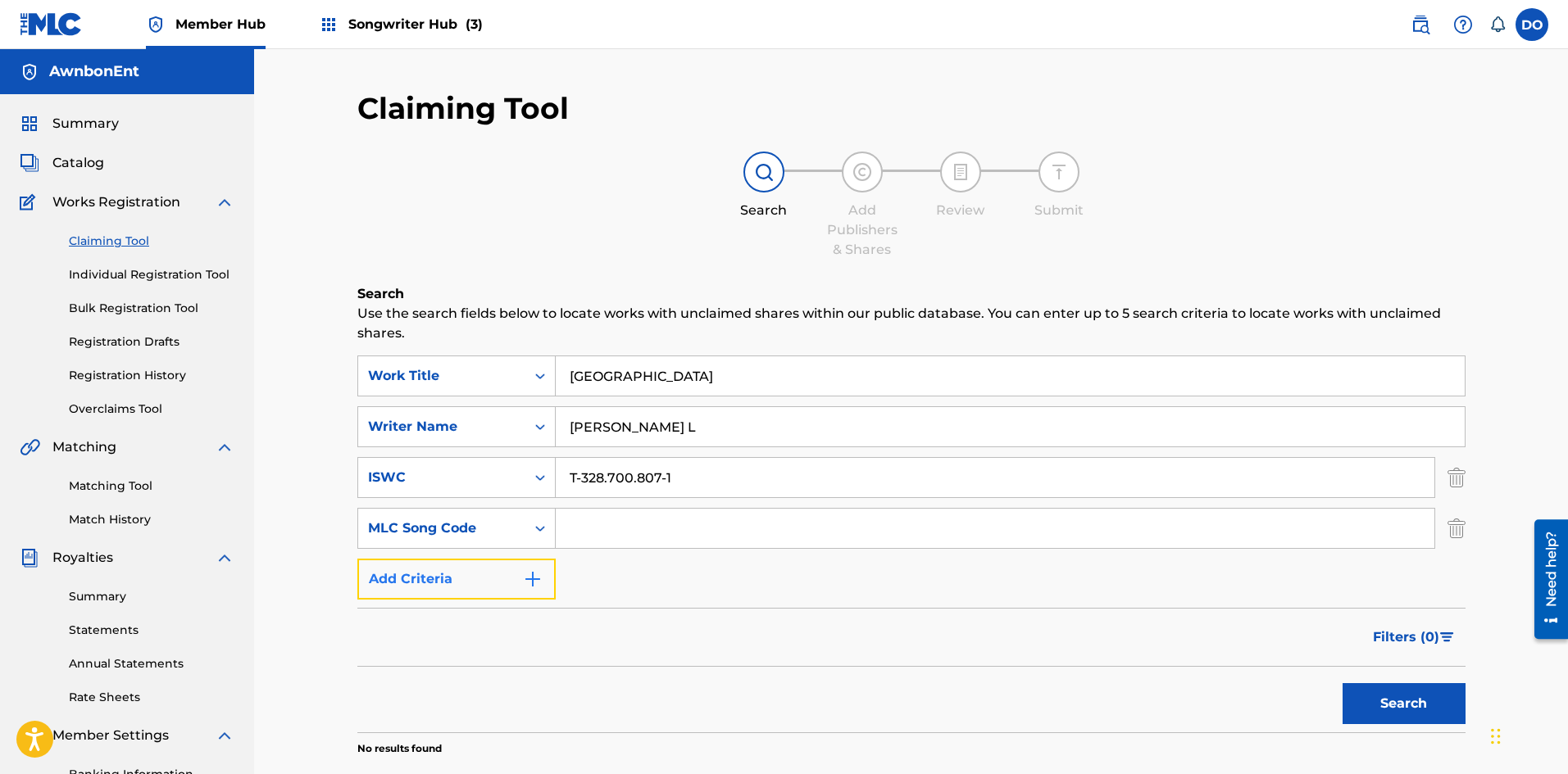
click at [534, 569] on img "Search Form" at bounding box center [533, 579] width 20 height 20
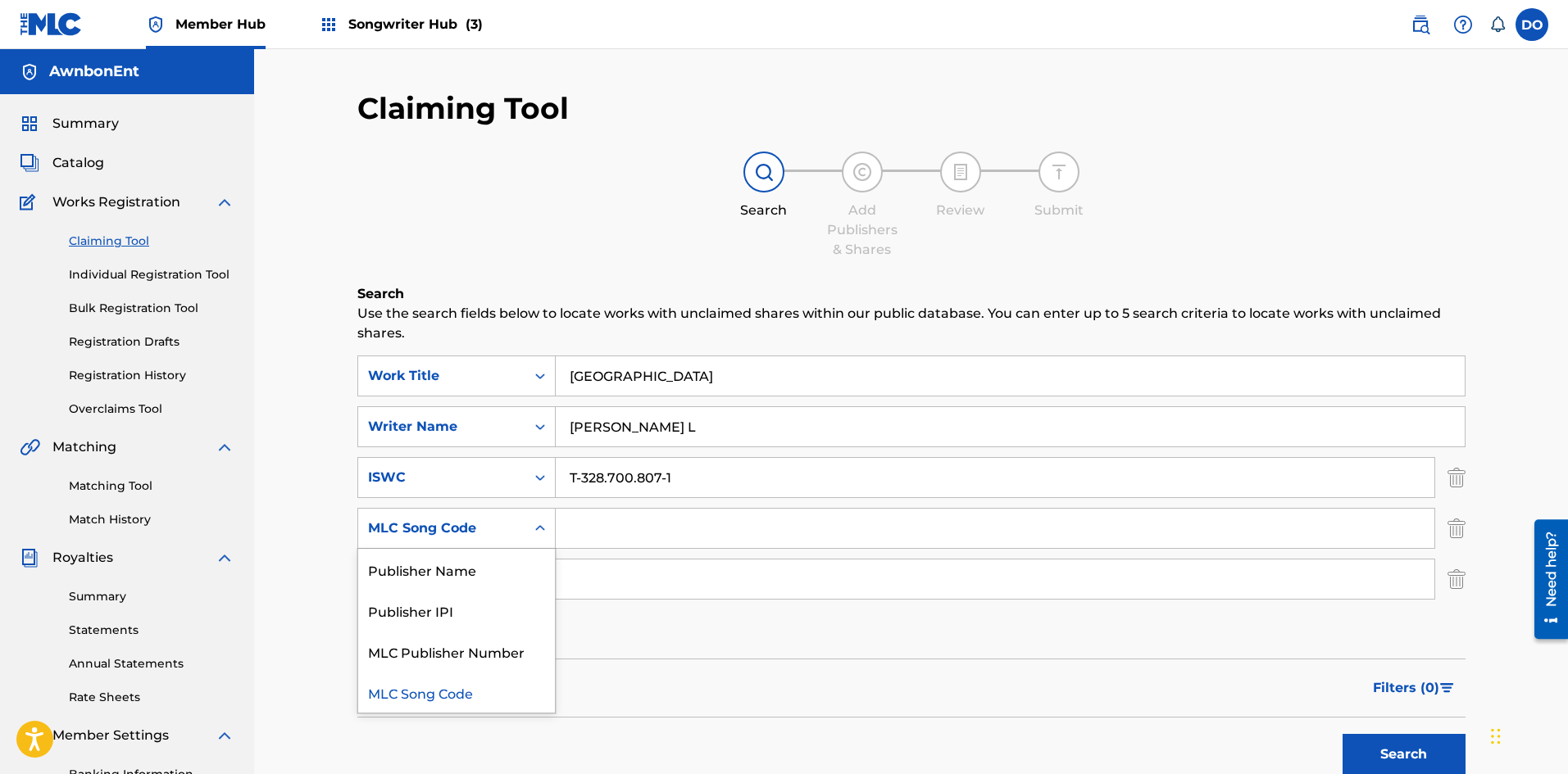
click at [544, 527] on icon "Search Form" at bounding box center [540, 528] width 17 height 17
click at [606, 620] on div "SearchWithCriteria9dbebf95-5d10-460b-8a36-fc6773cc3129 Work Title Stash House S…" at bounding box center [911, 503] width 1108 height 295
click at [606, 580] on input "Search Form" at bounding box center [994, 578] width 879 height 39
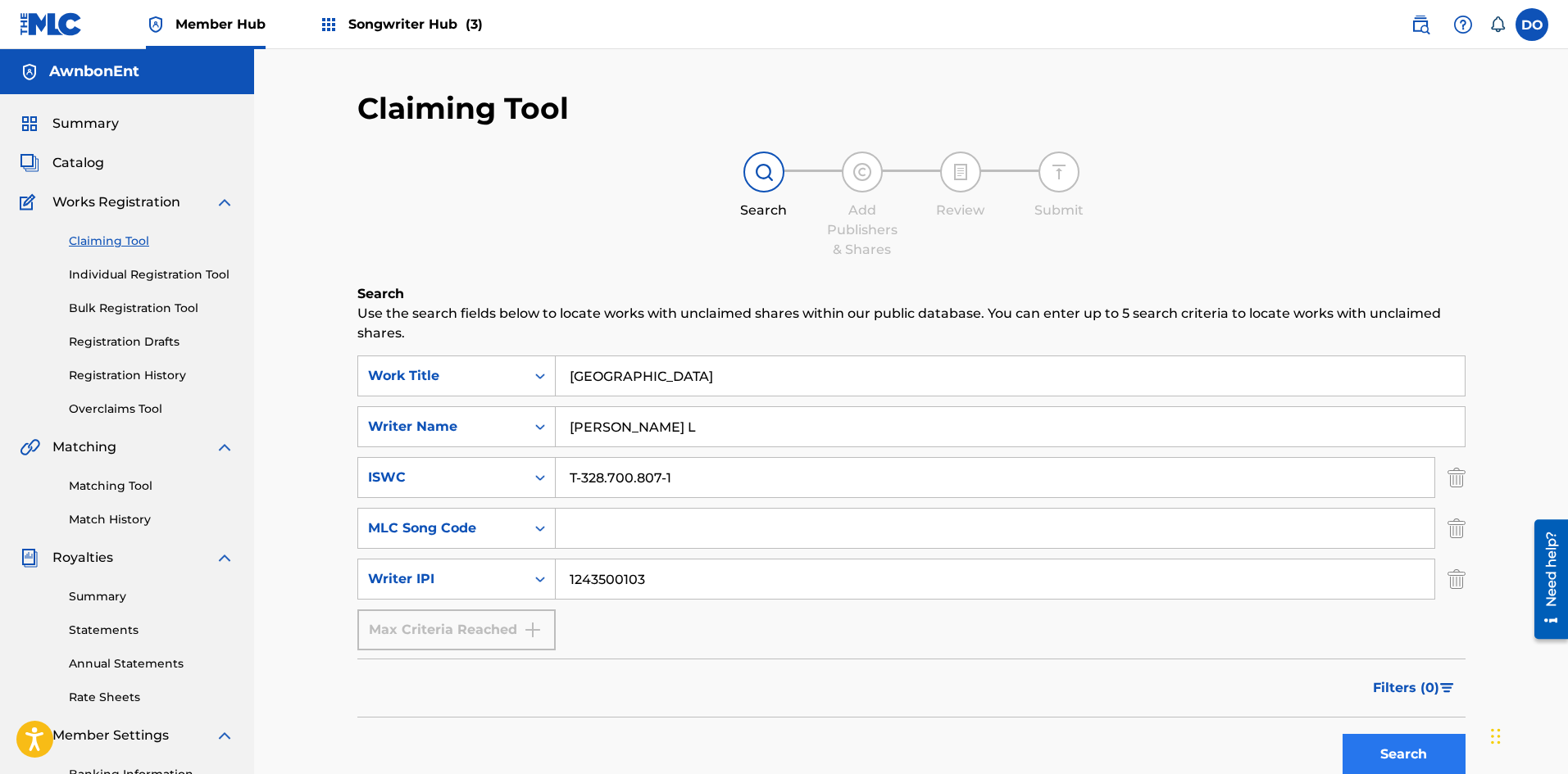
type input "1243500103"
click at [1414, 744] on button "Search" at bounding box center [1404, 754] width 123 height 41
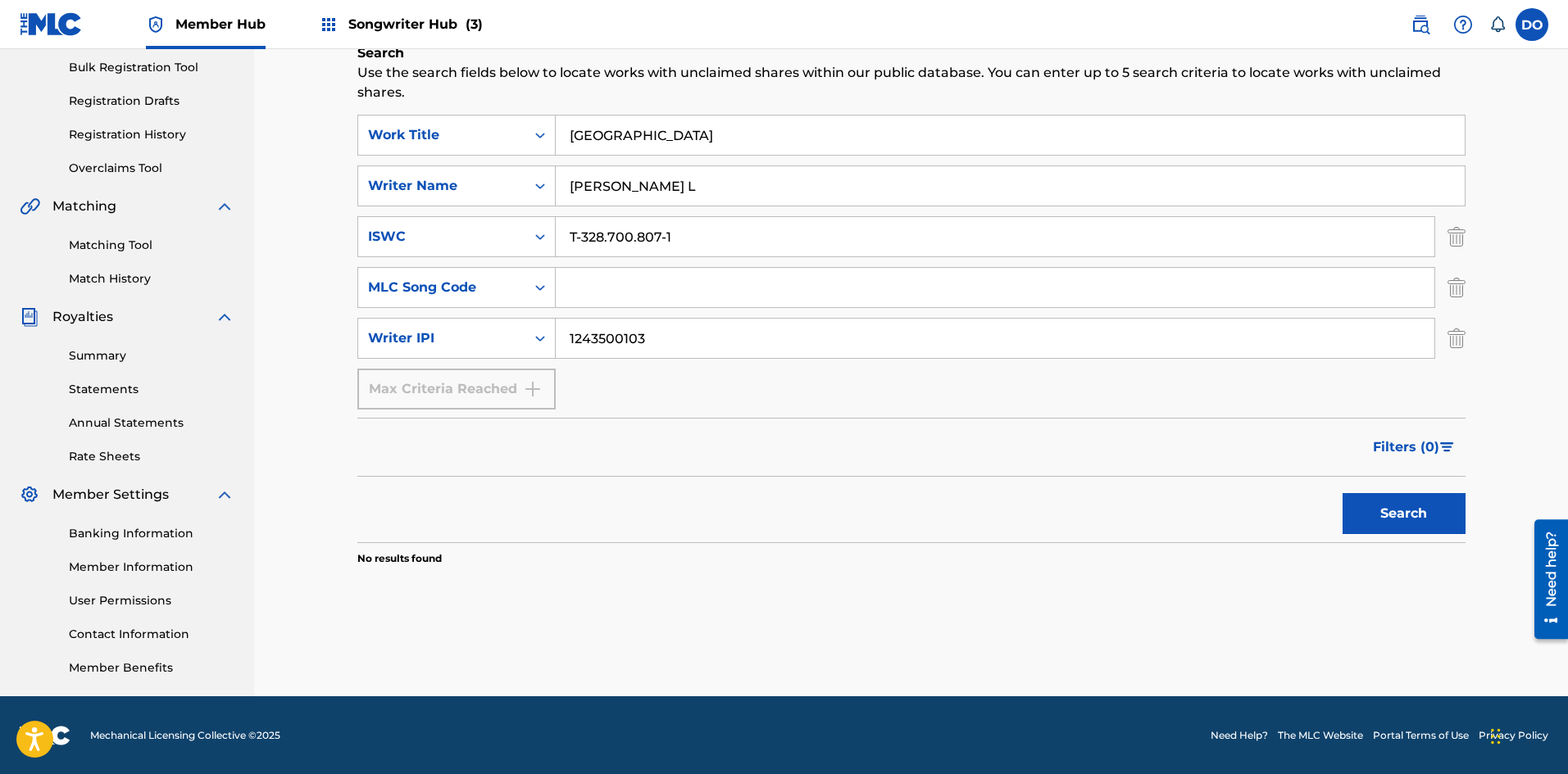
scroll to position [241, 0]
click at [1375, 509] on button "Search" at bounding box center [1404, 512] width 123 height 41
click at [1453, 289] on img "Search Form" at bounding box center [1456, 286] width 18 height 41
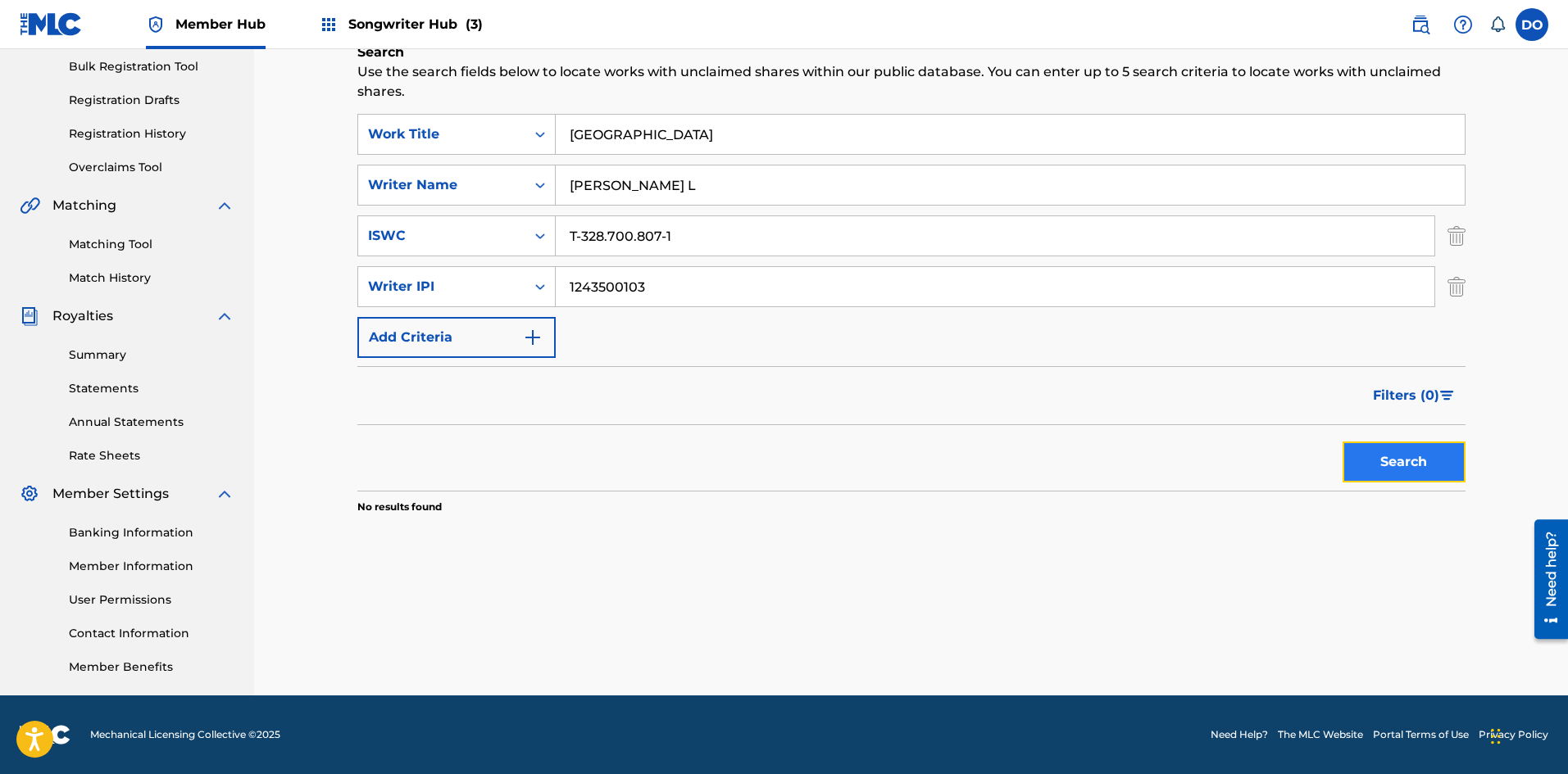
click at [1398, 448] on button "Search" at bounding box center [1404, 461] width 123 height 41
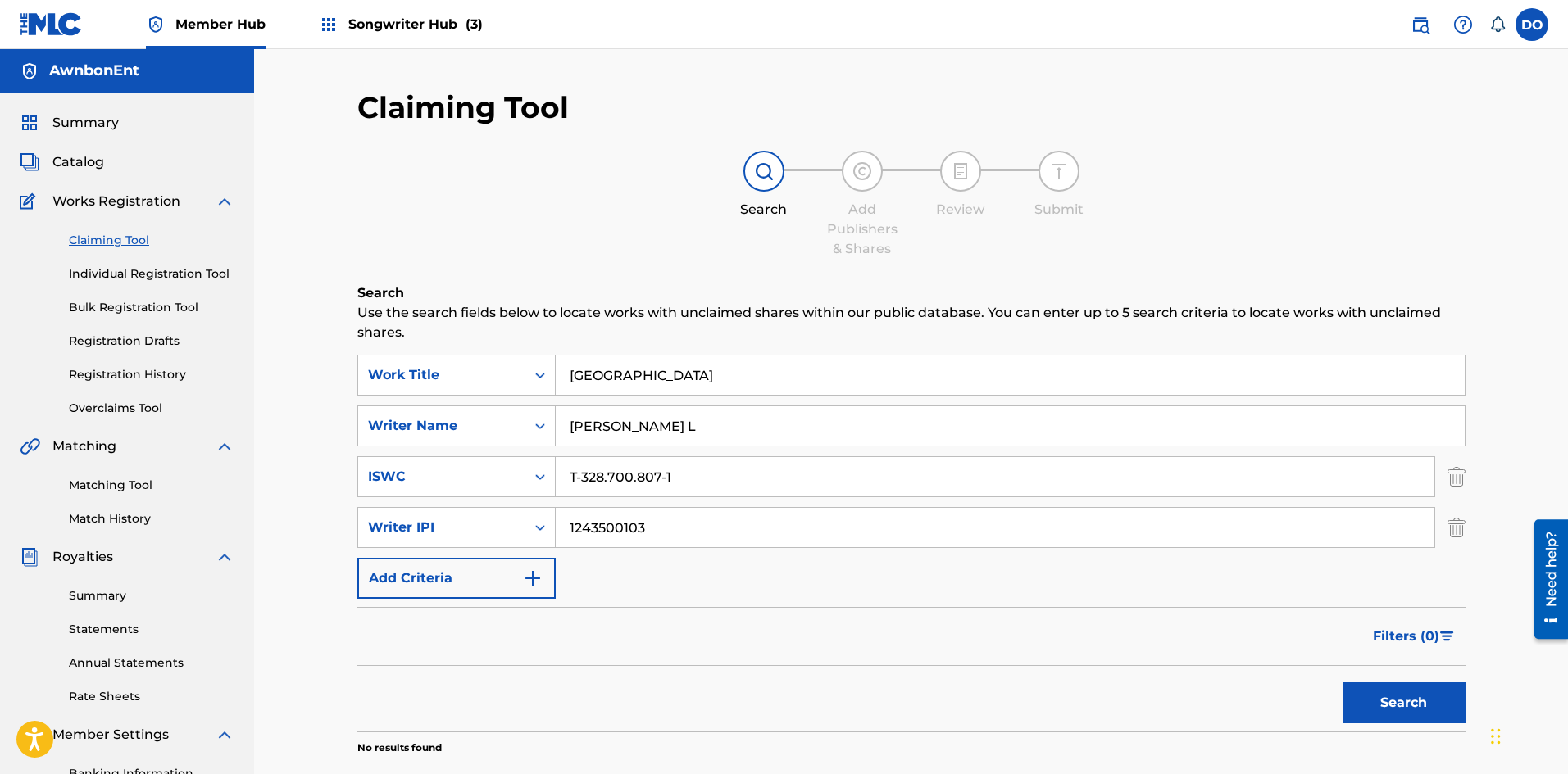
scroll to position [0, 0]
click at [169, 273] on link "Individual Registration Tool" at bounding box center [152, 275] width 166 height 17
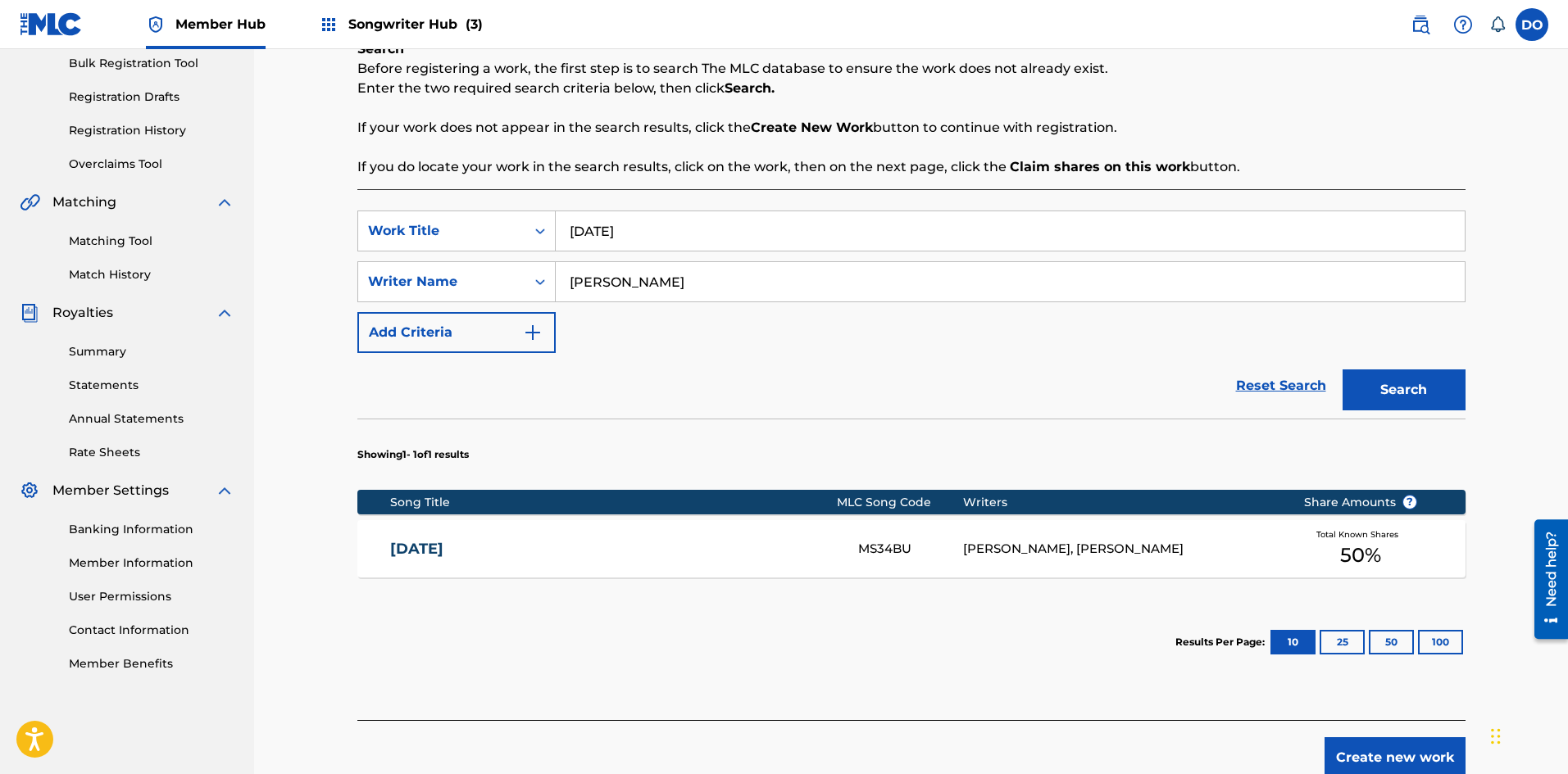
scroll to position [246, 0]
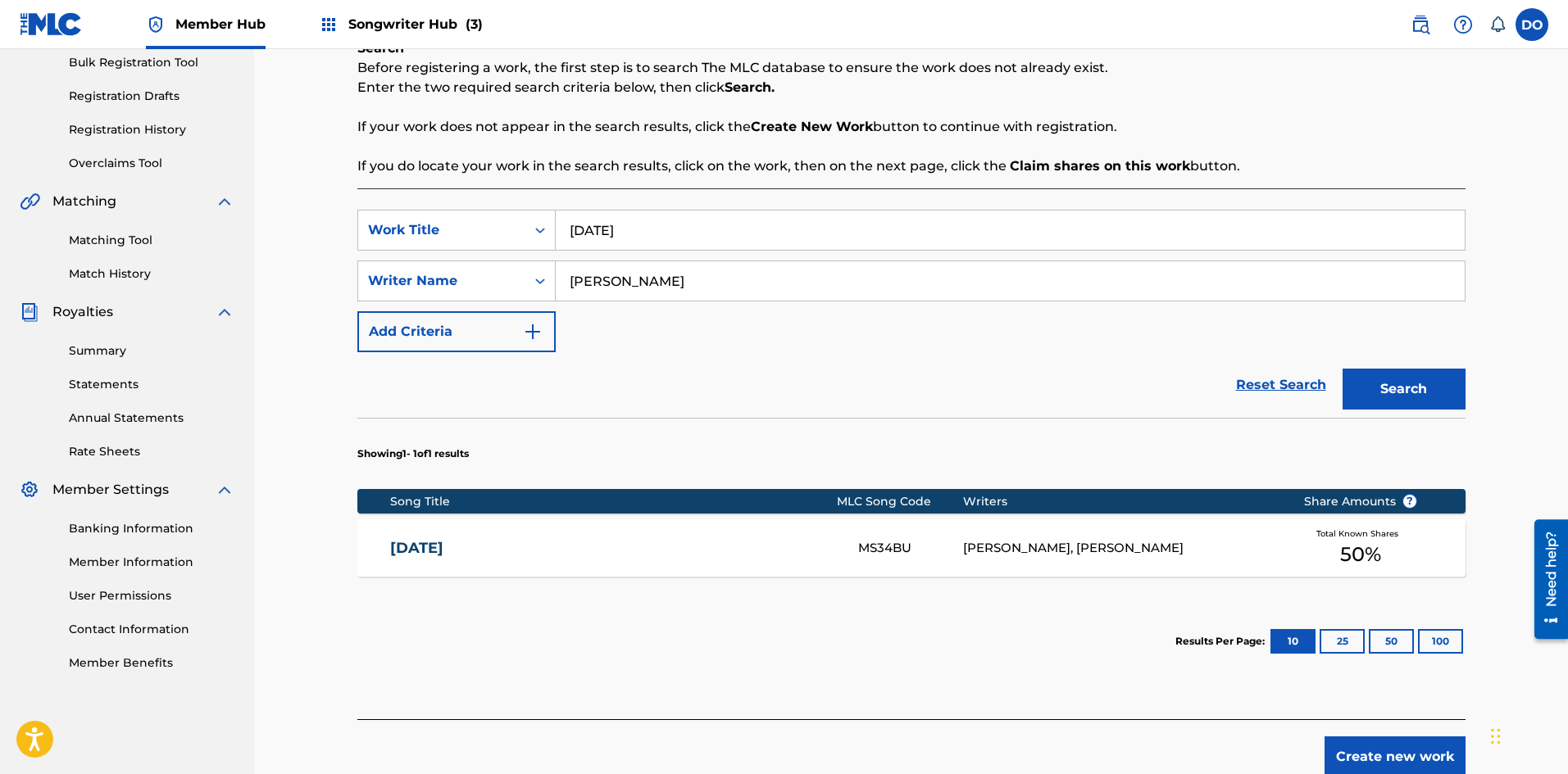
click at [683, 541] on link "[DATE]" at bounding box center [612, 548] width 446 height 19
